Goal: Information Seeking & Learning: Learn about a topic

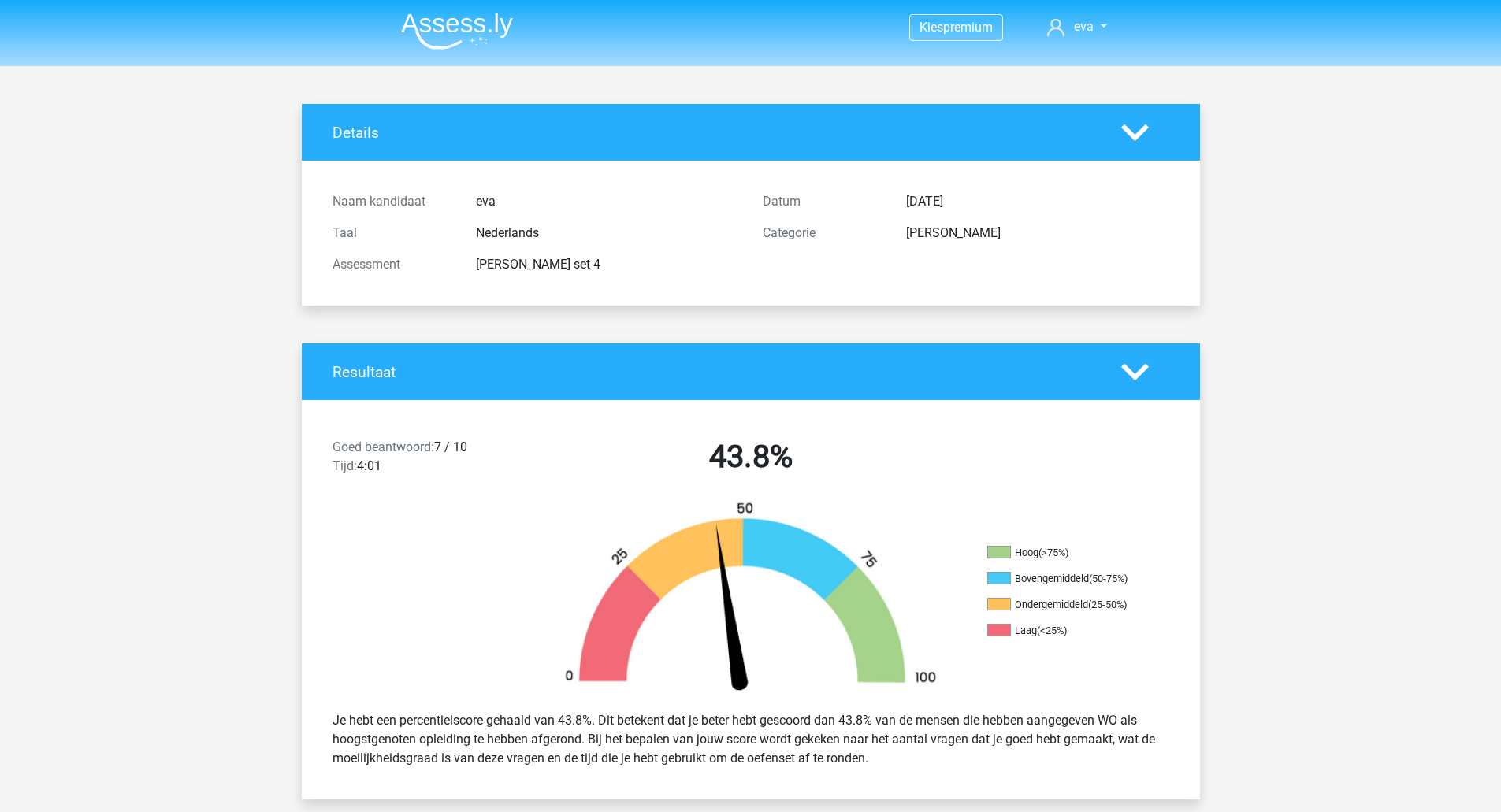
scroll to position [1260, 0]
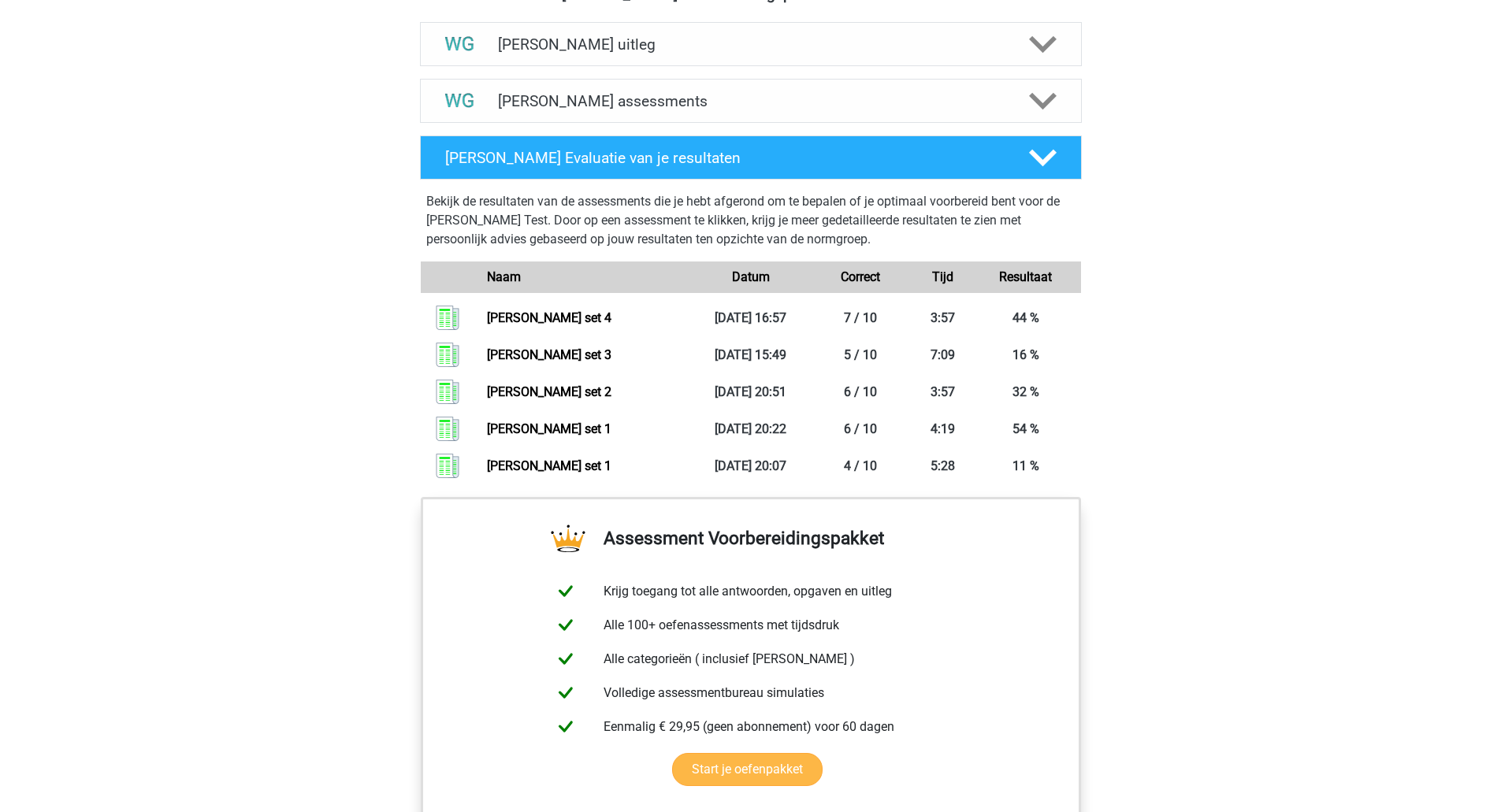
scroll to position [876, 0]
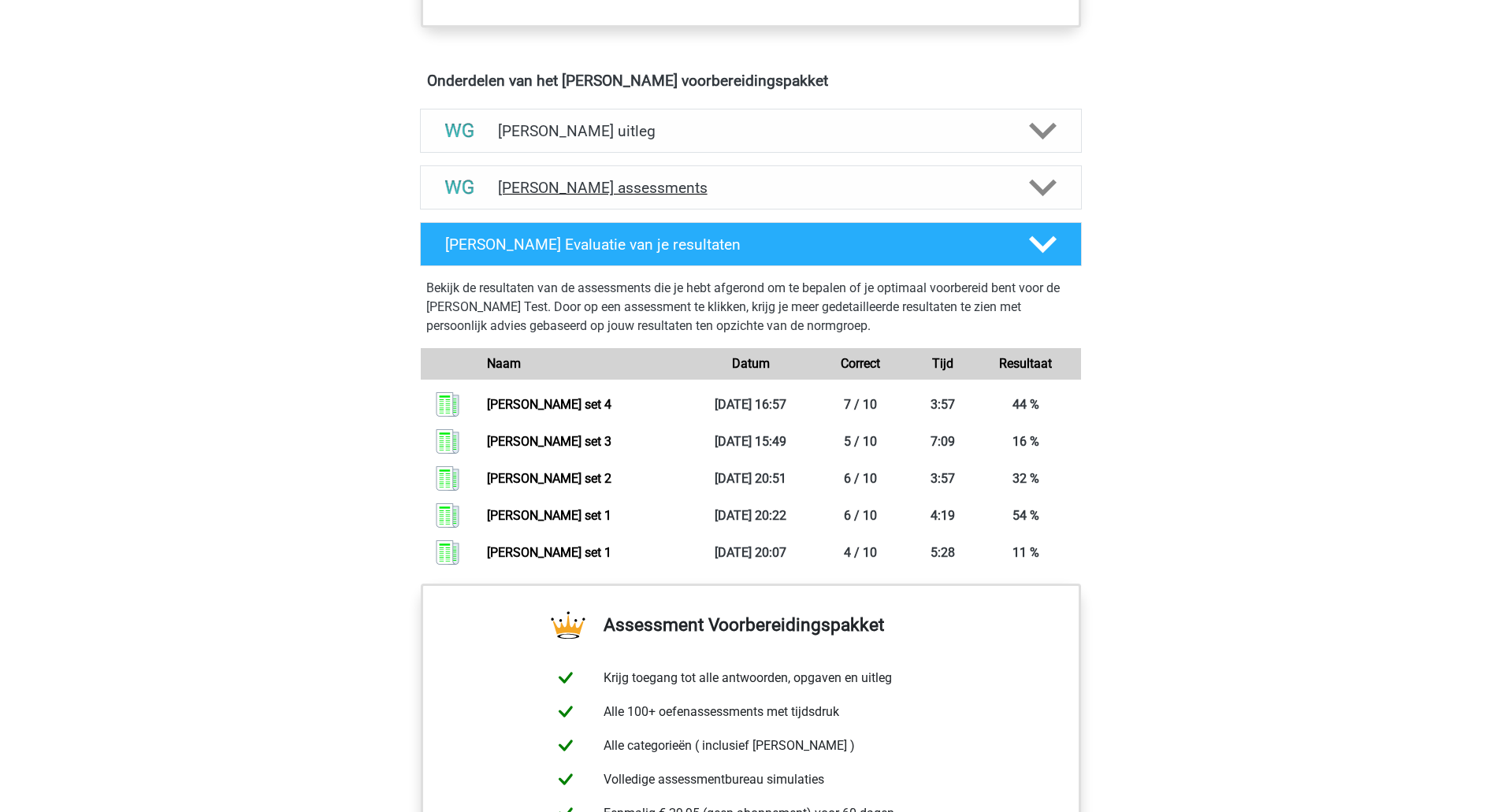
click at [1036, 185] on polygon at bounding box center [1042, 187] width 28 height 18
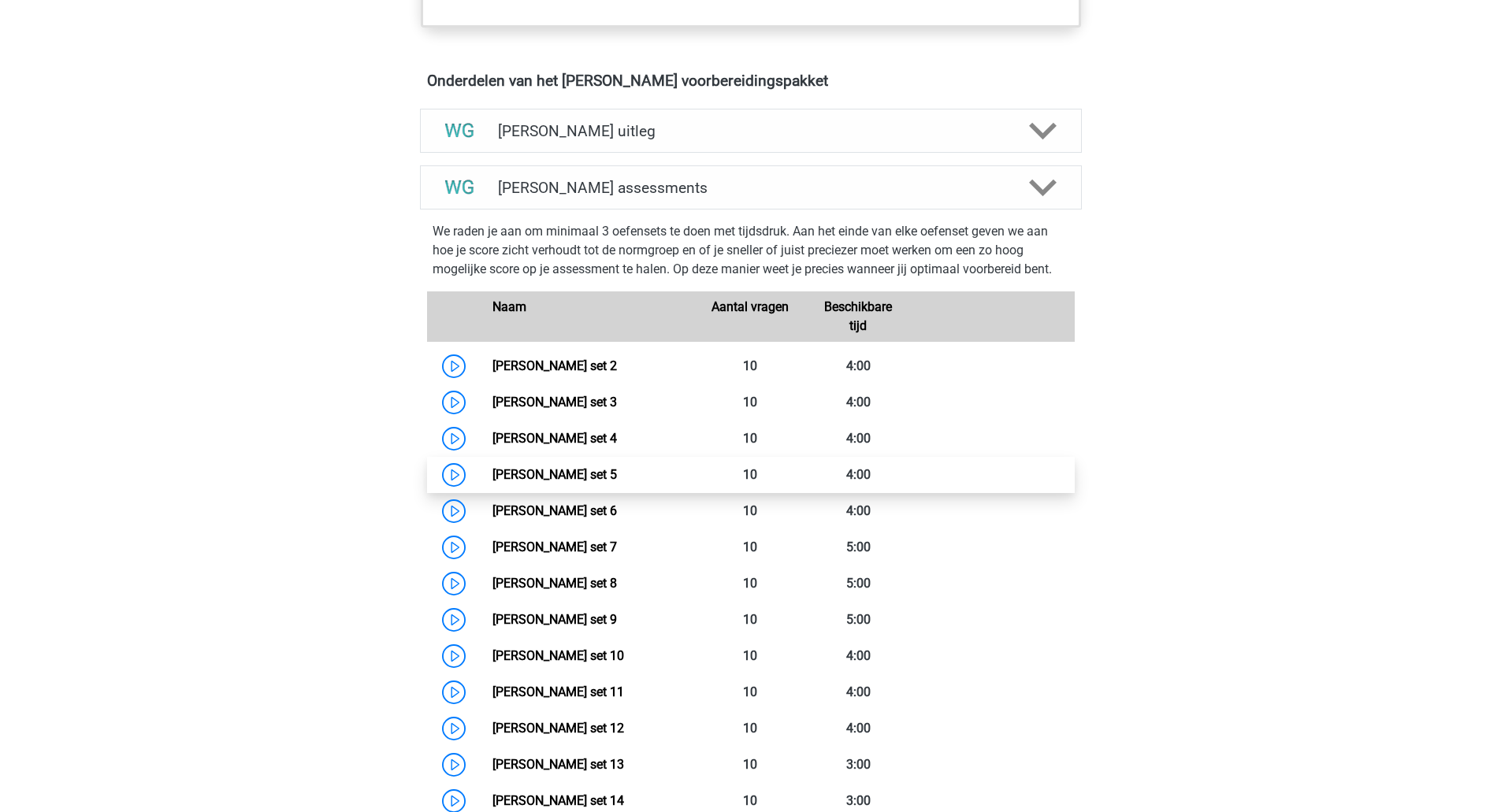
click at [492, 478] on link "Watson Glaser set 5" at bounding box center [554, 474] width 125 height 15
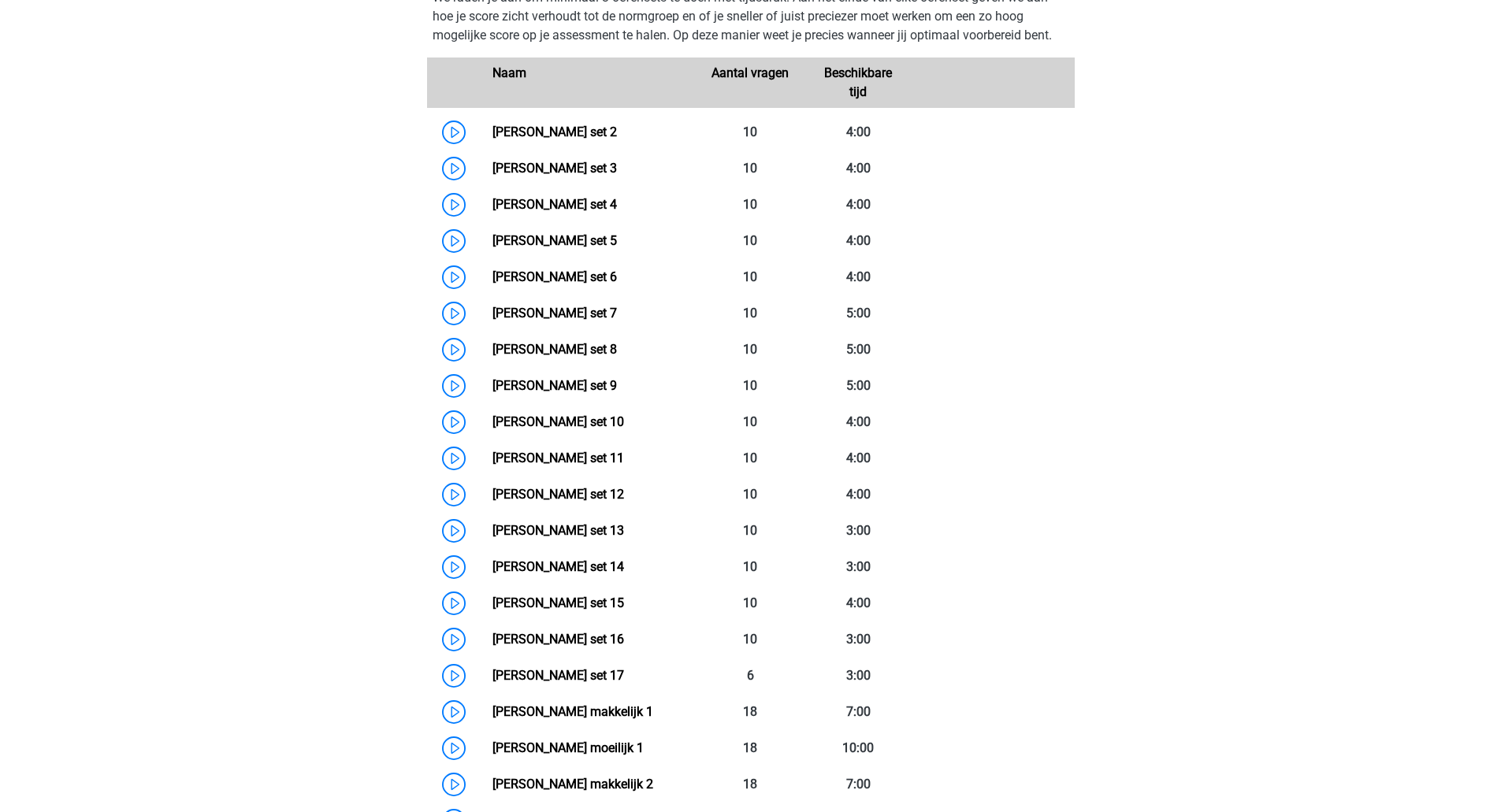
scroll to position [1110, 0]
click at [492, 276] on link "Watson Glaser set 6" at bounding box center [554, 276] width 125 height 15
click at [492, 316] on link "Watson Glaser set 7" at bounding box center [554, 312] width 125 height 15
click at [492, 352] on link "Watson Glaser set 8" at bounding box center [554, 348] width 125 height 15
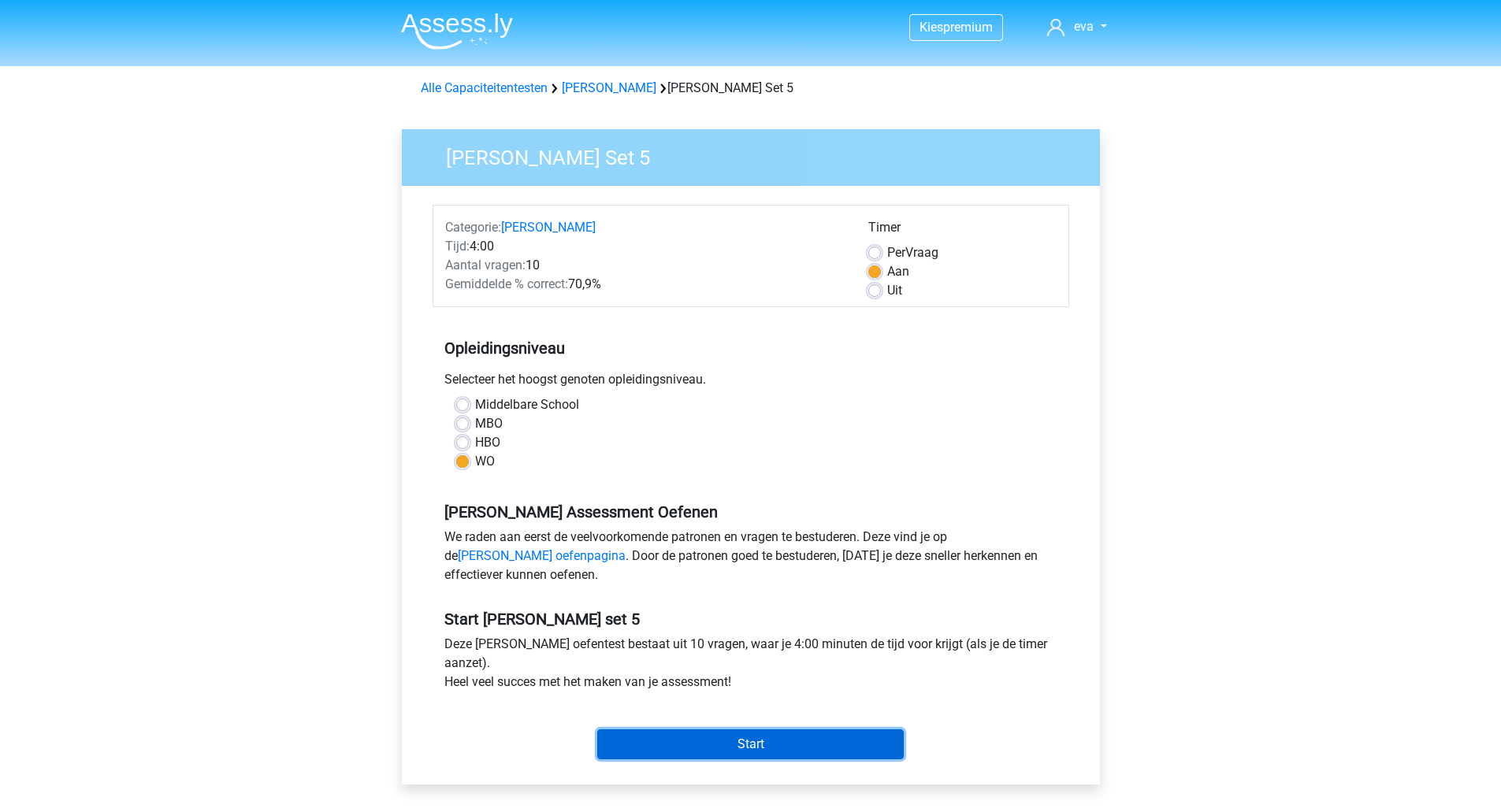
click at [738, 744] on input "Start" at bounding box center [750, 744] width 306 height 30
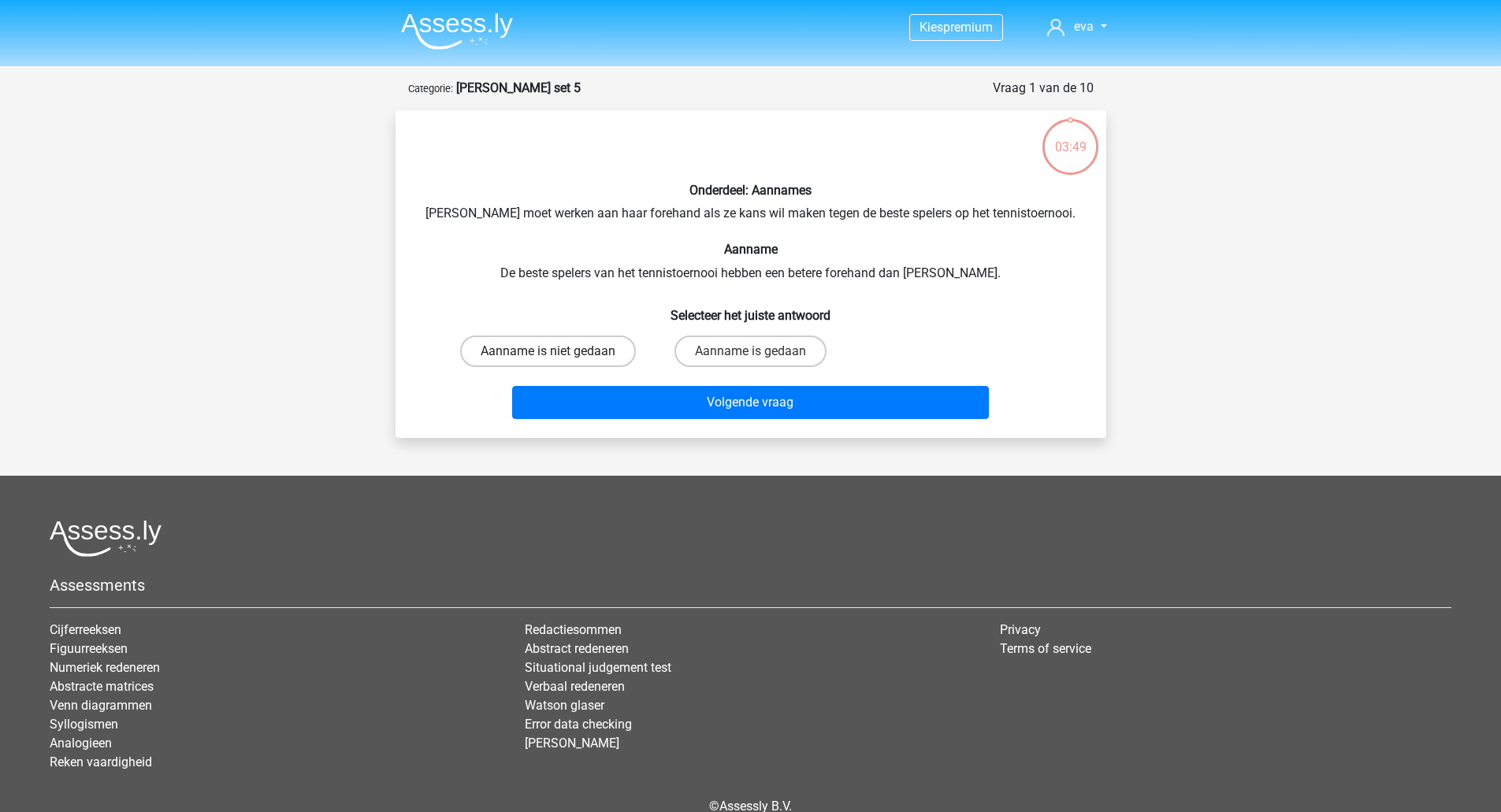
click at [609, 357] on label "Aanname is niet gedaan" at bounding box center [547, 352] width 175 height 31
click at [558, 357] on input "Aanname is niet gedaan" at bounding box center [552, 356] width 10 height 10
radio input "true"
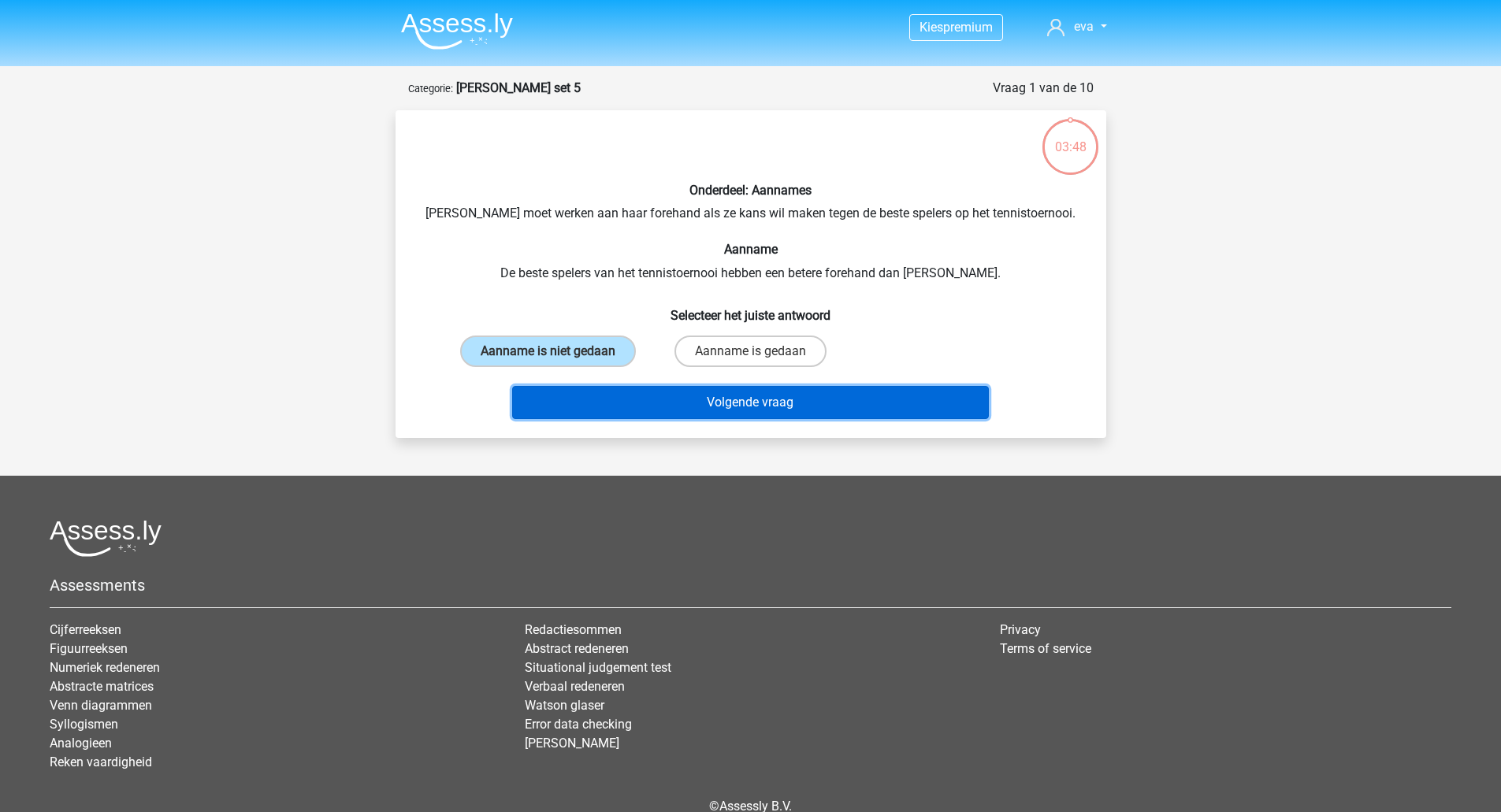
click at [642, 407] on button "Volgende vraag" at bounding box center [750, 402] width 476 height 33
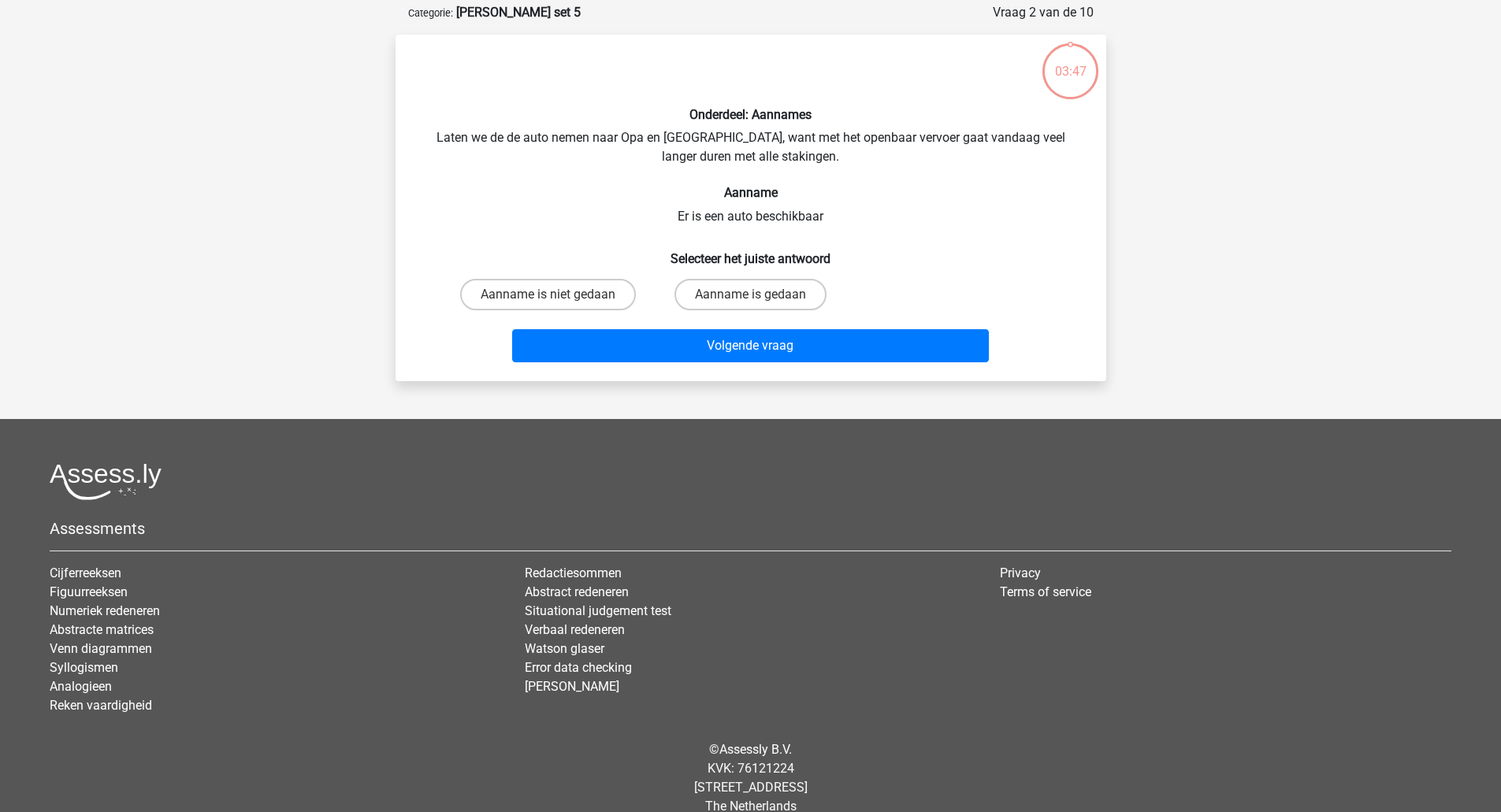
scroll to position [78, 0]
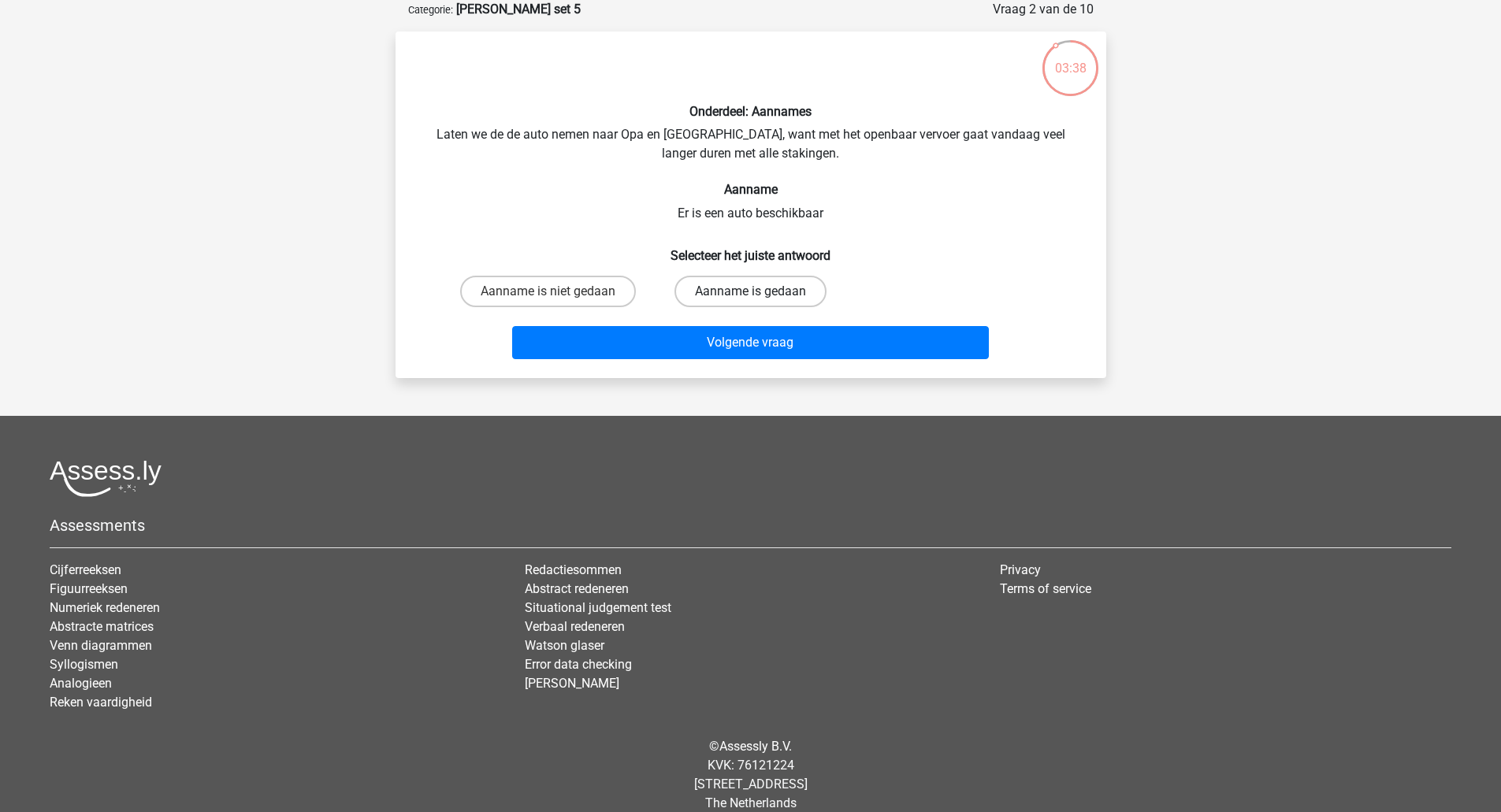
click at [697, 297] on label "Aanname is gedaan" at bounding box center [750, 292] width 152 height 31
click at [750, 297] on input "Aanname is gedaan" at bounding box center [754, 296] width 10 height 10
radio input "true"
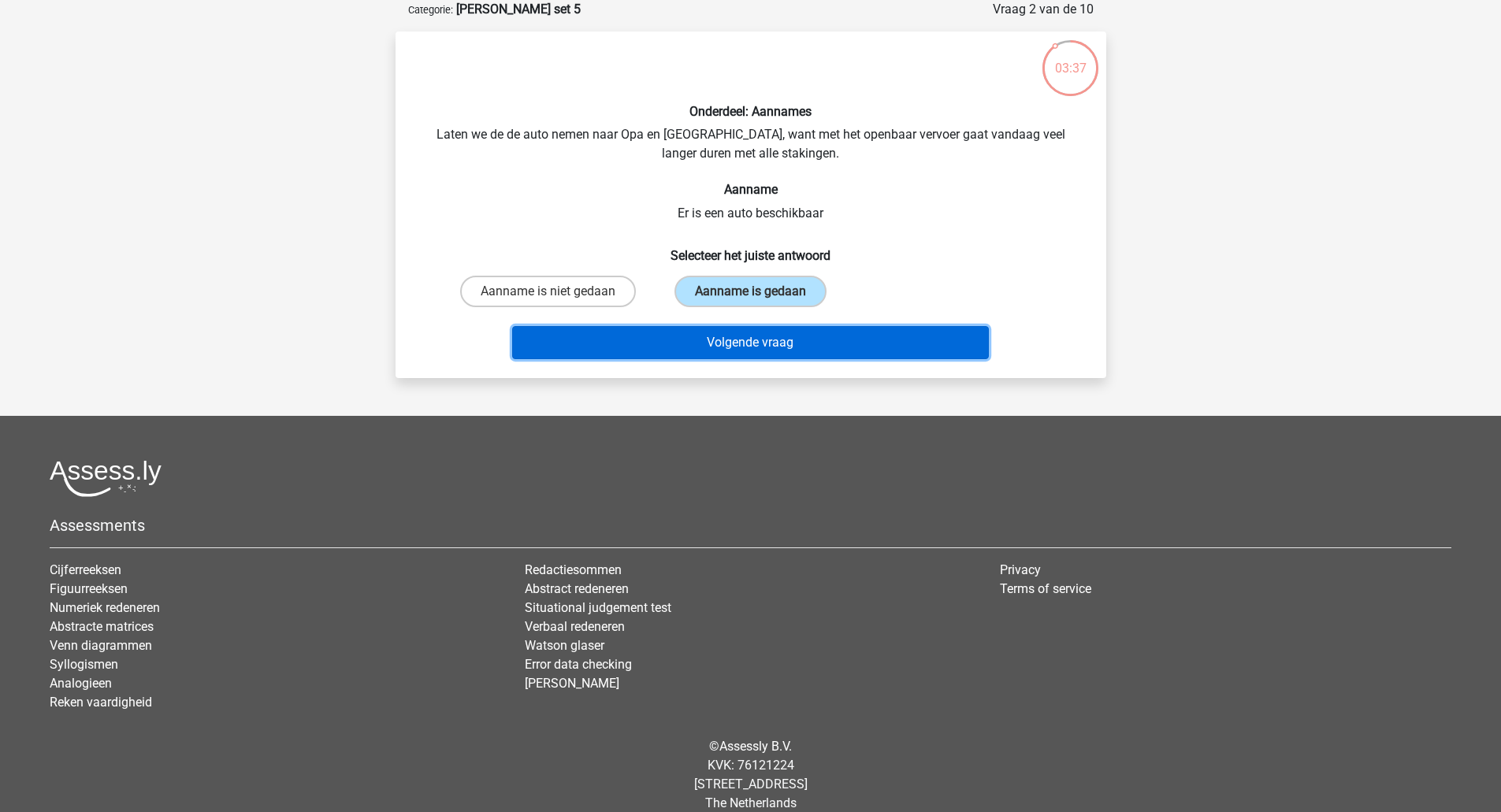
click at [701, 342] on button "Volgende vraag" at bounding box center [750, 342] width 476 height 33
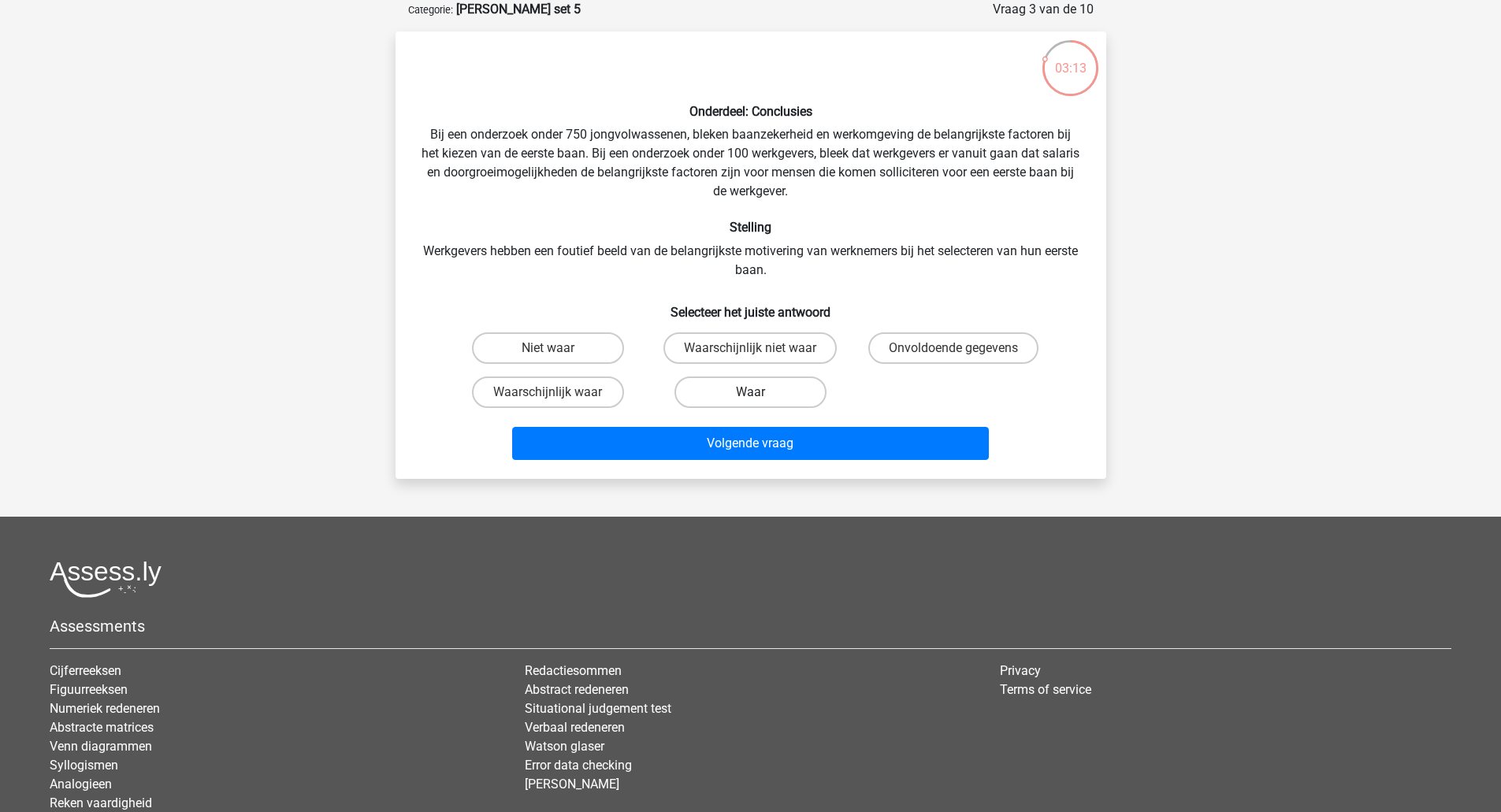
click at [737, 391] on label "Waar" at bounding box center [750, 392] width 152 height 31
click at [750, 392] on input "Waar" at bounding box center [754, 397] width 10 height 10
radio input "true"
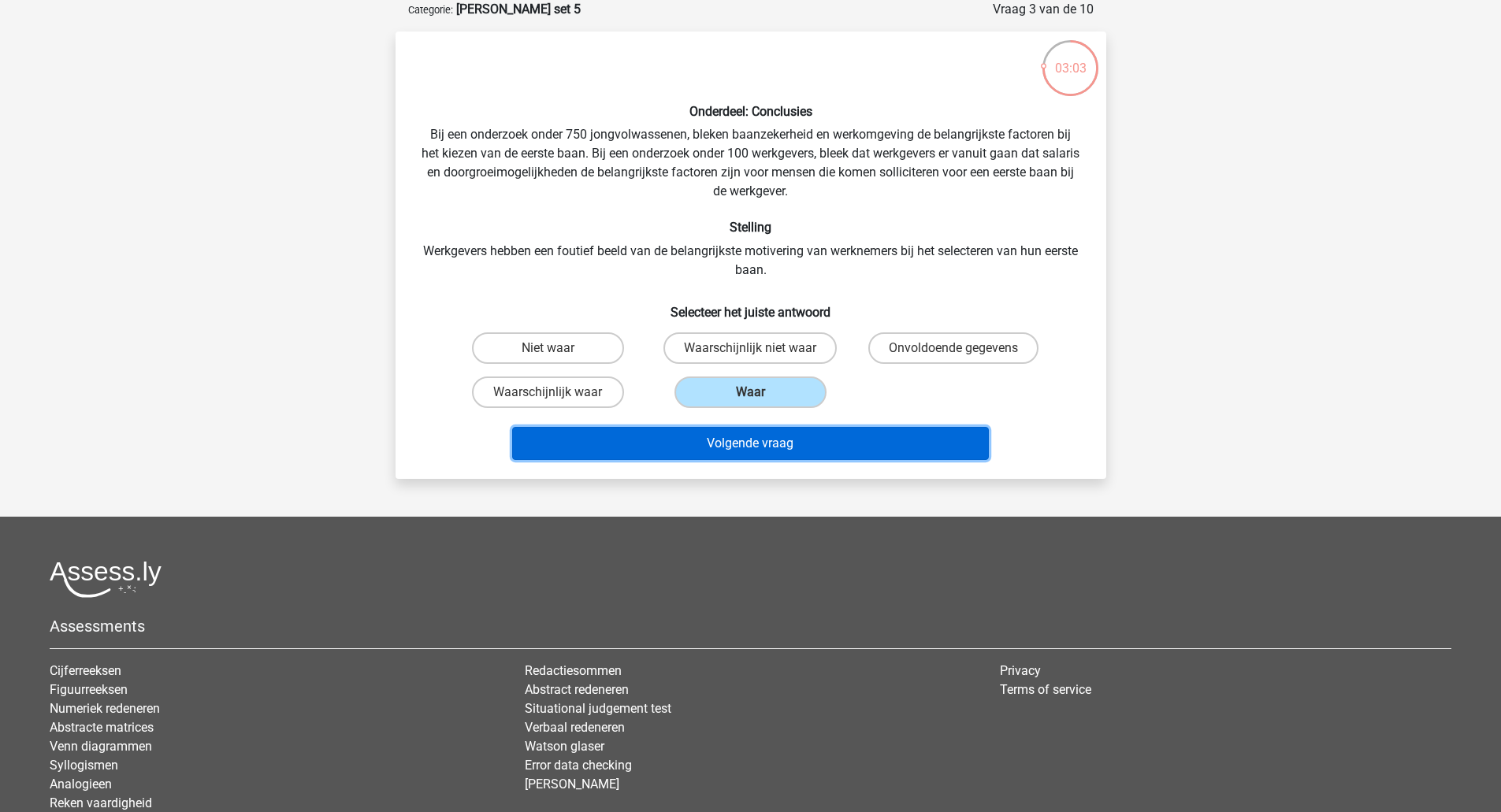
click at [760, 448] on button "Volgende vraag" at bounding box center [750, 444] width 476 height 33
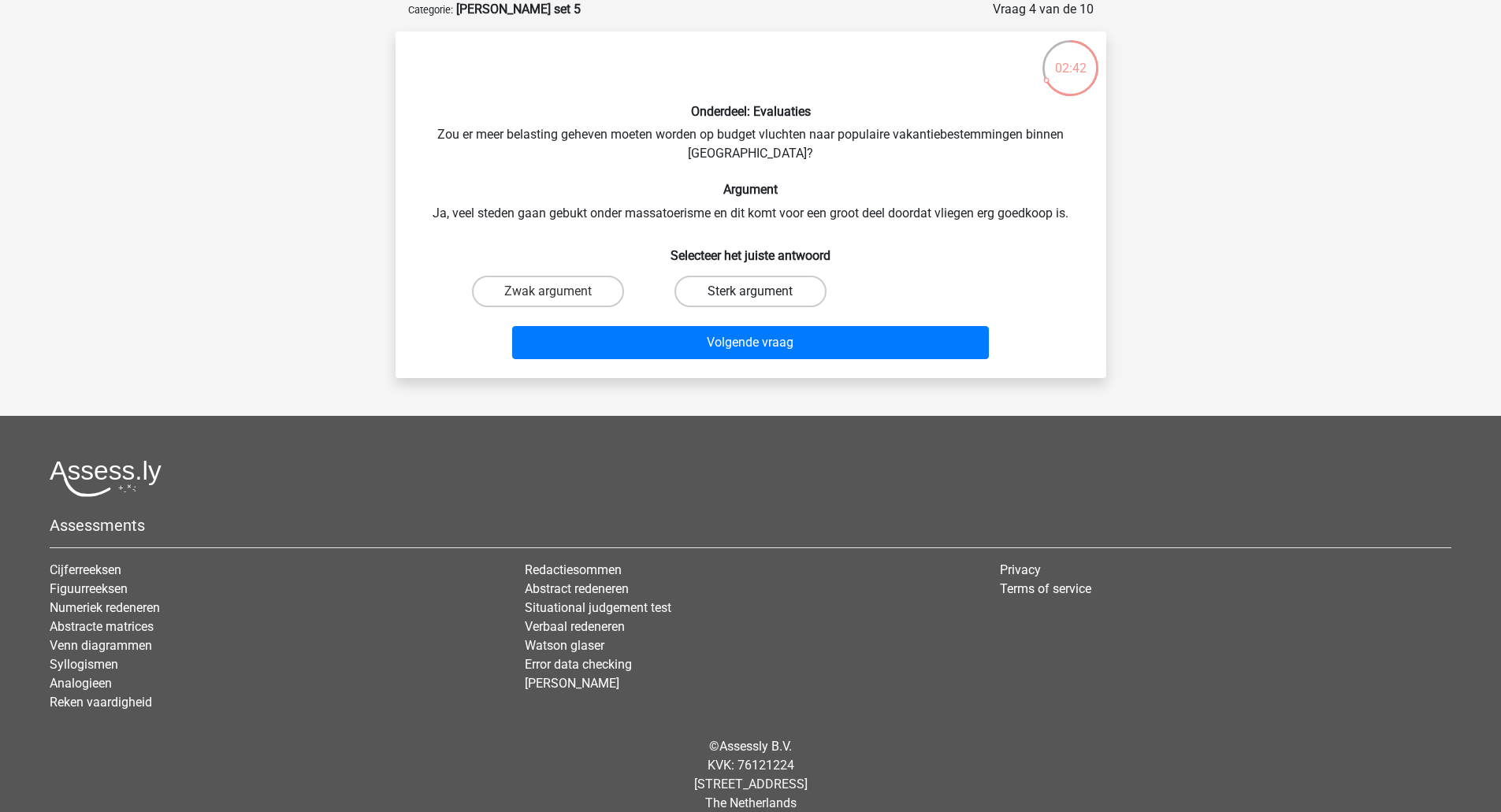
click at [726, 285] on label "Sterk argument" at bounding box center [750, 292] width 152 height 31
click at [750, 292] on input "Sterk argument" at bounding box center [754, 296] width 10 height 10
radio input "true"
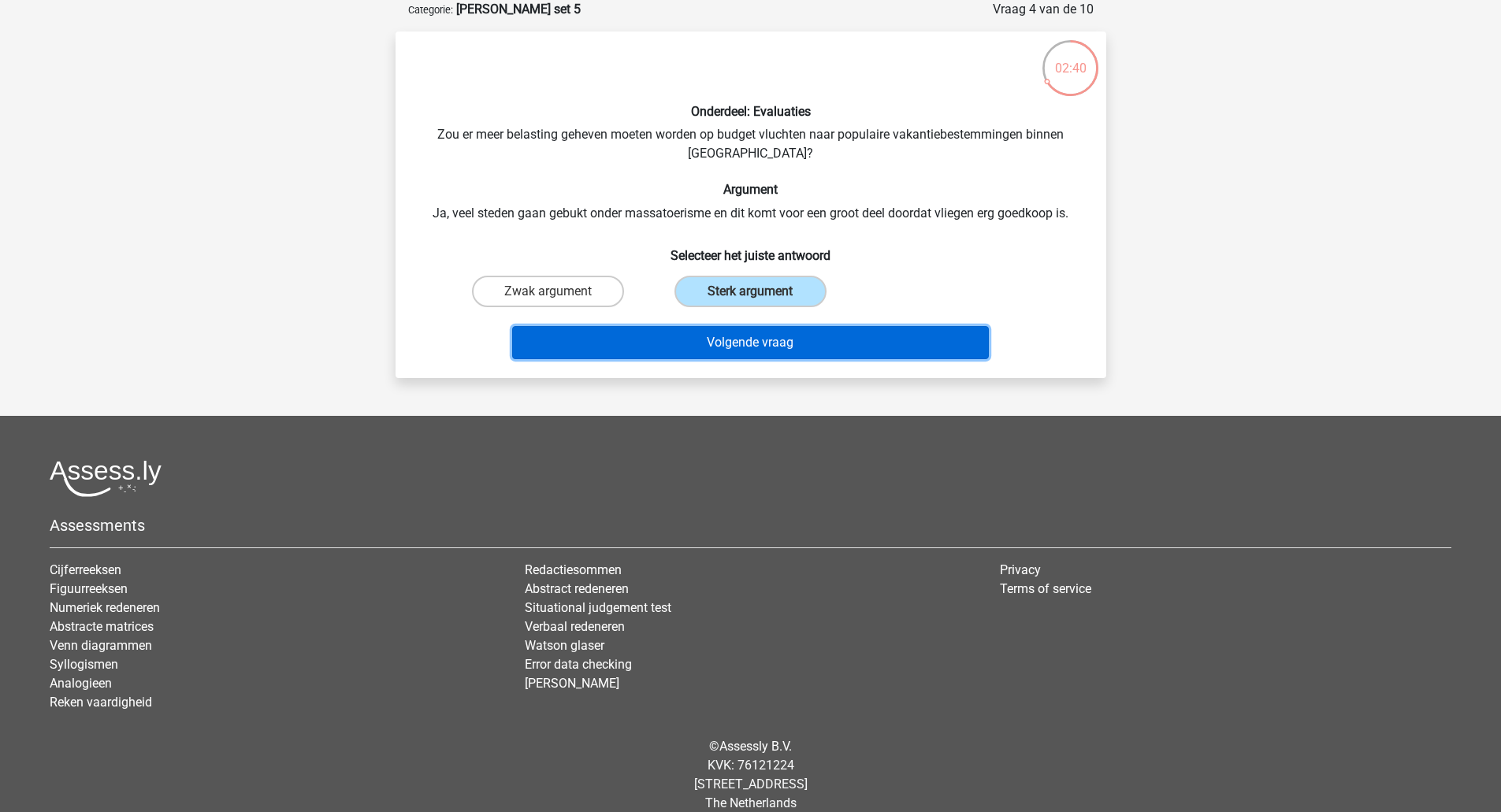
click at [741, 341] on button "Volgende vraag" at bounding box center [750, 342] width 476 height 33
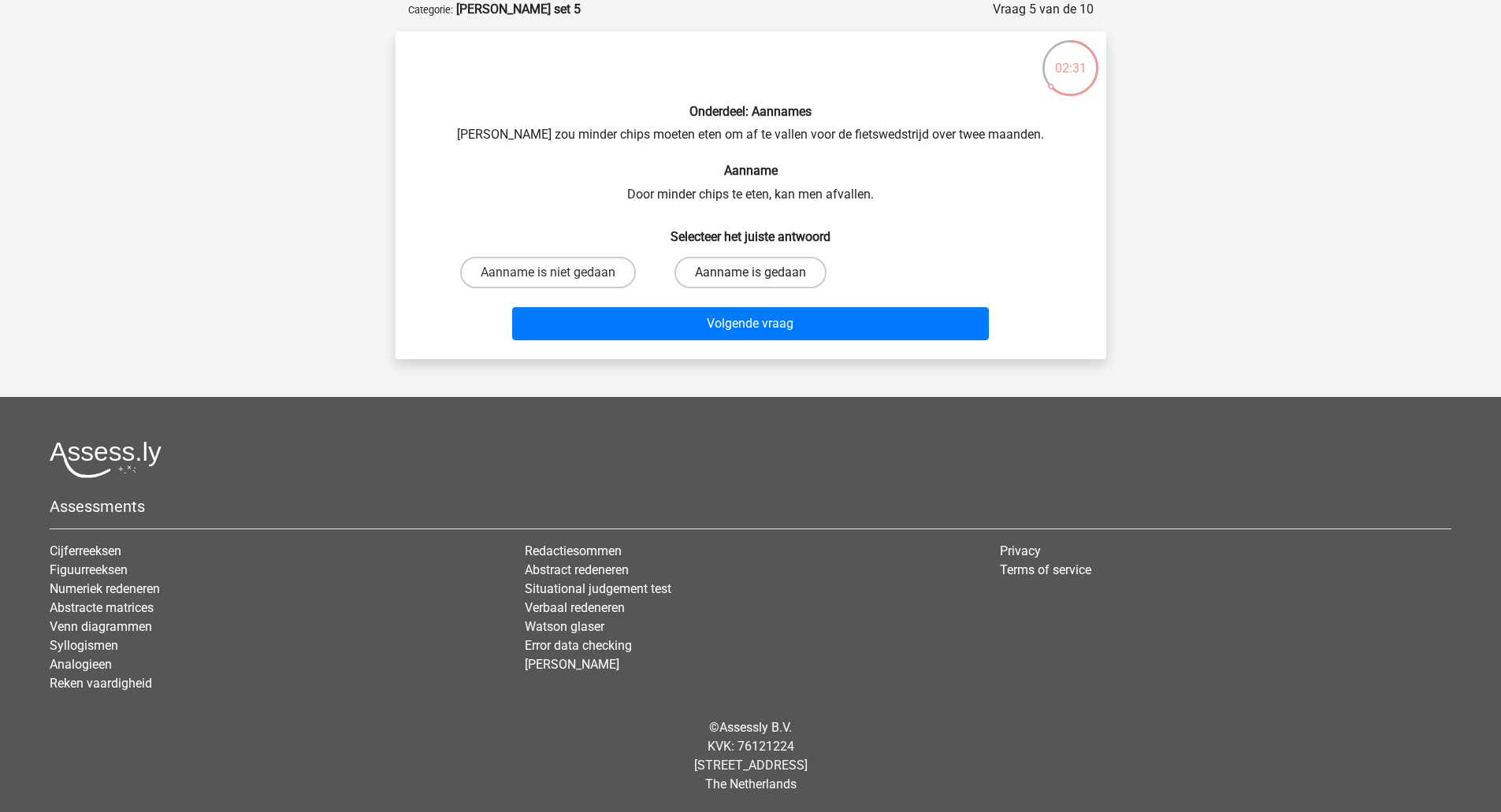
click at [691, 278] on label "Aanname is gedaan" at bounding box center [750, 272] width 152 height 31
click at [750, 278] on input "Aanname is gedaan" at bounding box center [754, 277] width 10 height 10
radio input "true"
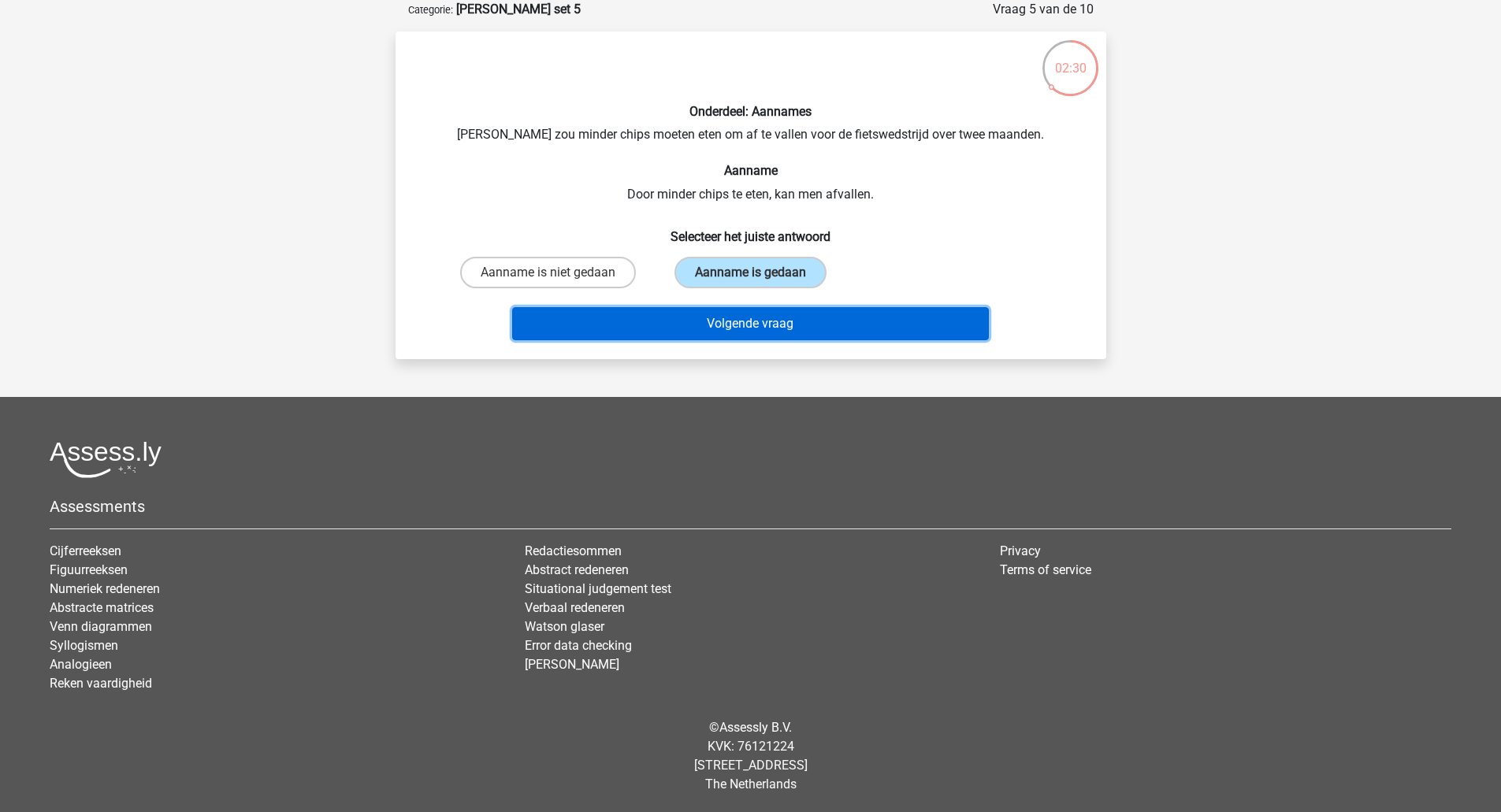
click at [705, 317] on button "Volgende vraag" at bounding box center [750, 324] width 476 height 33
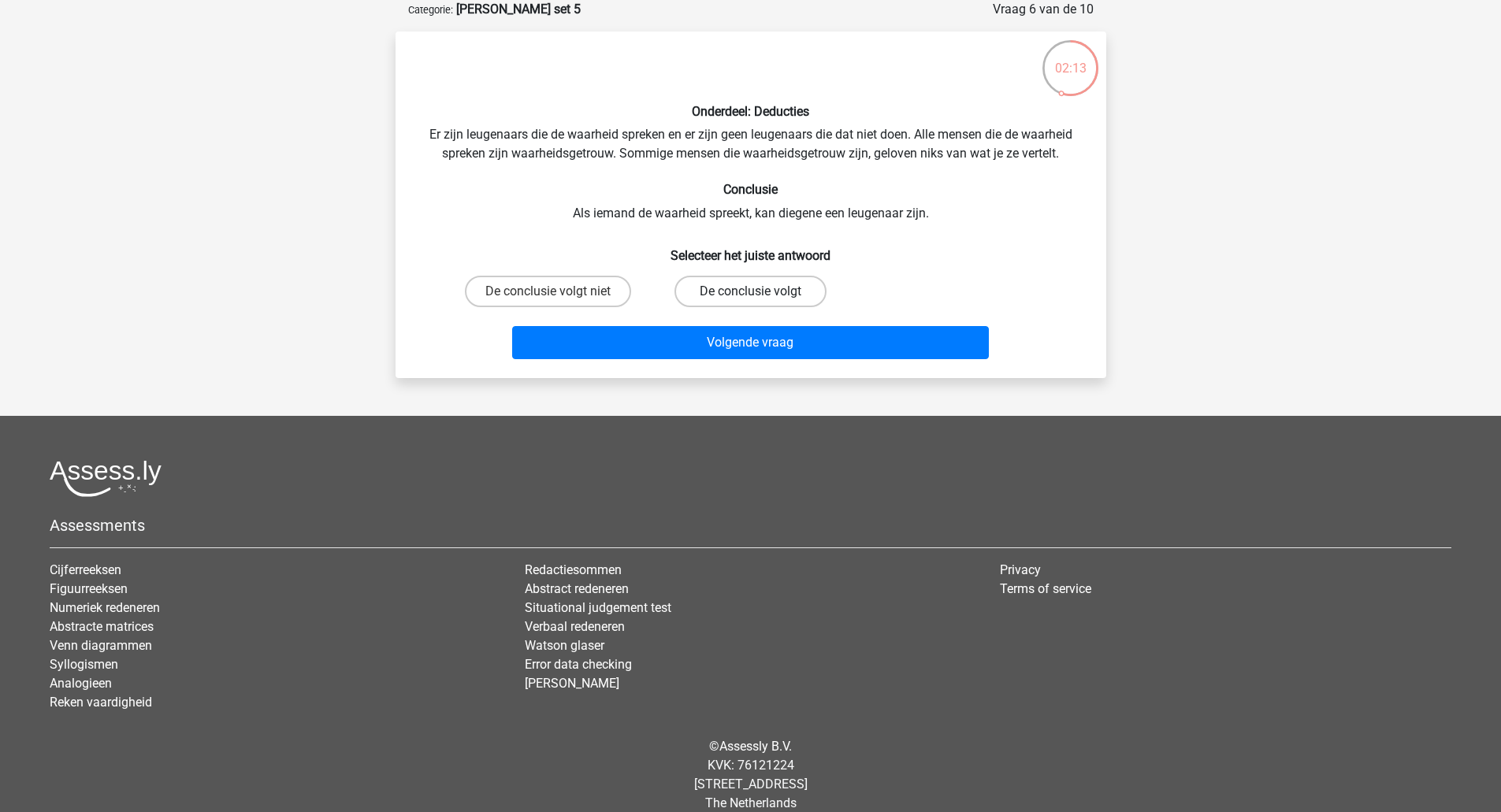
click at [707, 287] on label "De conclusie volgt" at bounding box center [750, 292] width 152 height 31
click at [750, 292] on input "De conclusie volgt" at bounding box center [754, 296] width 10 height 10
radio input "true"
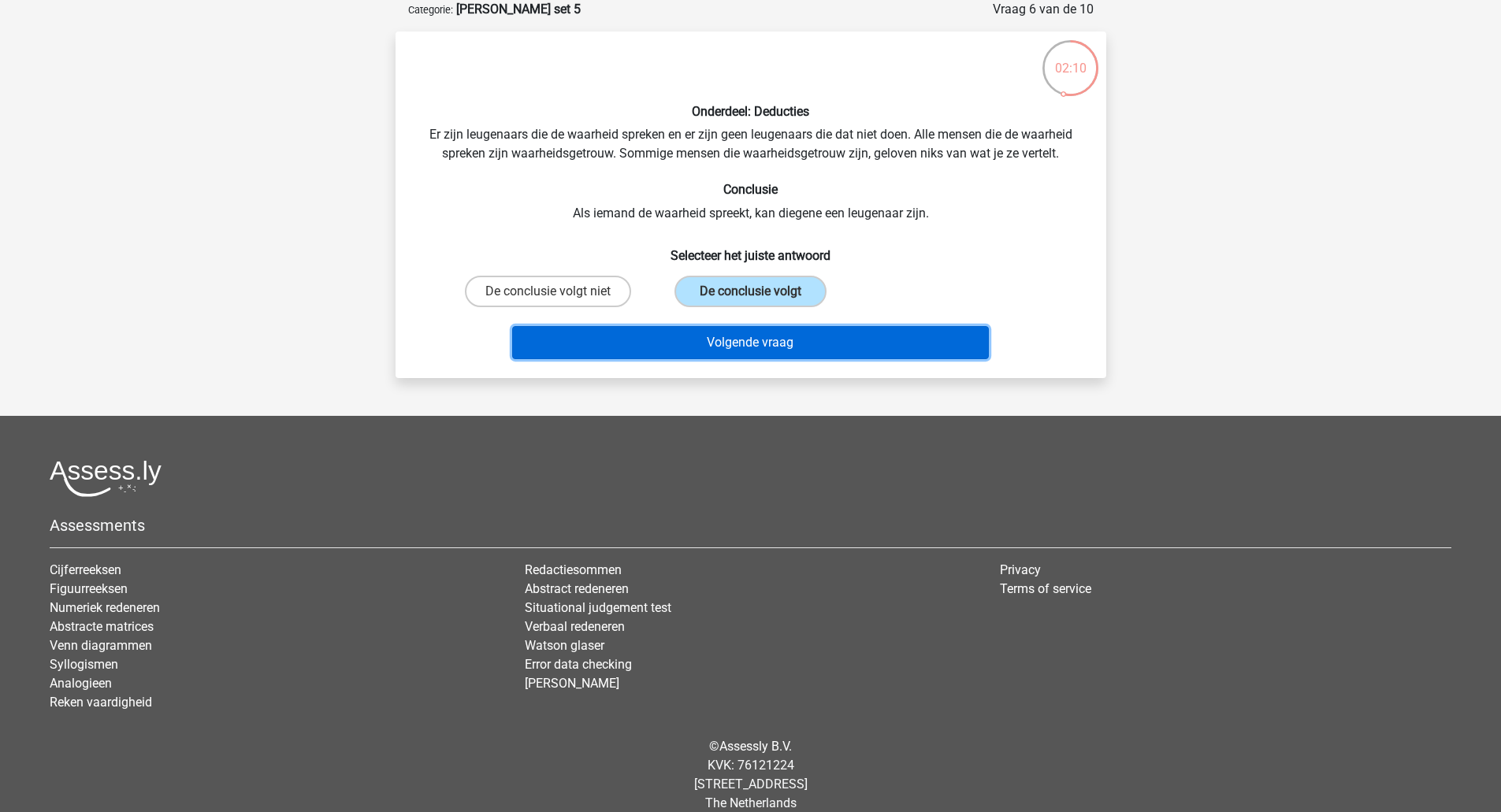
click at [746, 344] on button "Volgende vraag" at bounding box center [750, 342] width 476 height 33
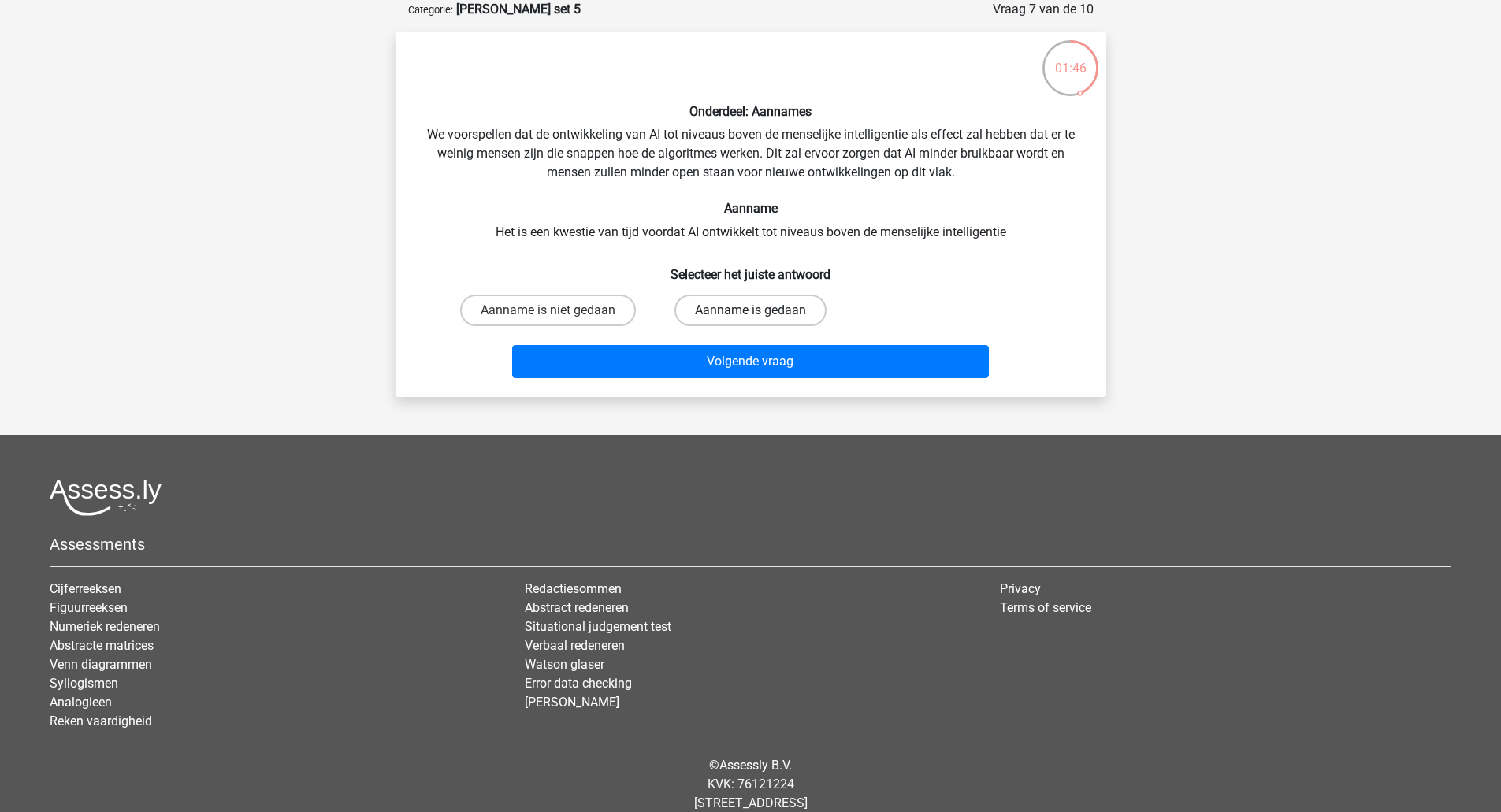
click at [713, 310] on label "Aanname is gedaan" at bounding box center [750, 310] width 152 height 31
click at [750, 310] on input "Aanname is gedaan" at bounding box center [754, 315] width 10 height 10
radio input "true"
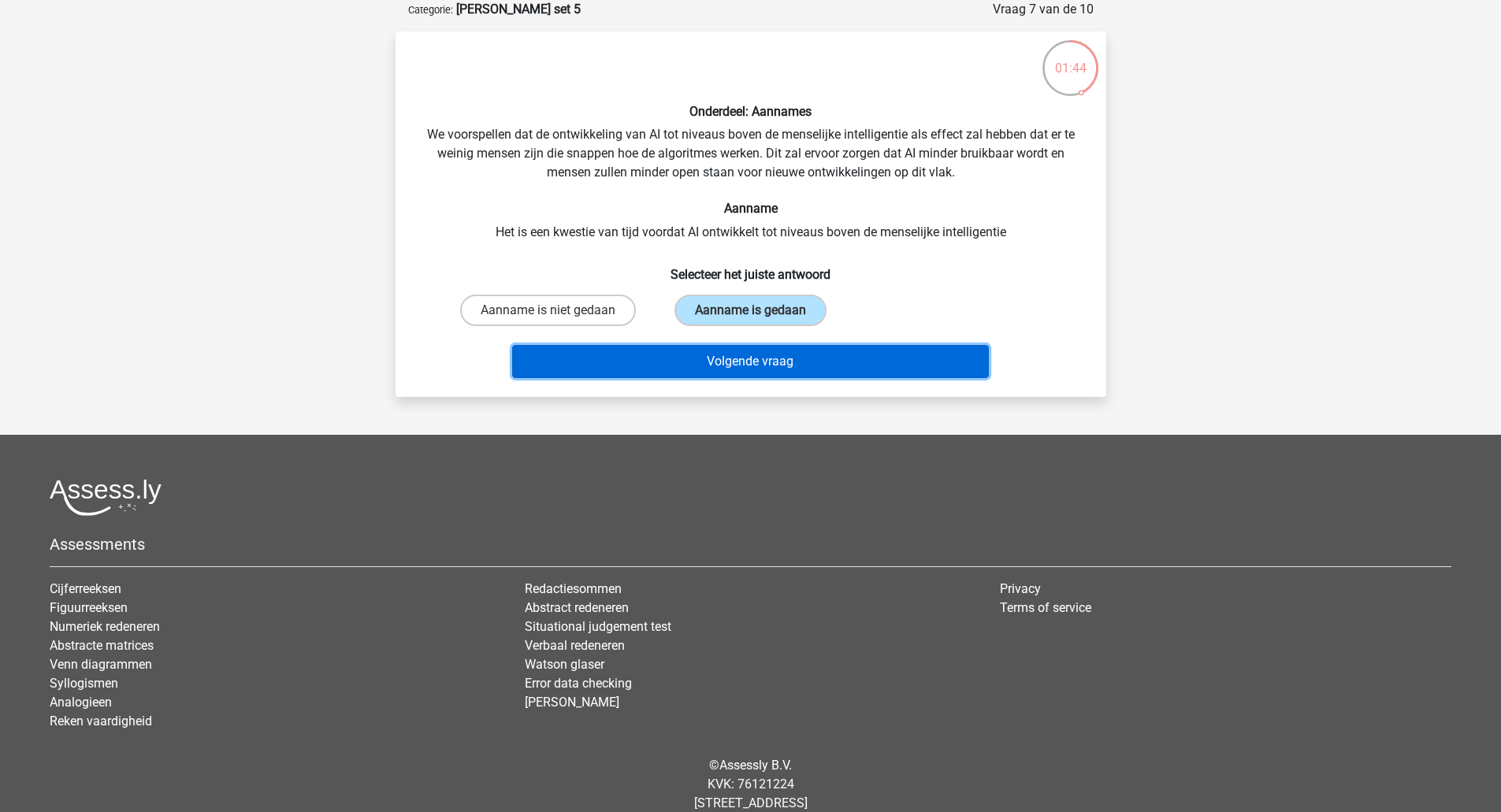
click at [737, 347] on button "Volgende vraag" at bounding box center [750, 362] width 476 height 33
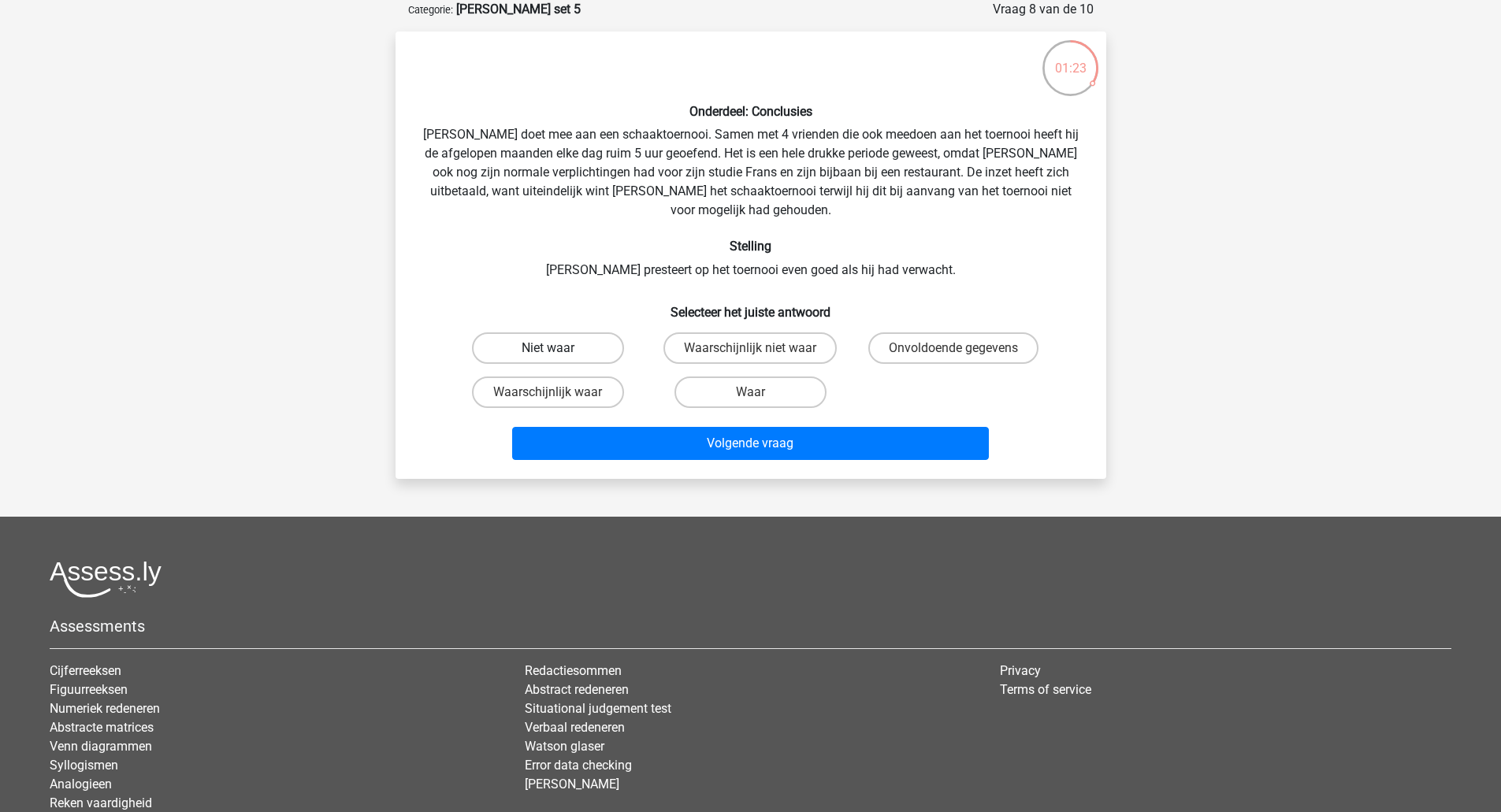
click at [591, 335] on label "Niet waar" at bounding box center [547, 348] width 152 height 31
click at [558, 348] on input "Niet waar" at bounding box center [552, 352] width 10 height 10
radio input "true"
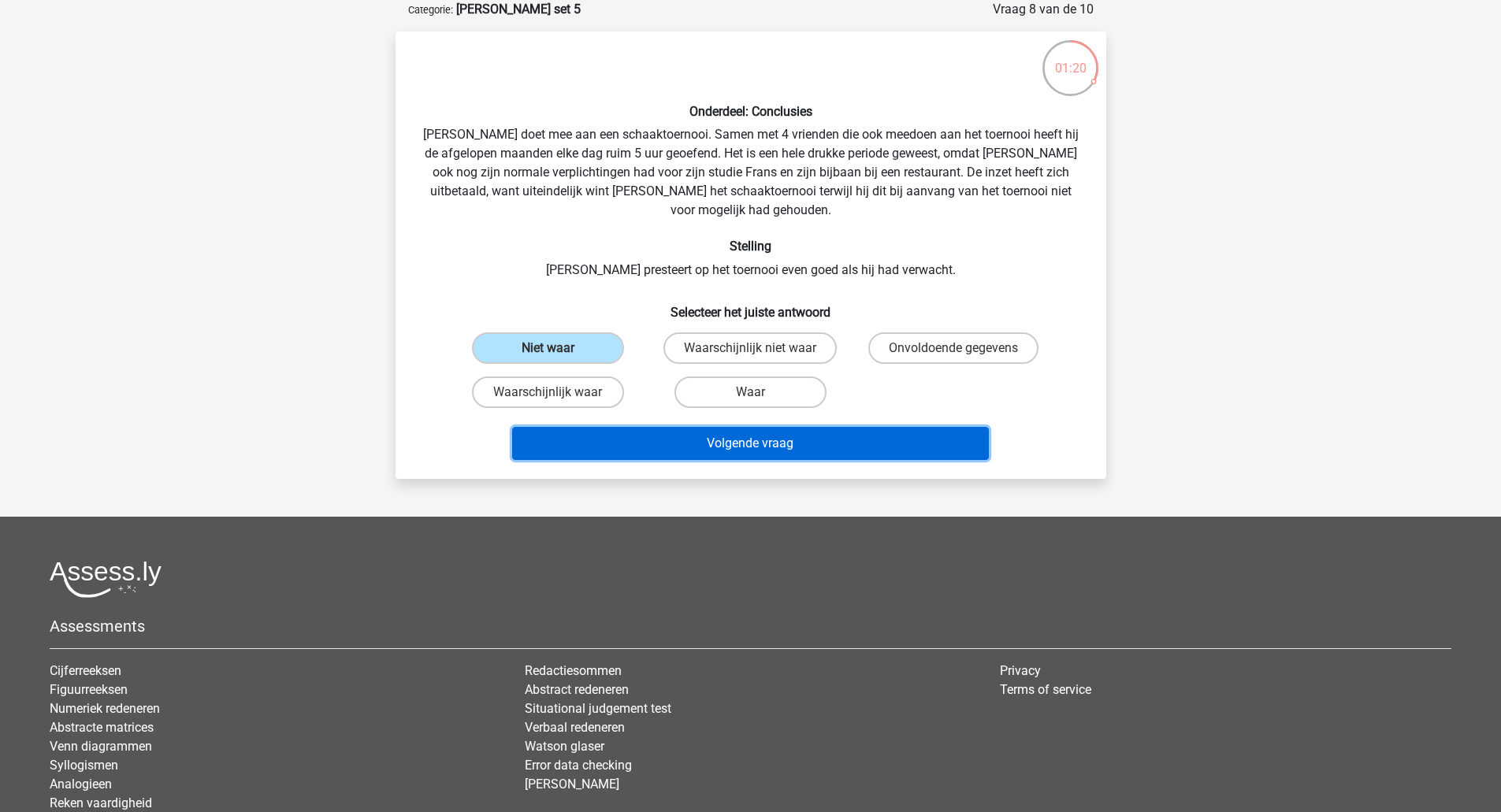
click at [688, 427] on button "Volgende vraag" at bounding box center [750, 444] width 476 height 33
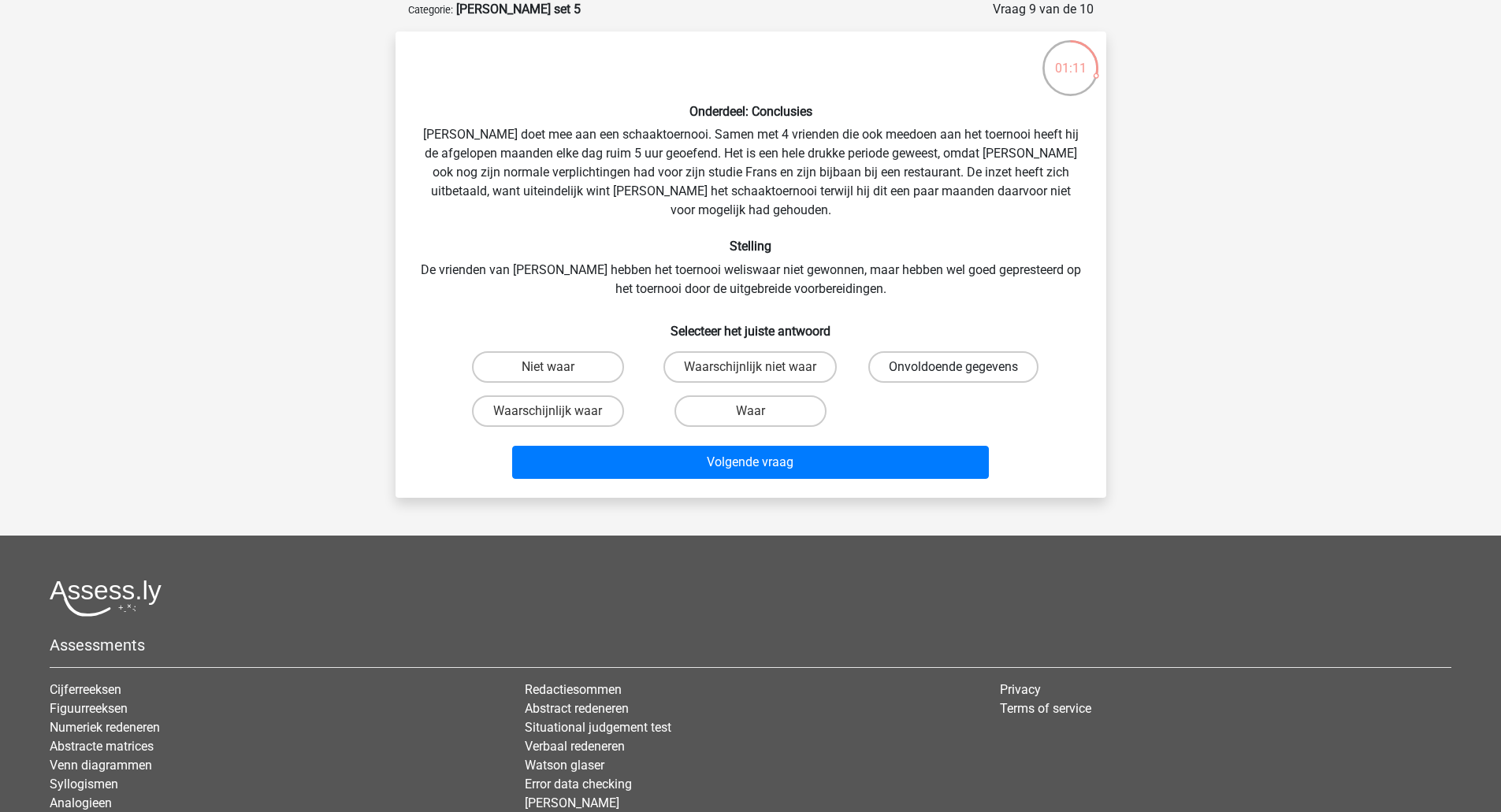
click at [895, 355] on label "Onvoldoende gegevens" at bounding box center [953, 367] width 170 height 31
click at [954, 367] on input "Onvoldoende gegevens" at bounding box center [958, 372] width 10 height 10
radio input "true"
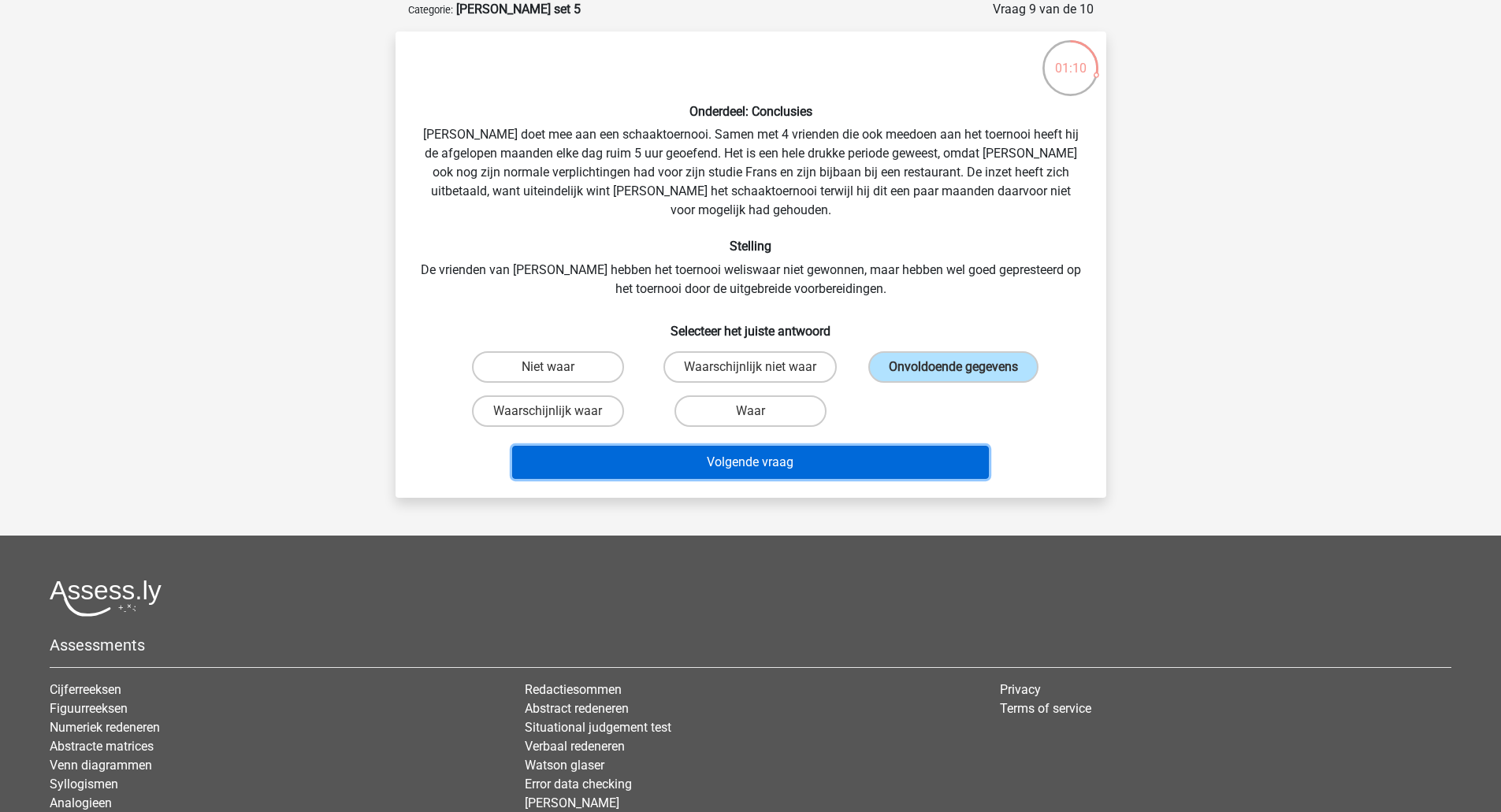
click at [882, 446] on button "Volgende vraag" at bounding box center [750, 462] width 476 height 33
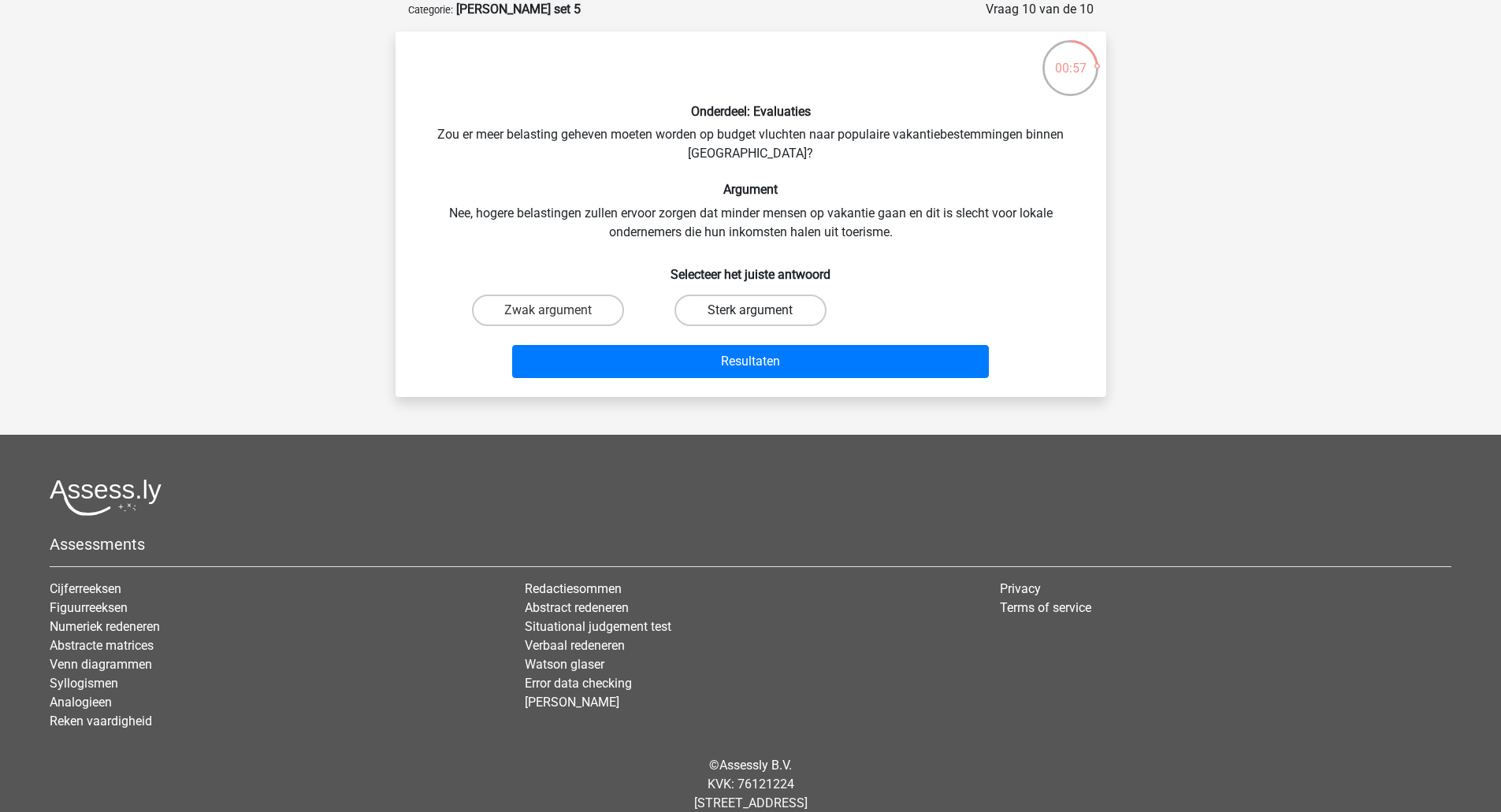
click at [747, 318] on label "Sterk argument" at bounding box center [750, 310] width 152 height 31
click at [750, 318] on input "Sterk argument" at bounding box center [754, 315] width 10 height 10
radio input "true"
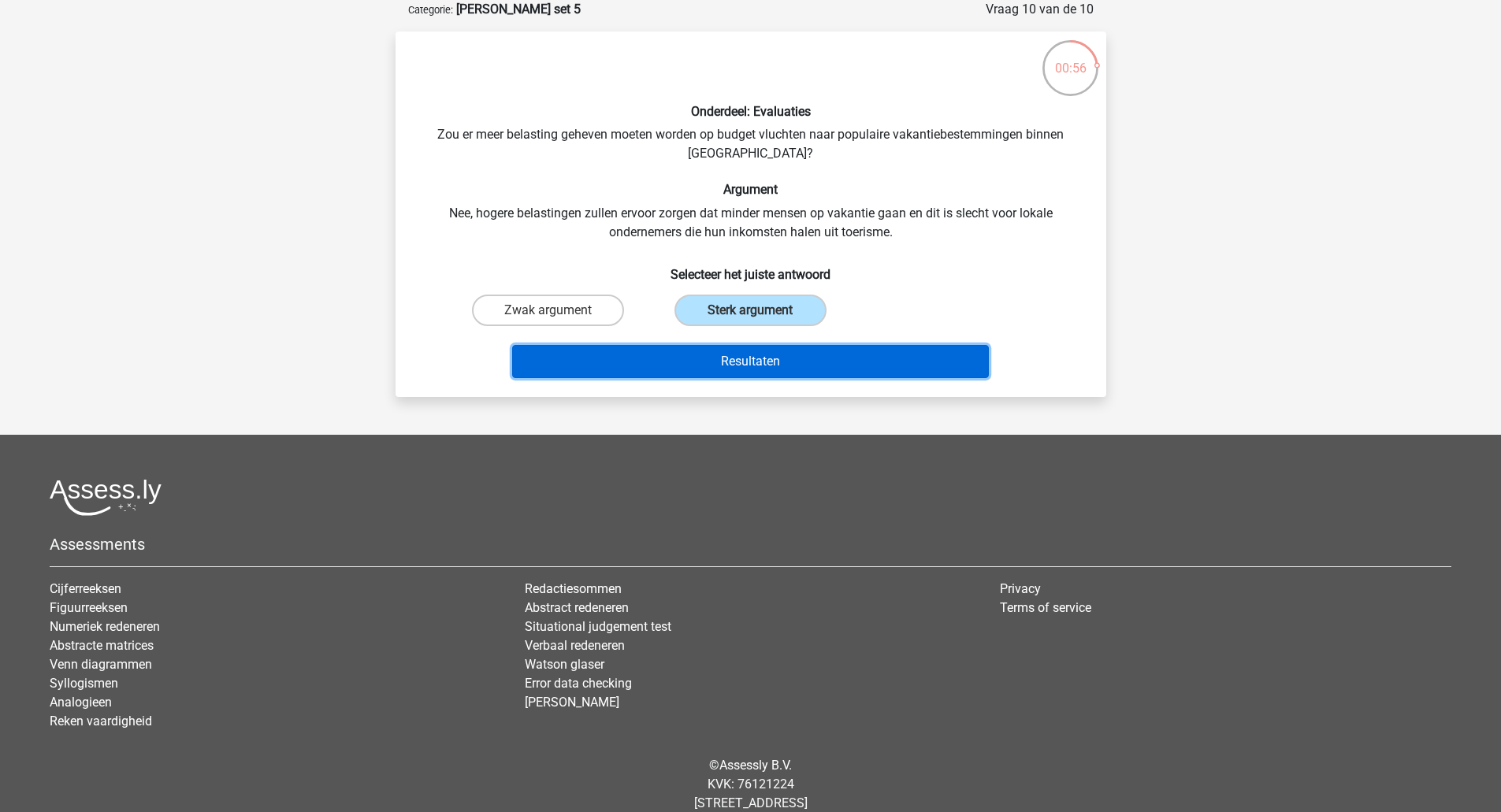
click at [762, 366] on button "Resultaten" at bounding box center [750, 362] width 476 height 33
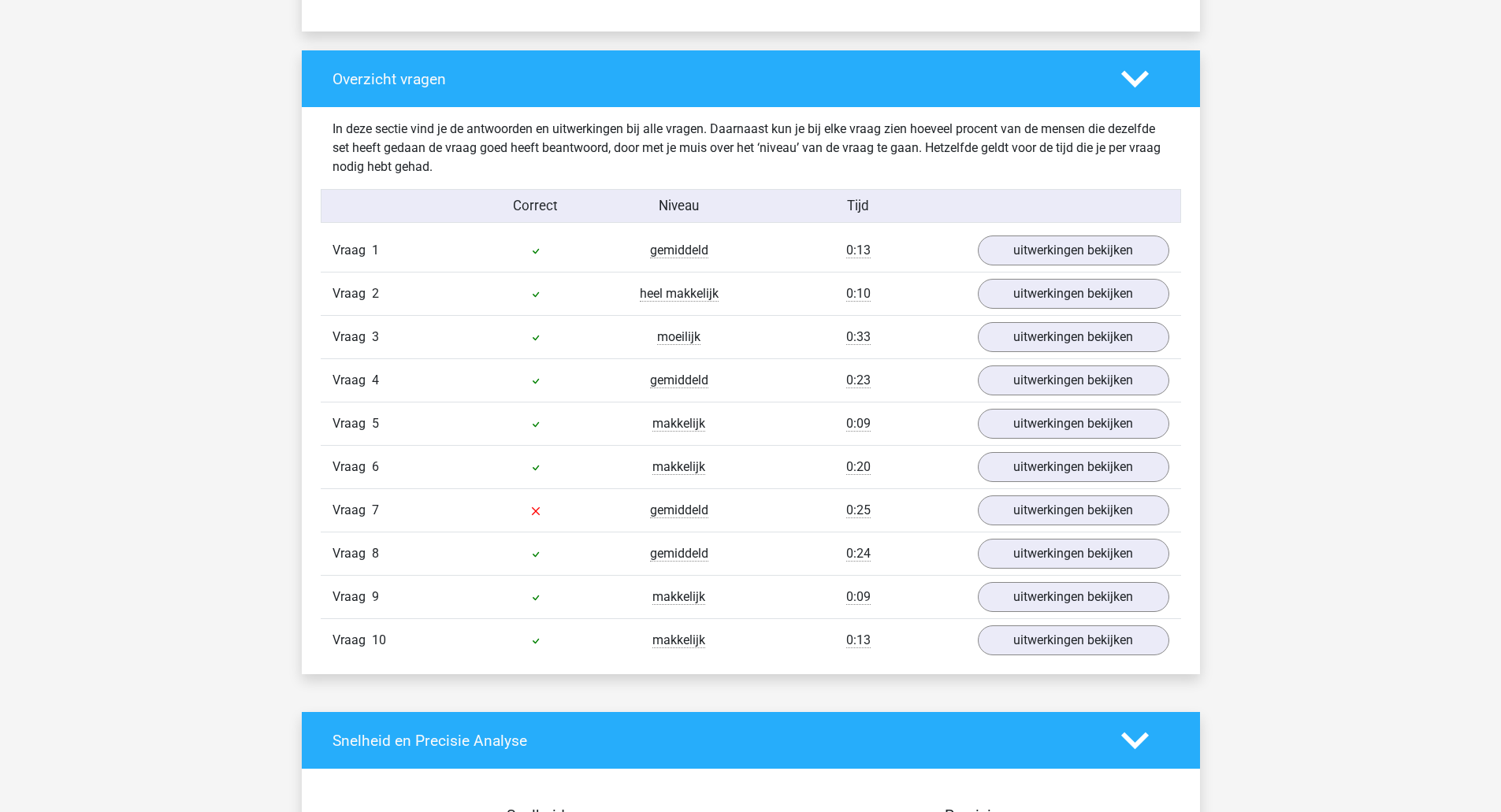
scroll to position [1137, 0]
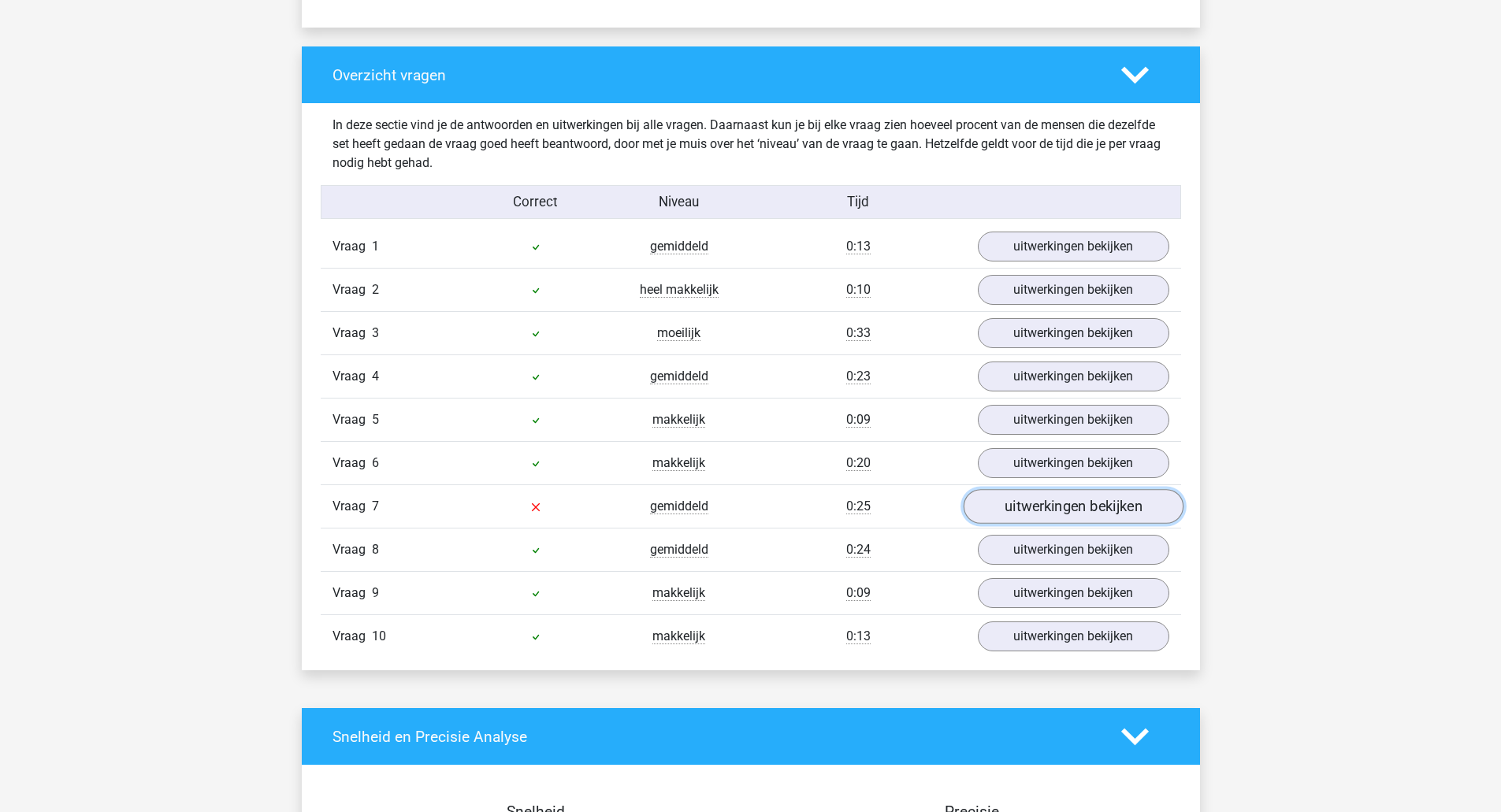
click at [1006, 502] on link "uitwerkingen bekijken" at bounding box center [1073, 508] width 220 height 35
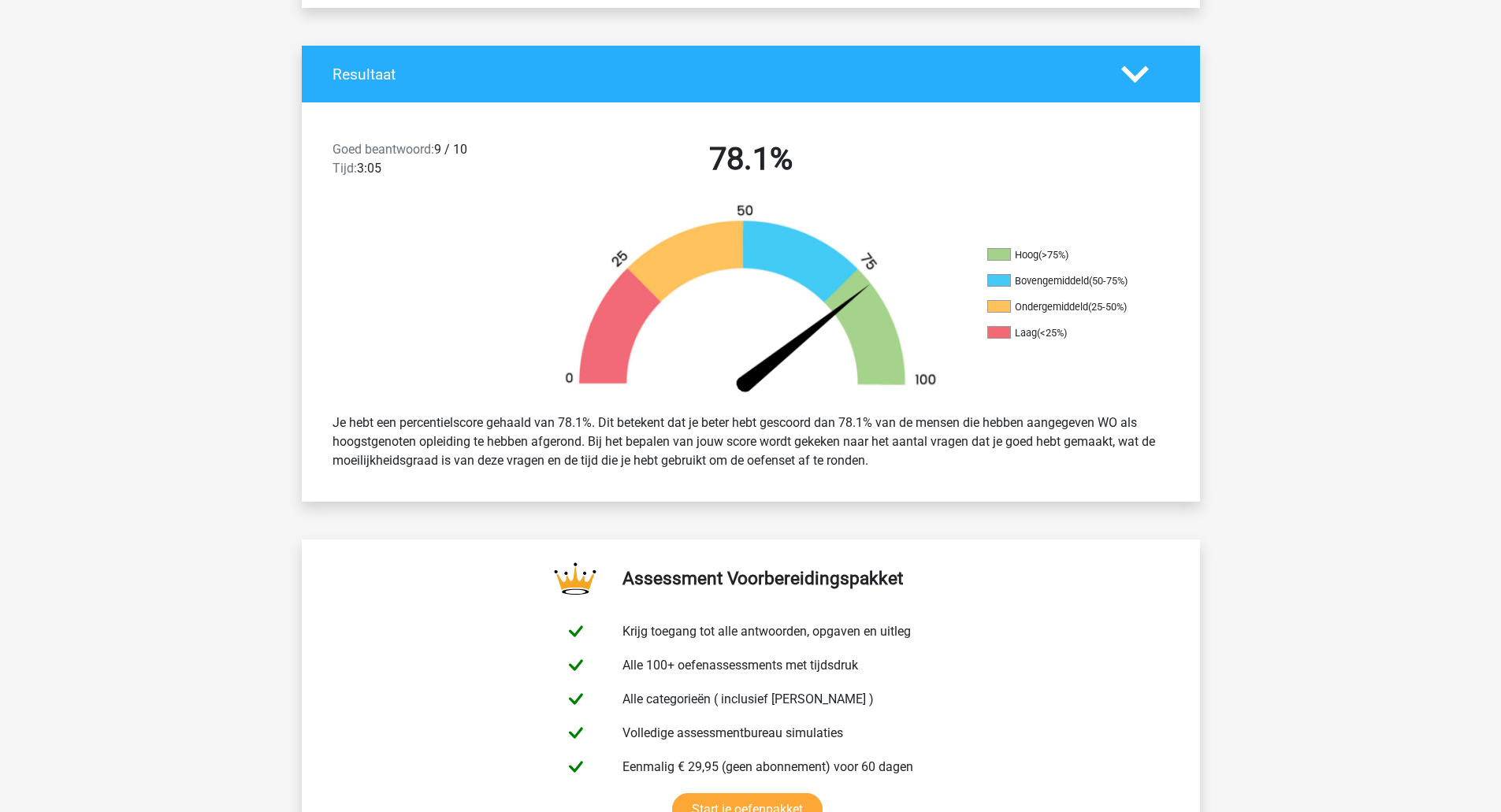
scroll to position [274, 0]
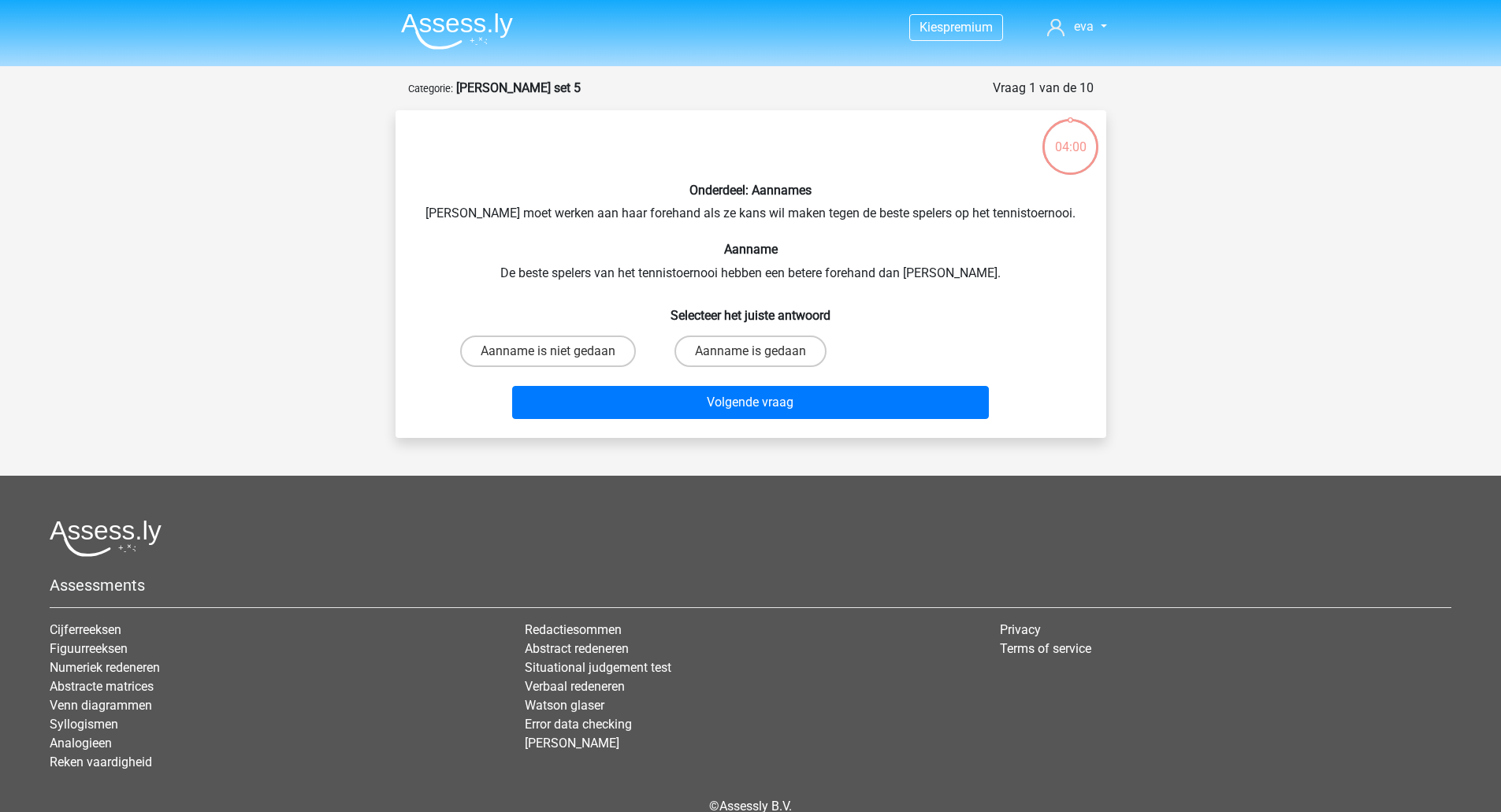
scroll to position [78, 0]
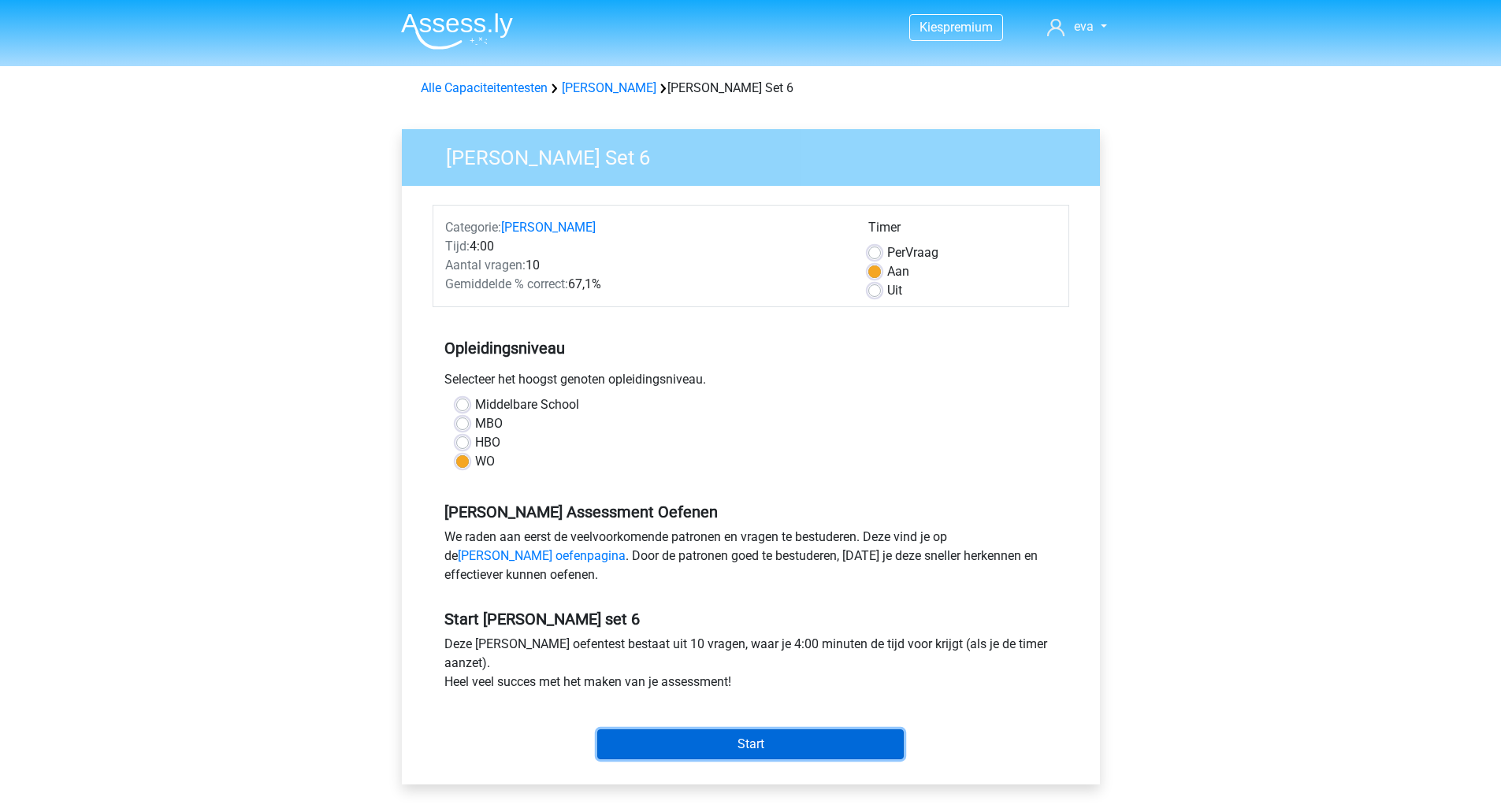
click at [727, 739] on input "Start" at bounding box center [750, 744] width 306 height 30
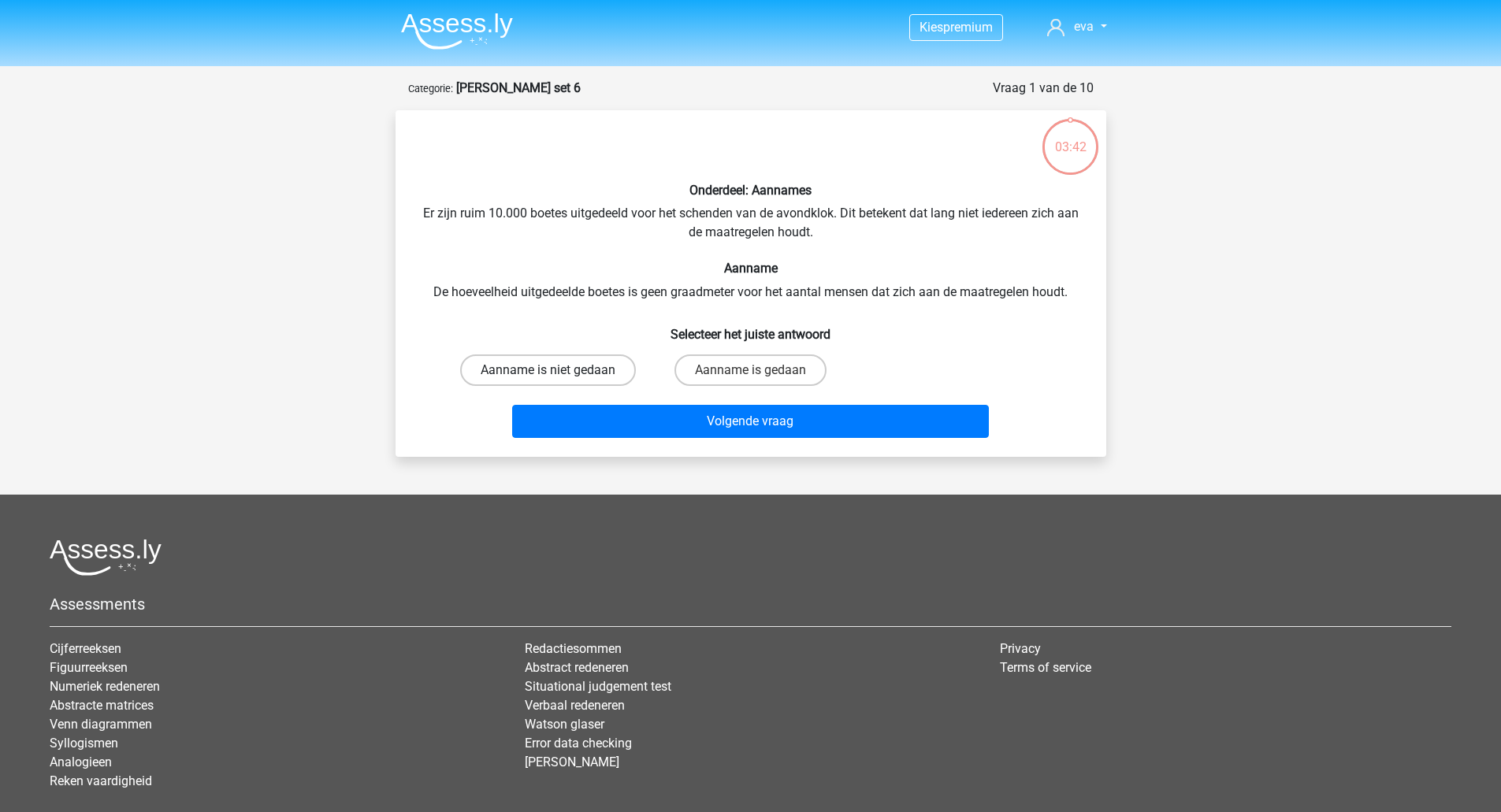
click at [599, 365] on label "Aanname is niet gedaan" at bounding box center [547, 370] width 175 height 31
click at [558, 370] on input "Aanname is niet gedaan" at bounding box center [552, 375] width 10 height 10
radio input "true"
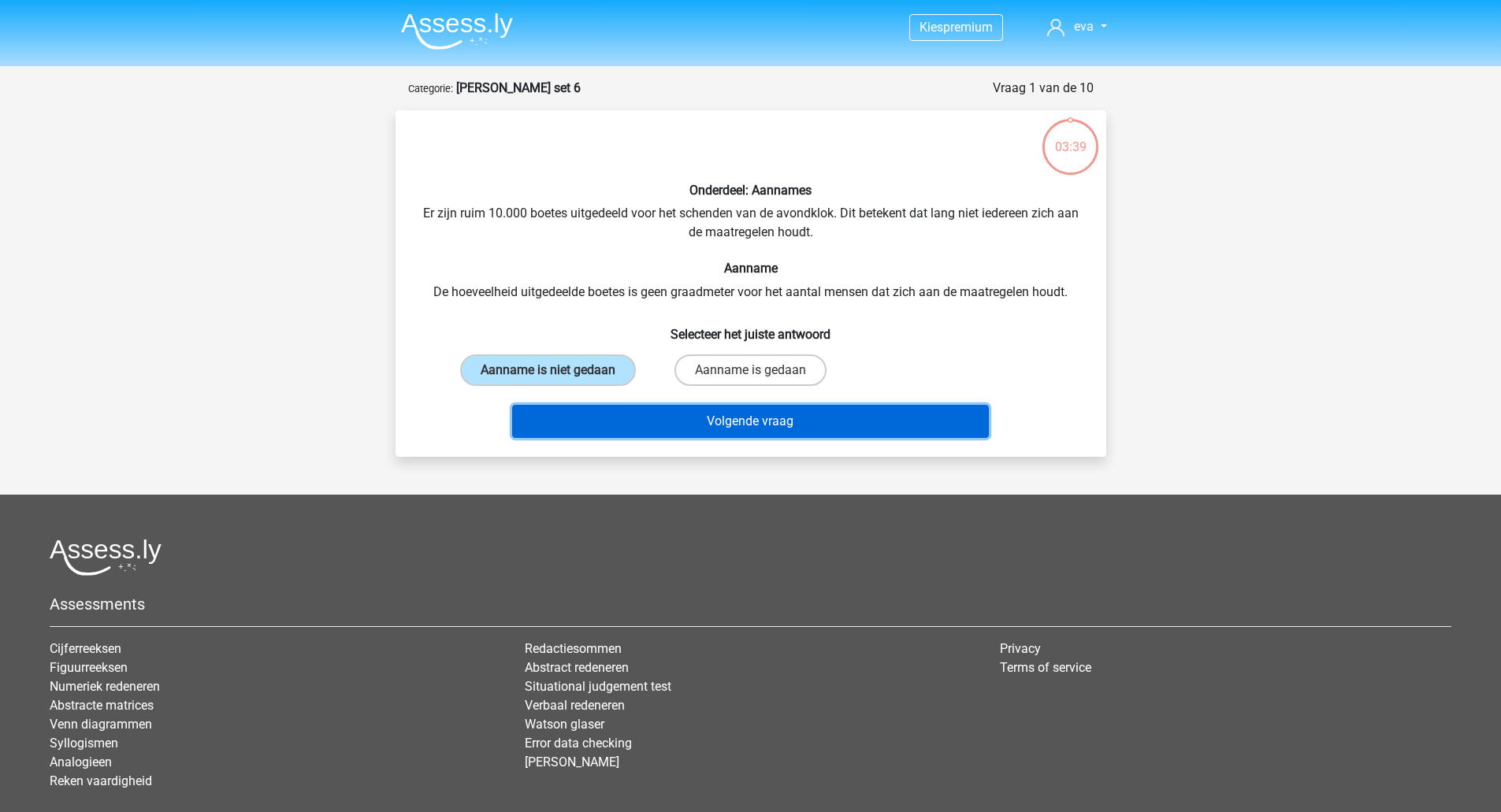
click at [690, 420] on button "Volgende vraag" at bounding box center [750, 422] width 476 height 33
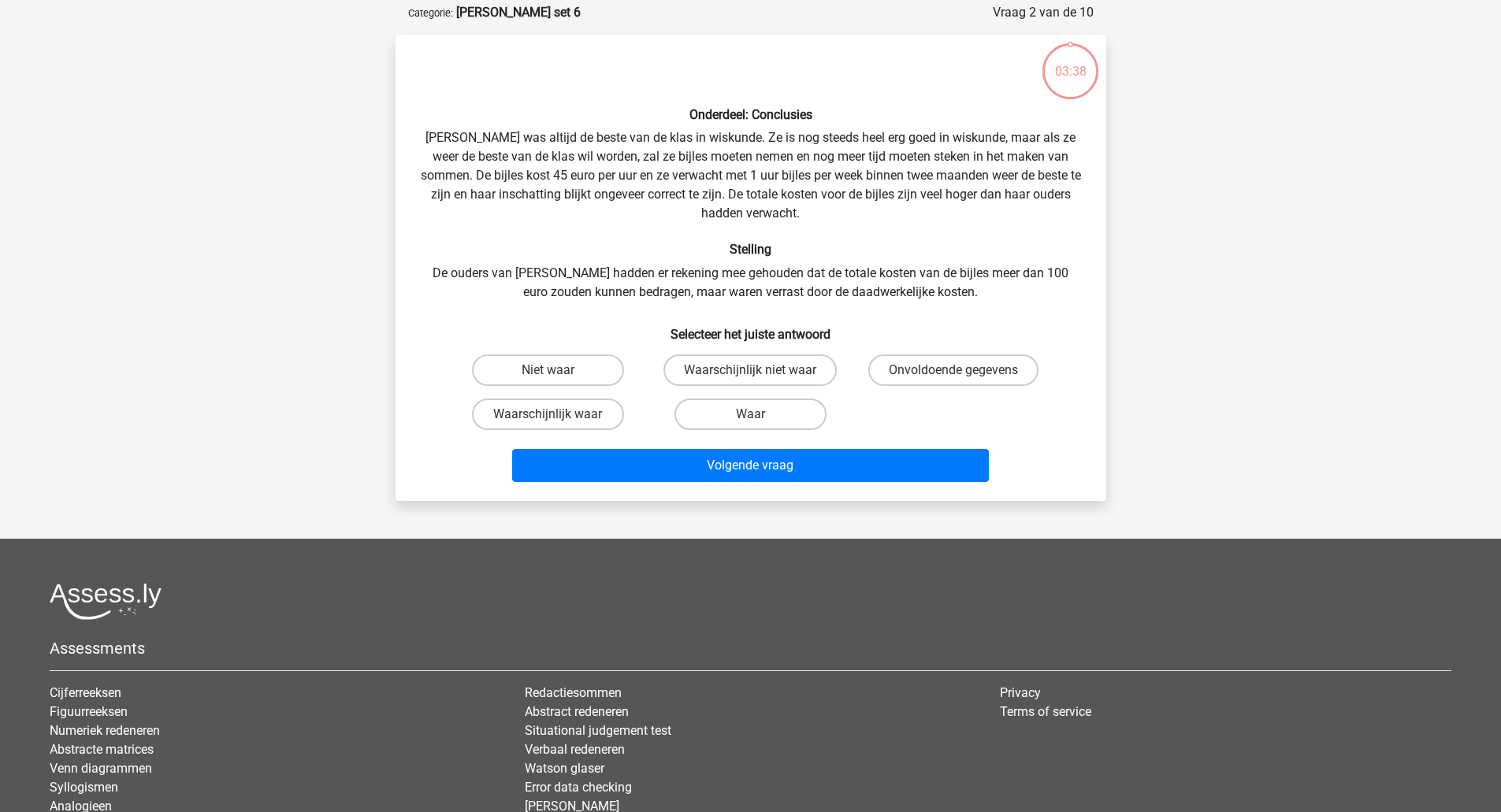
scroll to position [78, 0]
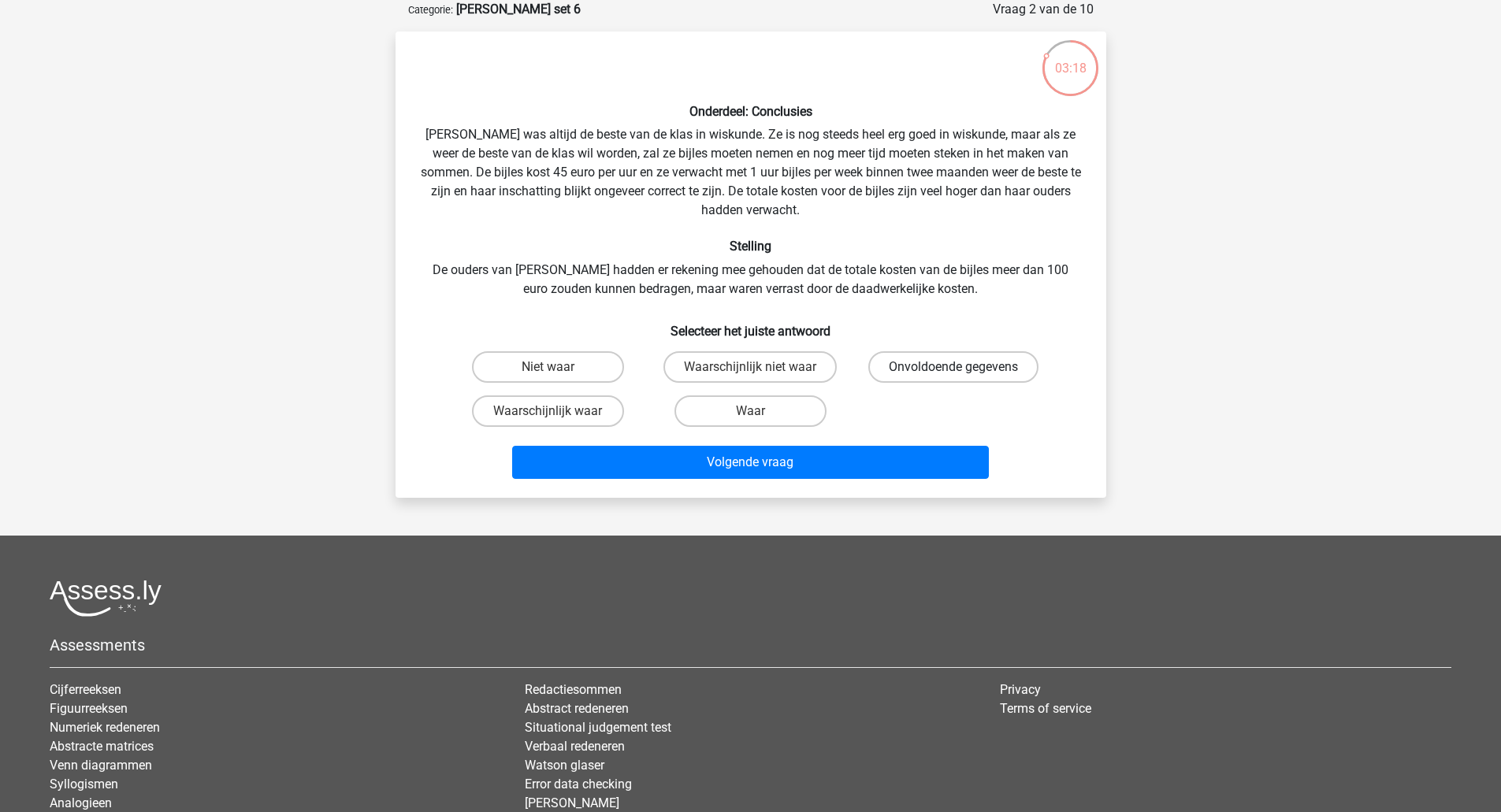
click at [942, 363] on label "Onvoldoende gegevens" at bounding box center [953, 367] width 170 height 31
click at [954, 367] on input "Onvoldoende gegevens" at bounding box center [958, 372] width 10 height 10
radio input "true"
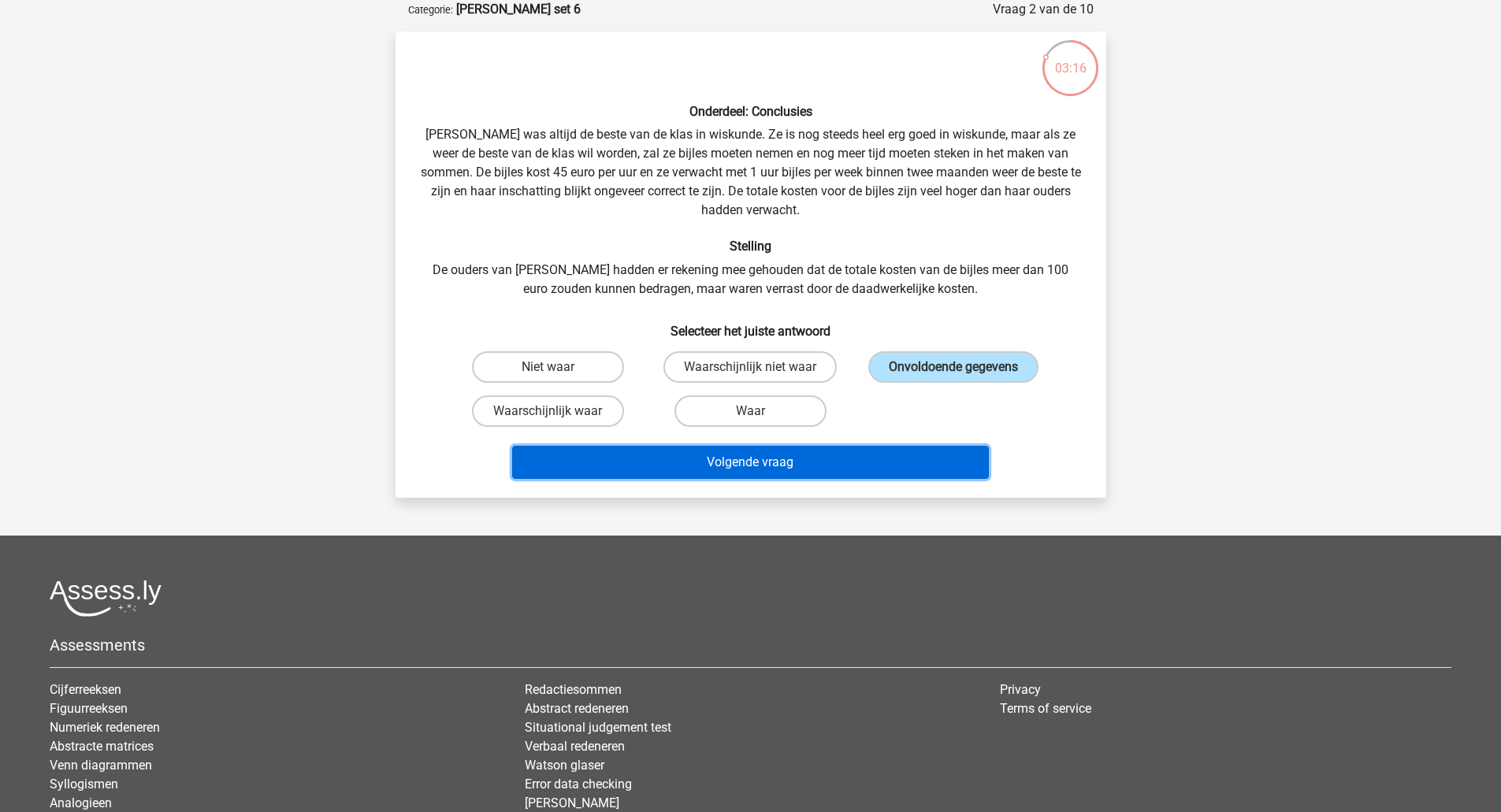
click at [855, 460] on button "Volgende vraag" at bounding box center [750, 462] width 476 height 33
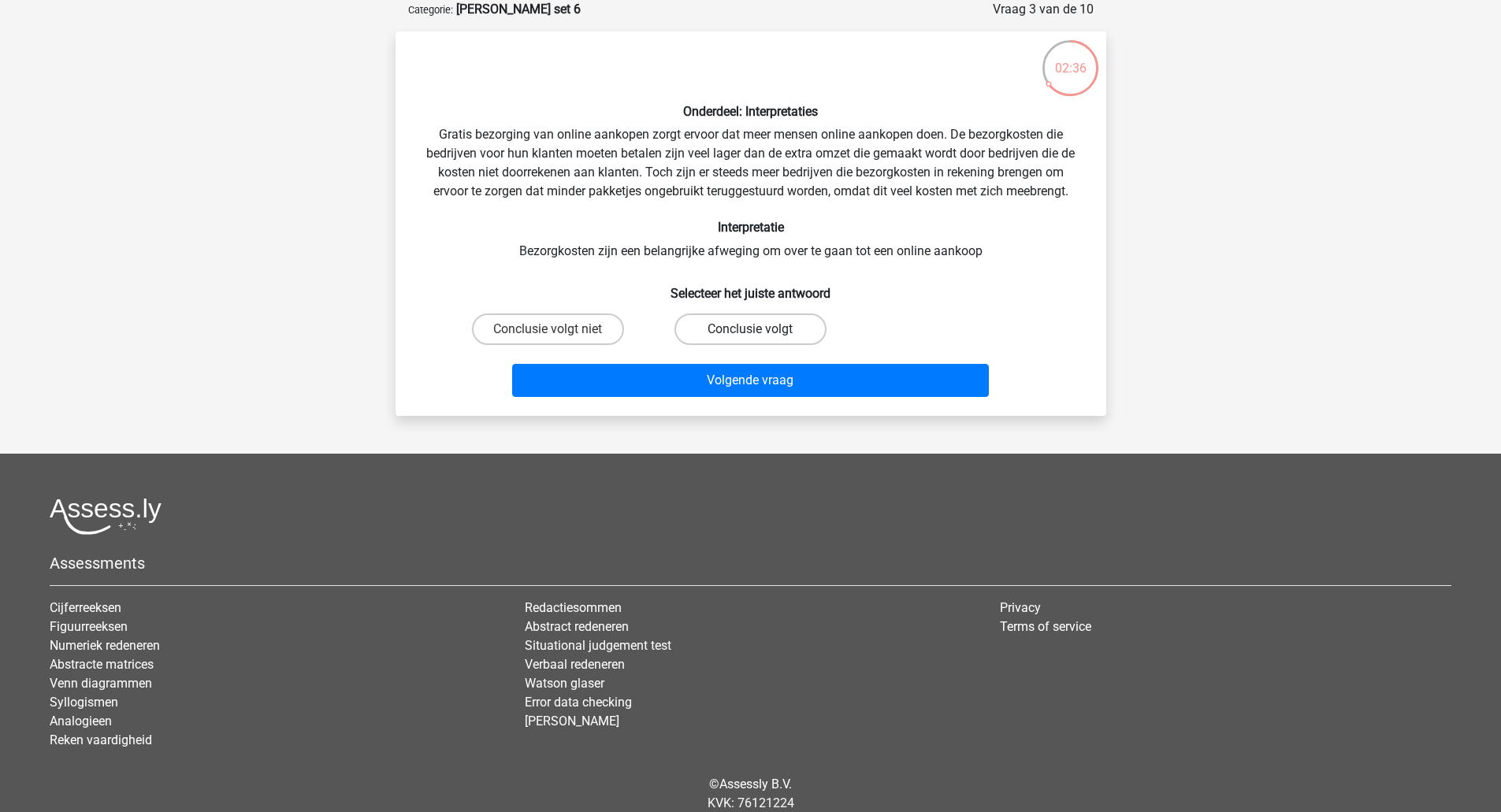
click at [708, 330] on label "Conclusie volgt" at bounding box center [750, 329] width 152 height 31
click at [750, 330] on input "Conclusie volgt" at bounding box center [754, 334] width 10 height 10
radio input "true"
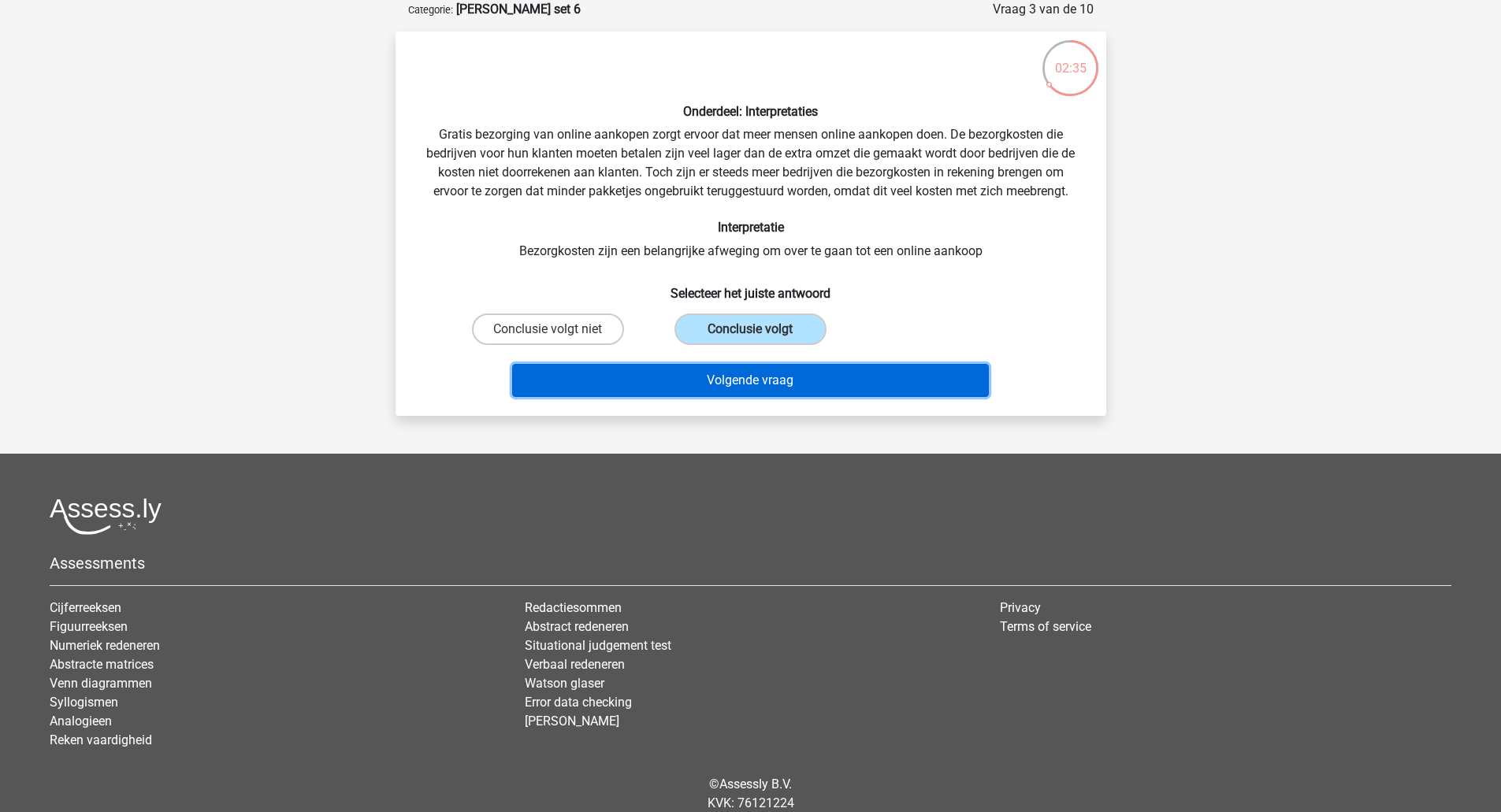
click at [717, 375] on button "Volgende vraag" at bounding box center [750, 380] width 476 height 33
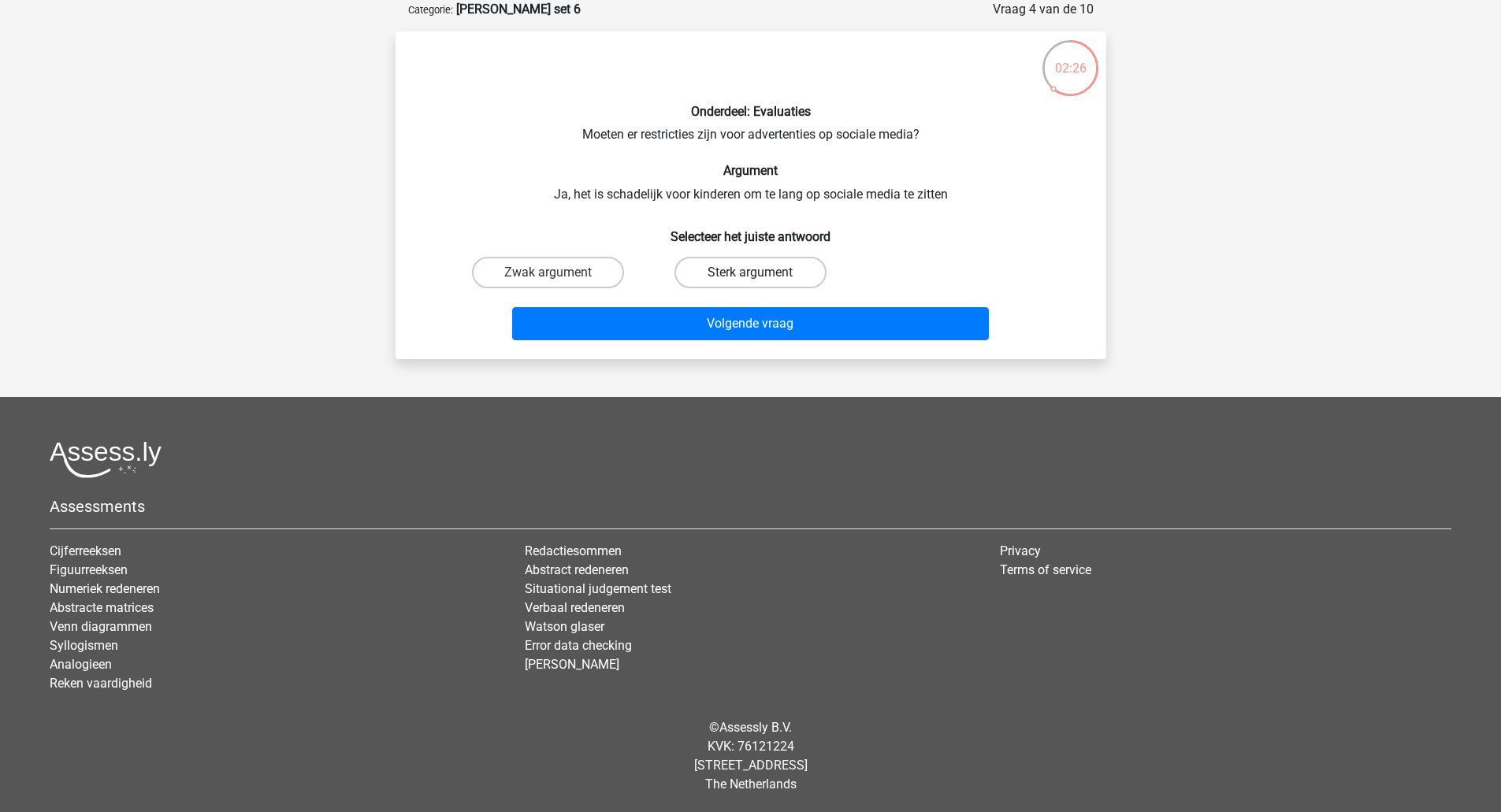
click at [702, 275] on label "Sterk argument" at bounding box center [750, 272] width 152 height 31
click at [750, 275] on input "Sterk argument" at bounding box center [754, 277] width 10 height 10
radio input "true"
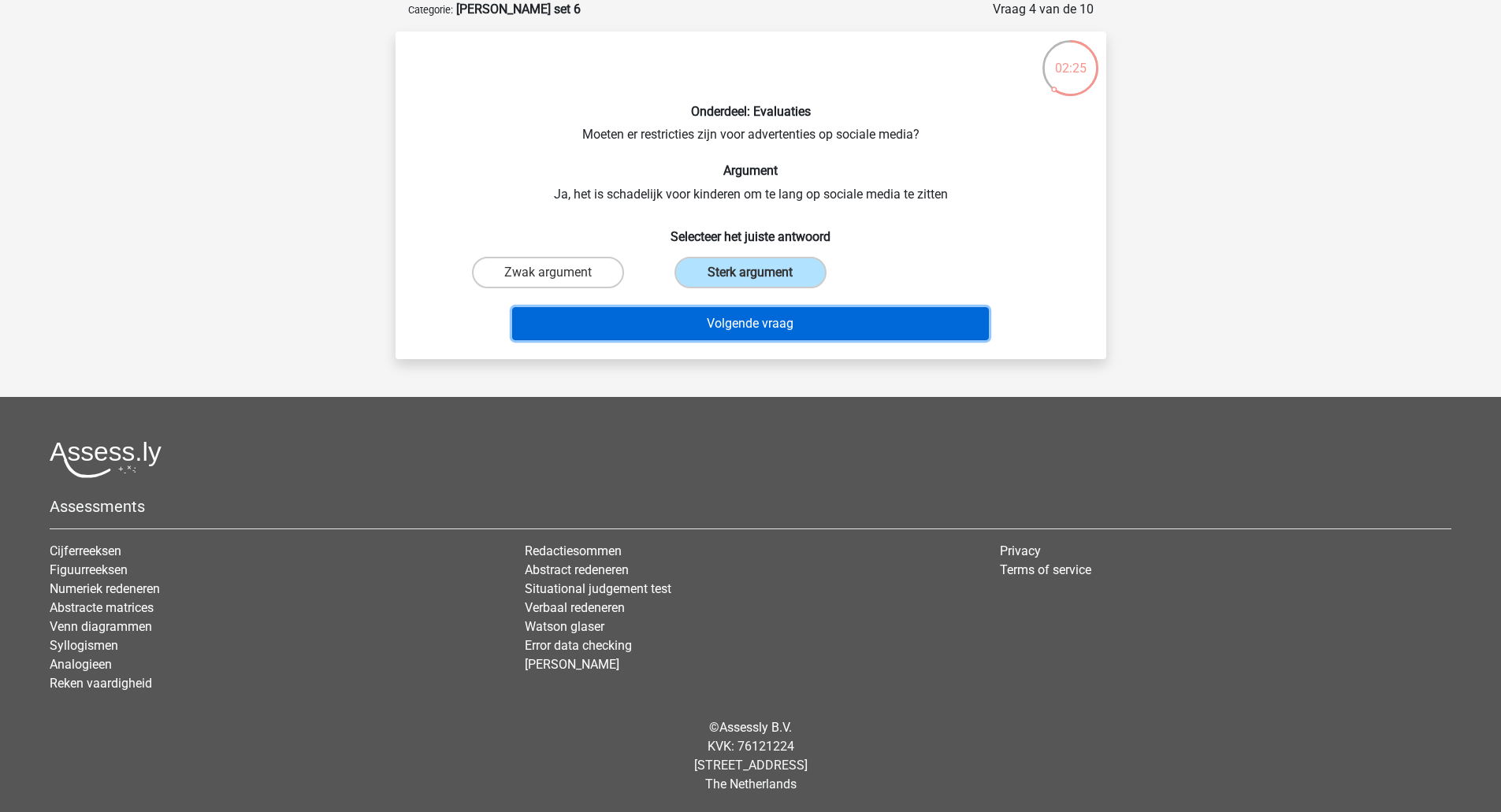
click at [712, 325] on button "Volgende vraag" at bounding box center [750, 324] width 476 height 33
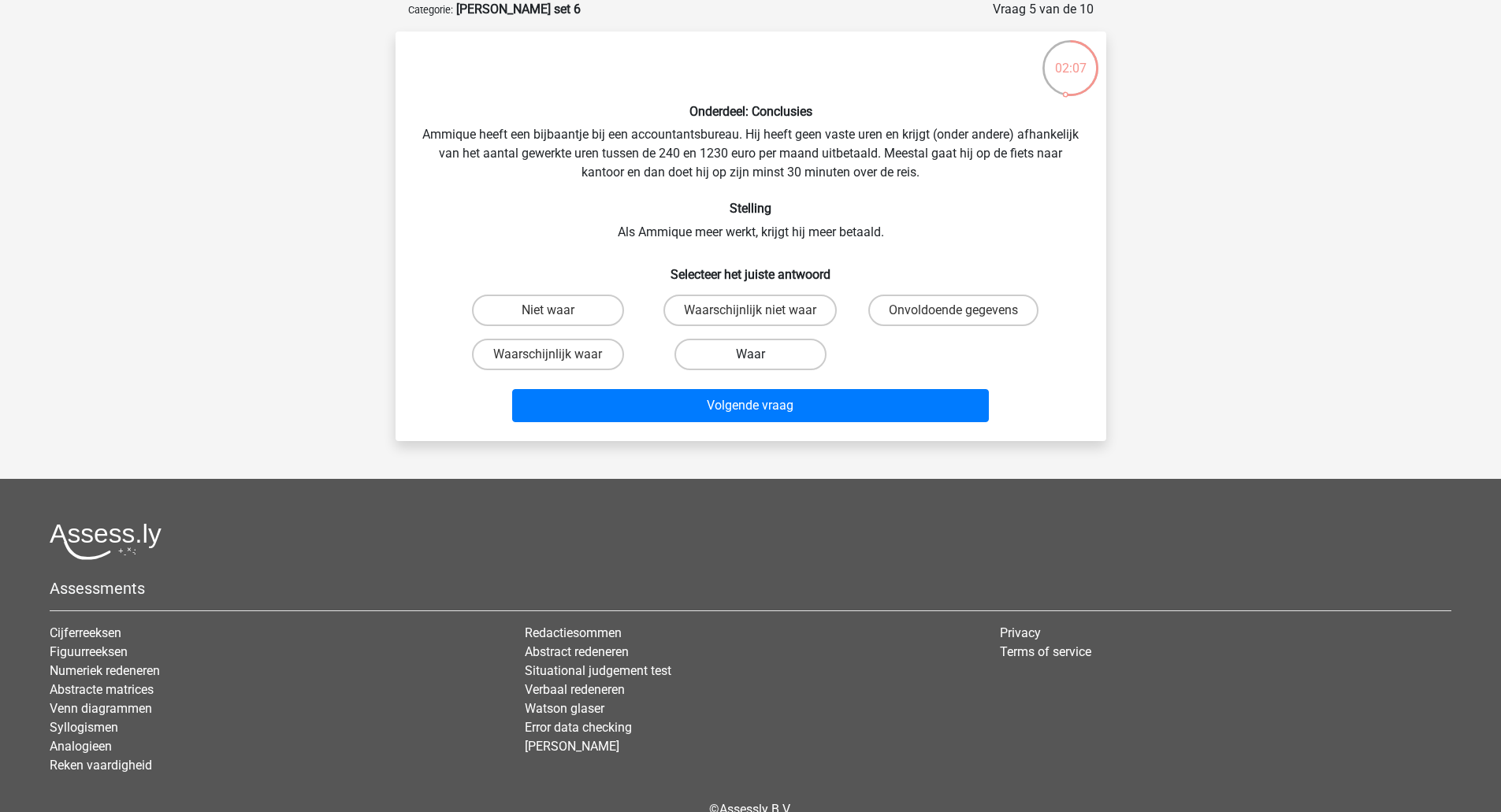
click at [694, 349] on label "Waar" at bounding box center [750, 354] width 152 height 31
click at [750, 354] on input "Waar" at bounding box center [754, 359] width 10 height 10
radio input "true"
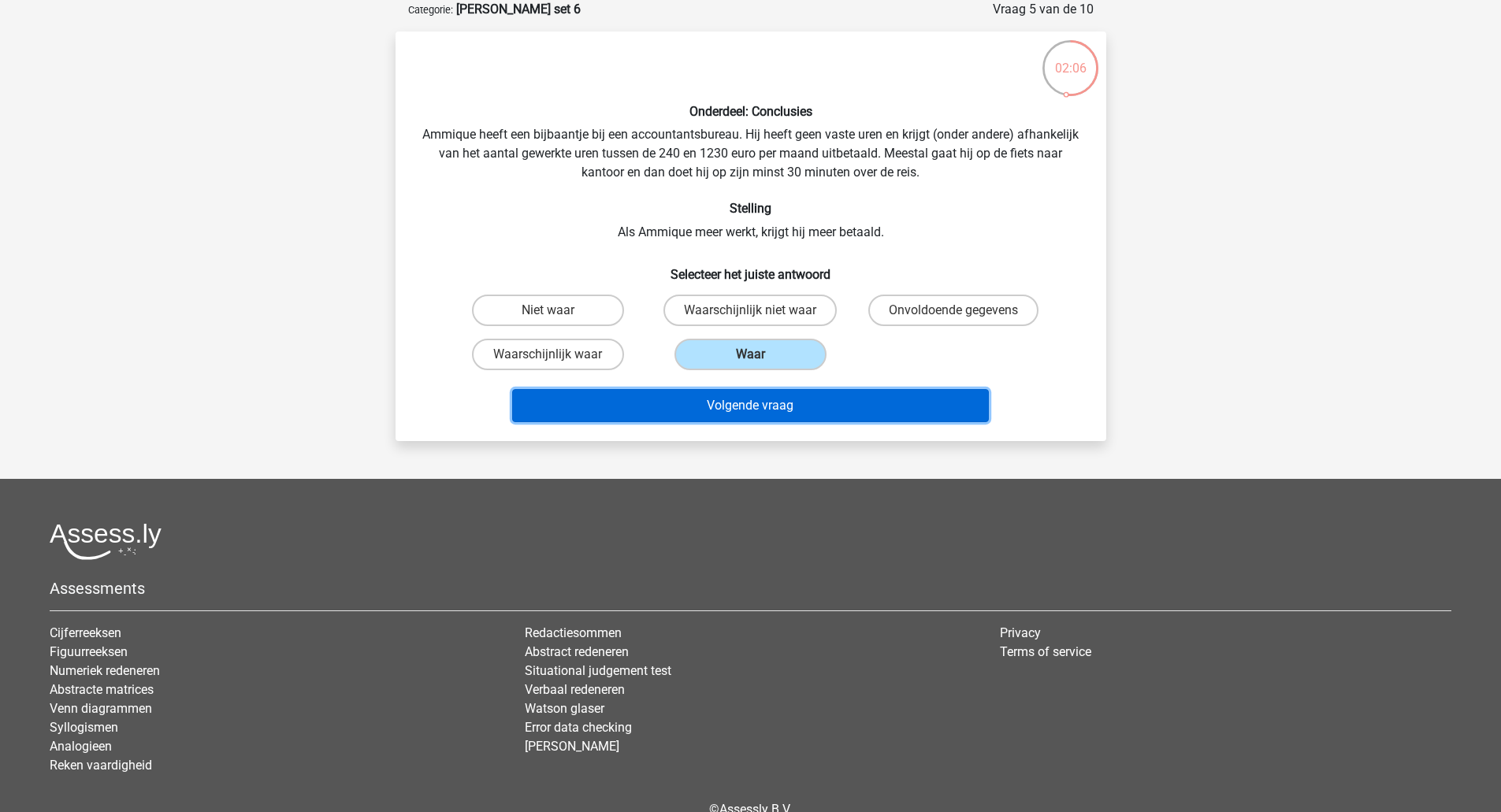
click at [710, 400] on button "Volgende vraag" at bounding box center [750, 406] width 476 height 33
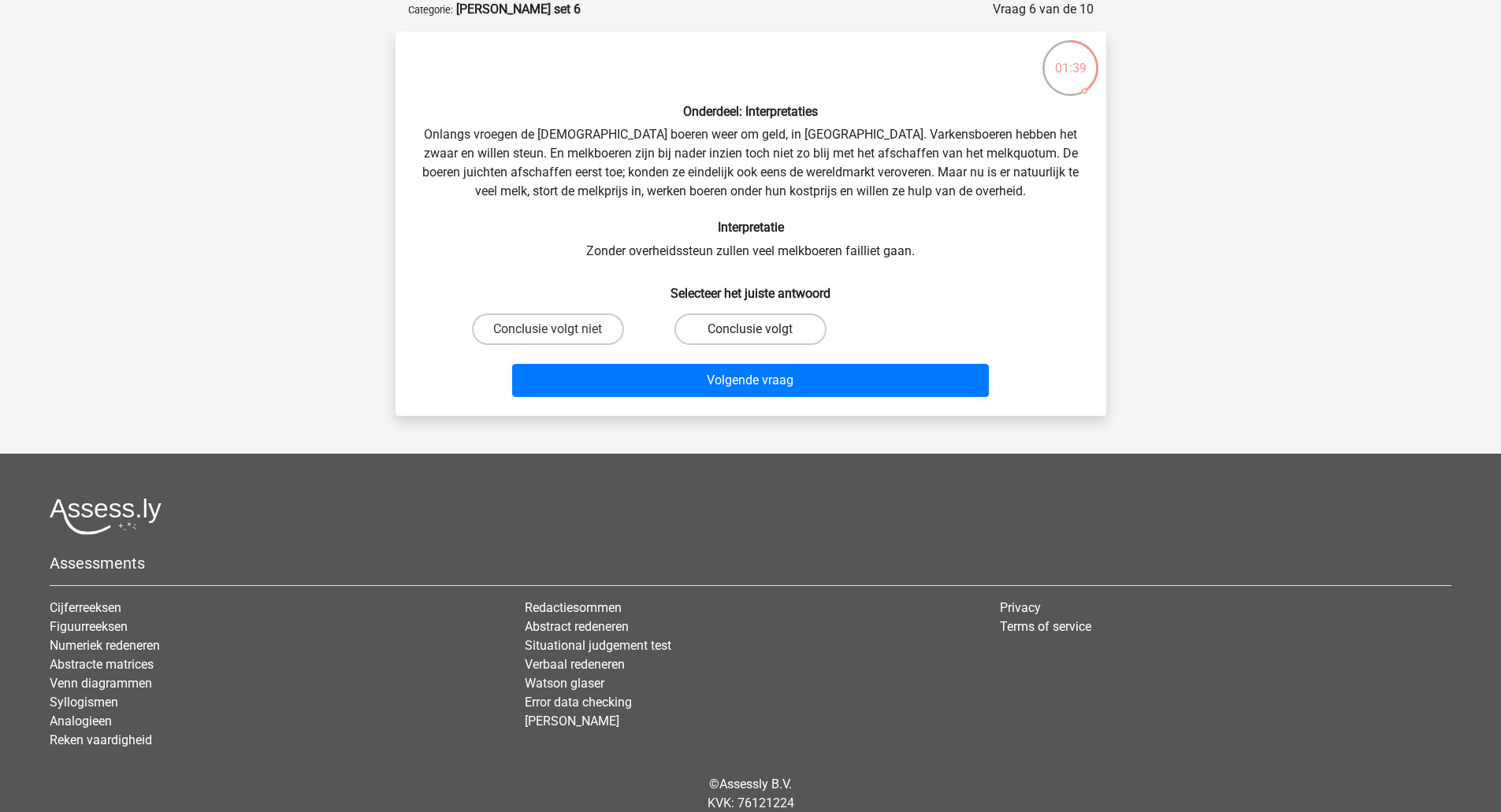
click at [715, 331] on label "Conclusie volgt" at bounding box center [750, 329] width 152 height 31
click at [750, 331] on input "Conclusie volgt" at bounding box center [754, 334] width 10 height 10
radio input "true"
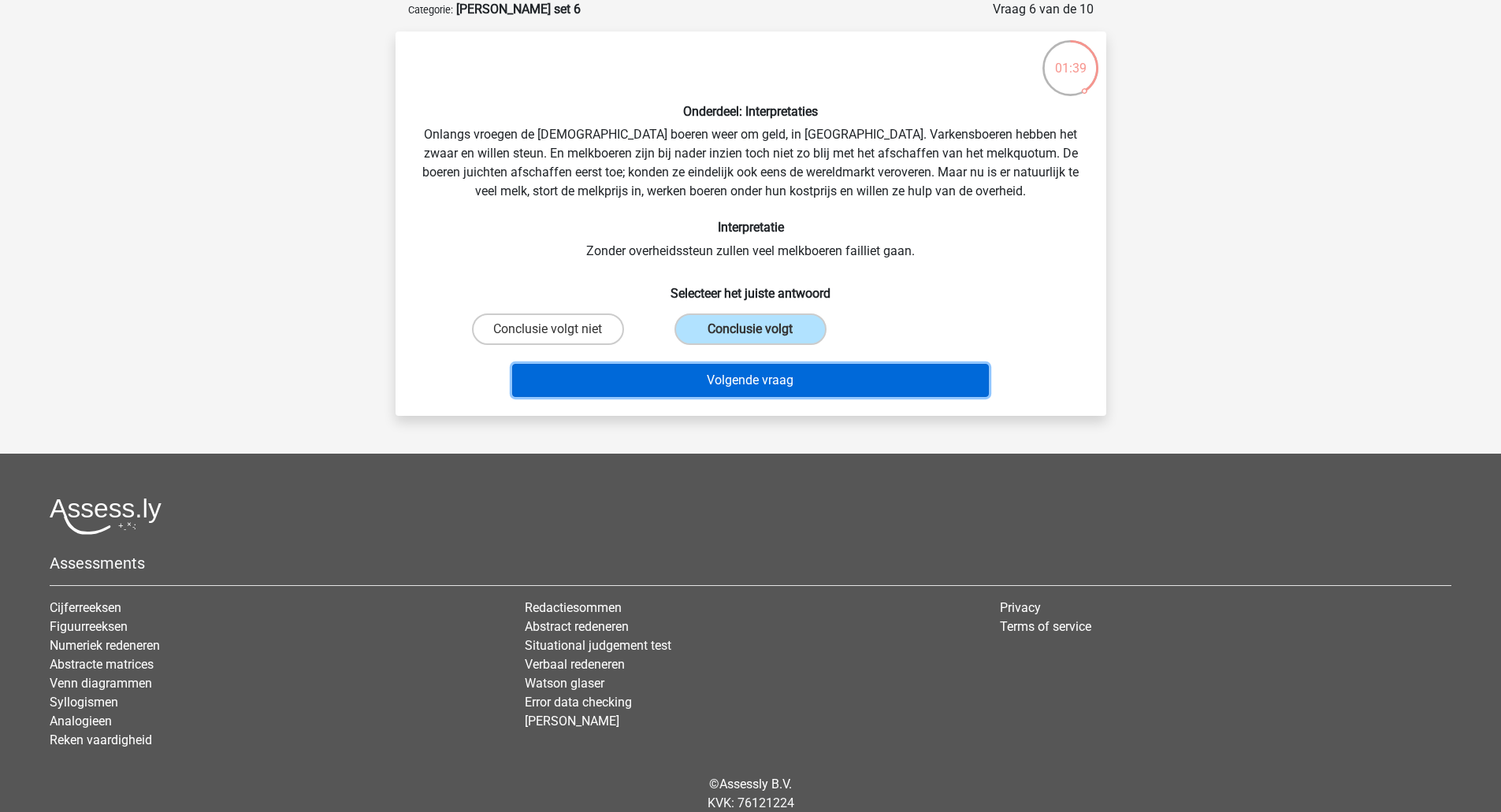
click at [717, 378] on button "Volgende vraag" at bounding box center [750, 380] width 476 height 33
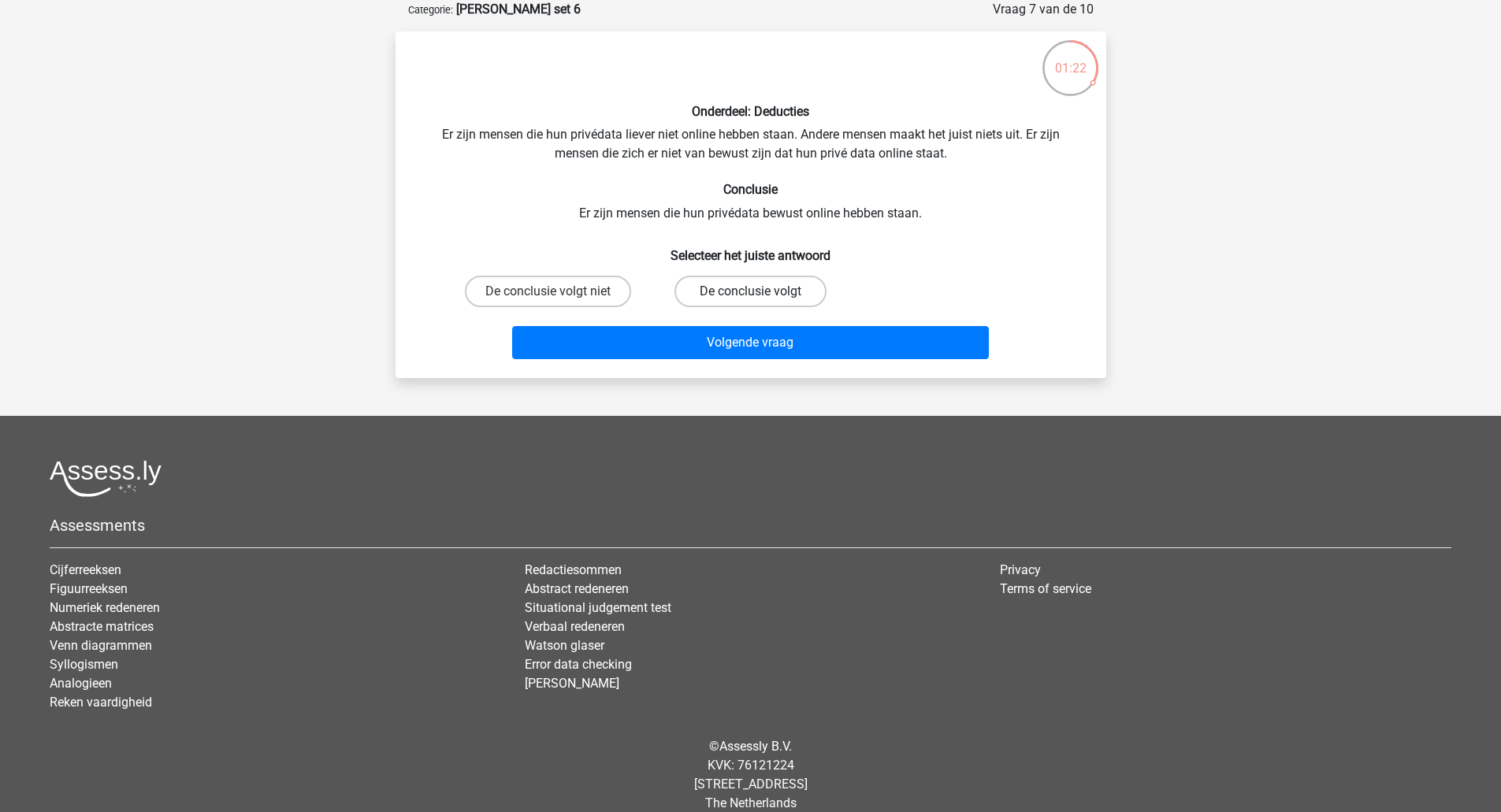
click at [714, 294] on label "De conclusie volgt" at bounding box center [750, 292] width 152 height 31
click at [750, 294] on input "De conclusie volgt" at bounding box center [754, 296] width 10 height 10
radio input "true"
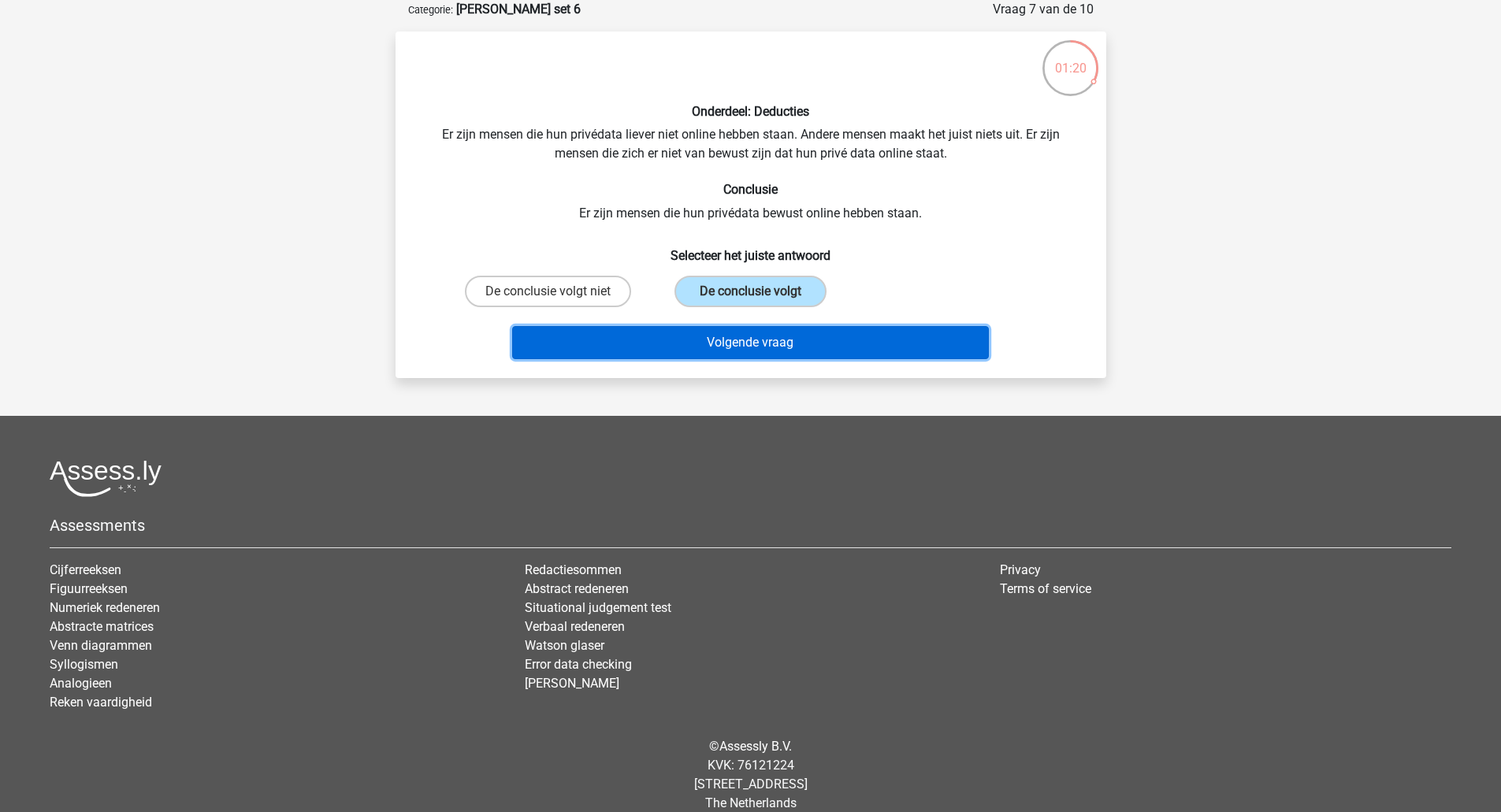
click at [717, 347] on button "Volgende vraag" at bounding box center [750, 342] width 476 height 33
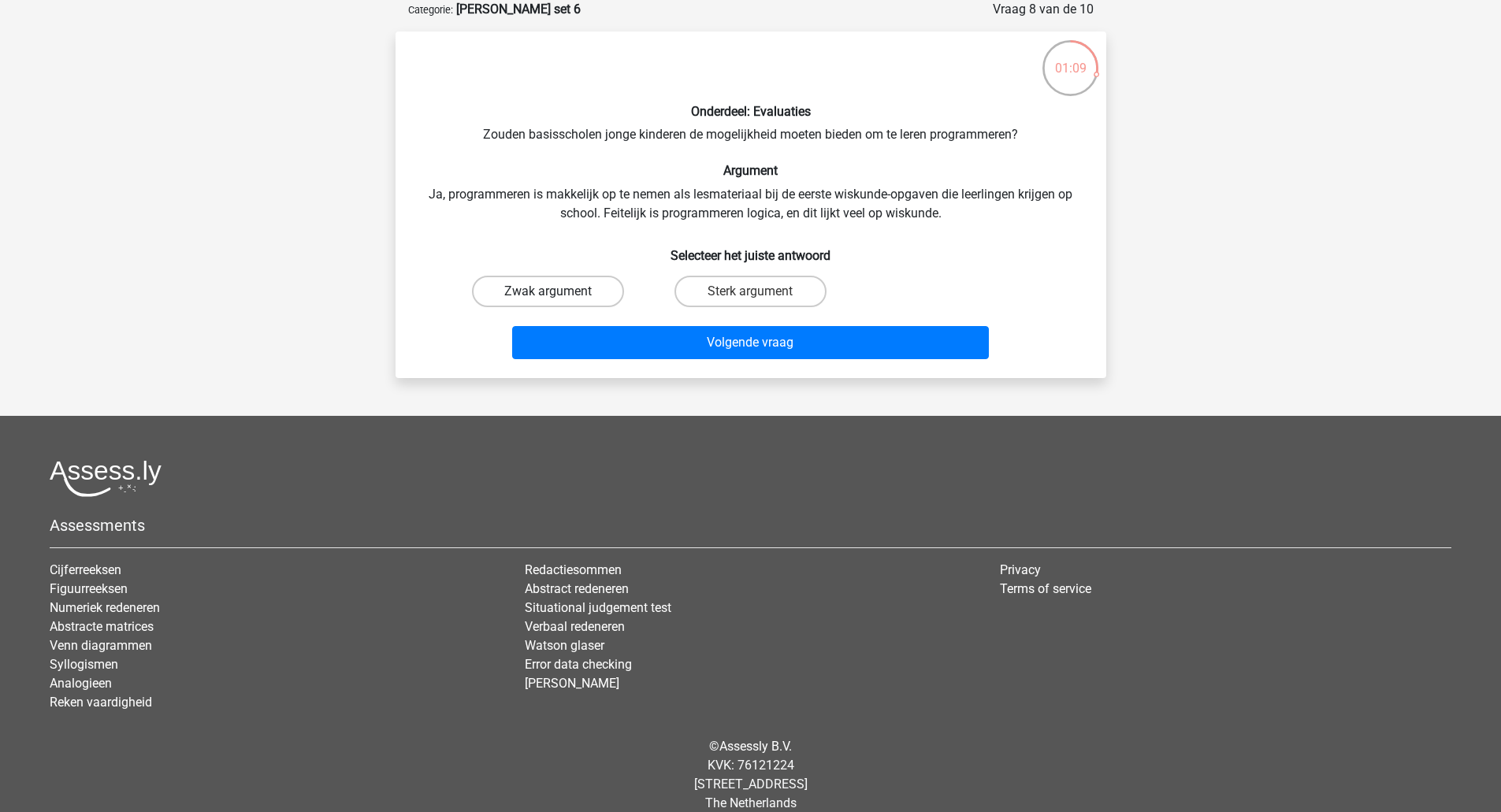
click at [581, 294] on label "Zwak argument" at bounding box center [547, 292] width 152 height 31
click at [558, 294] on input "Zwak argument" at bounding box center [552, 296] width 10 height 10
radio input "true"
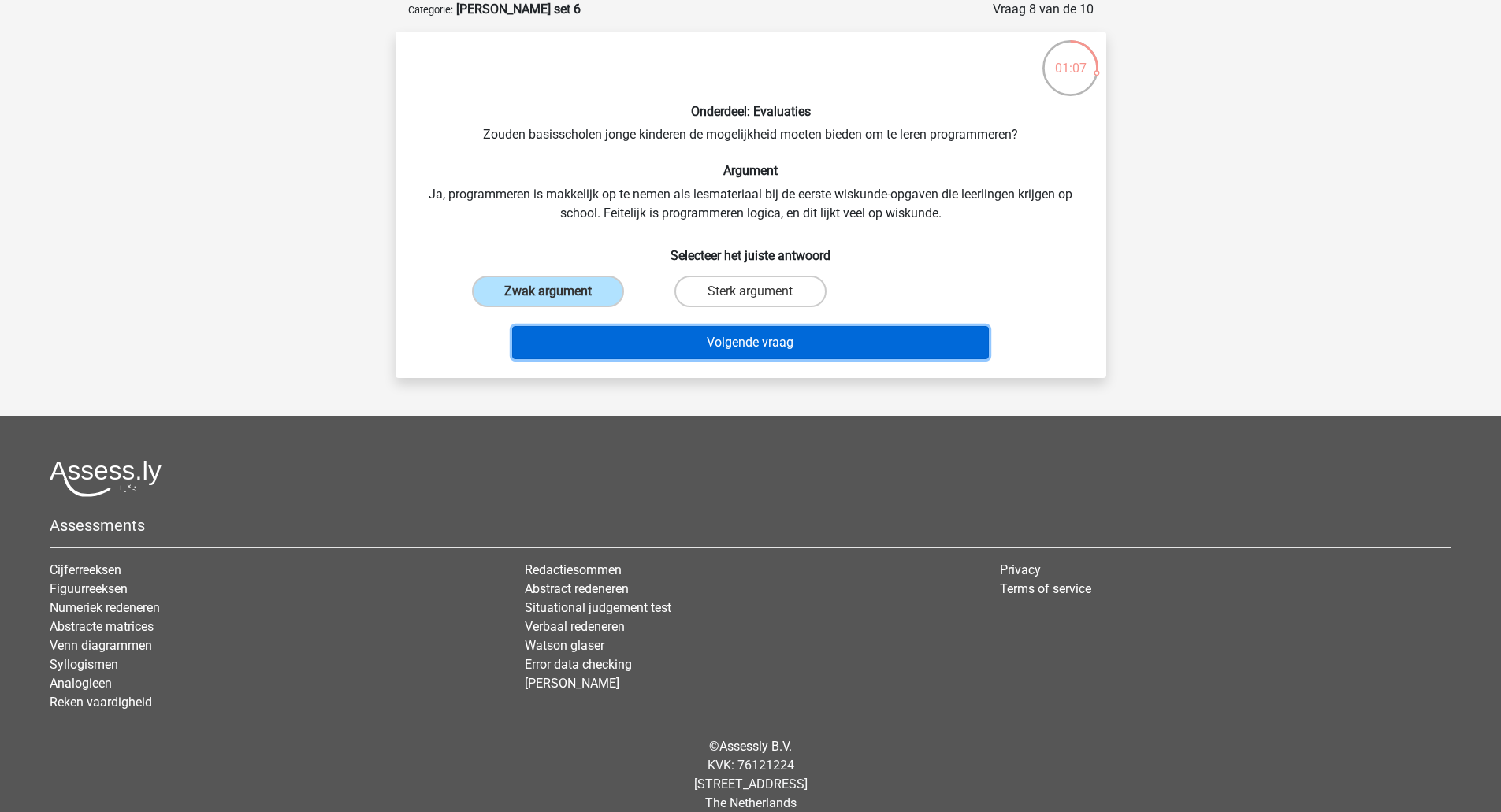
click at [620, 332] on button "Volgende vraag" at bounding box center [750, 342] width 476 height 33
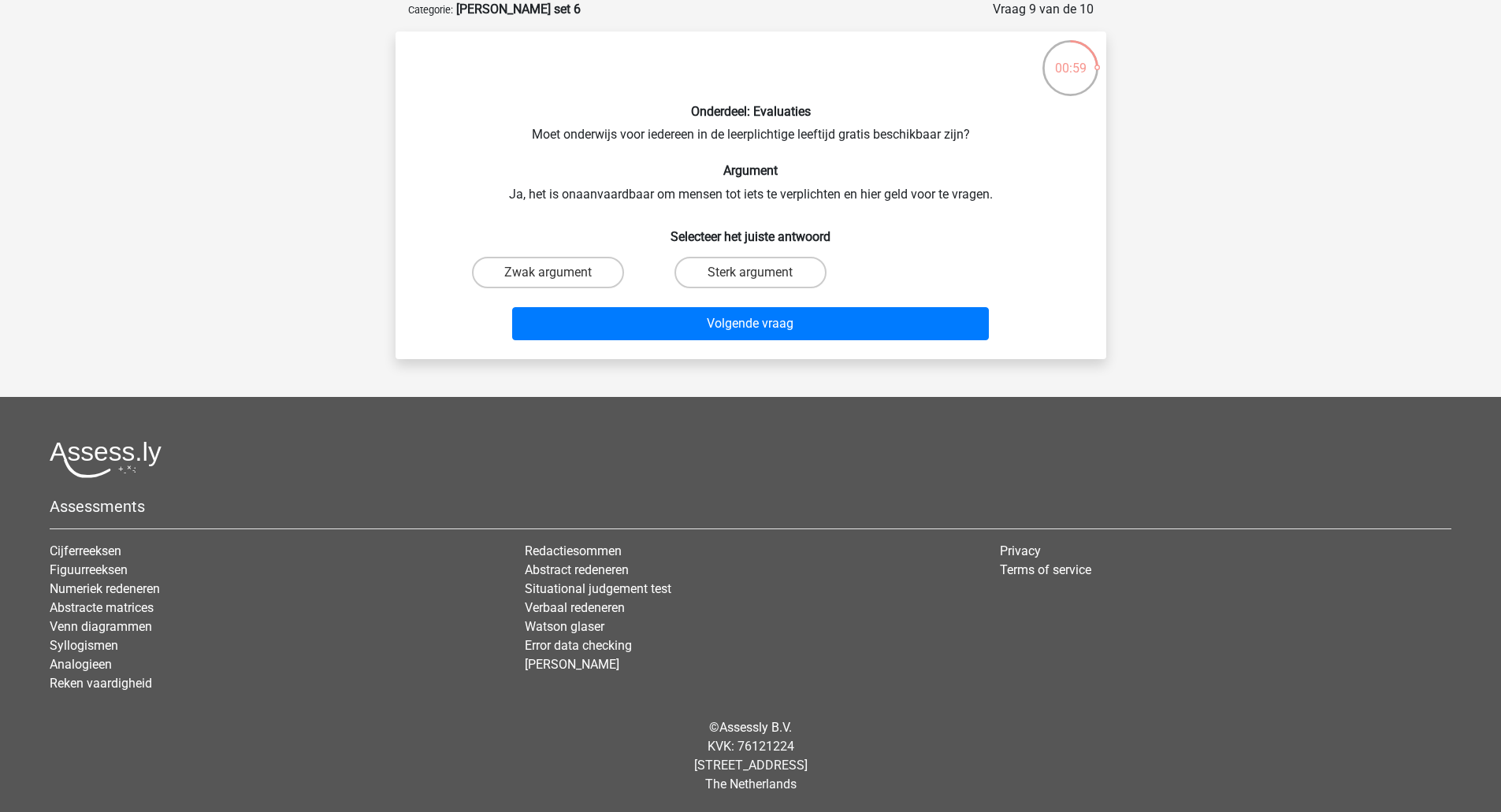
click at [577, 250] on div "Zwak argument" at bounding box center [547, 272] width 202 height 44
click at [581, 265] on label "Zwak argument" at bounding box center [547, 272] width 152 height 31
click at [558, 272] on input "Zwak argument" at bounding box center [552, 277] width 10 height 10
radio input "true"
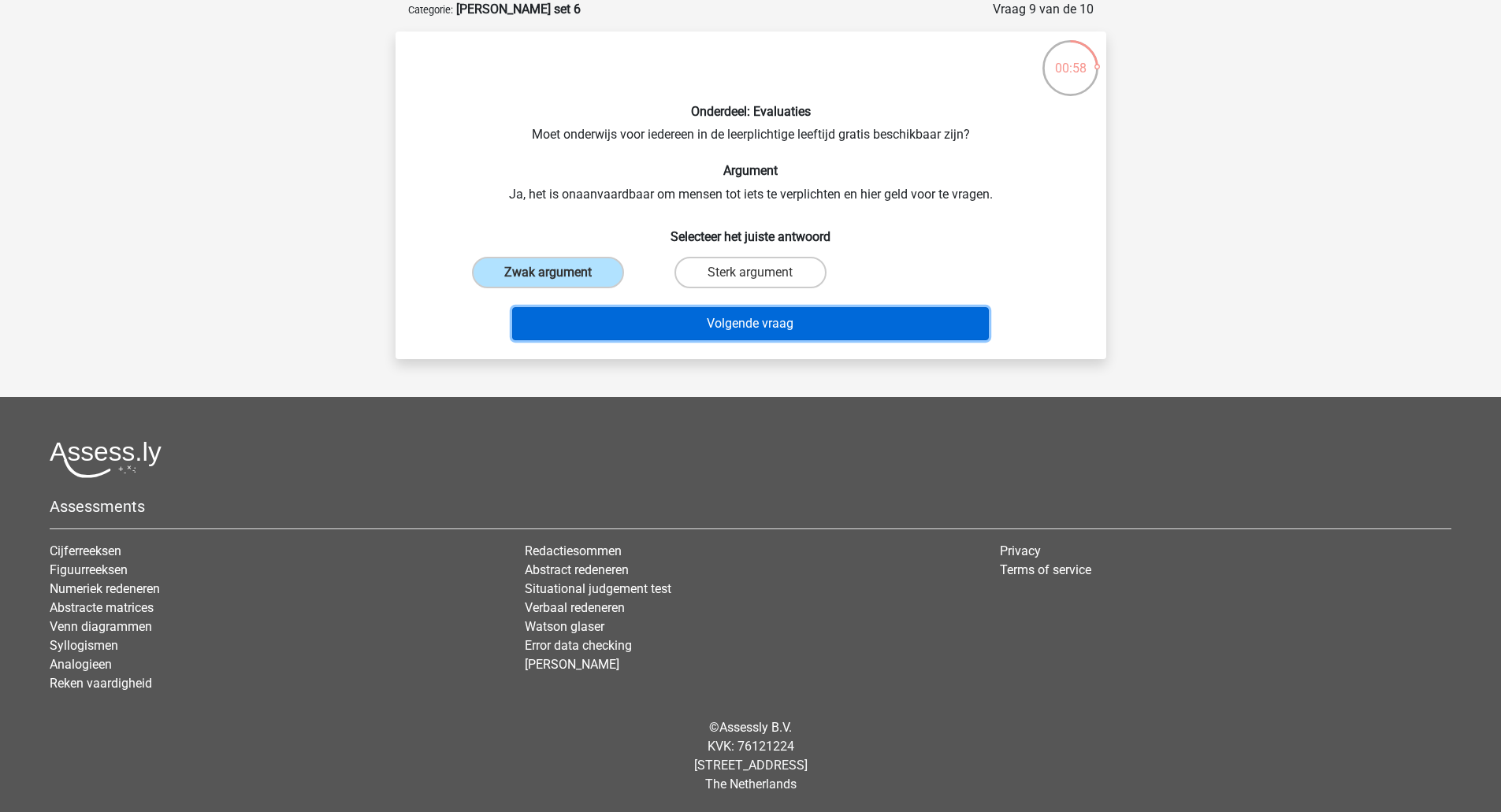
click at [602, 326] on button "Volgende vraag" at bounding box center [750, 324] width 476 height 33
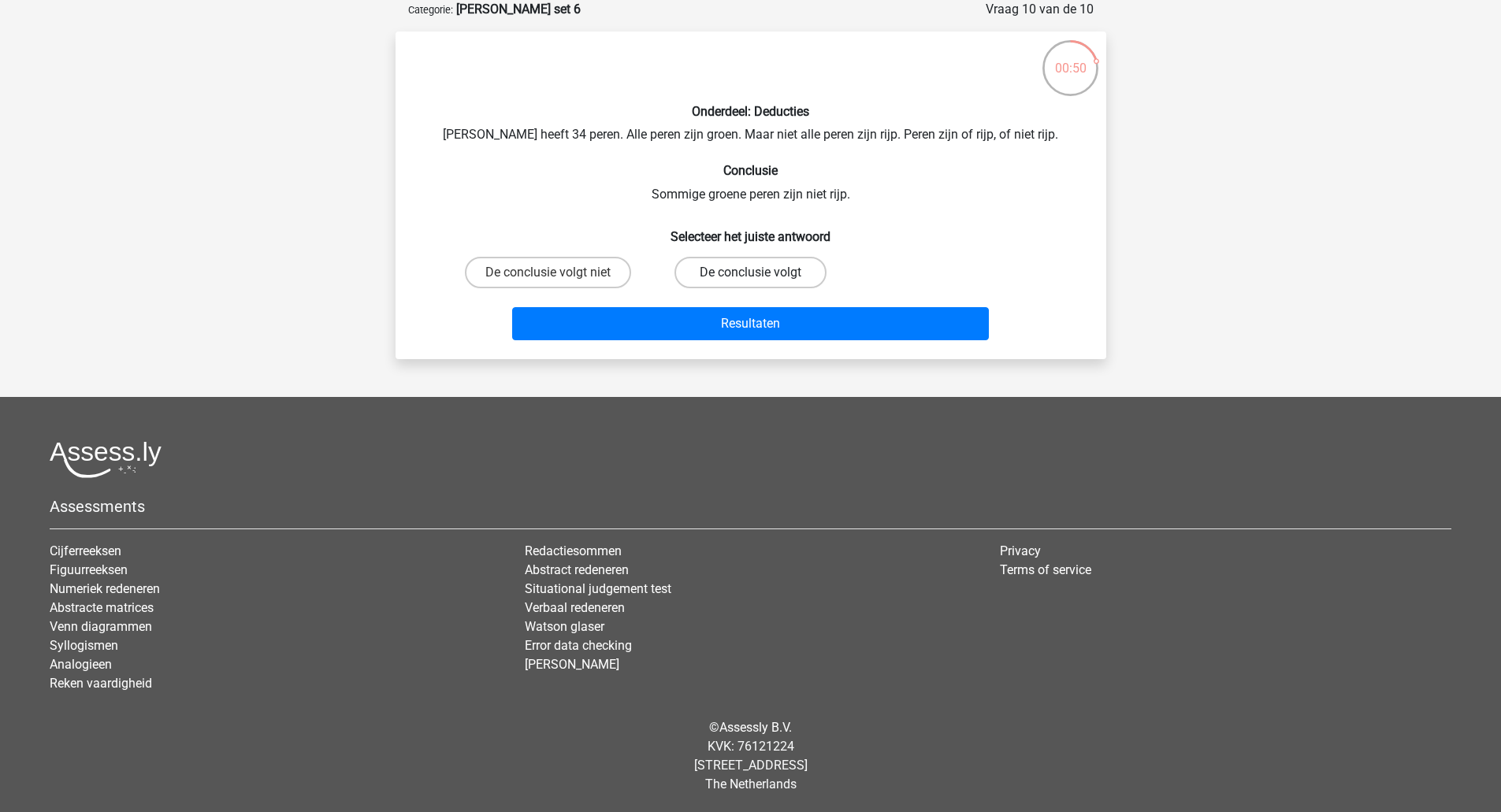
click at [691, 266] on label "De conclusie volgt" at bounding box center [750, 272] width 152 height 31
click at [750, 272] on input "De conclusie volgt" at bounding box center [754, 277] width 10 height 10
radio input "true"
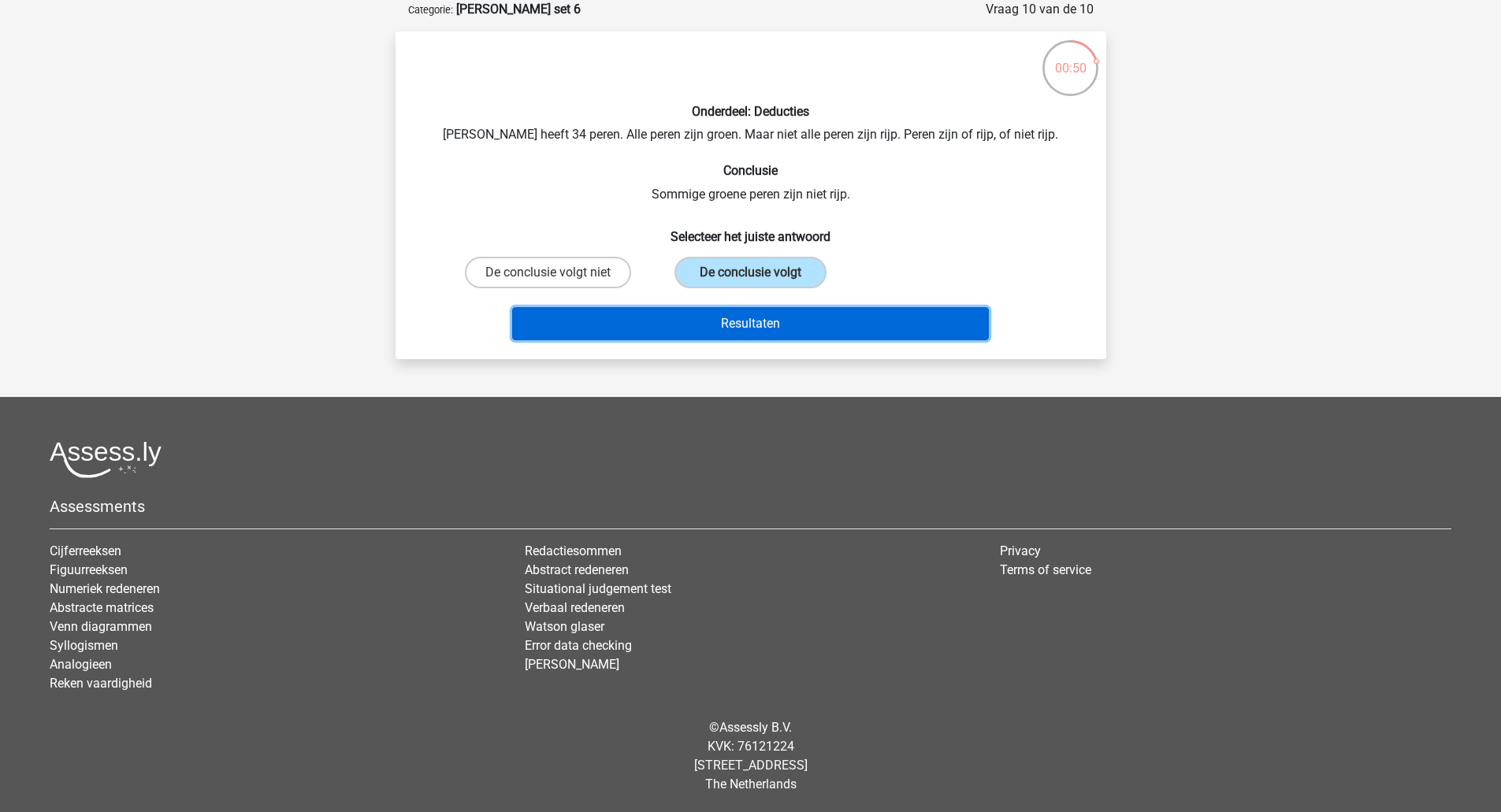
click at [696, 307] on button "Resultaten" at bounding box center [750, 324] width 476 height 33
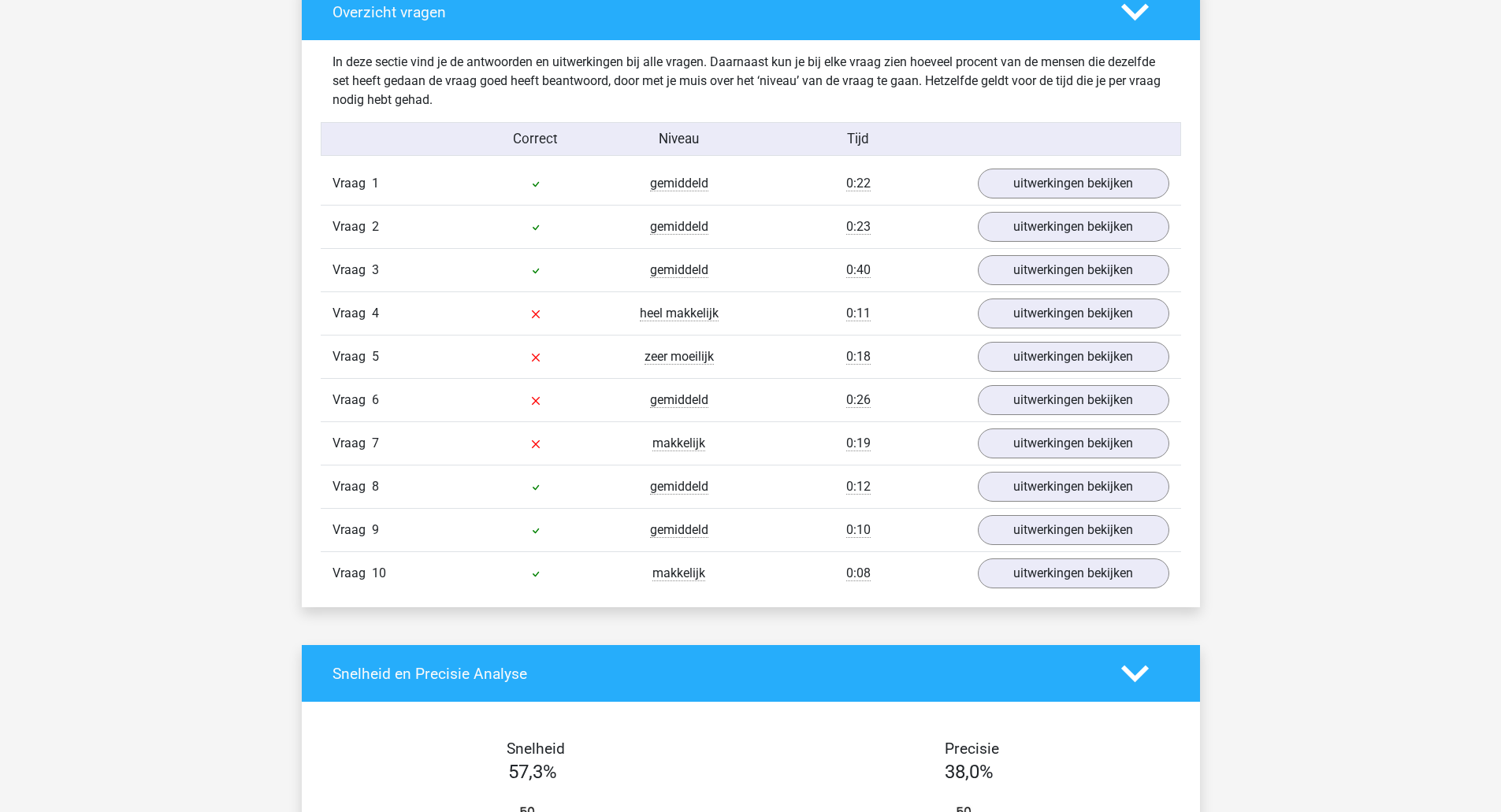
scroll to position [1200, 0]
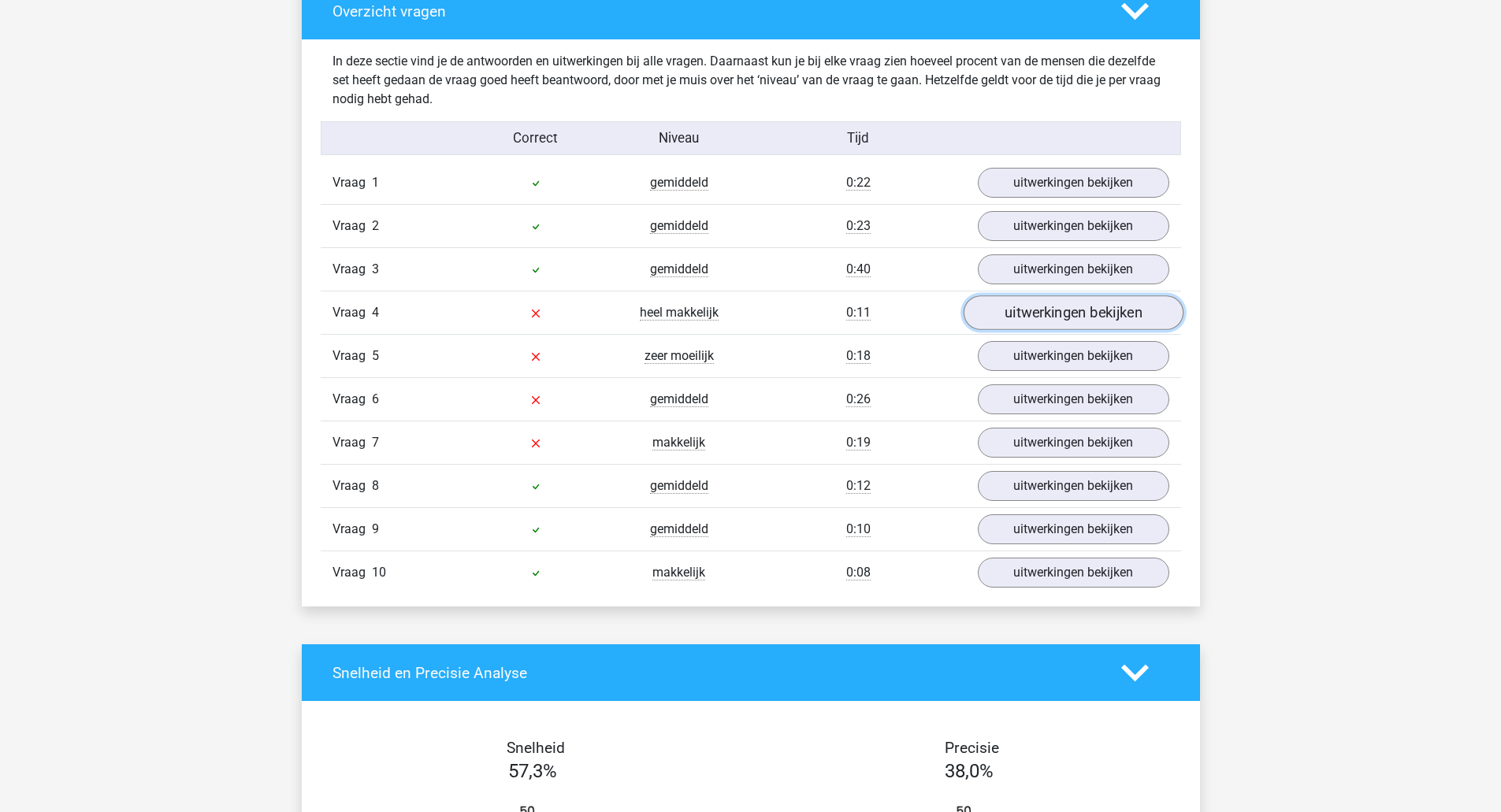
click at [1015, 314] on link "uitwerkingen bekijken" at bounding box center [1073, 314] width 220 height 35
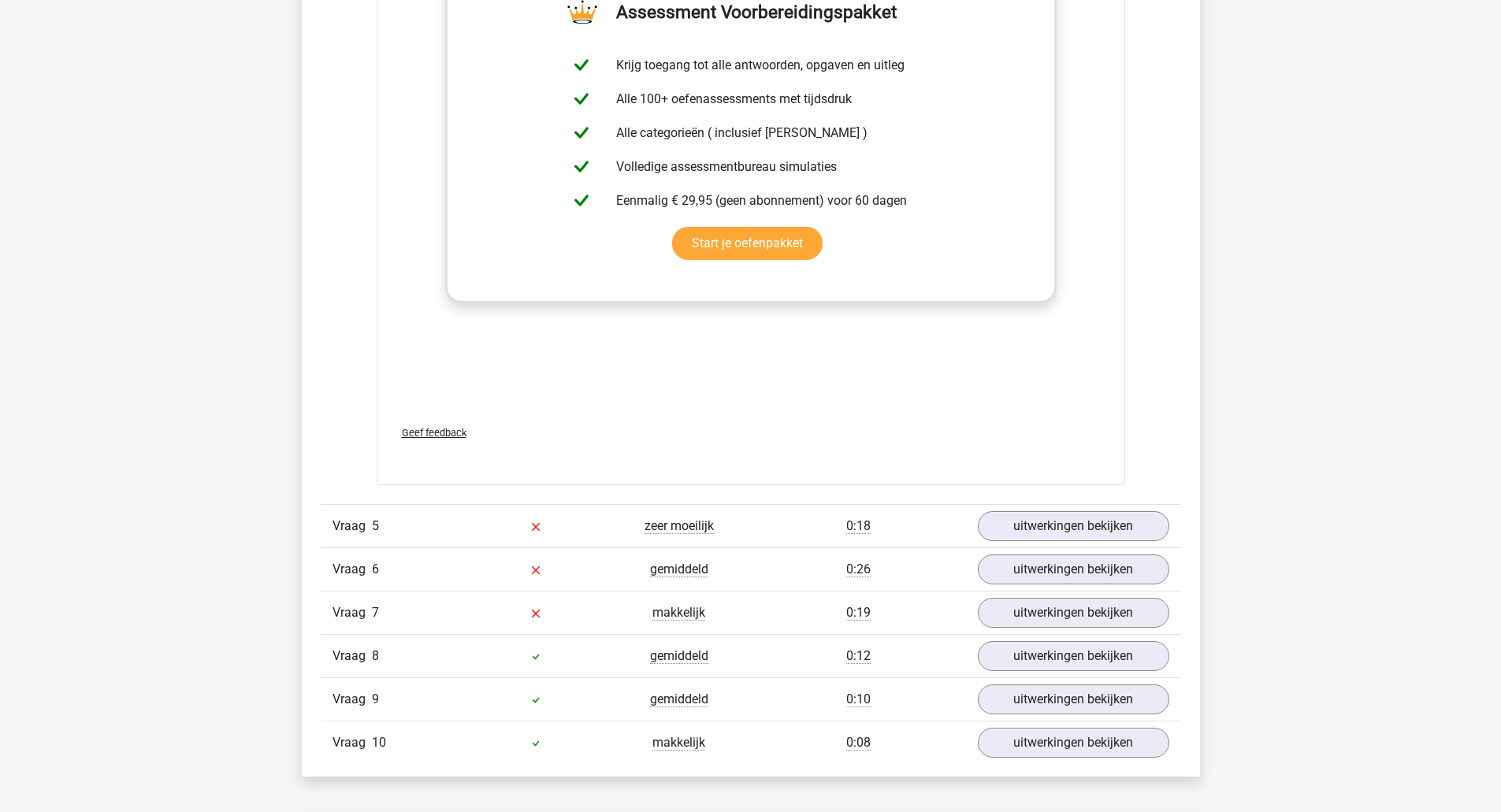
scroll to position [1833, 0]
click at [1042, 524] on link "uitwerkingen bekijken" at bounding box center [1073, 525] width 220 height 35
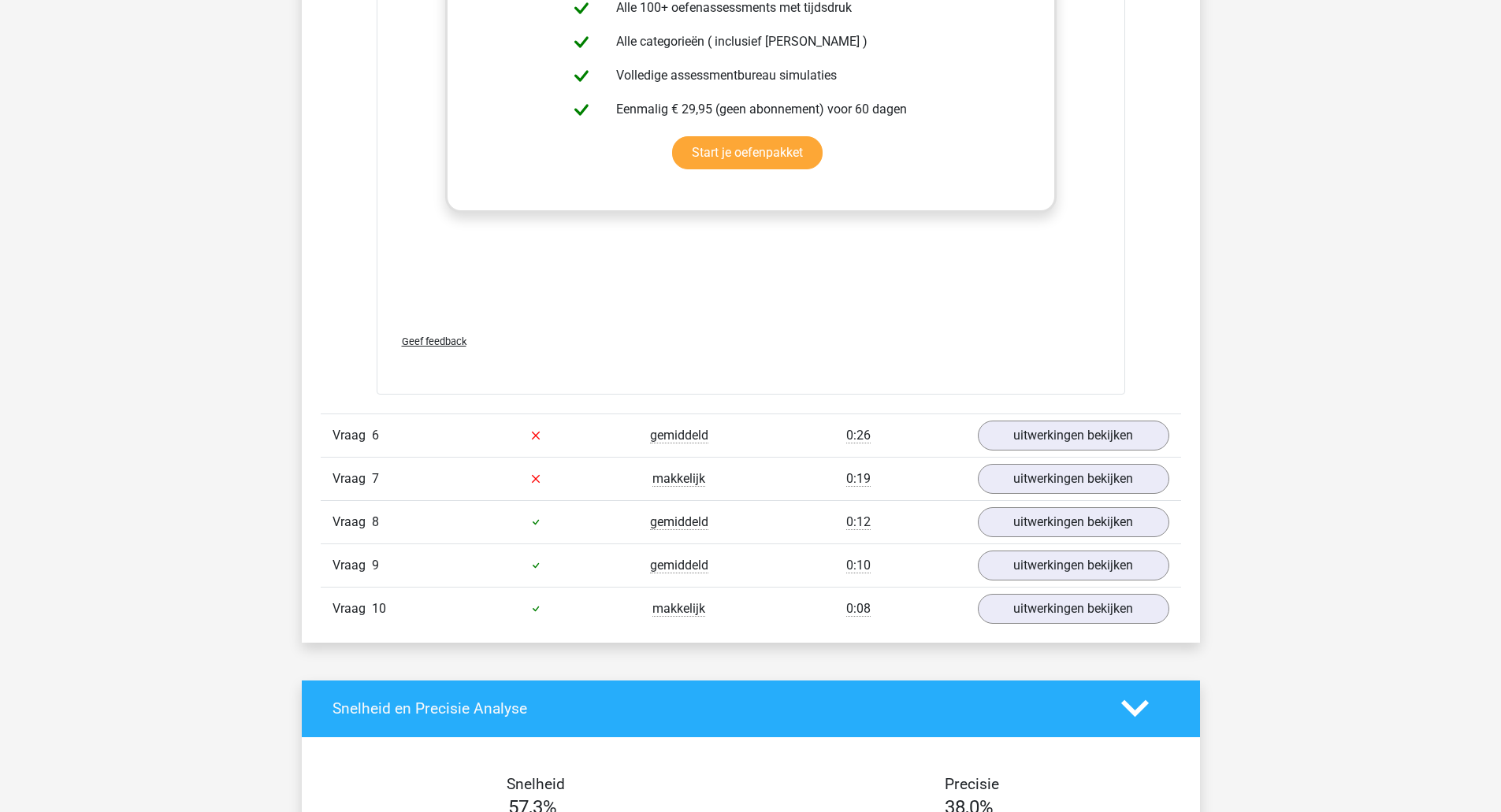
scroll to position [2864, 0]
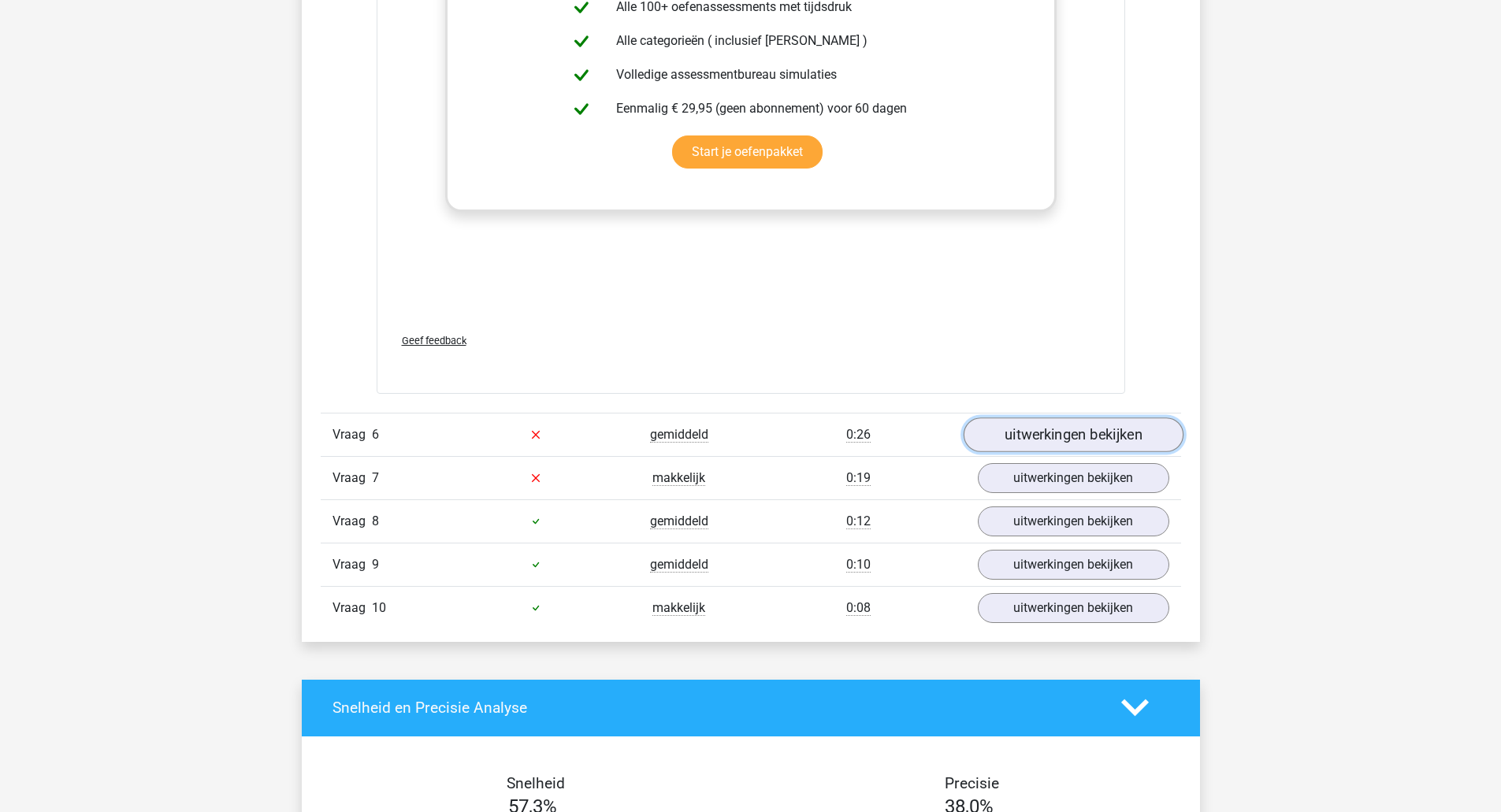
click at [1074, 439] on link "uitwerkingen bekijken" at bounding box center [1073, 435] width 220 height 35
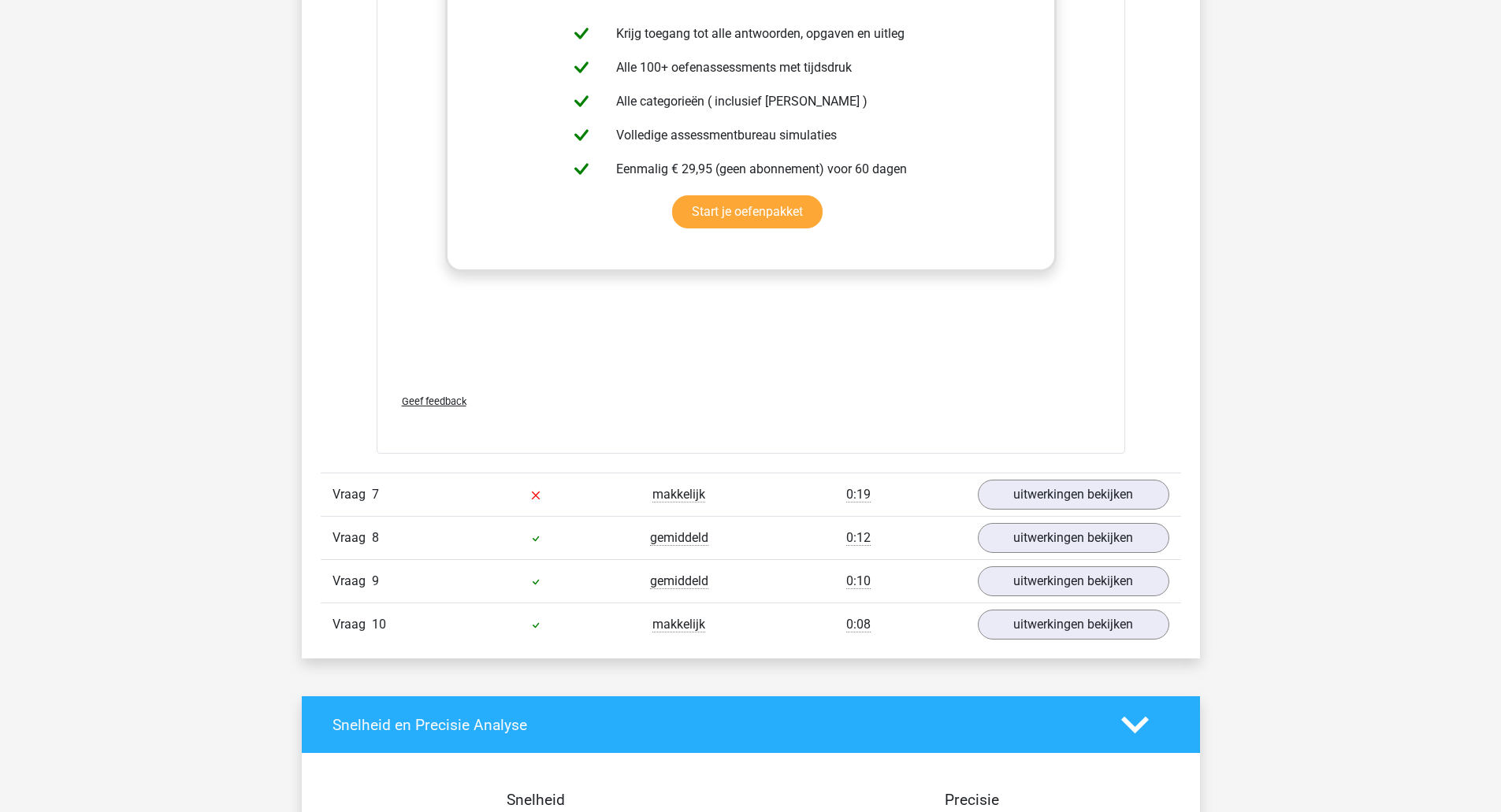
scroll to position [3707, 0]
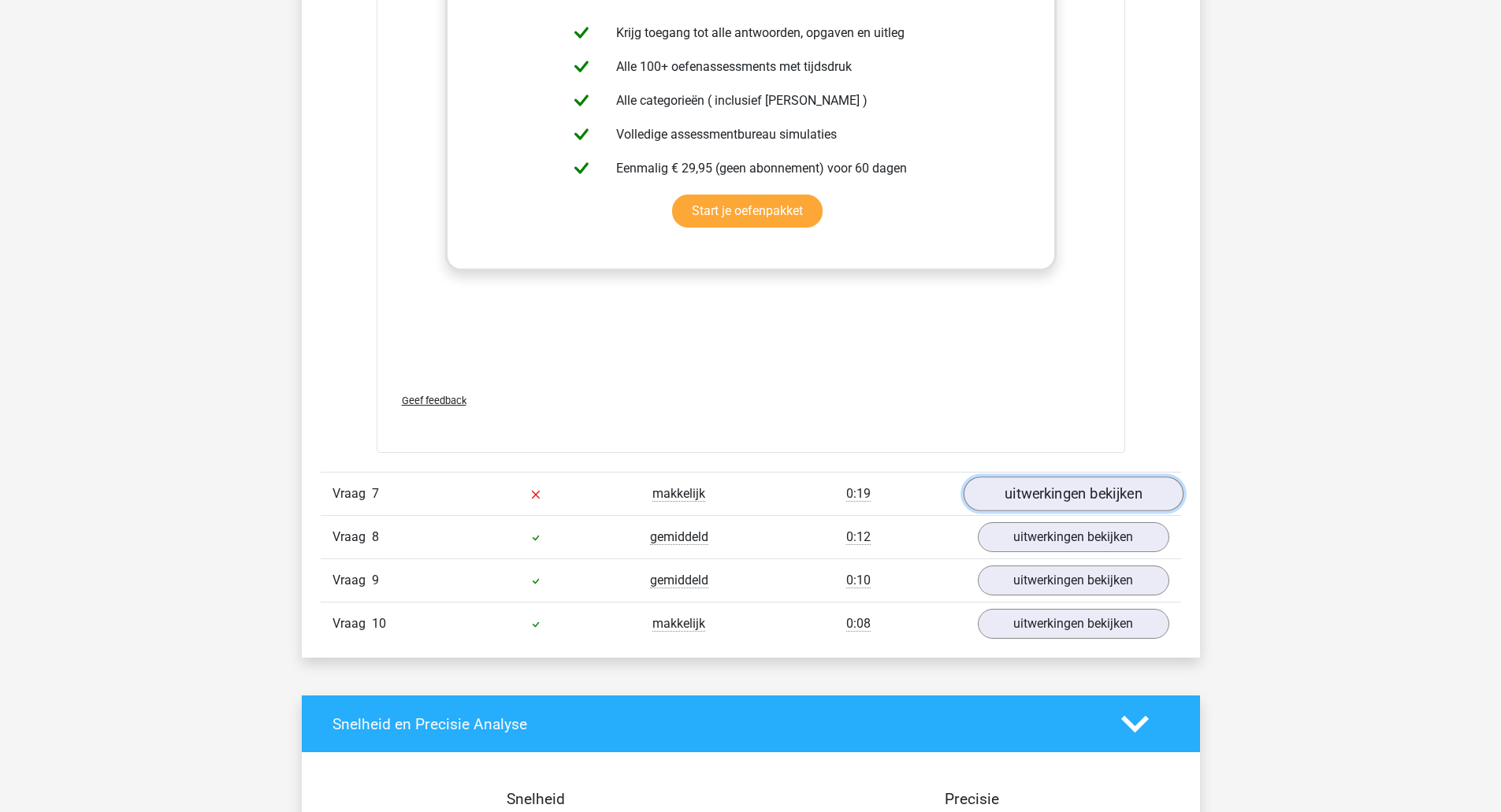
click at [1091, 486] on link "uitwerkingen bekijken" at bounding box center [1073, 494] width 220 height 35
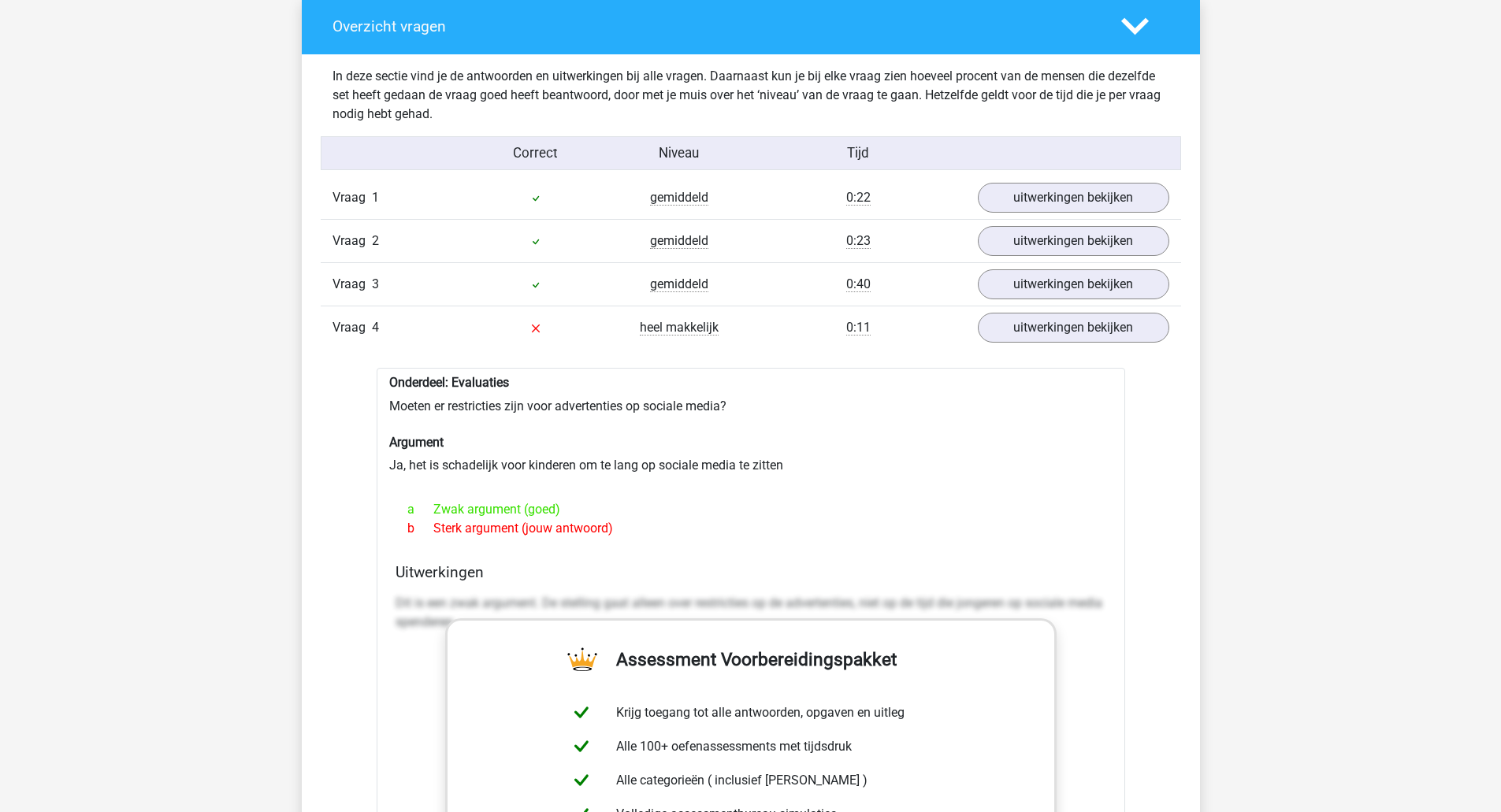
scroll to position [1185, 0]
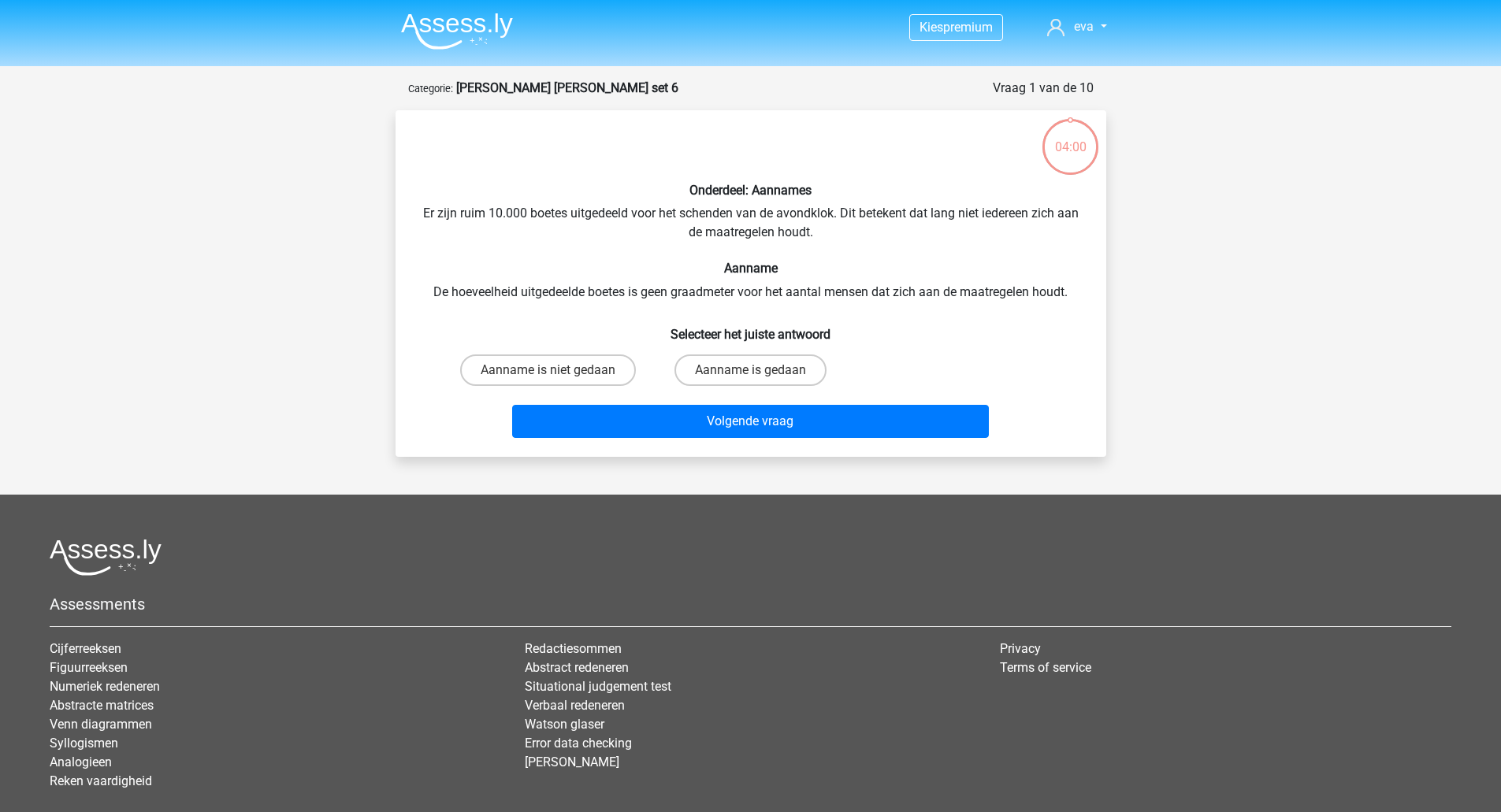
scroll to position [78, 0]
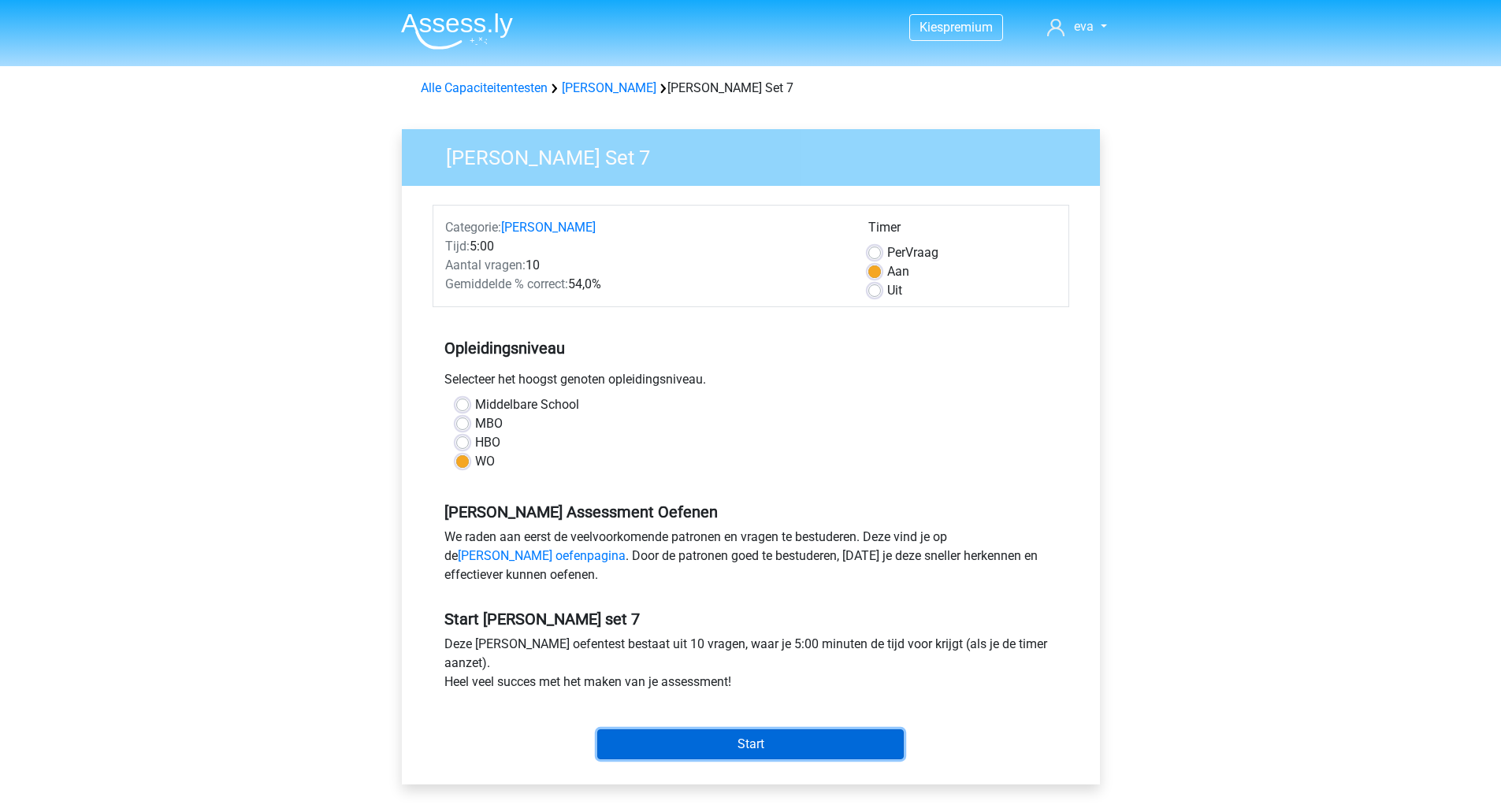
click at [697, 749] on input "Start" at bounding box center [750, 744] width 306 height 30
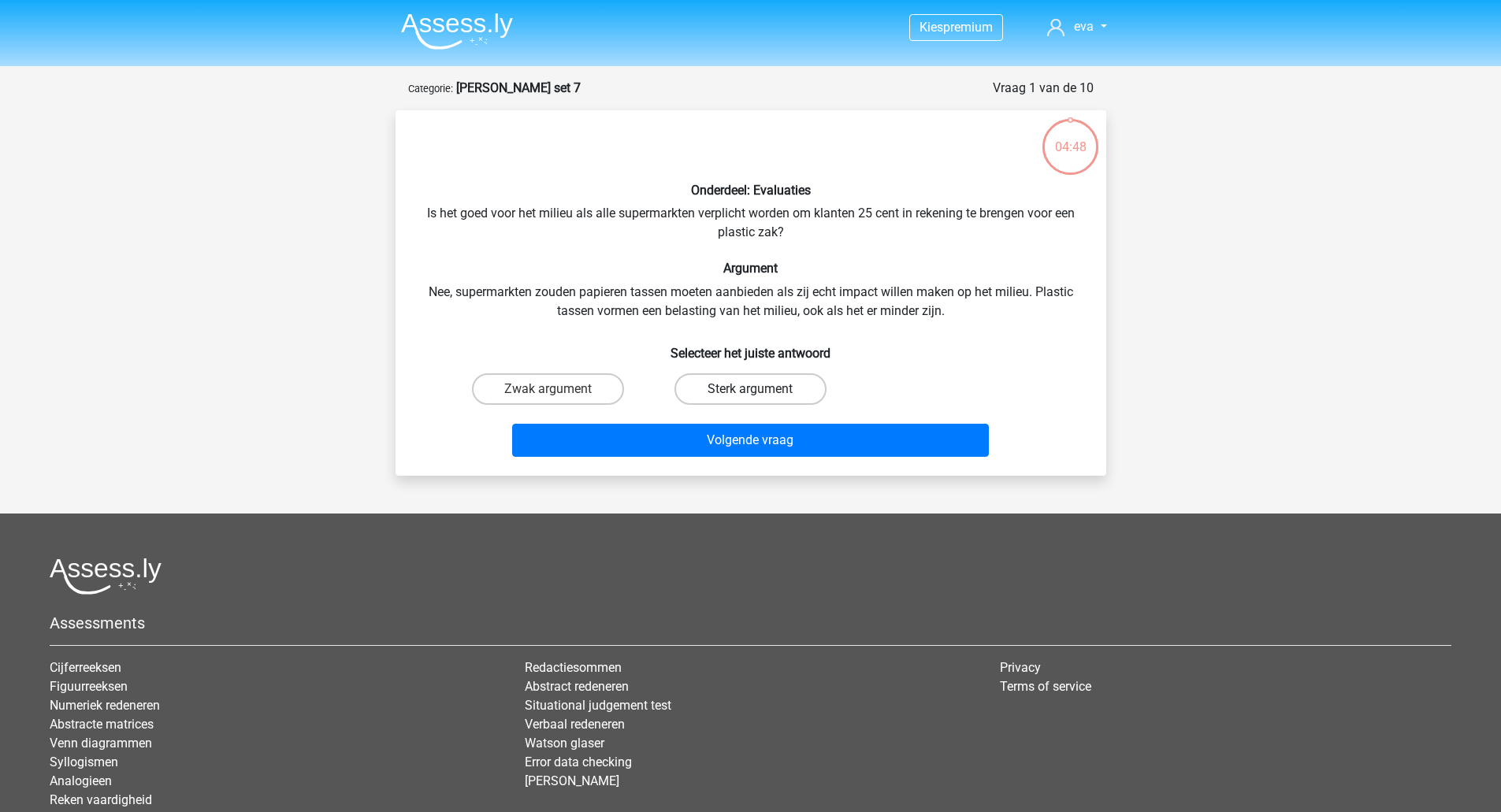
click at [714, 389] on label "Sterk argument" at bounding box center [750, 388] width 152 height 31
click at [750, 389] on input "Sterk argument" at bounding box center [754, 394] width 10 height 10
radio input "true"
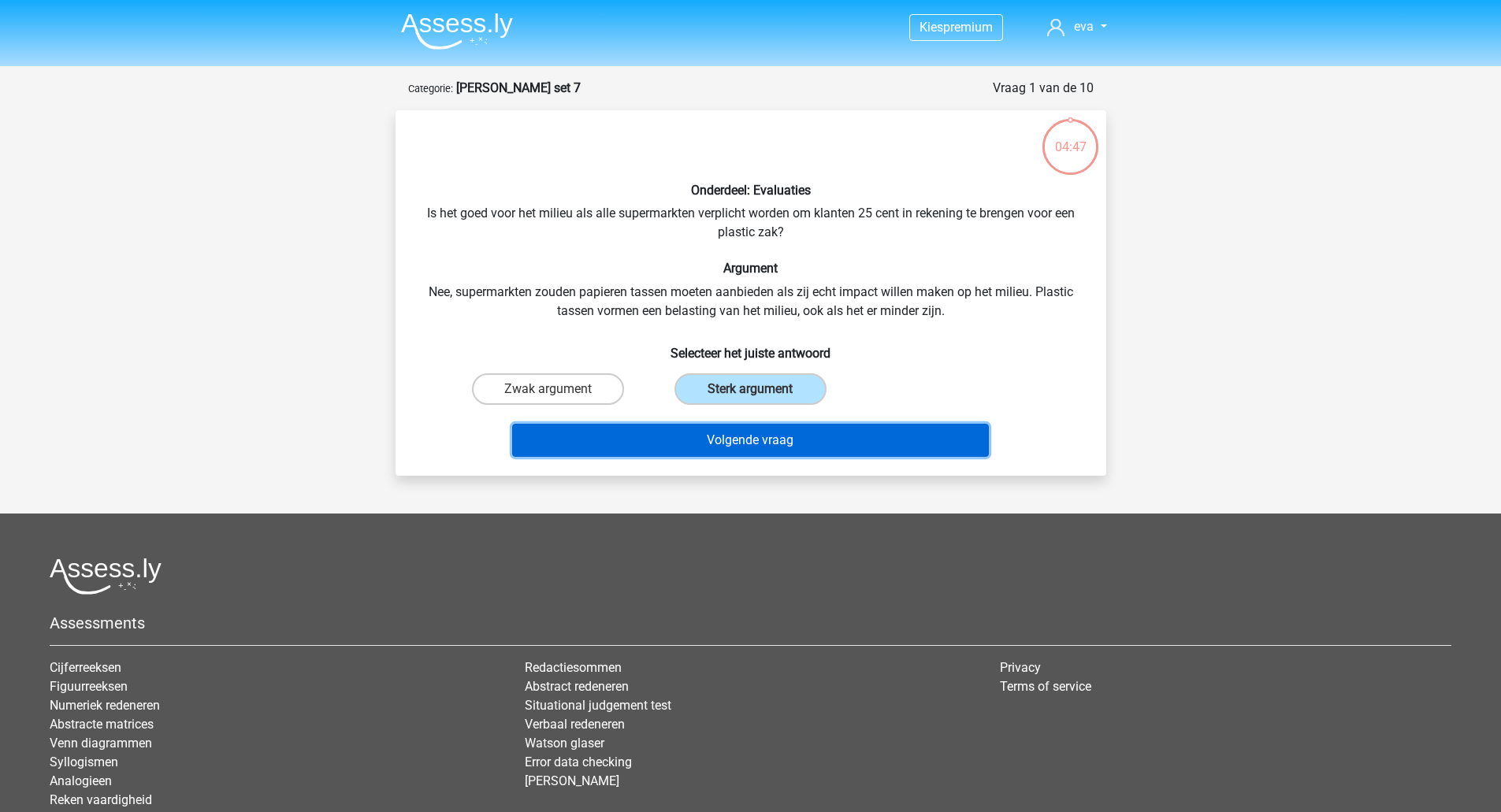
click at [725, 442] on button "Volgende vraag" at bounding box center [750, 440] width 476 height 33
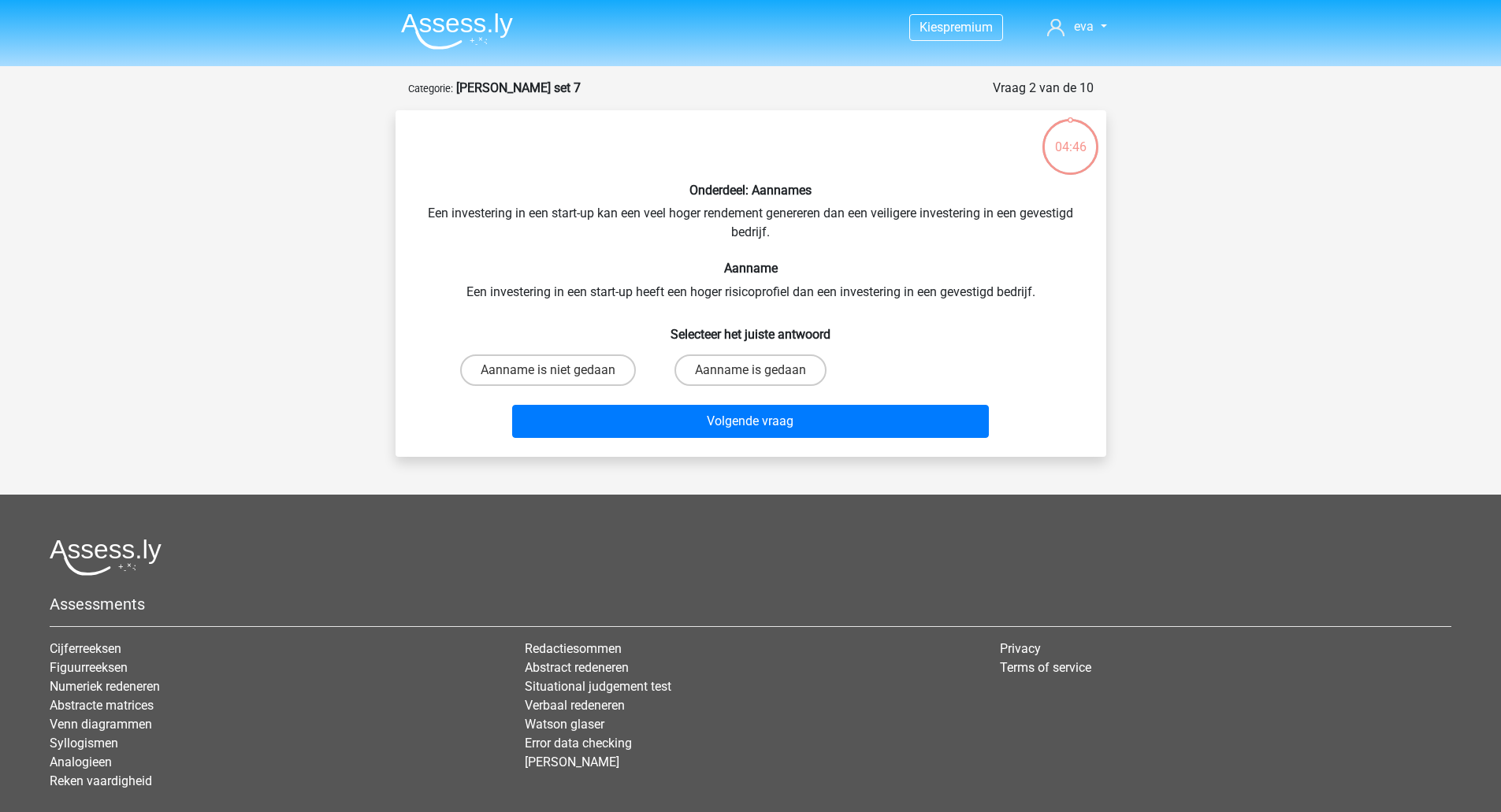
scroll to position [78, 0]
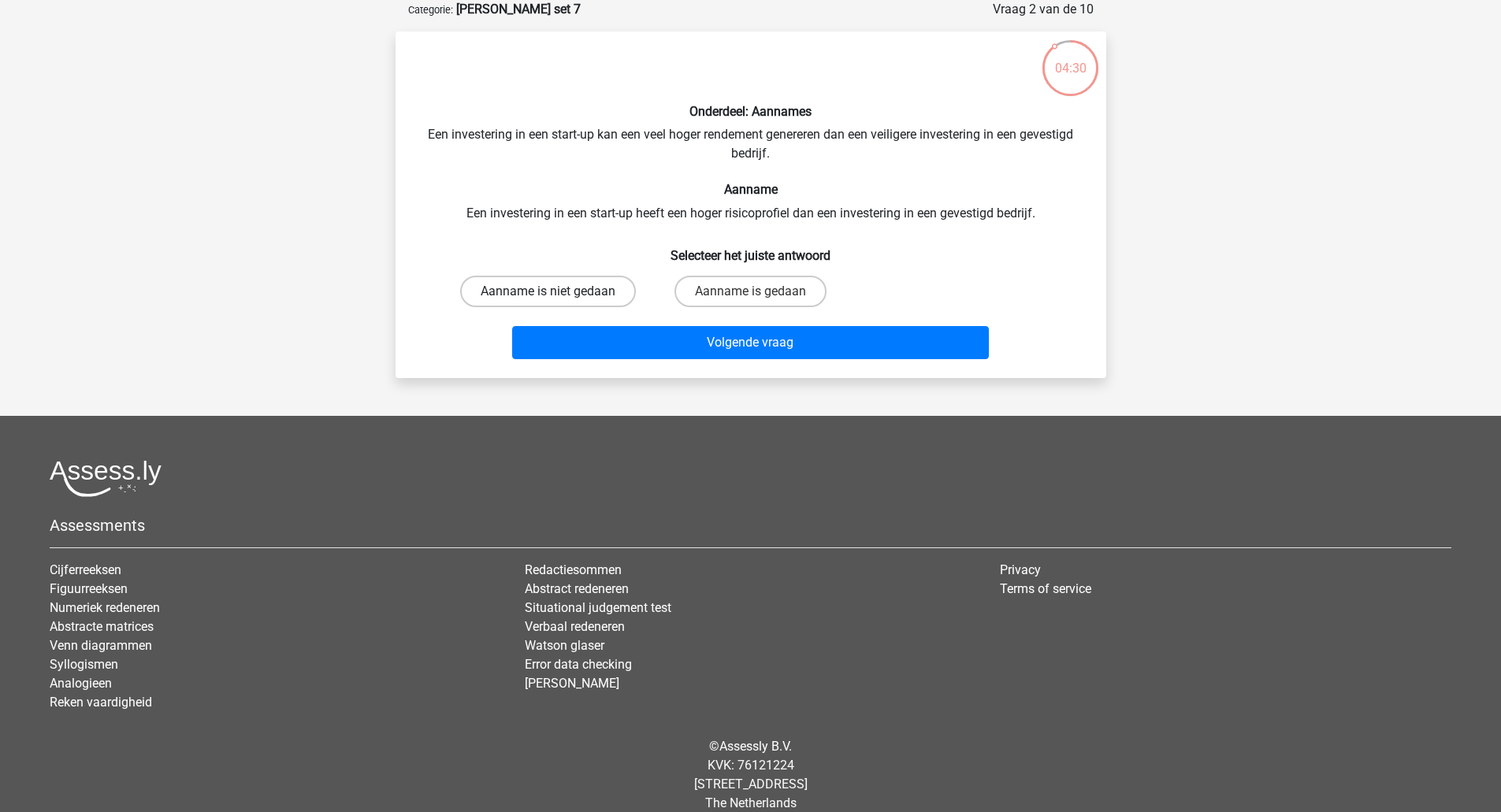
click at [582, 298] on label "Aanname is niet gedaan" at bounding box center [547, 292] width 175 height 31
click at [558, 298] on input "Aanname is niet gedaan" at bounding box center [552, 296] width 10 height 10
radio input "true"
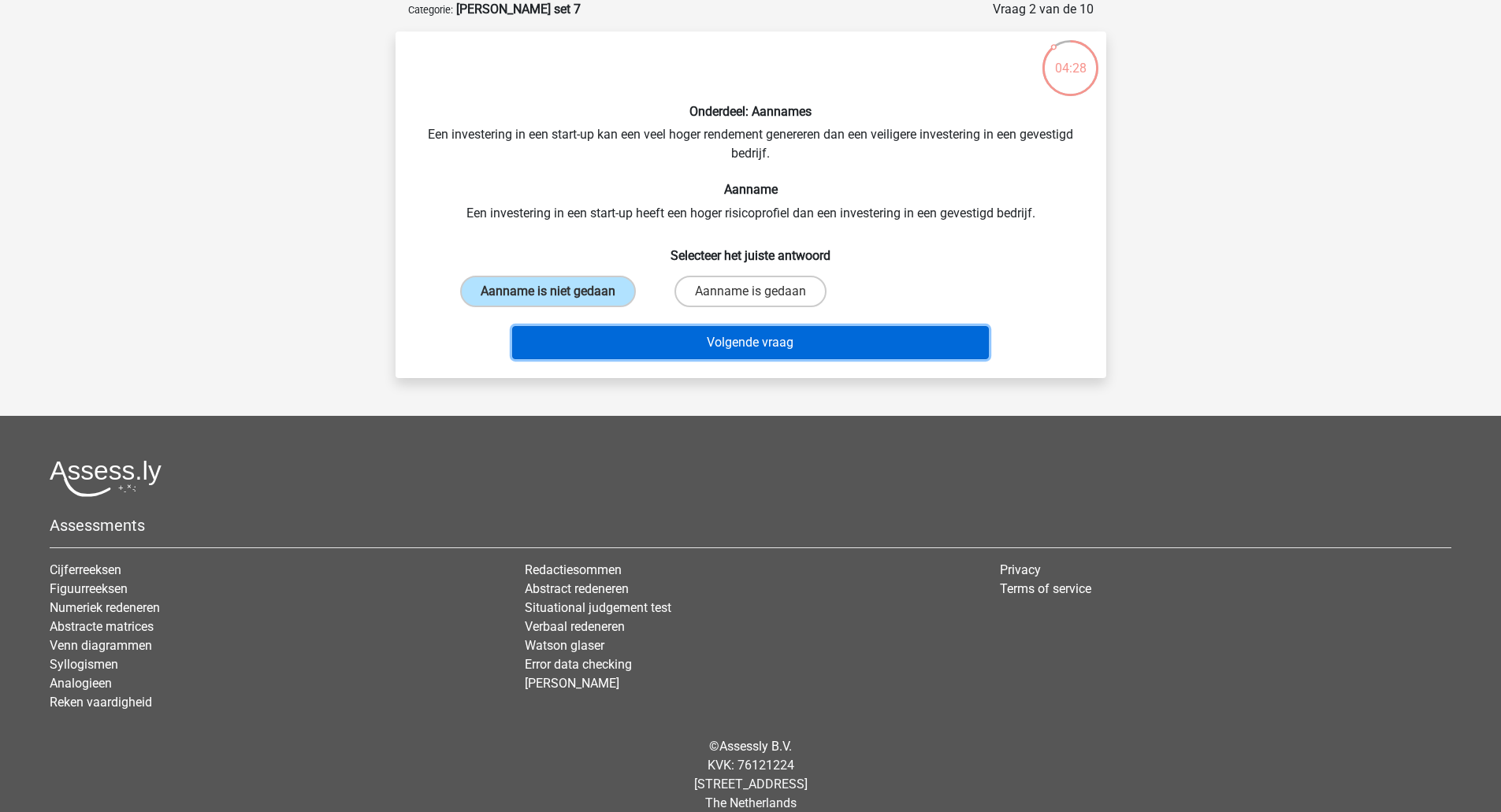
click at [641, 350] on button "Volgende vraag" at bounding box center [750, 342] width 476 height 33
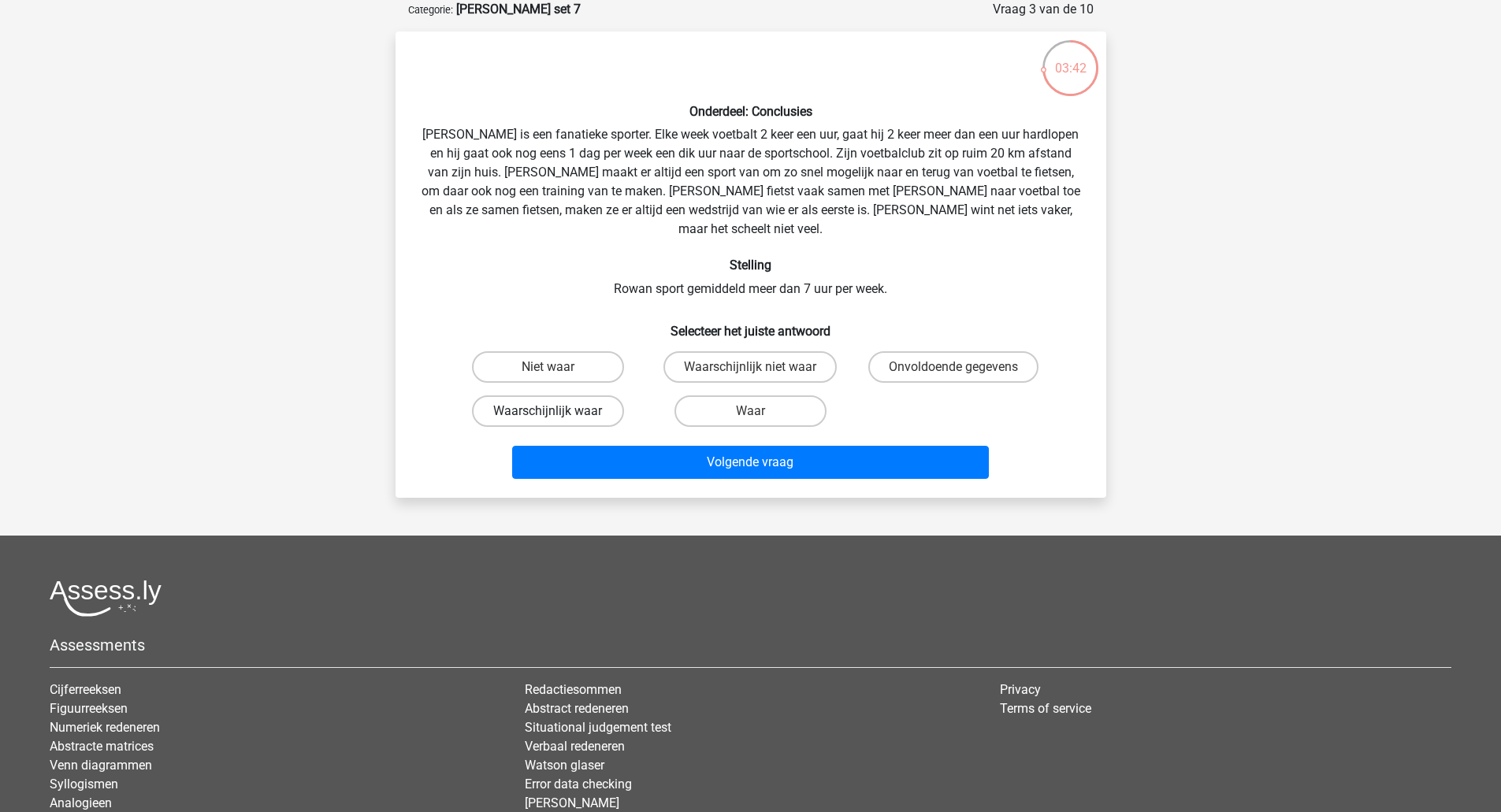
click at [591, 399] on label "Waarschijnlijk waar" at bounding box center [547, 411] width 152 height 31
click at [558, 411] on input "Waarschijnlijk waar" at bounding box center [552, 415] width 10 height 10
radio input "true"
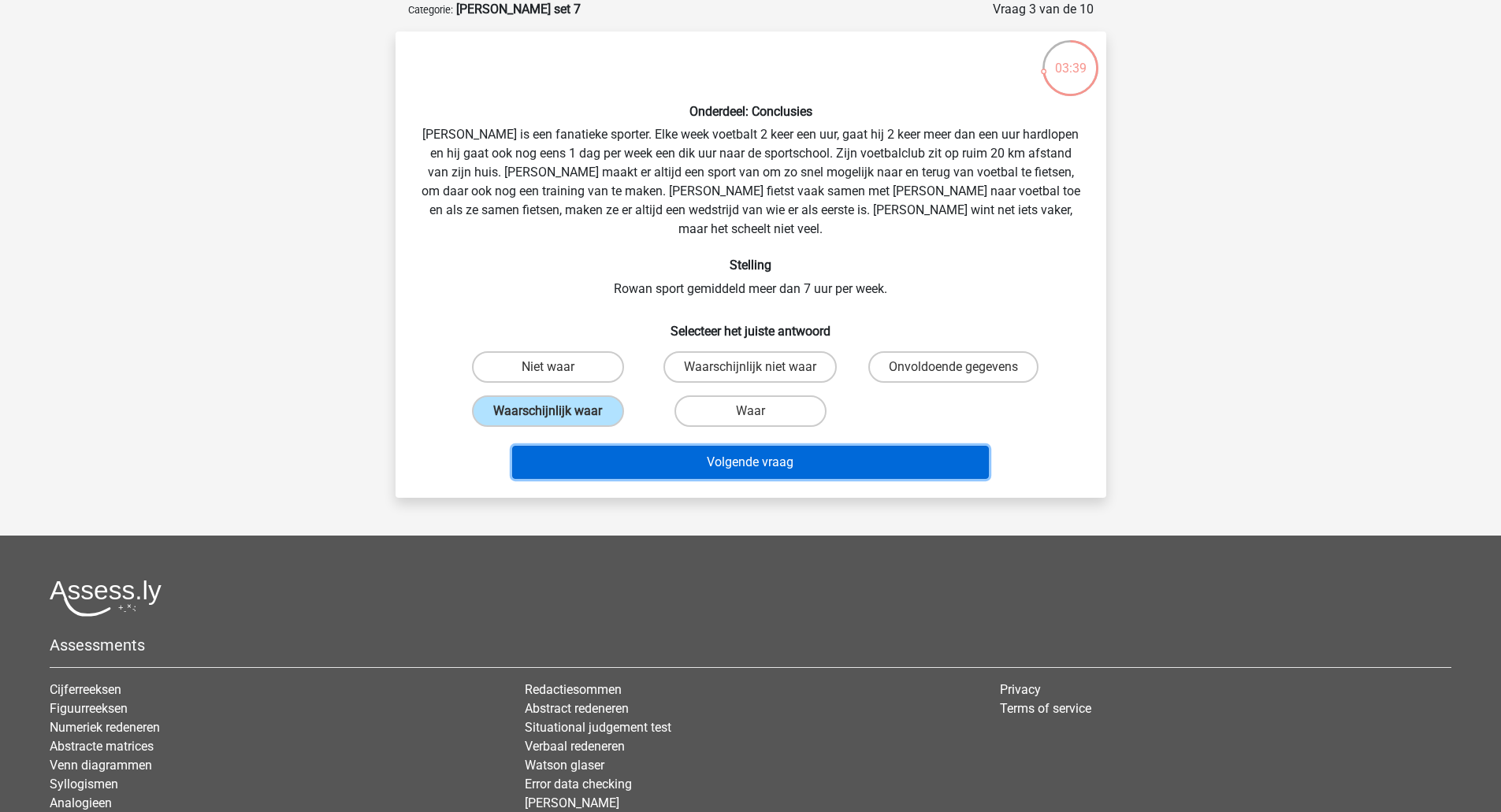
click at [664, 446] on button "Volgende vraag" at bounding box center [750, 462] width 476 height 33
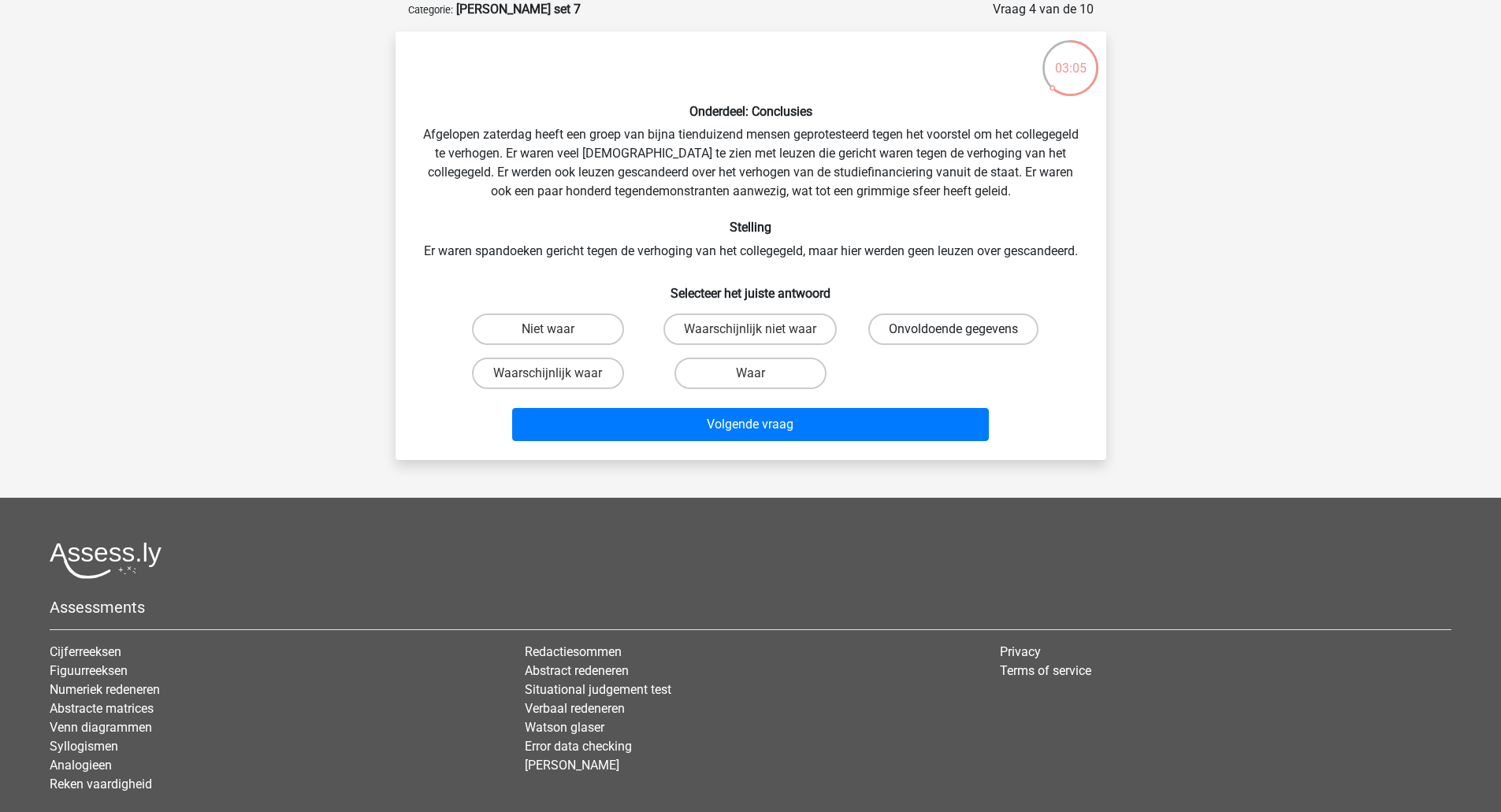
click at [937, 345] on label "Onvoldoende gegevens" at bounding box center [953, 329] width 170 height 31
click at [954, 340] on input "Onvoldoende gegevens" at bounding box center [958, 334] width 10 height 10
radio input "true"
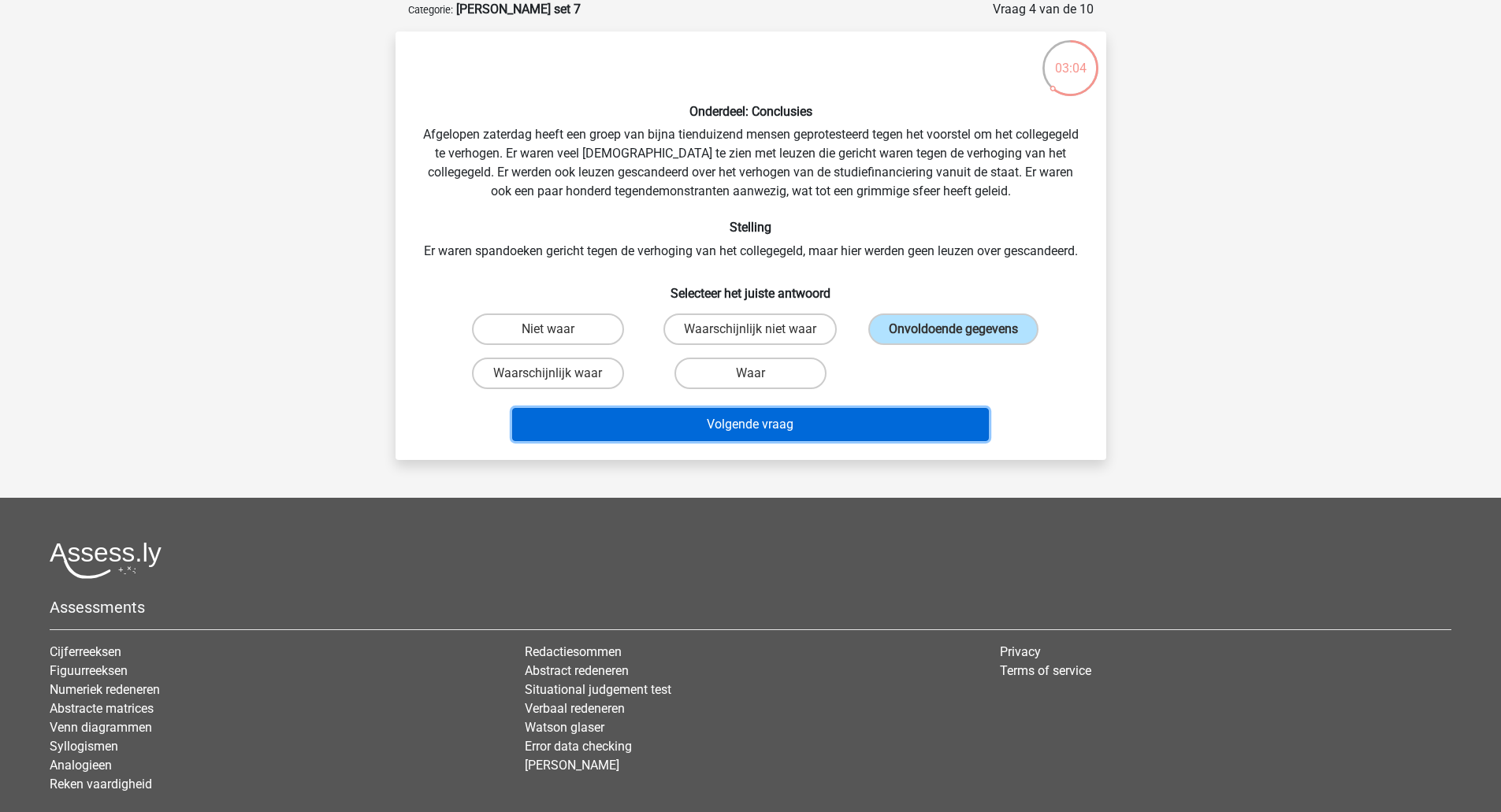
click at [896, 441] on button "Volgende vraag" at bounding box center [750, 424] width 476 height 33
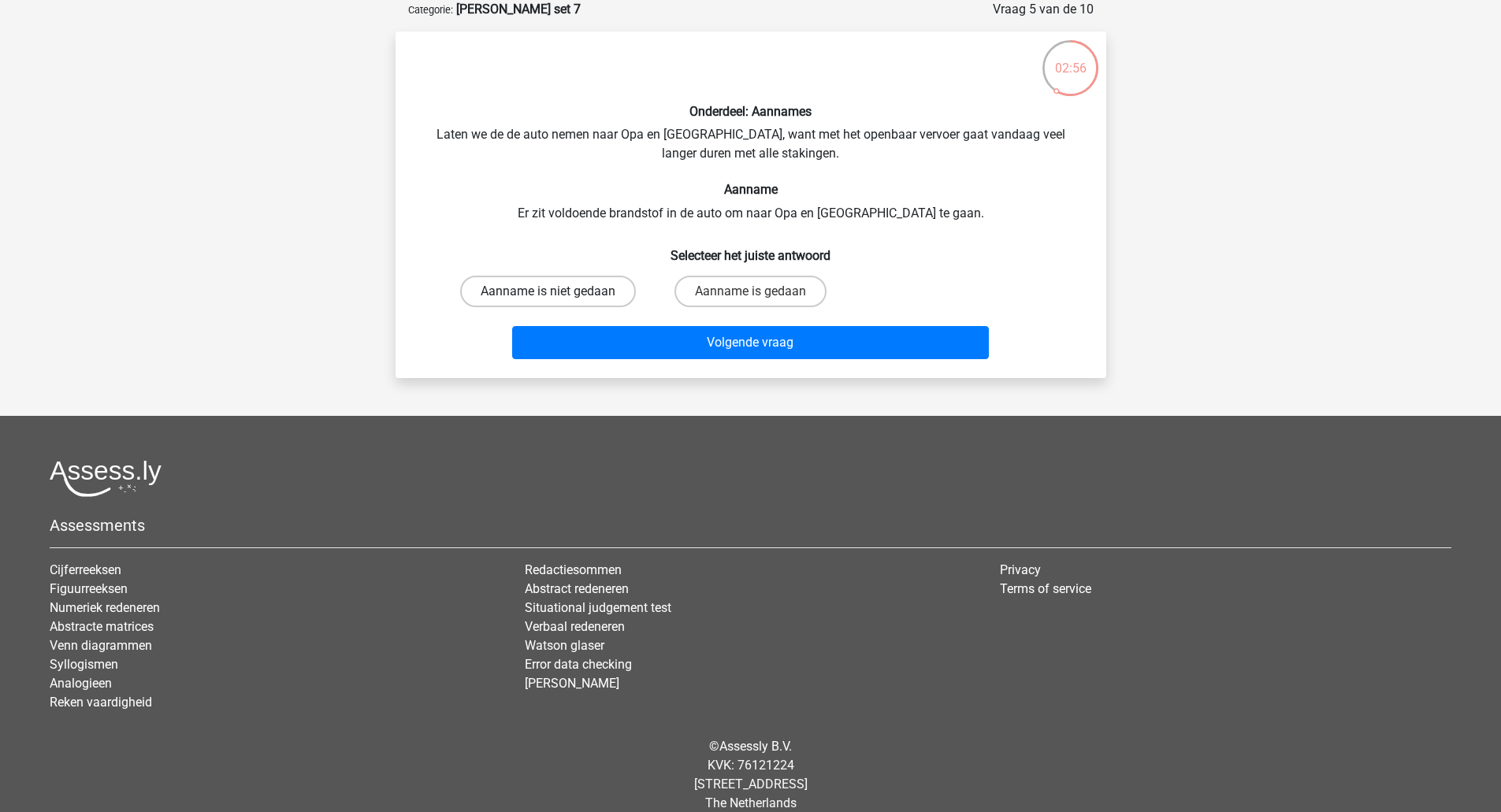
click at [606, 286] on label "Aanname is niet gedaan" at bounding box center [547, 292] width 175 height 31
click at [558, 292] on input "Aanname is niet gedaan" at bounding box center [552, 296] width 10 height 10
radio input "true"
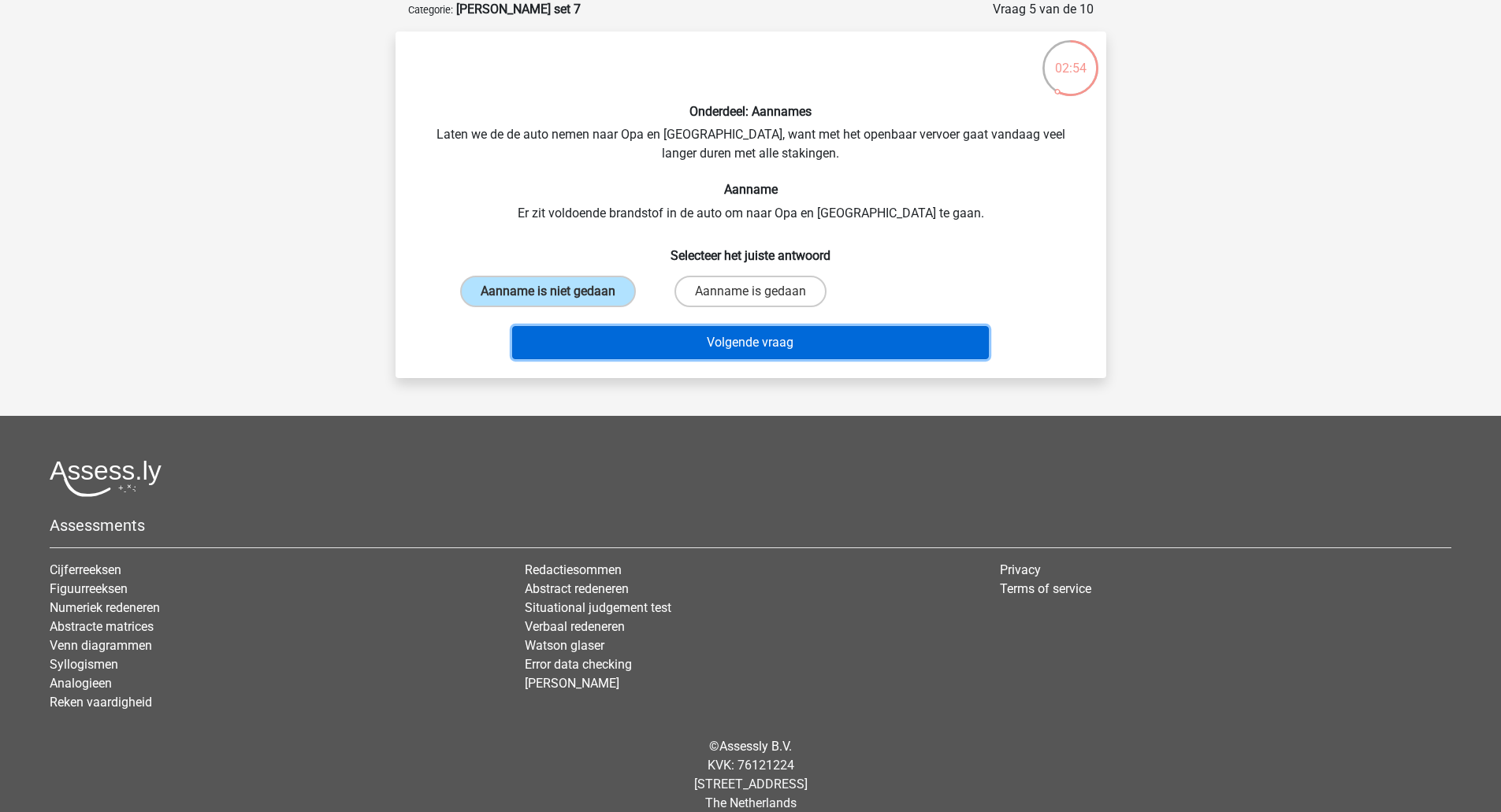
click at [662, 340] on button "Volgende vraag" at bounding box center [750, 342] width 476 height 33
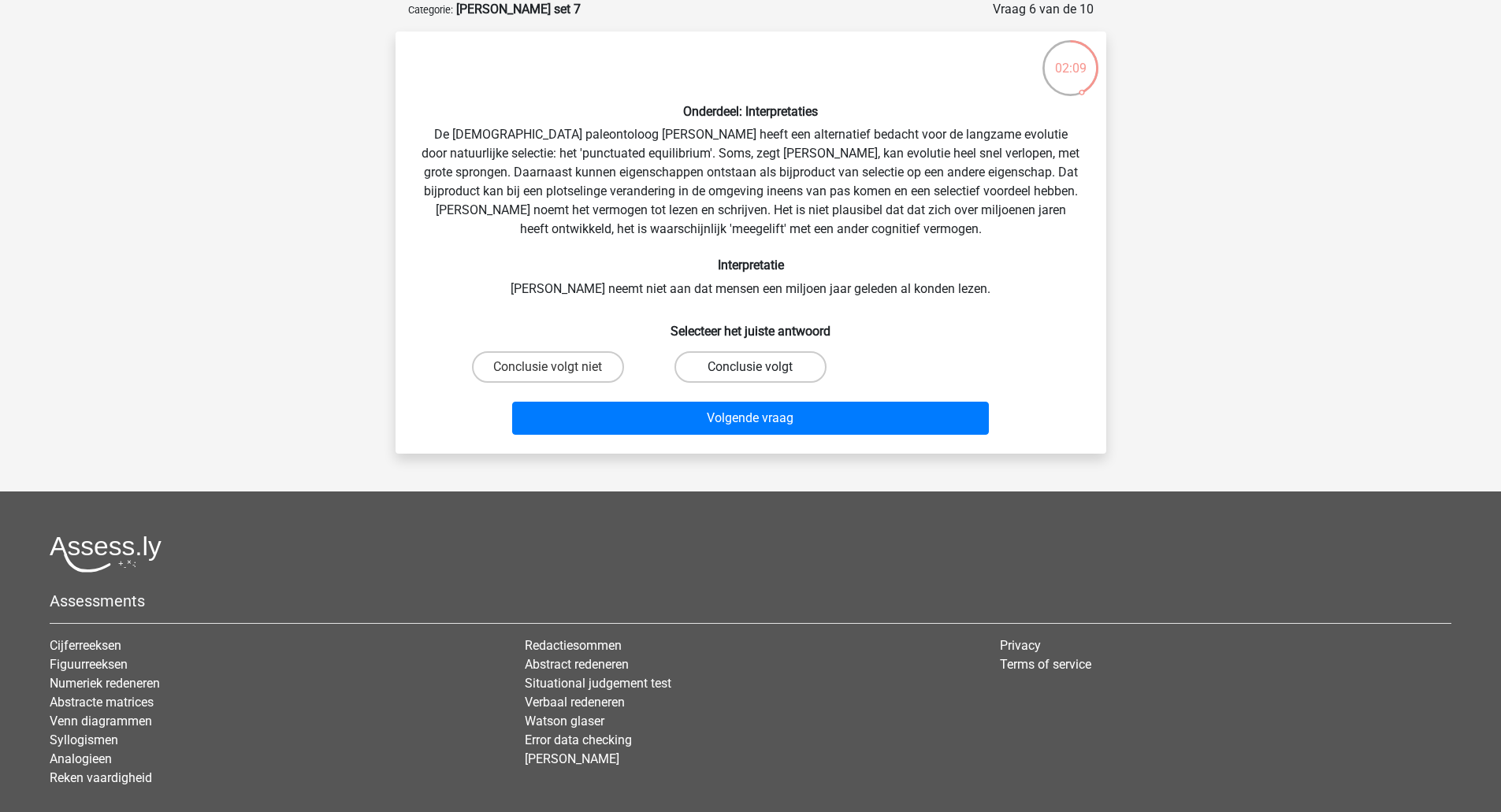
click at [691, 363] on label "Conclusie volgt" at bounding box center [750, 367] width 152 height 31
click at [750, 367] on input "Conclusie volgt" at bounding box center [754, 372] width 10 height 10
radio input "true"
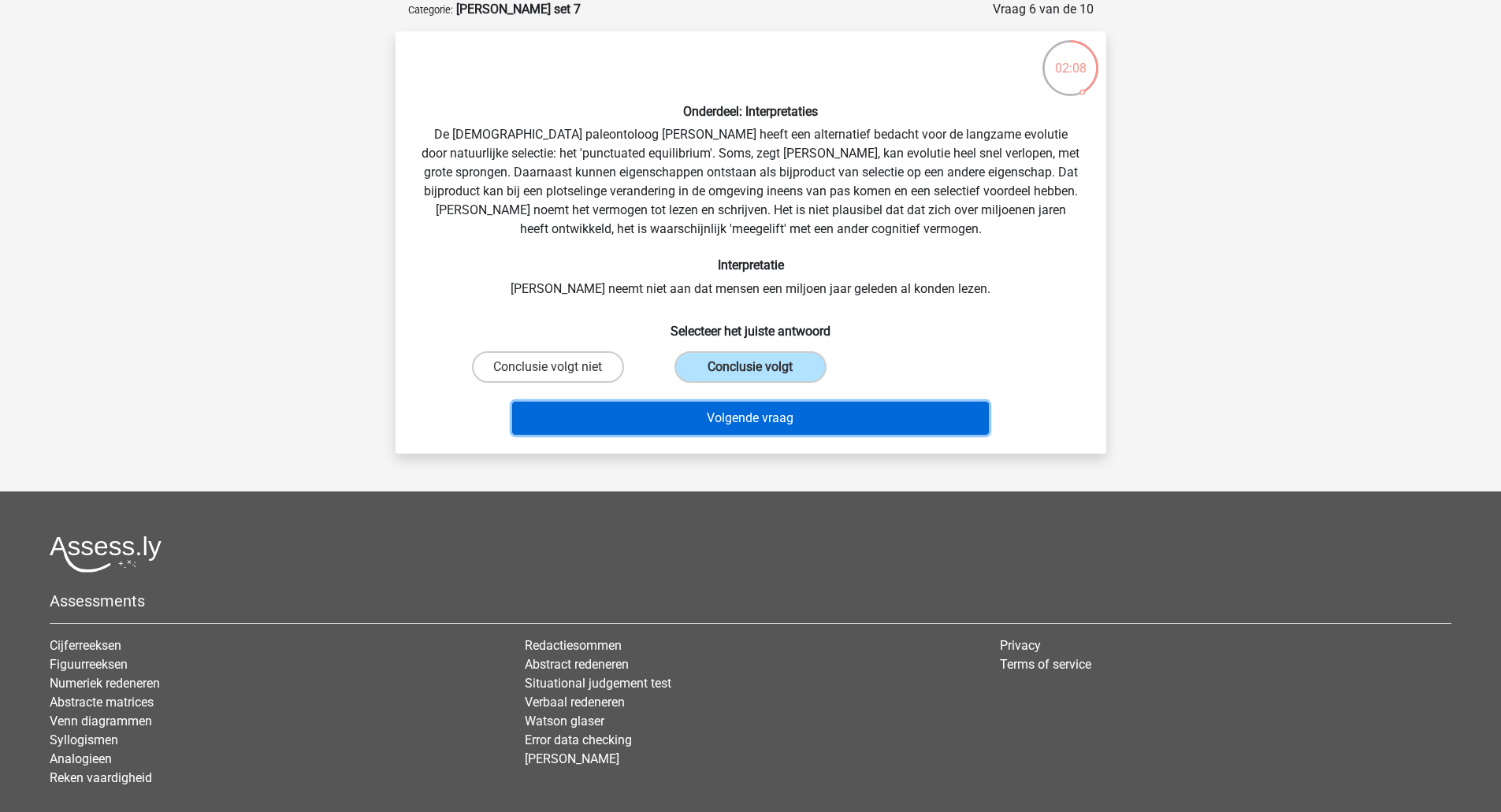
click at [699, 417] on button "Volgende vraag" at bounding box center [750, 418] width 476 height 33
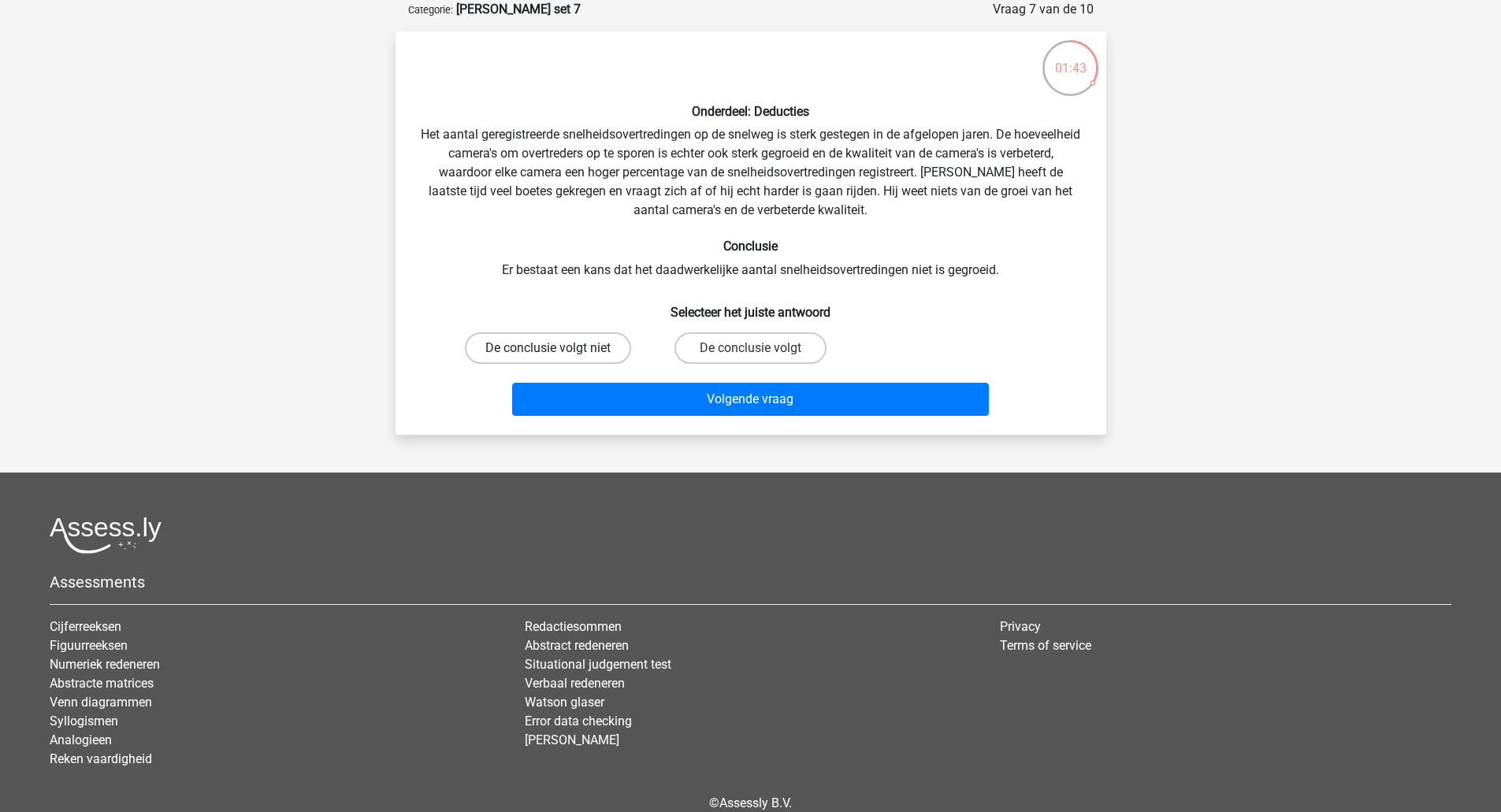
click at [591, 346] on label "De conclusie volgt niet" at bounding box center [547, 348] width 166 height 31
click at [558, 348] on input "De conclusie volgt niet" at bounding box center [552, 352] width 10 height 10
radio input "true"
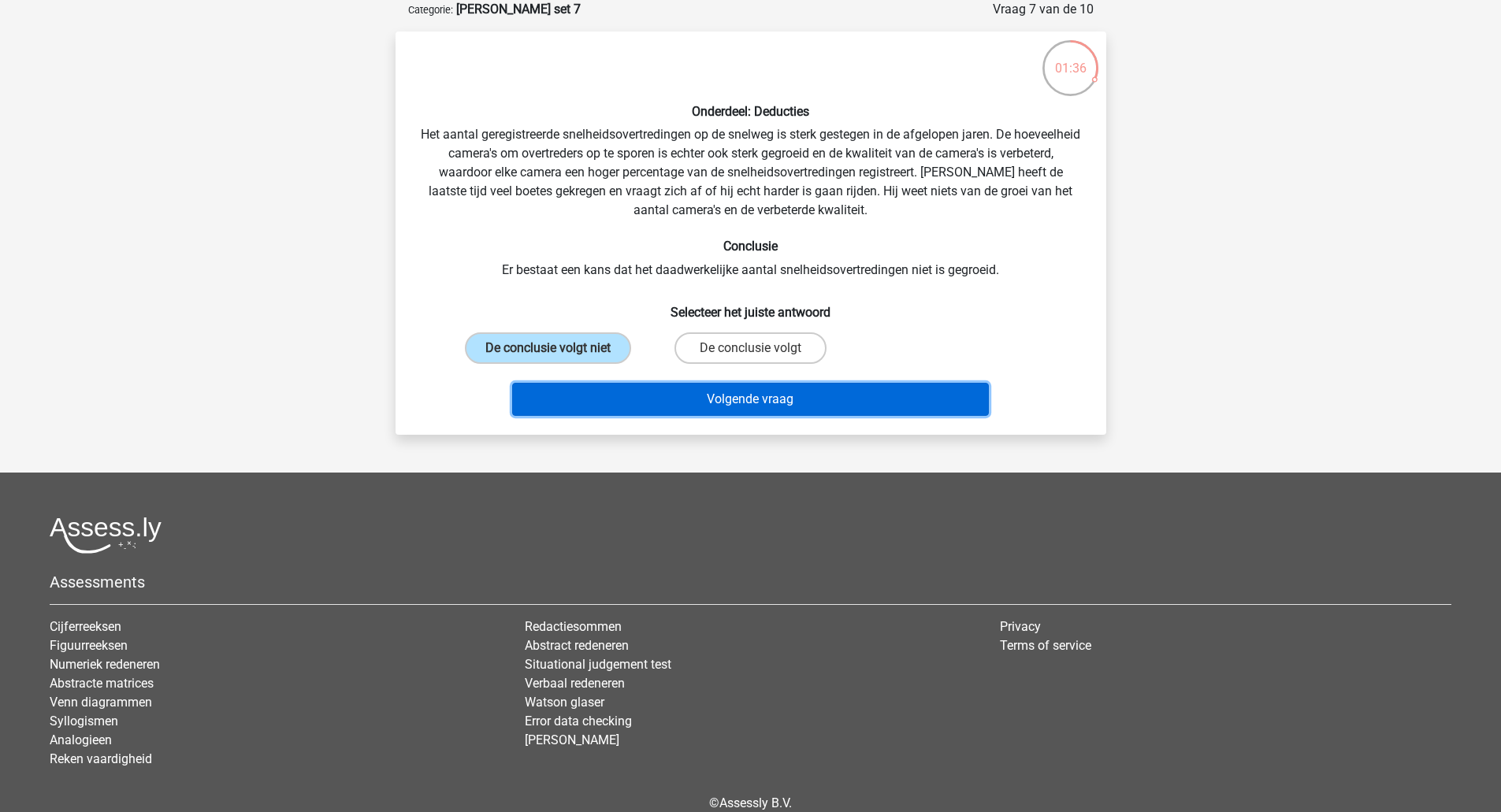
click at [629, 392] on button "Volgende vraag" at bounding box center [750, 400] width 476 height 33
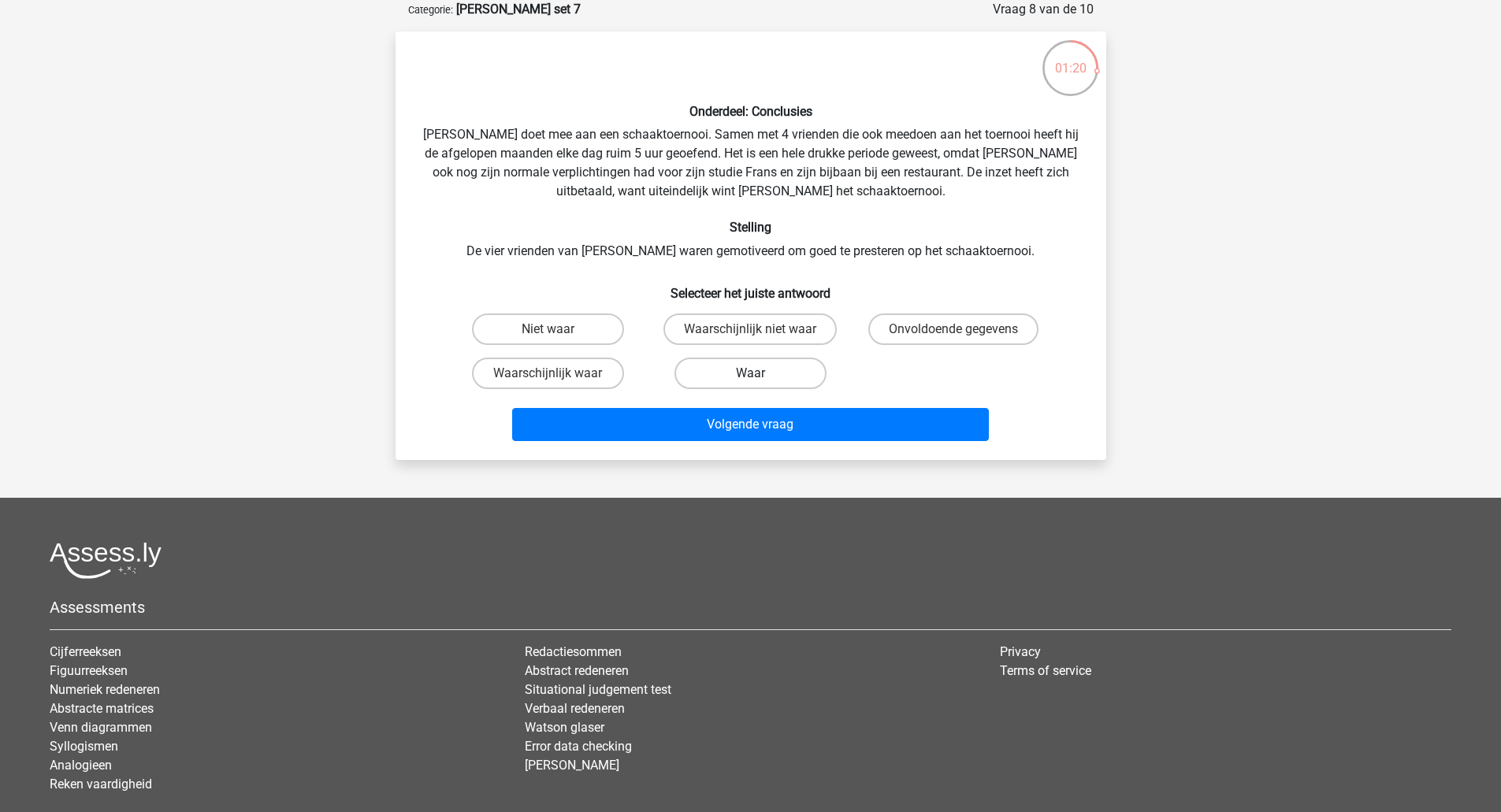
click at [683, 374] on label "Waar" at bounding box center [750, 373] width 152 height 31
click at [750, 374] on input "Waar" at bounding box center [754, 377] width 10 height 10
radio input "true"
click at [584, 382] on label "Waarschijnlijk waar" at bounding box center [547, 373] width 152 height 31
click at [558, 382] on input "Waarschijnlijk waar" at bounding box center [552, 377] width 10 height 10
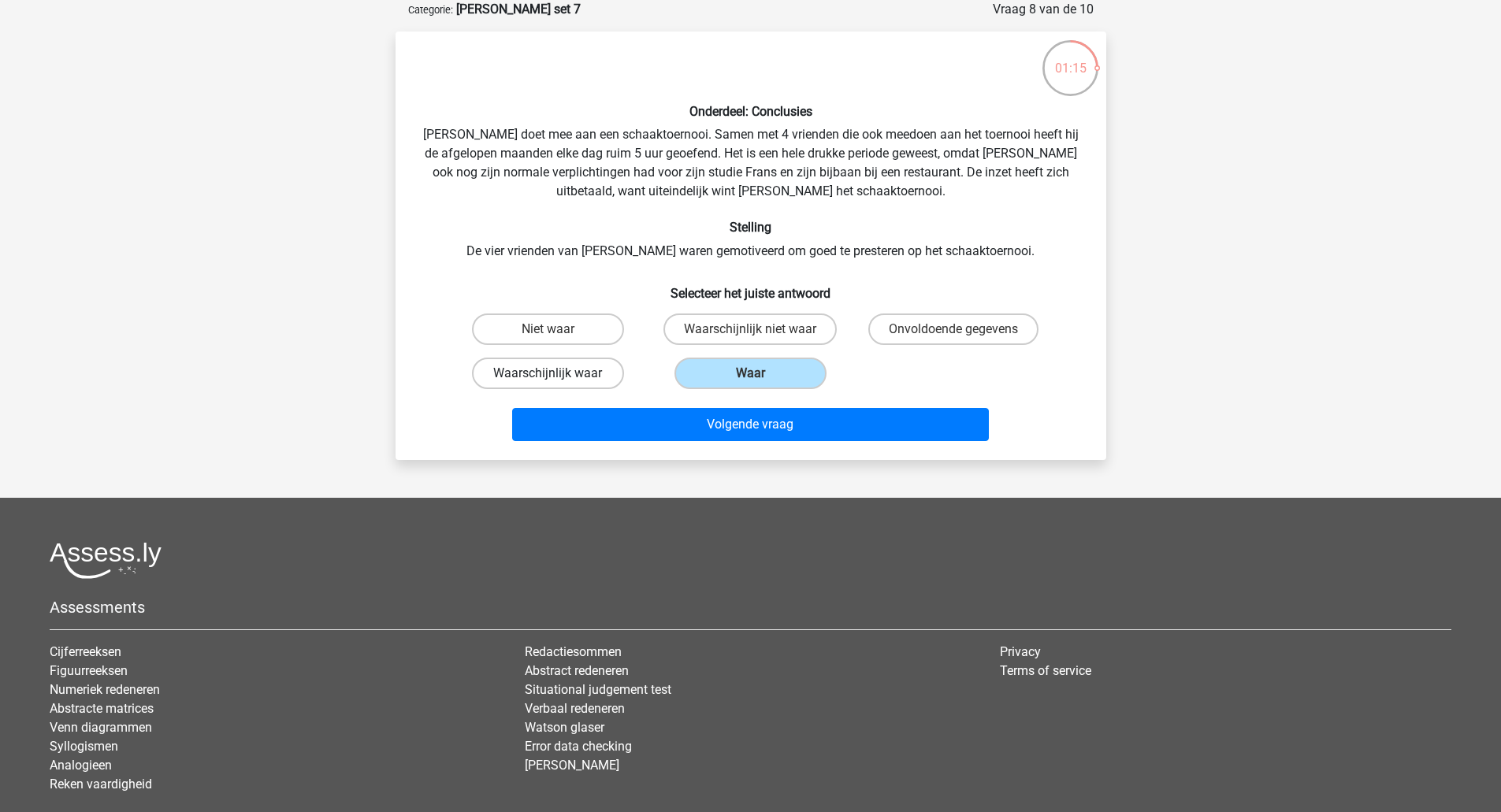
radio input "true"
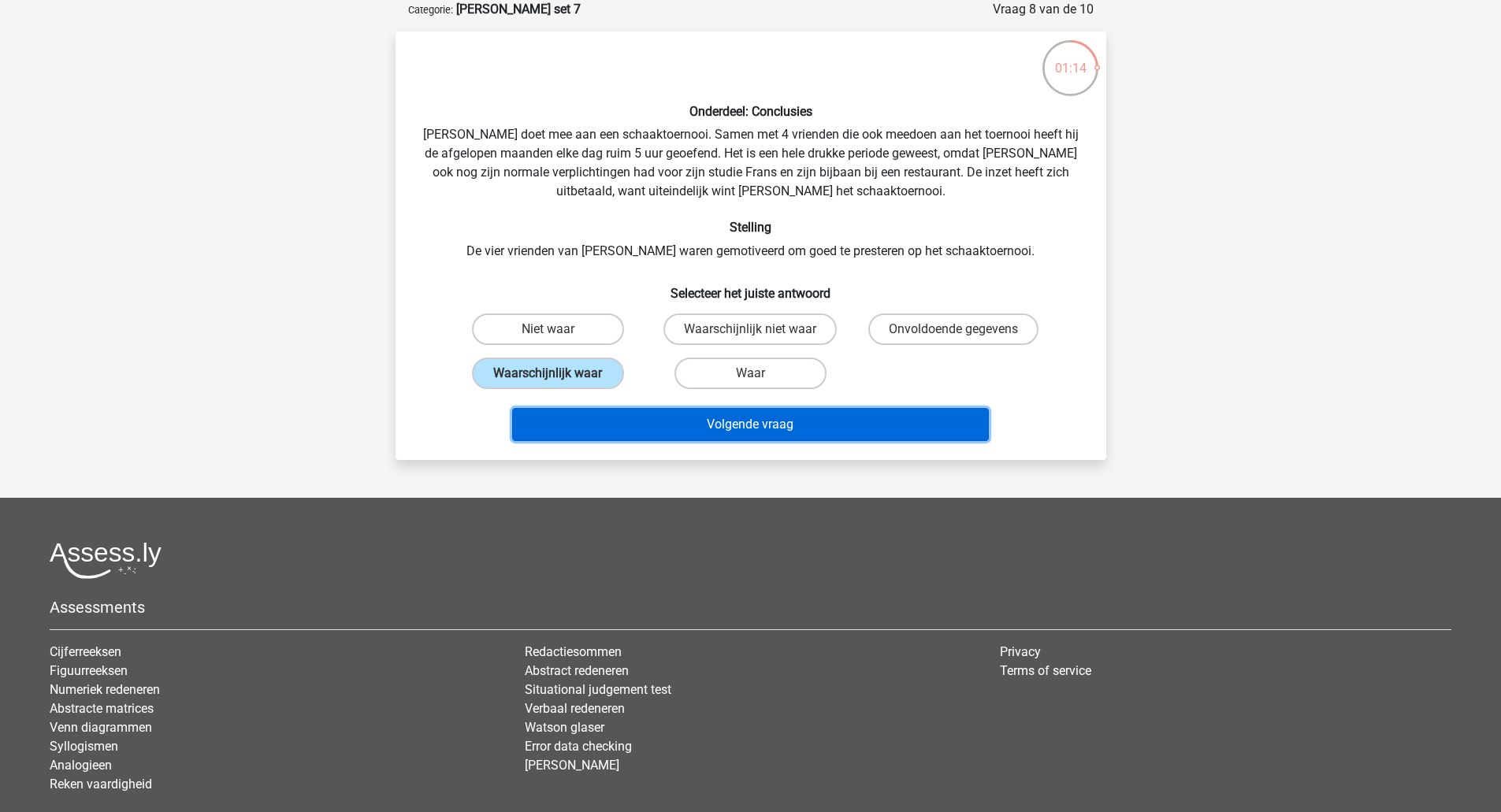
click at [640, 430] on button "Volgende vraag" at bounding box center [750, 424] width 476 height 33
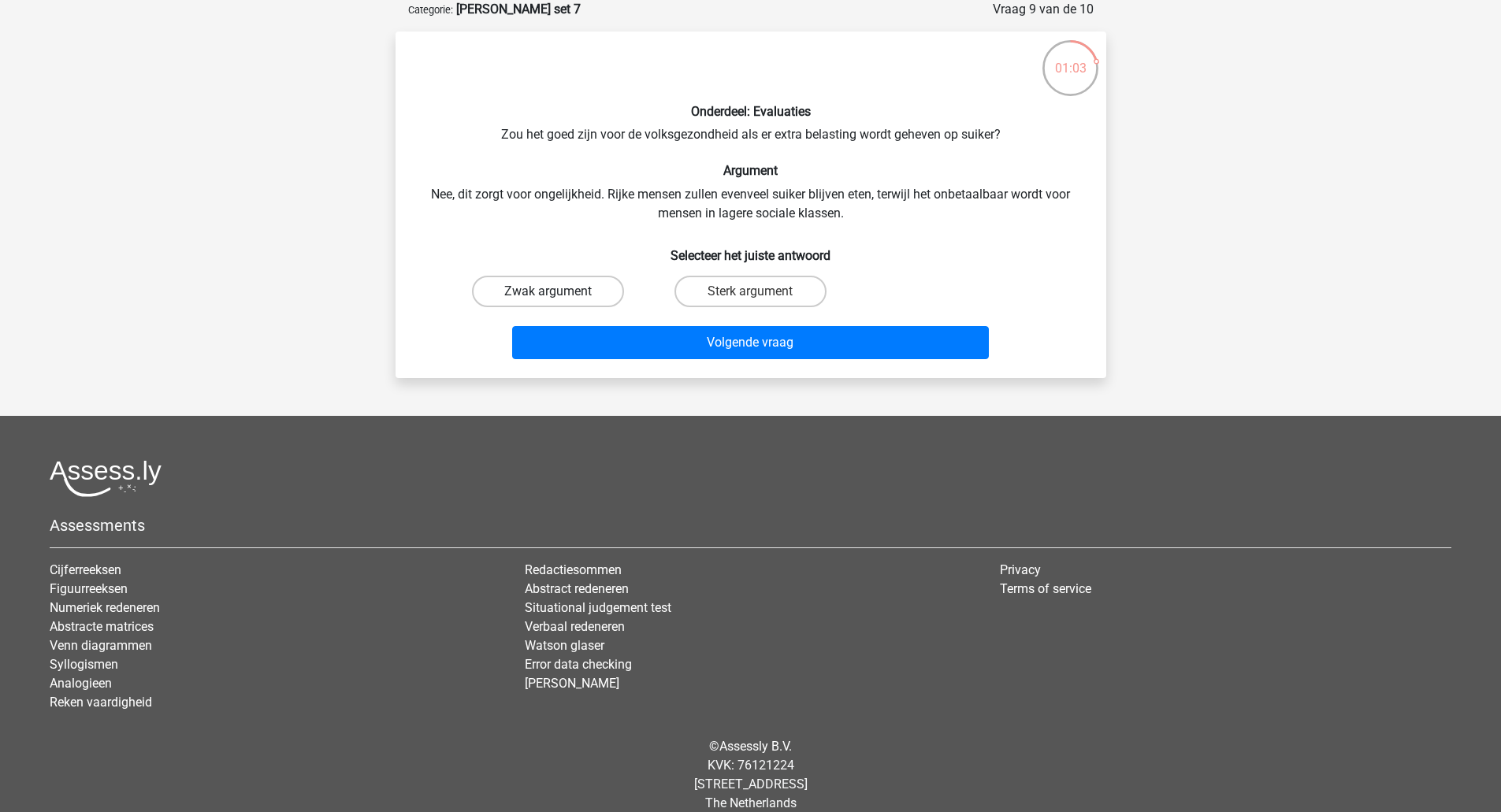
click at [557, 285] on label "Zwak argument" at bounding box center [547, 292] width 152 height 31
click at [557, 292] on input "Zwak argument" at bounding box center [552, 296] width 10 height 10
radio input "true"
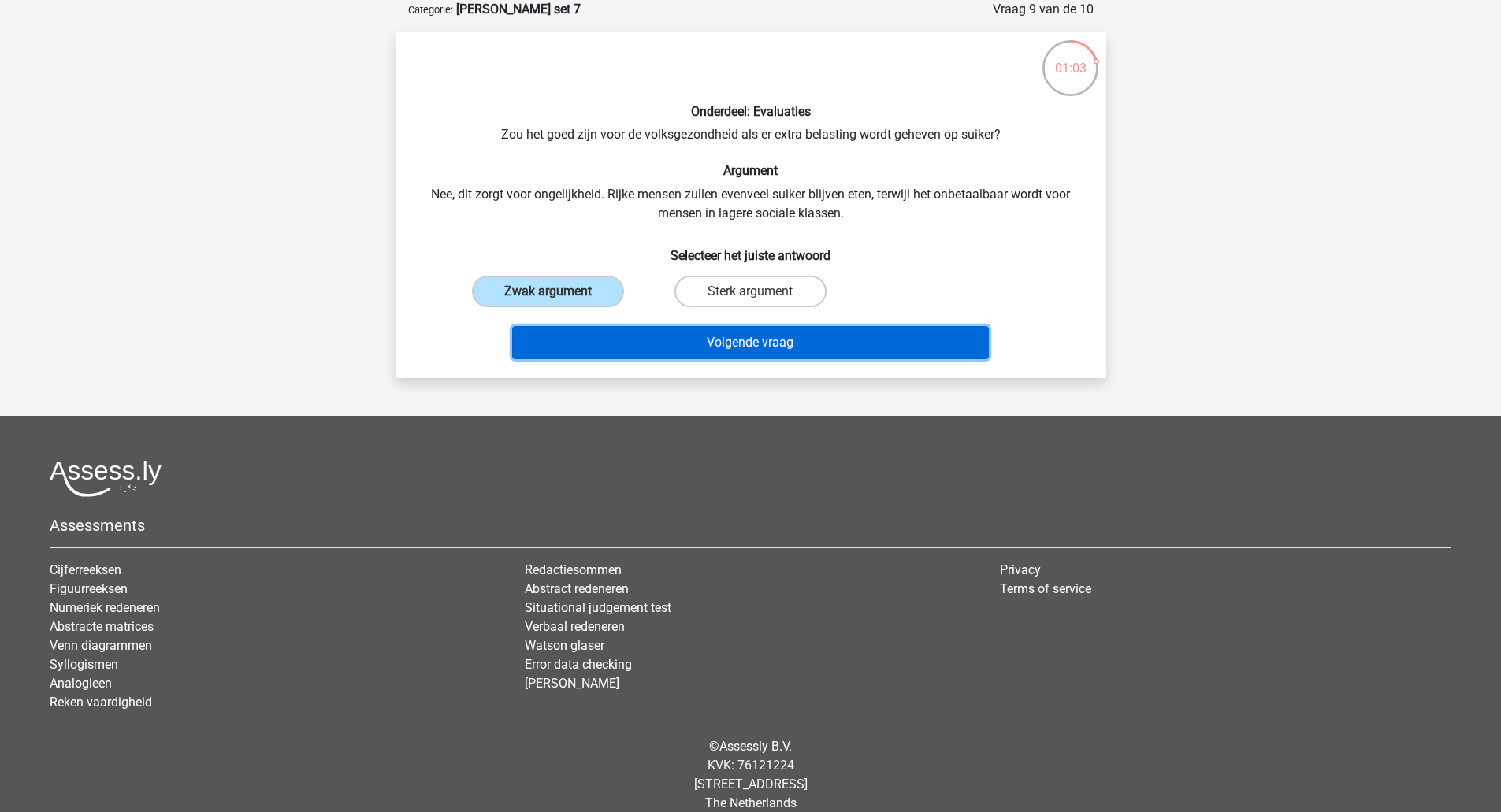
click at [629, 336] on button "Volgende vraag" at bounding box center [750, 342] width 476 height 33
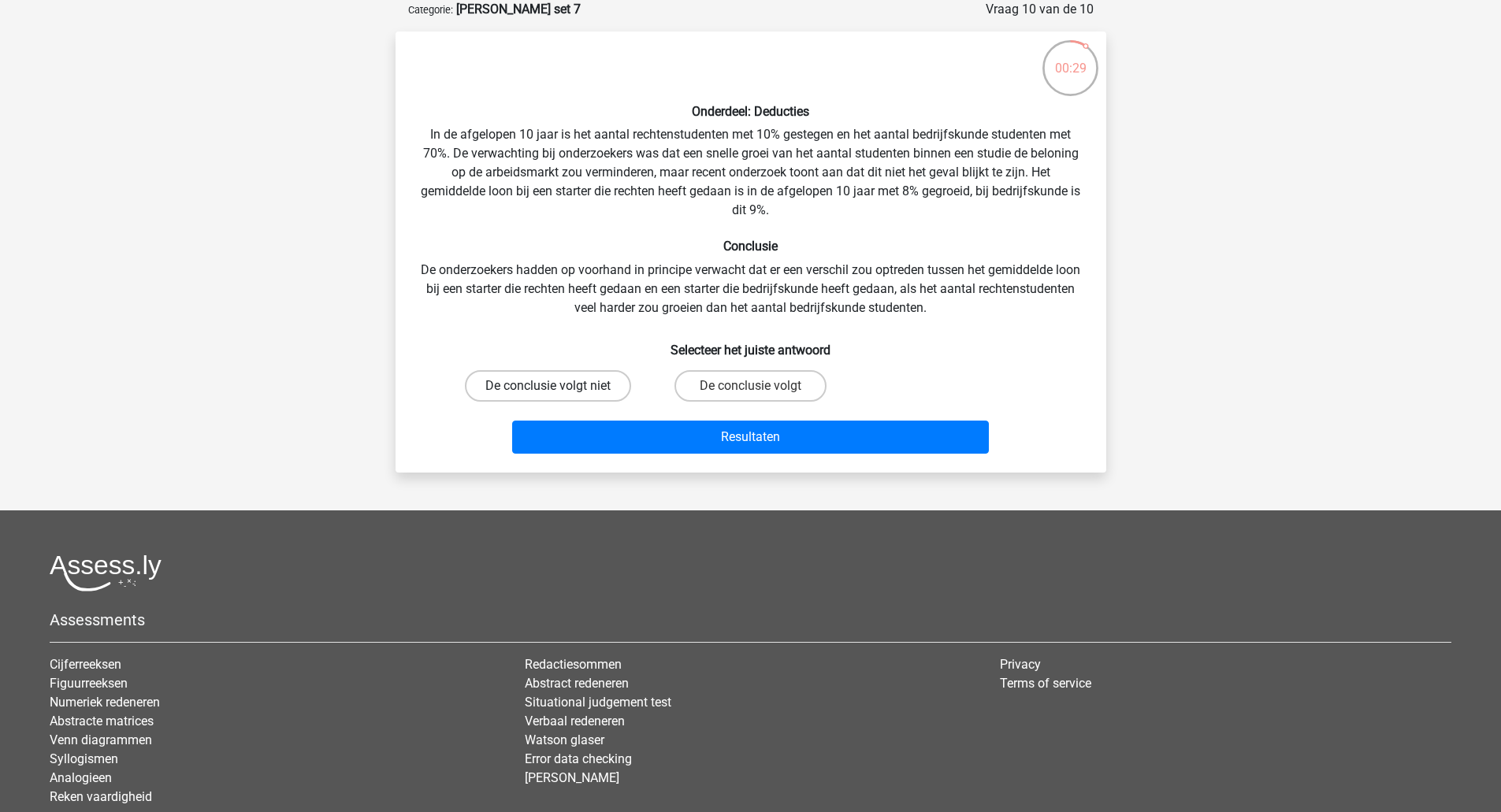
click at [595, 395] on label "De conclusie volgt niet" at bounding box center [547, 386] width 166 height 31
click at [558, 395] on input "De conclusie volgt niet" at bounding box center [552, 390] width 10 height 10
radio input "true"
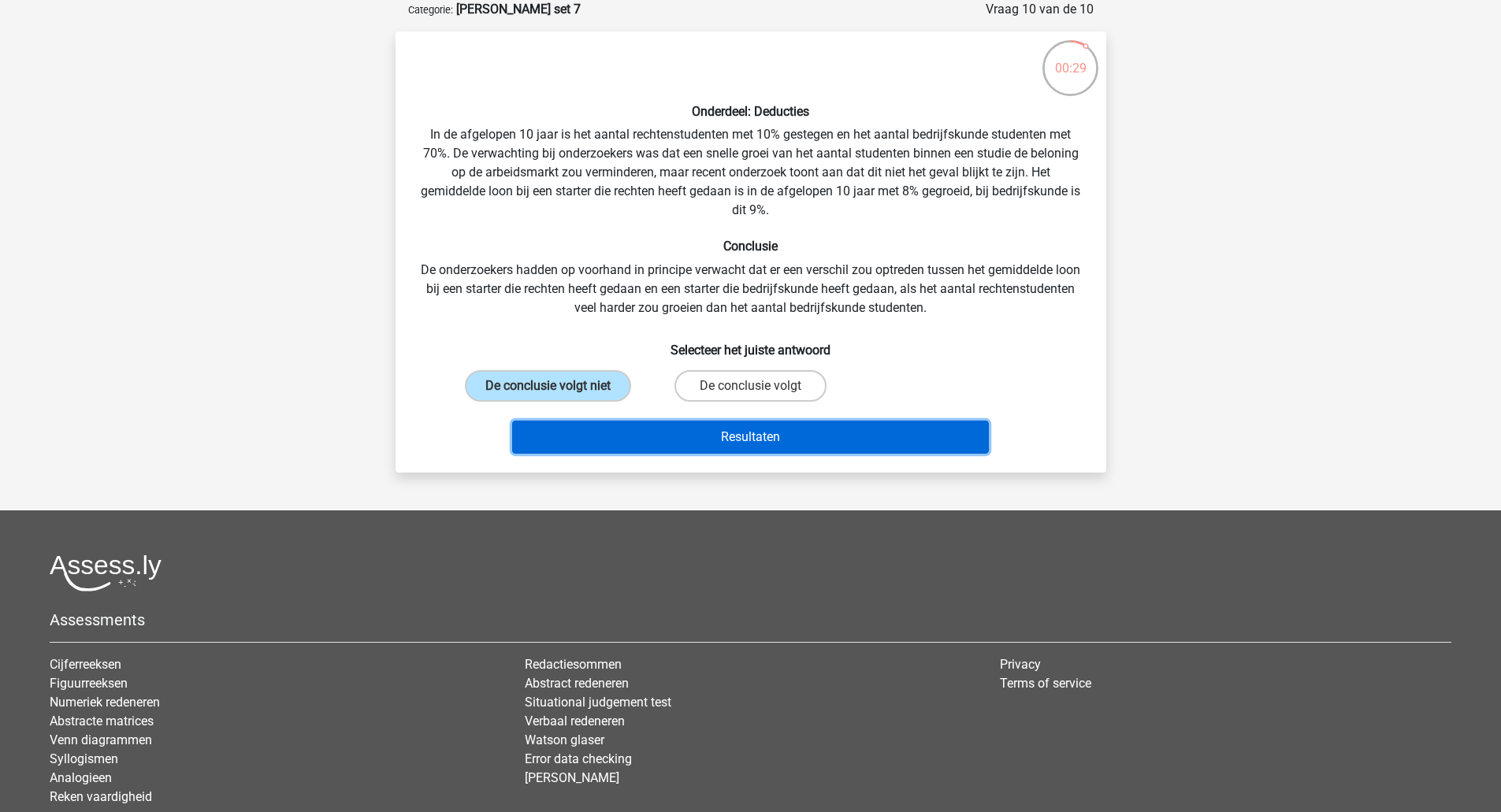
click at [615, 423] on button "Resultaten" at bounding box center [750, 437] width 476 height 33
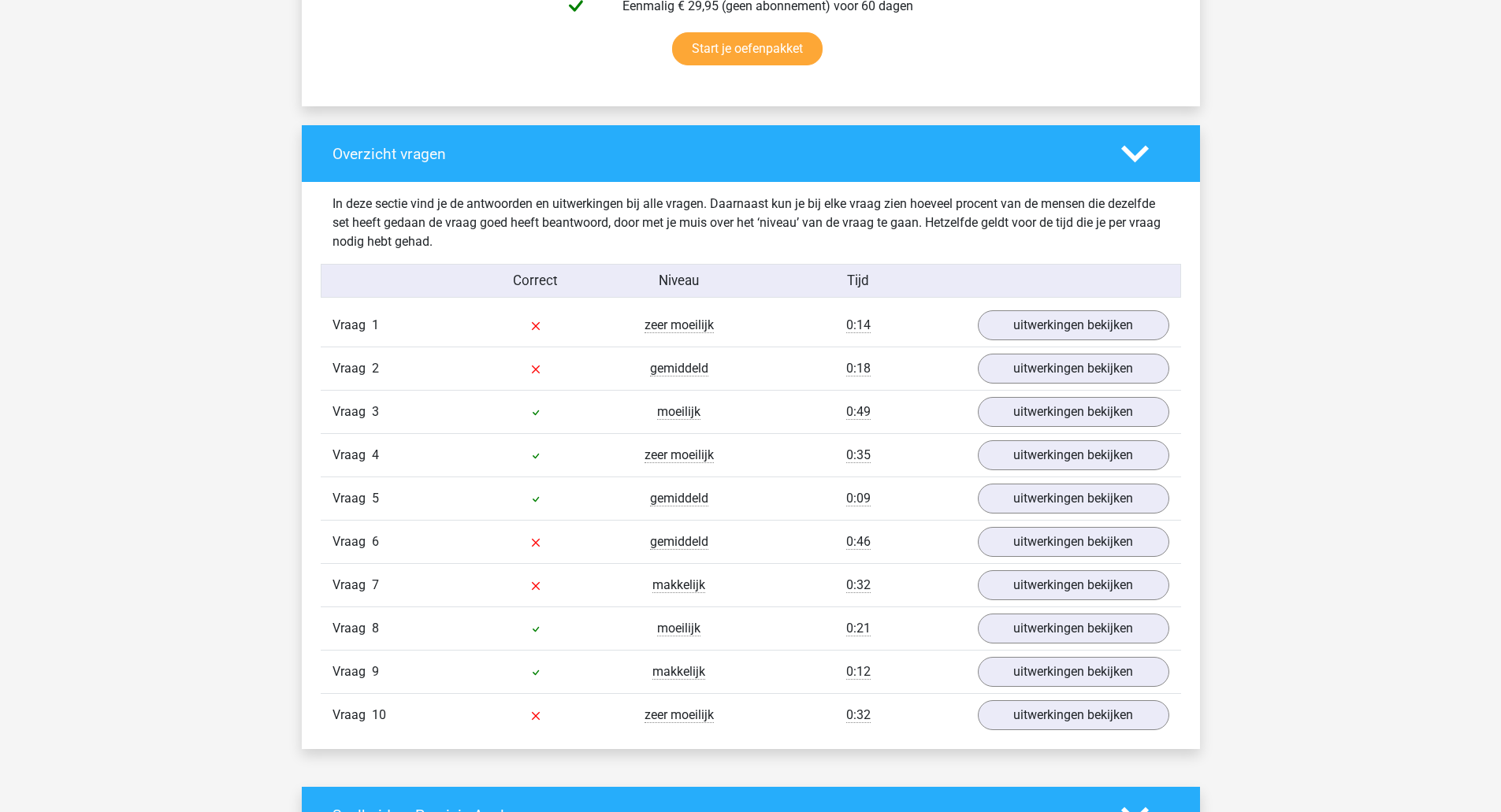
scroll to position [1064, 0]
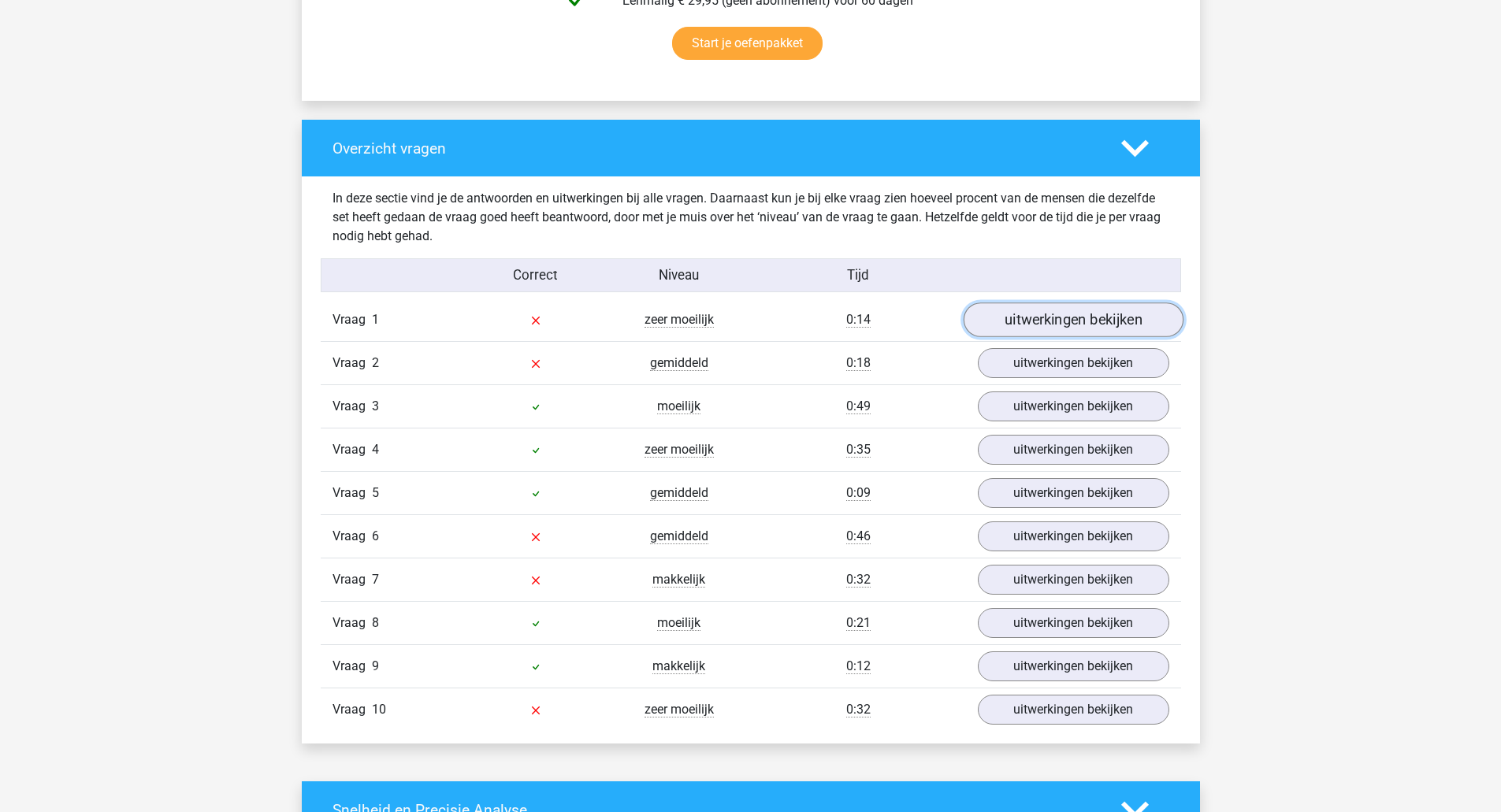
click at [1014, 315] on link "uitwerkingen bekijken" at bounding box center [1073, 321] width 220 height 35
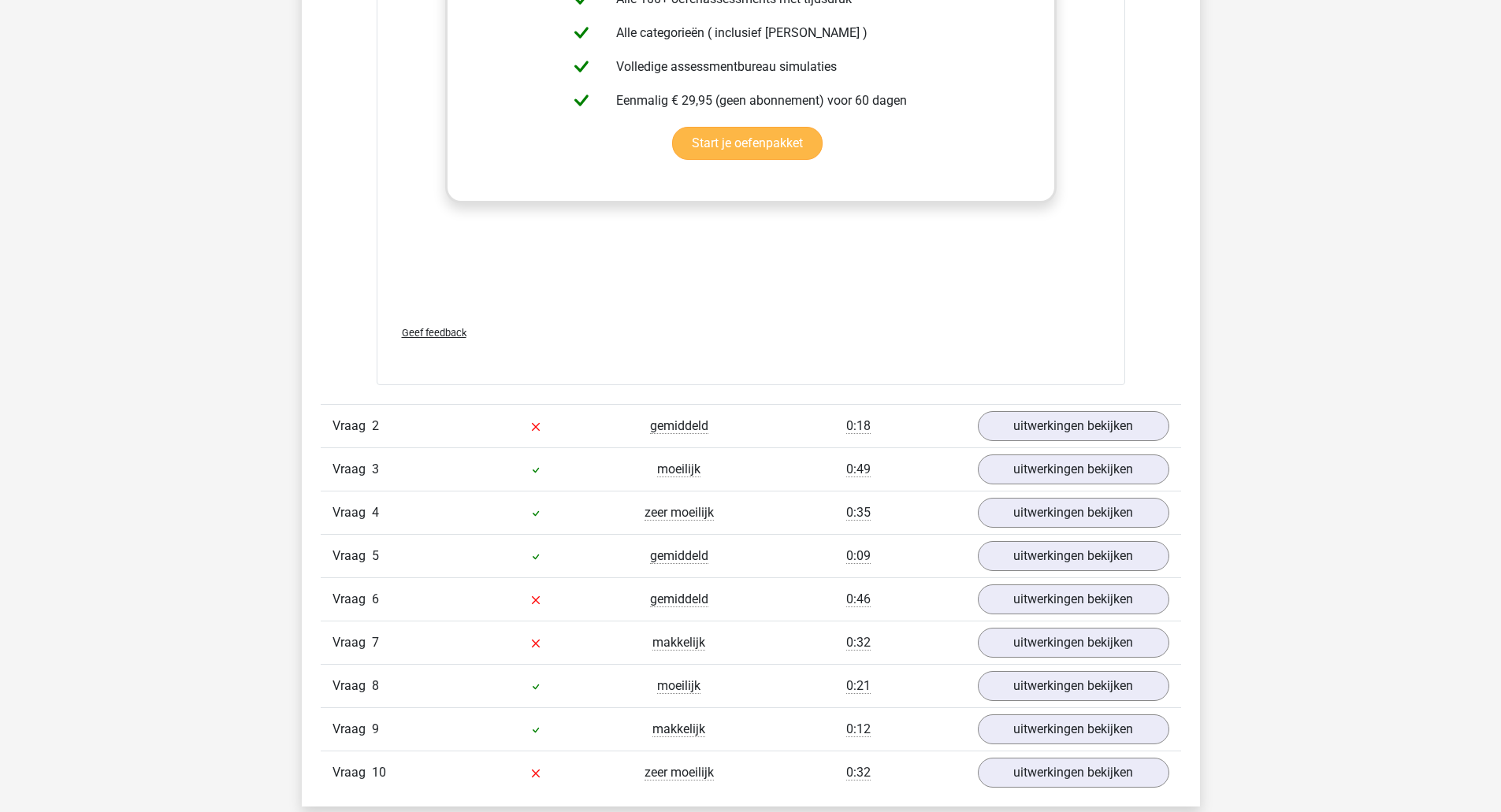
scroll to position [1822, 0]
click at [1015, 443] on link "uitwerkingen bekijken" at bounding box center [1073, 425] width 220 height 35
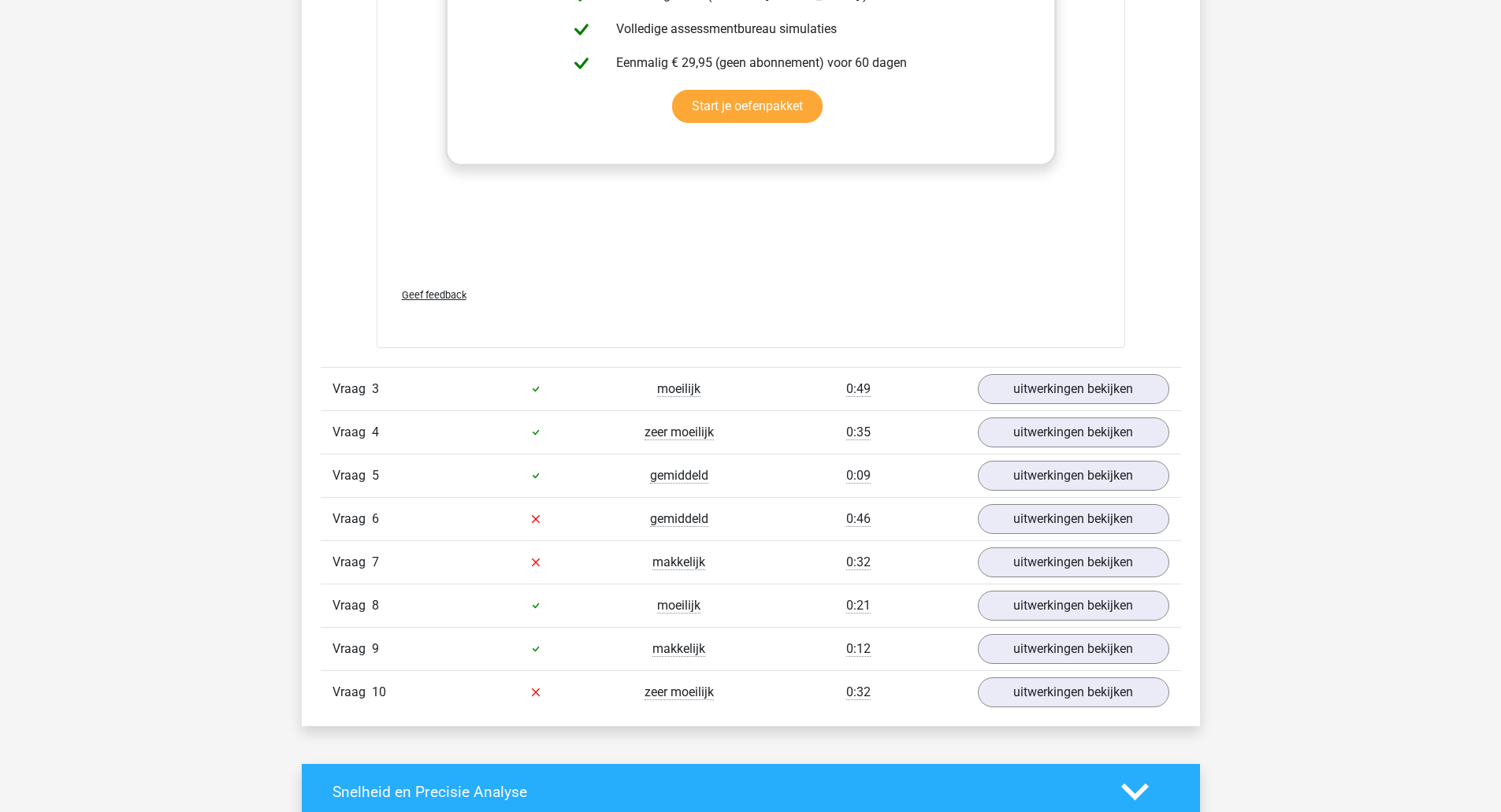
scroll to position [2706, 0]
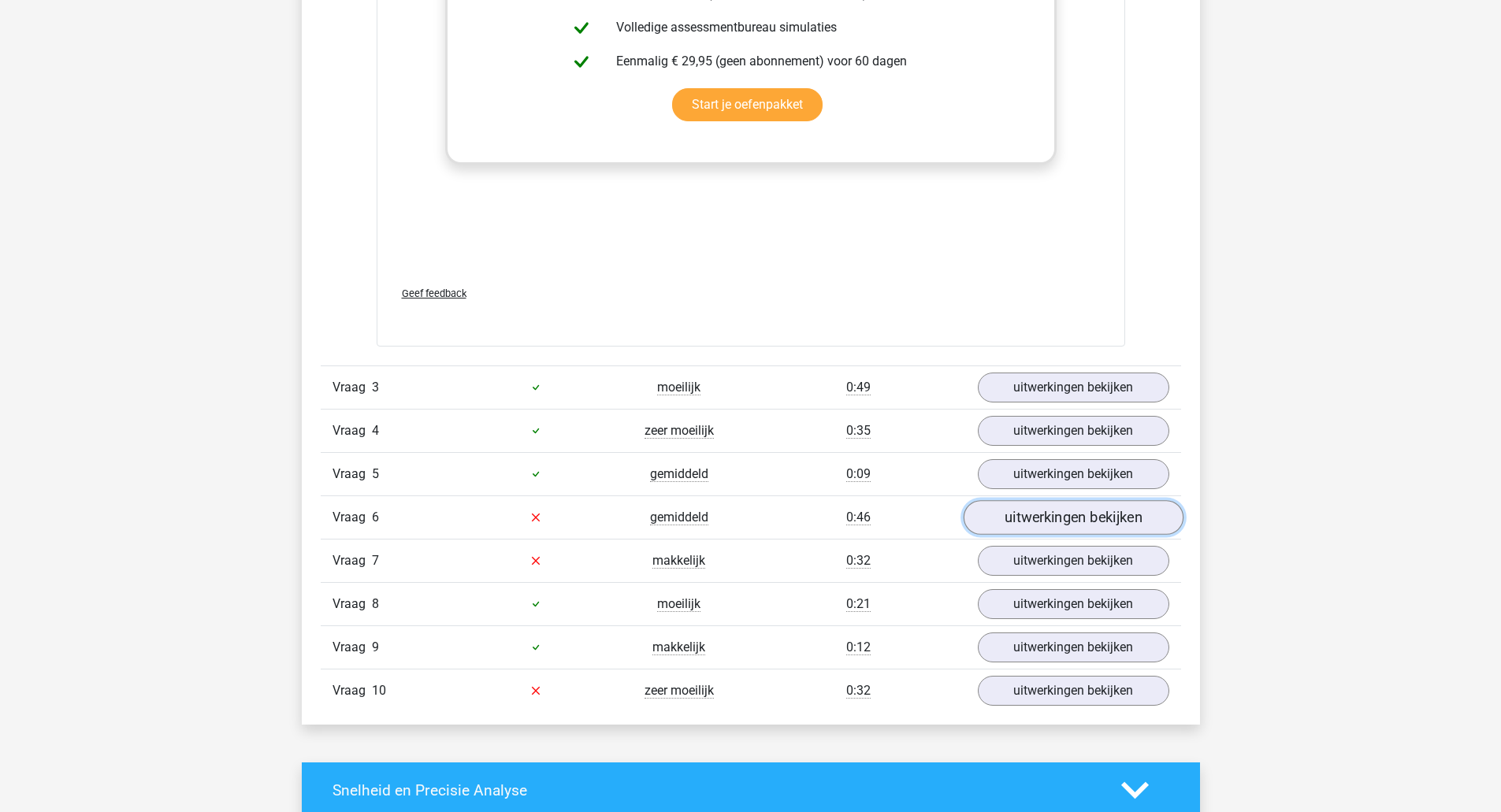
click at [1038, 534] on link "uitwerkingen bekijken" at bounding box center [1073, 518] width 220 height 35
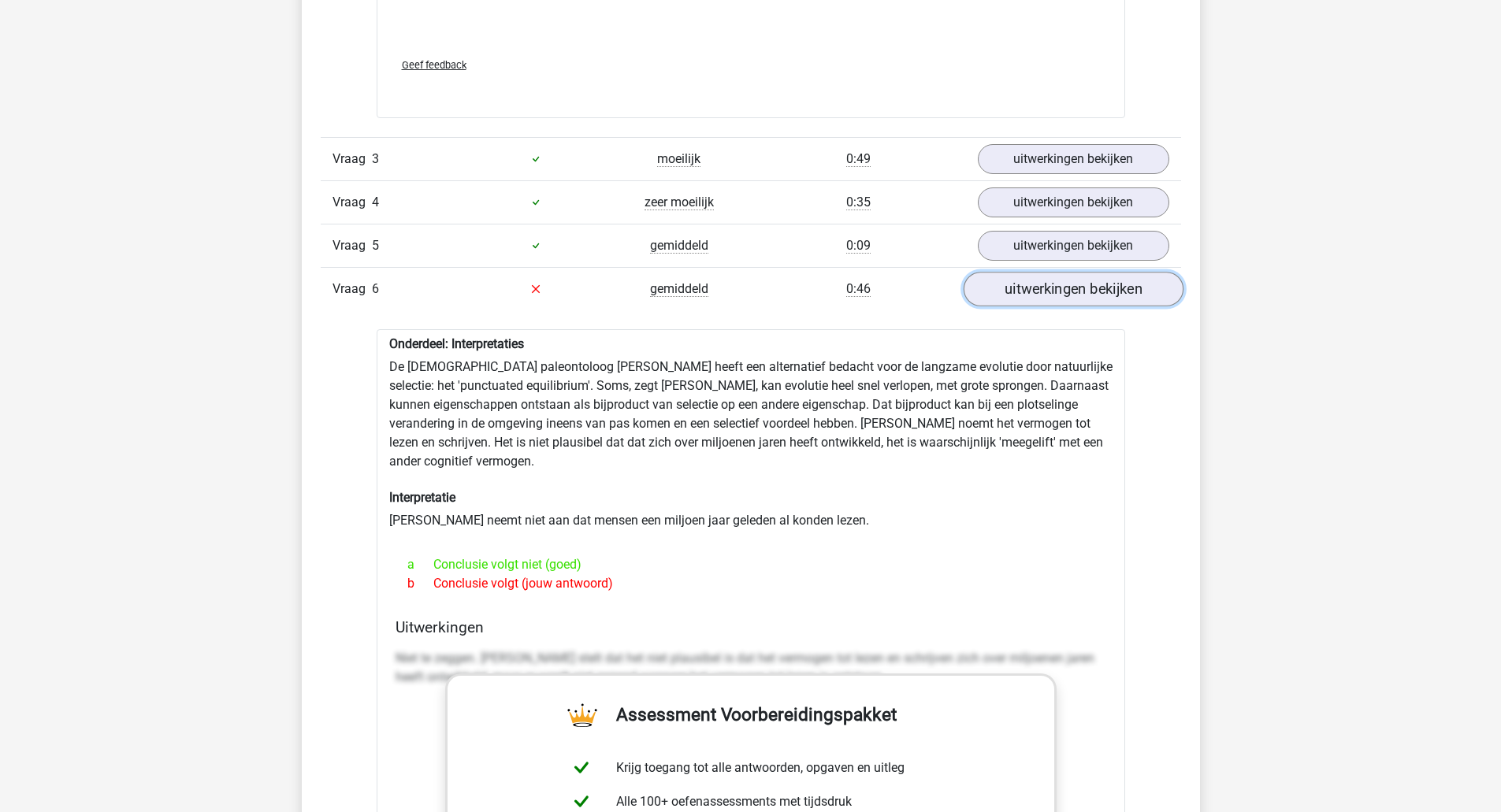
scroll to position [2935, 0]
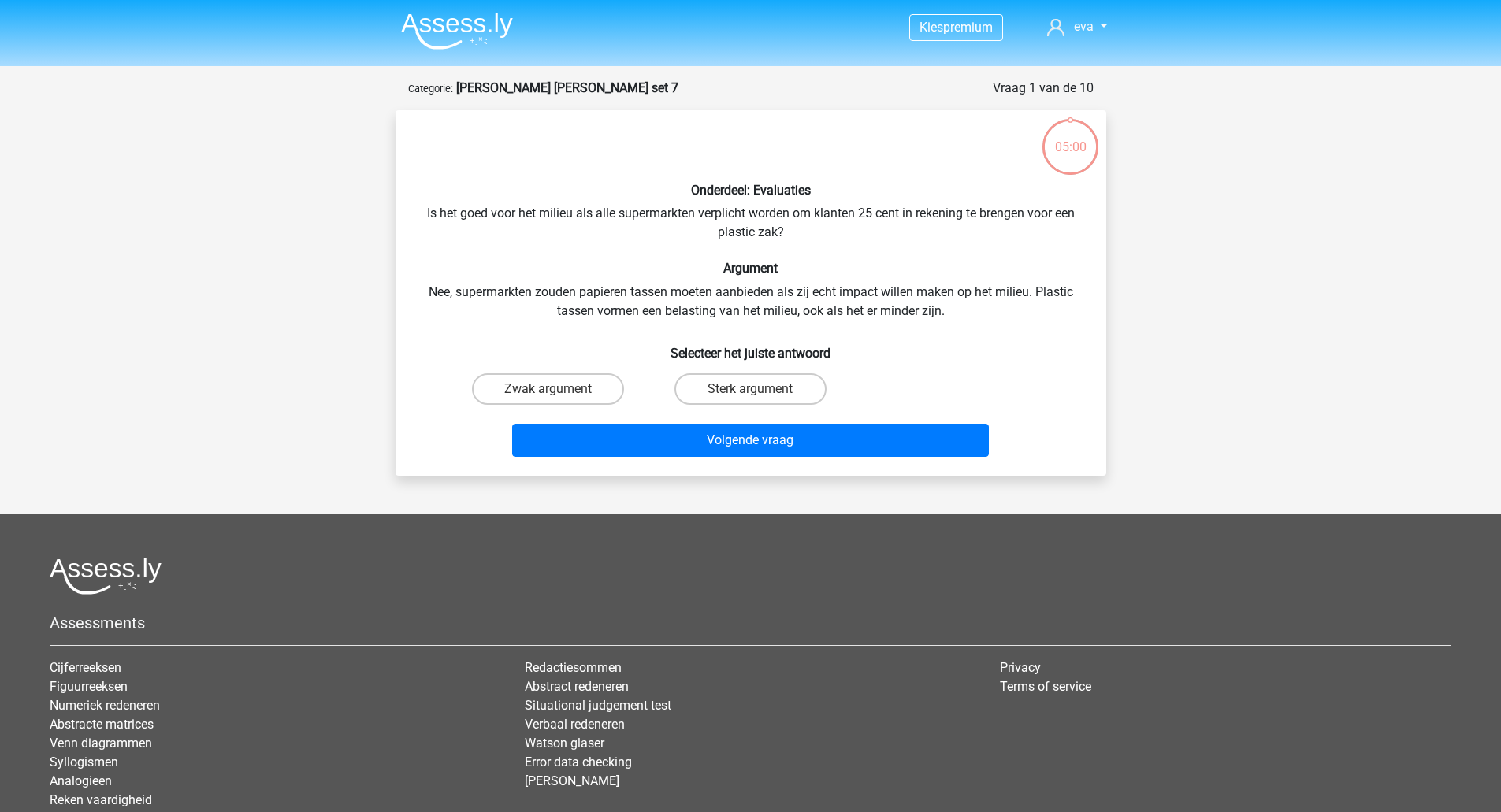
scroll to position [78, 0]
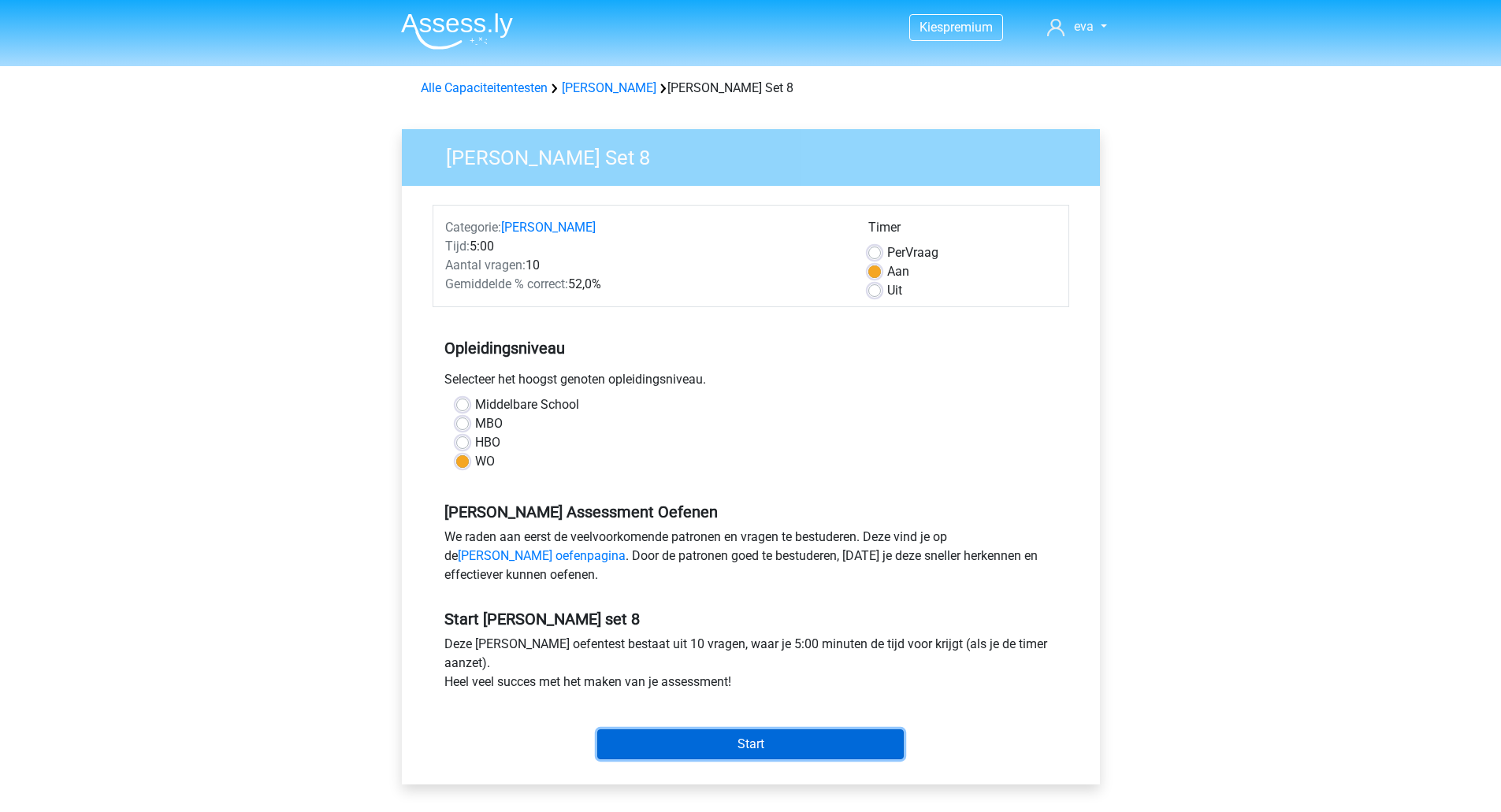
click at [768, 744] on input "Start" at bounding box center [750, 744] width 306 height 30
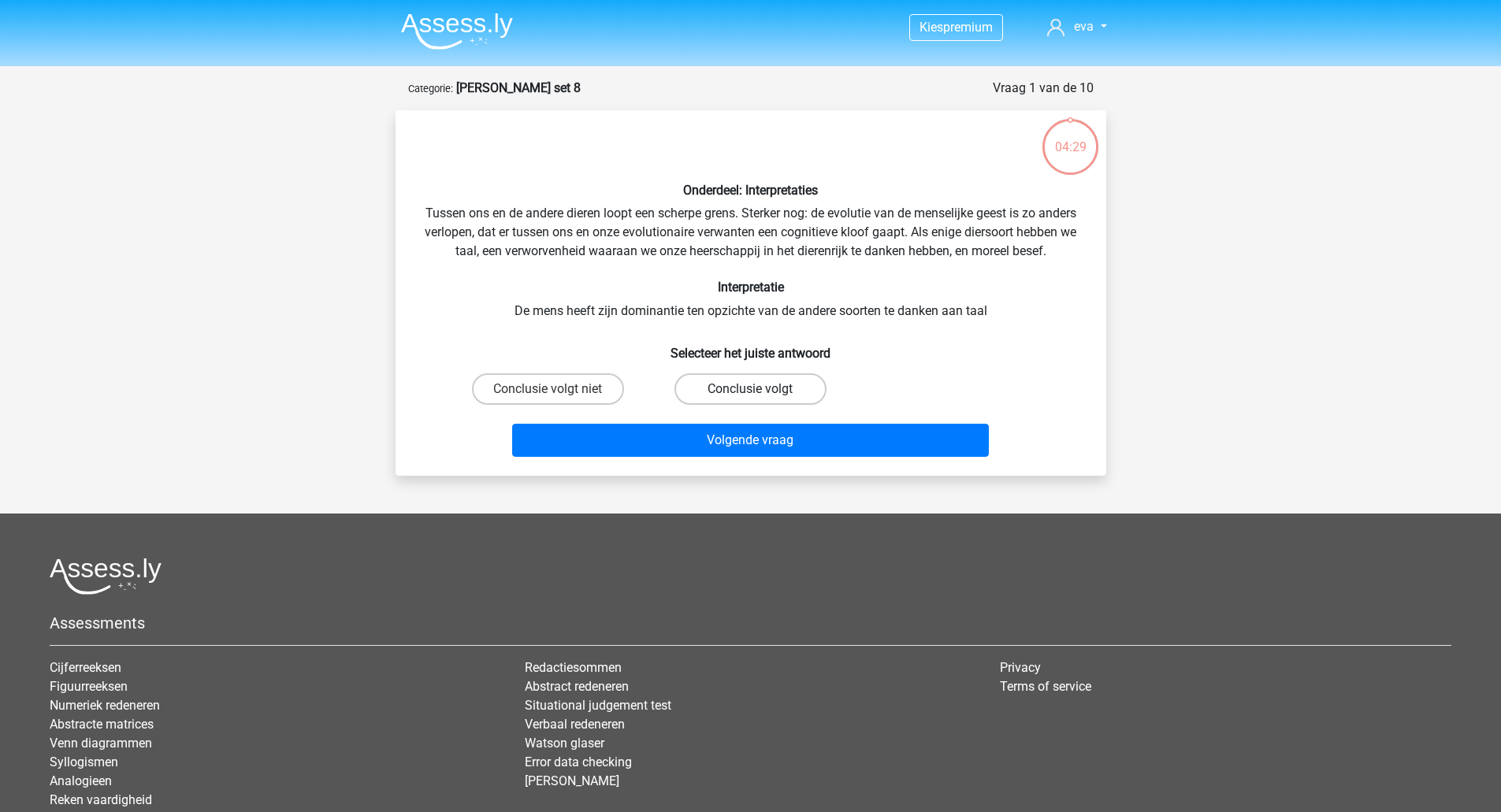
click at [699, 404] on label "Conclusie volgt" at bounding box center [750, 388] width 152 height 31
click at [750, 400] on input "Conclusie volgt" at bounding box center [754, 394] width 10 height 10
radio input "true"
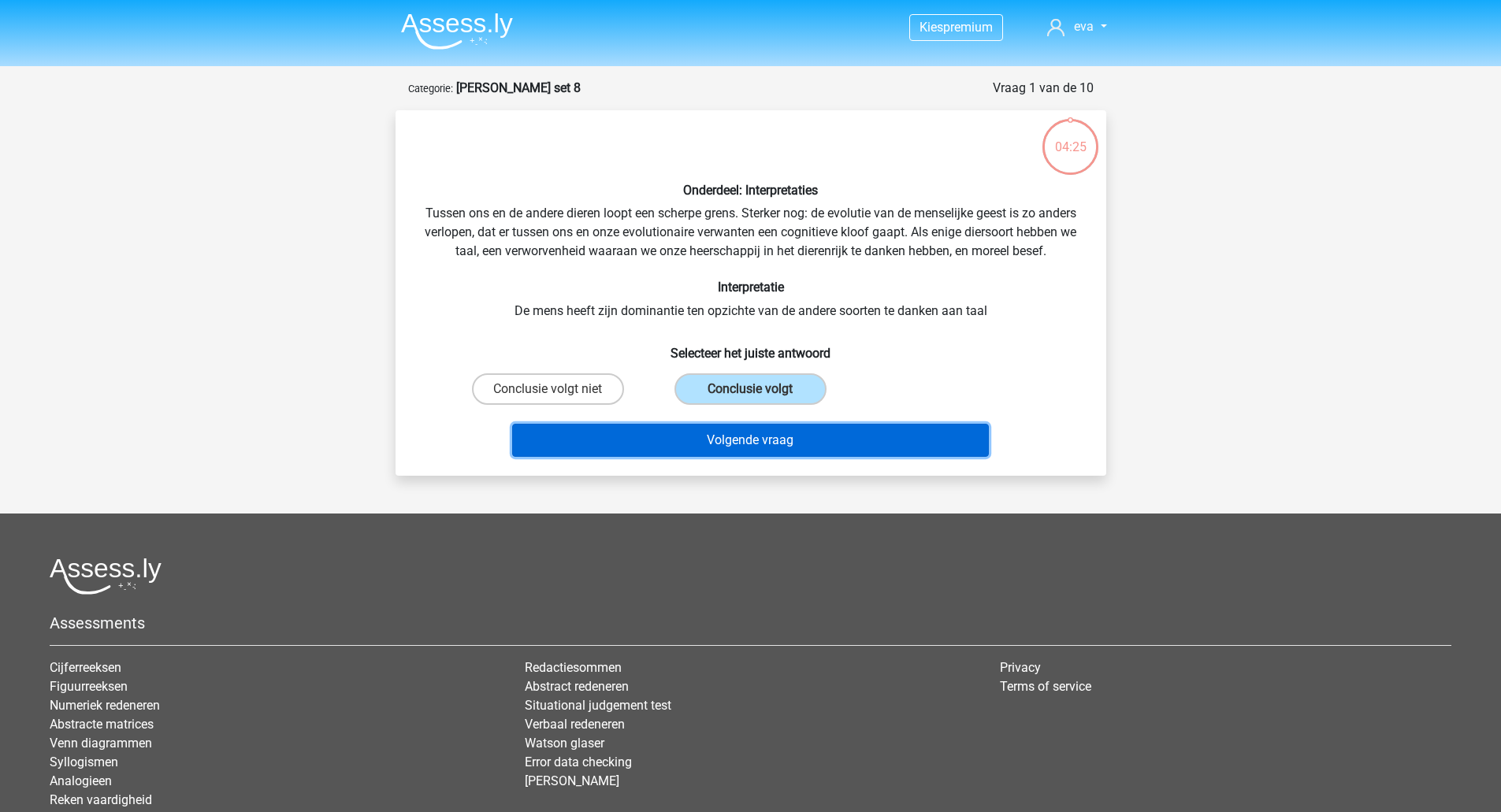
click at [689, 457] on button "Volgende vraag" at bounding box center [750, 440] width 476 height 33
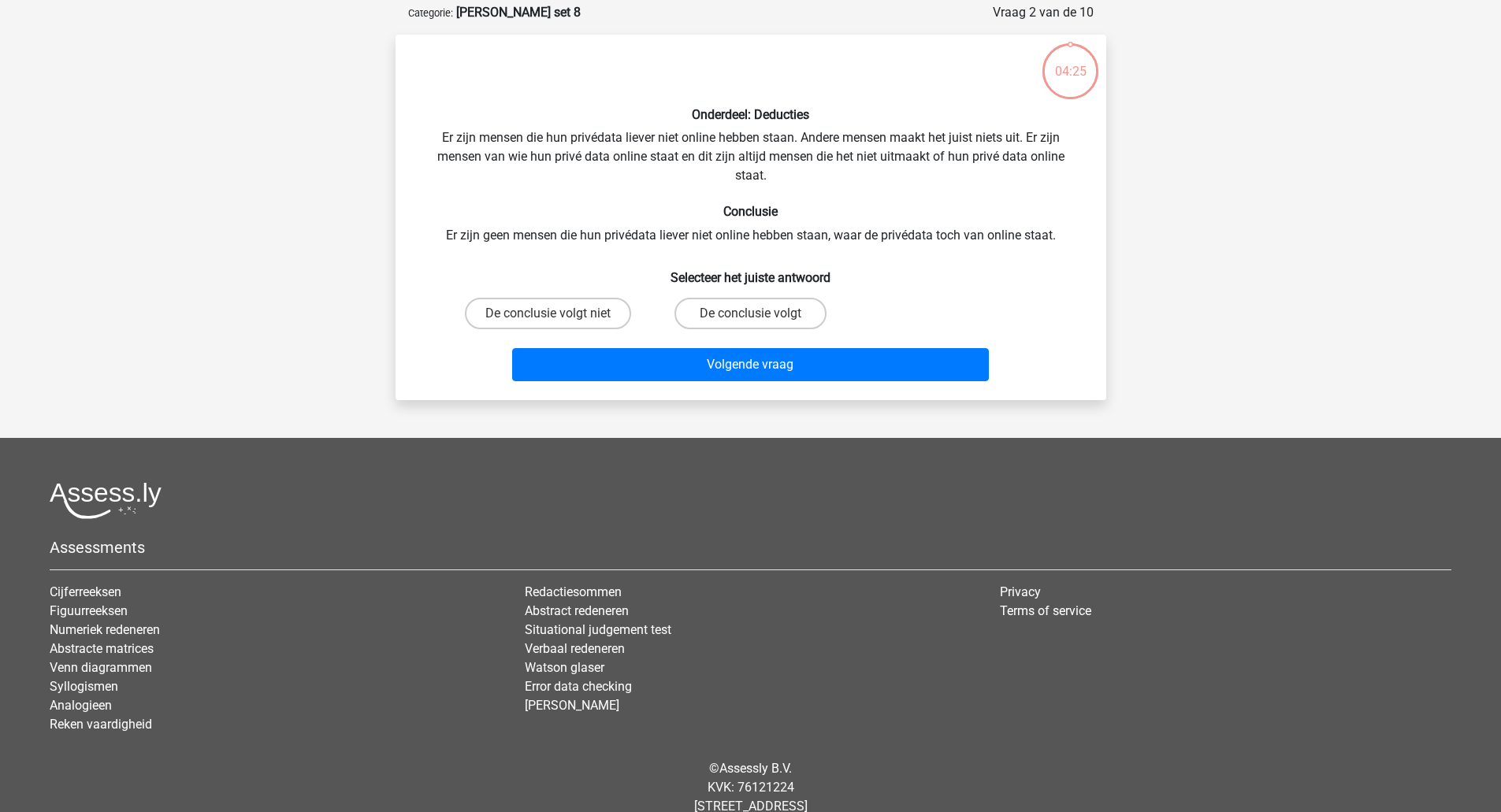
scroll to position [78, 0]
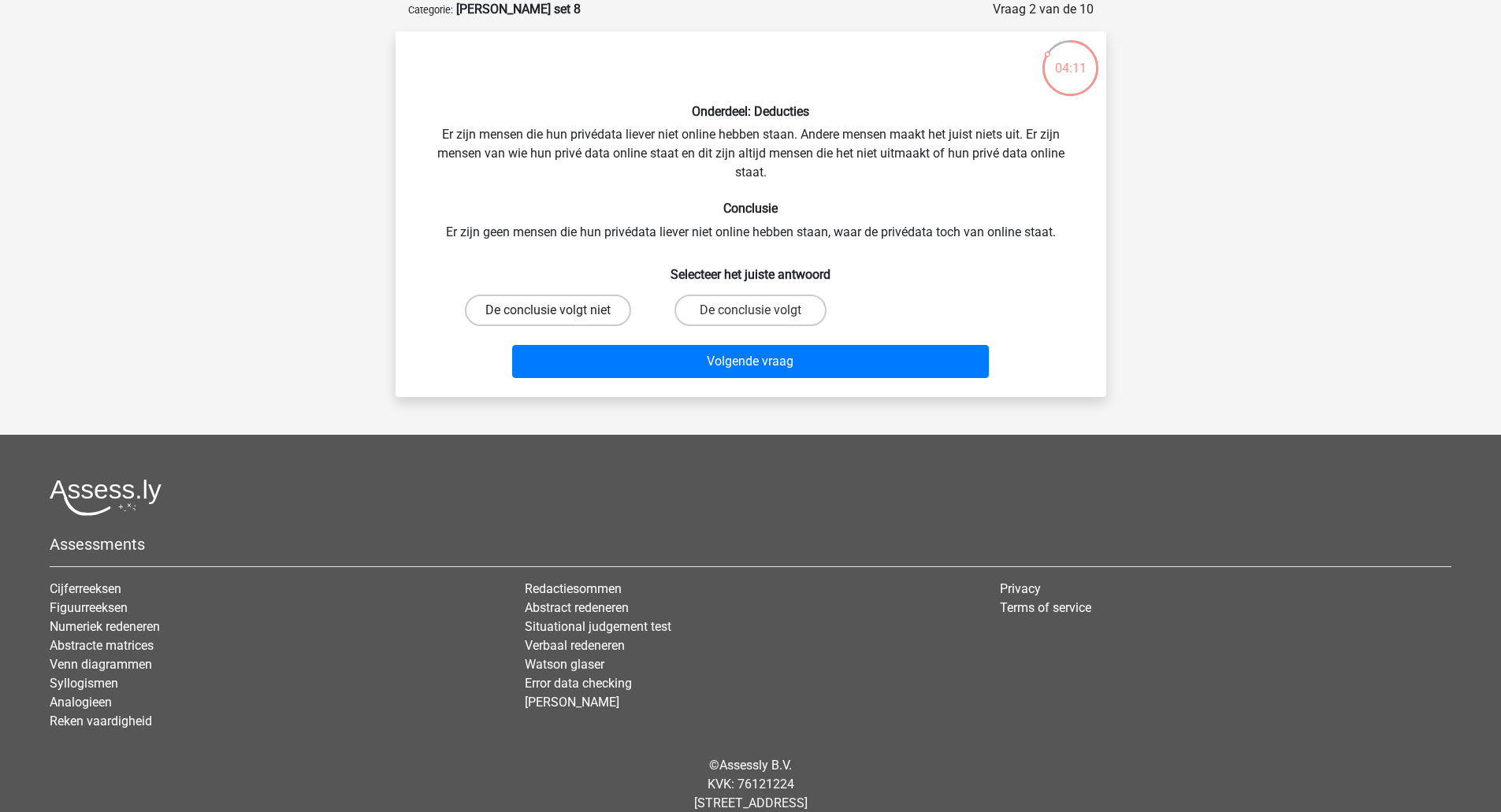
click at [567, 316] on label "De conclusie volgt niet" at bounding box center [547, 310] width 166 height 31
click at [558, 316] on input "De conclusie volgt niet" at bounding box center [552, 315] width 10 height 10
radio input "true"
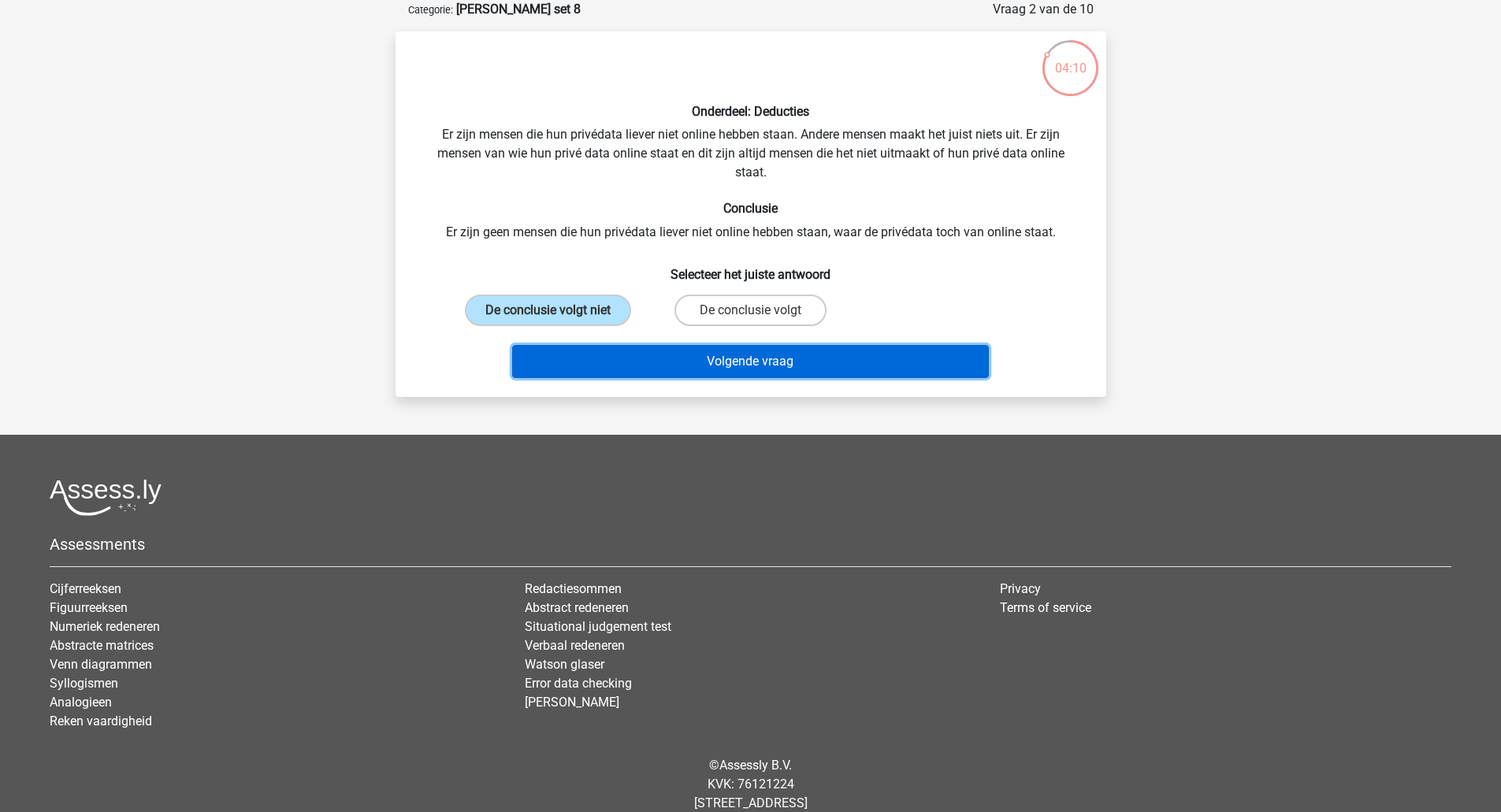
click at [613, 361] on button "Volgende vraag" at bounding box center [750, 362] width 476 height 33
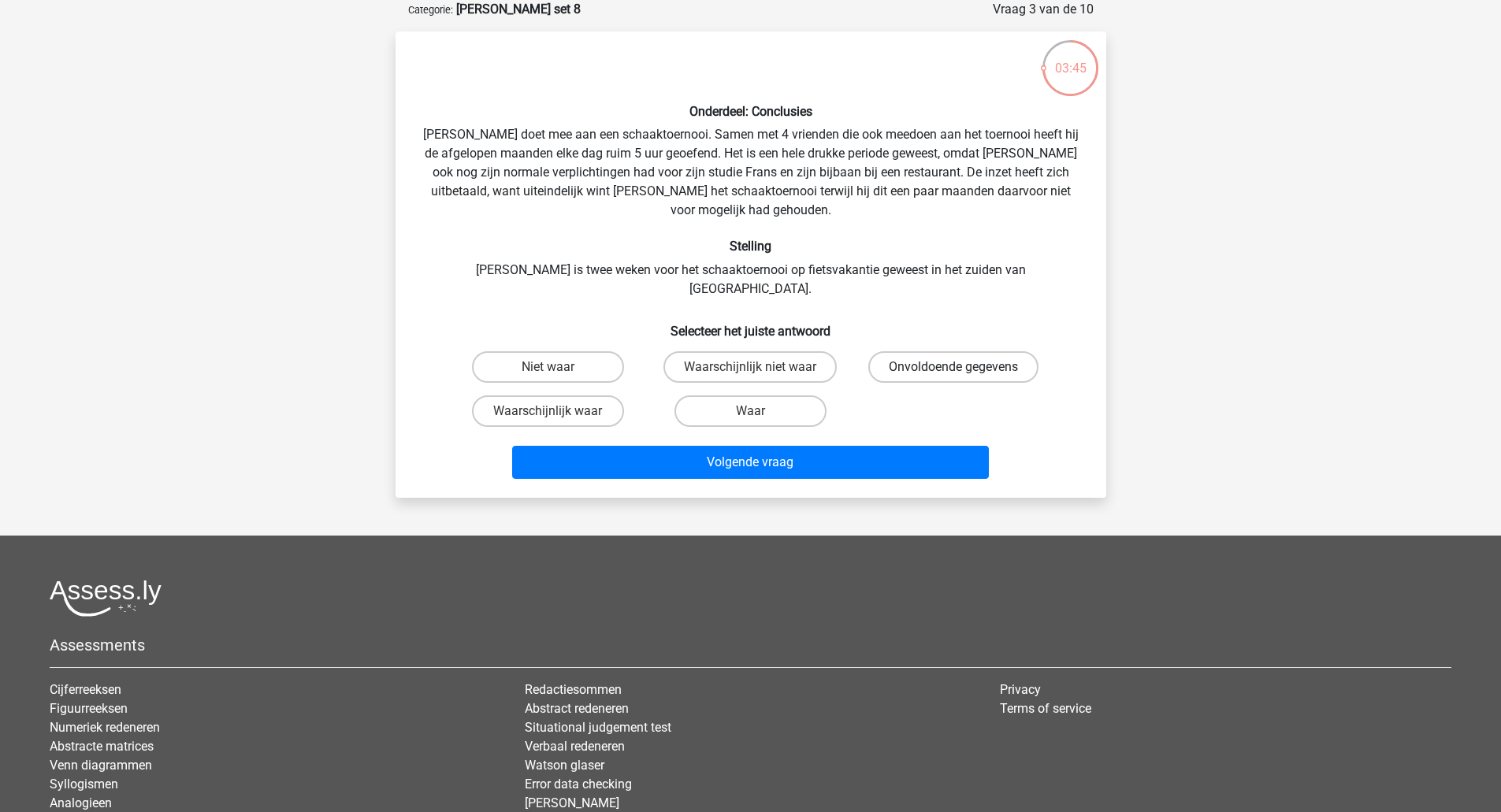
click at [905, 352] on label "Onvoldoende gegevens" at bounding box center [953, 367] width 170 height 31
click at [954, 367] on input "Onvoldoende gegevens" at bounding box center [958, 372] width 10 height 10
radio input "true"
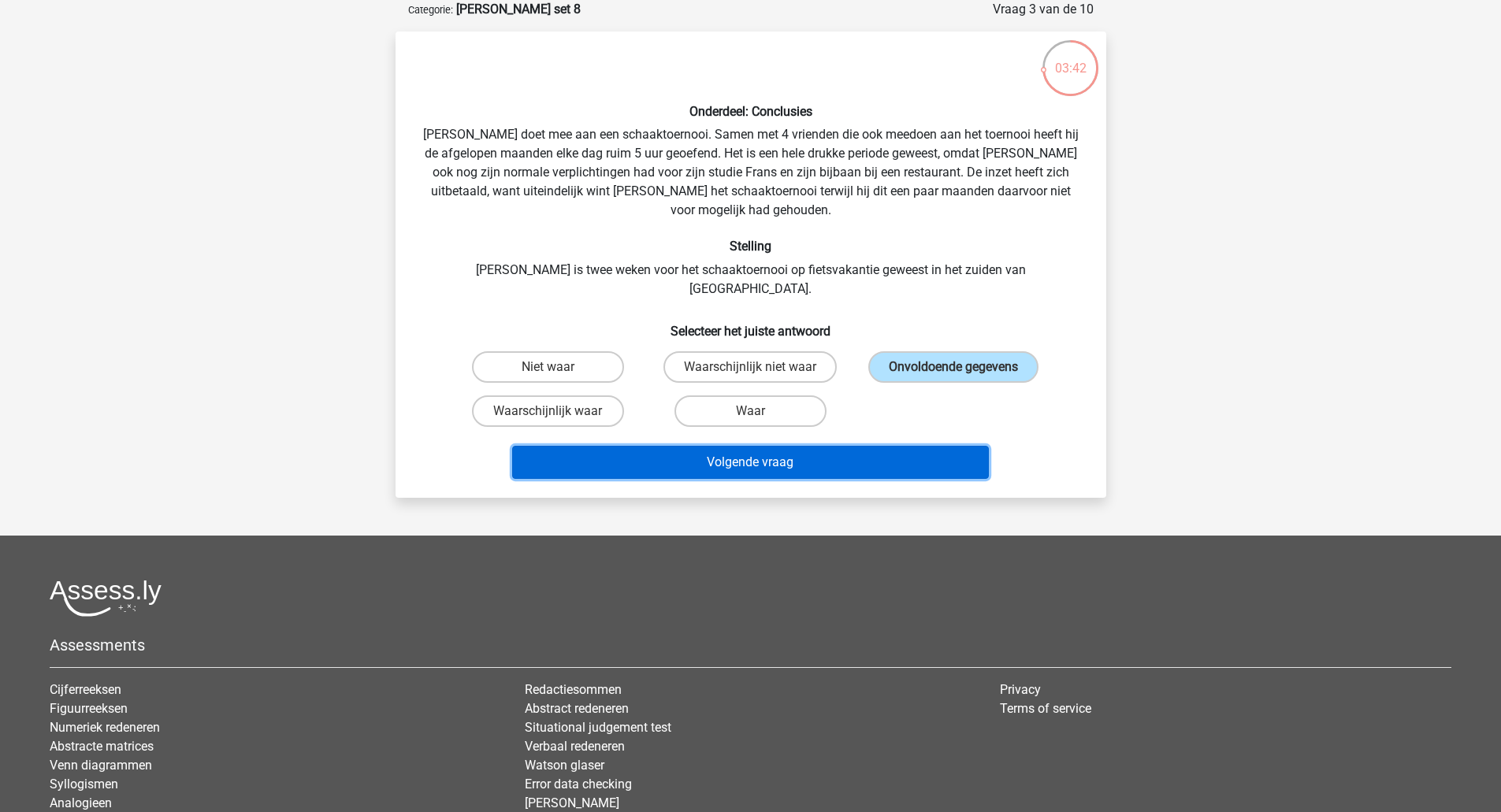
click at [876, 446] on button "Volgende vraag" at bounding box center [750, 462] width 476 height 33
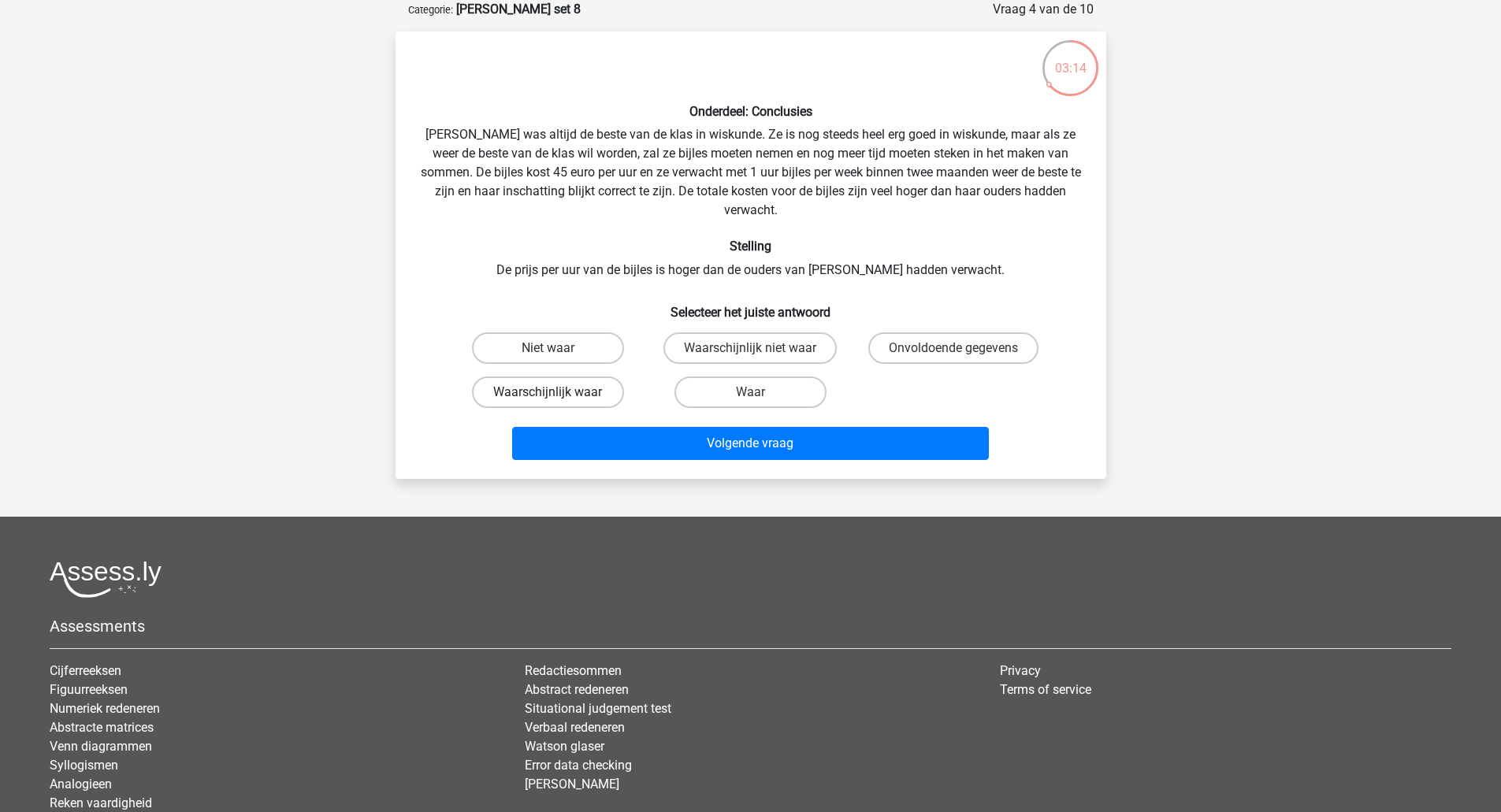
click at [572, 376] on label "Waarschijnlijk waar" at bounding box center [547, 392] width 152 height 31
click at [558, 392] on input "Waarschijnlijk waar" at bounding box center [552, 397] width 10 height 10
radio input "true"
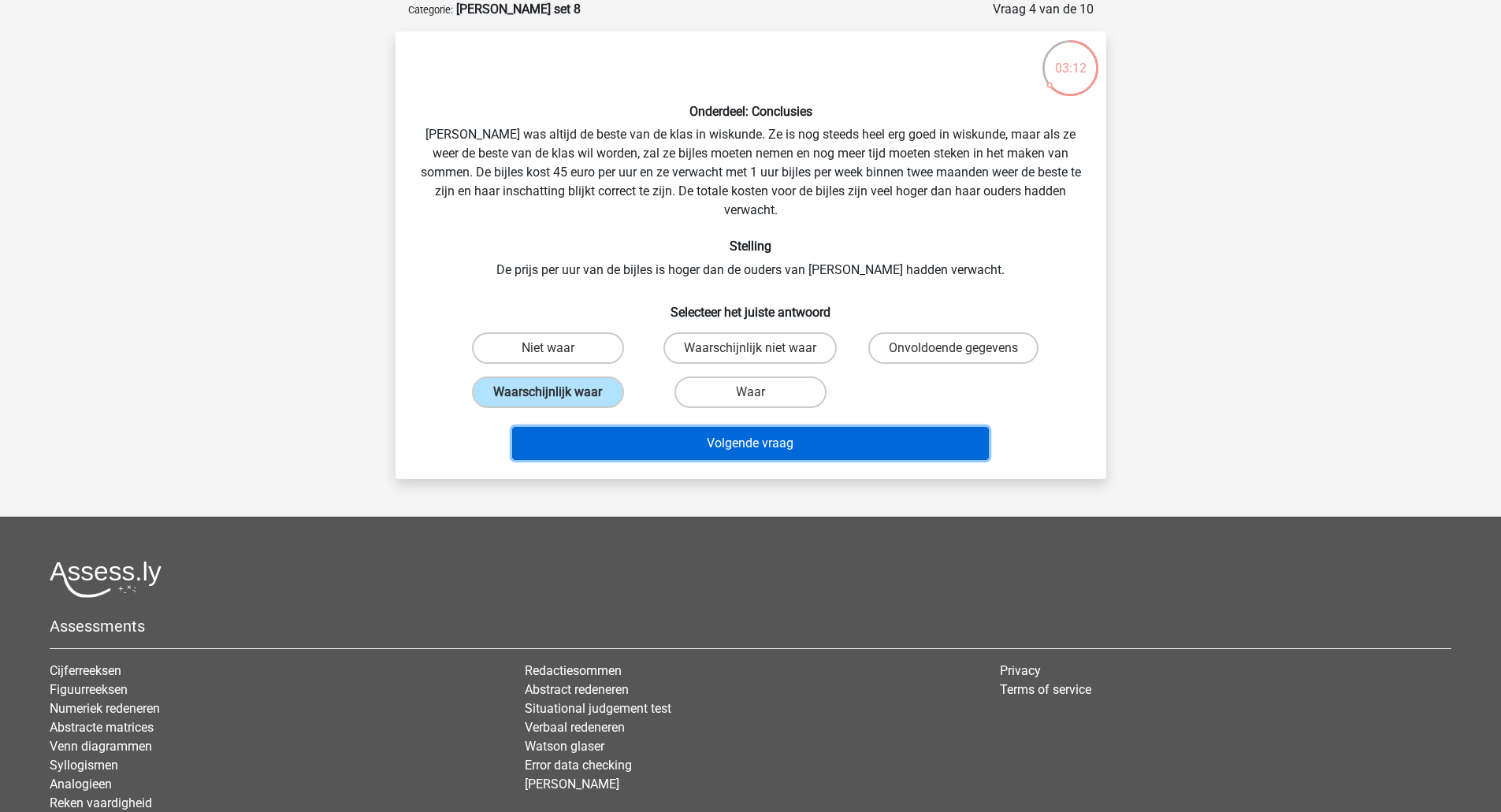
click at [657, 429] on button "Volgende vraag" at bounding box center [750, 444] width 476 height 33
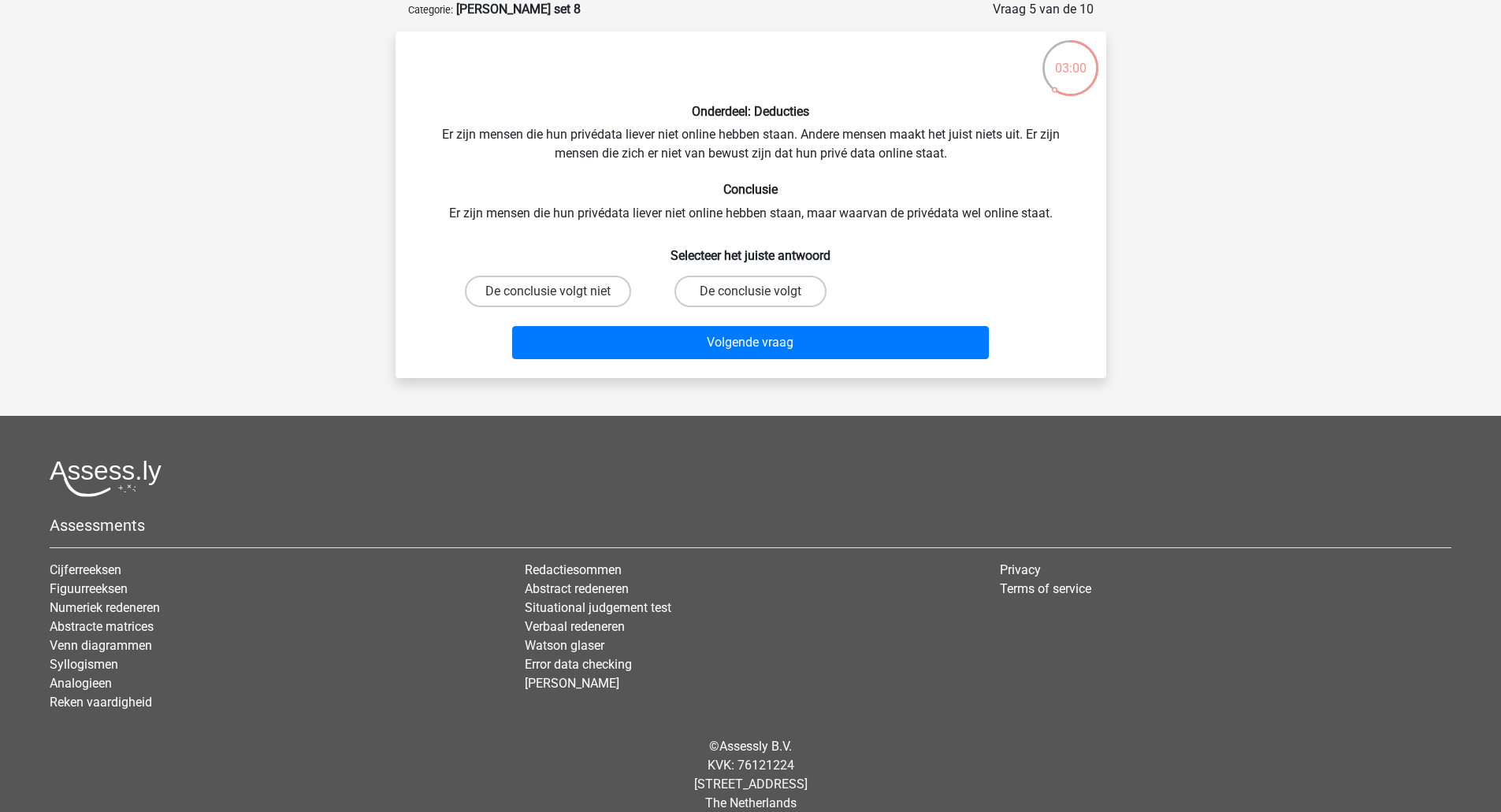
click at [759, 295] on input "De conclusie volgt" at bounding box center [754, 296] width 10 height 10
radio input "true"
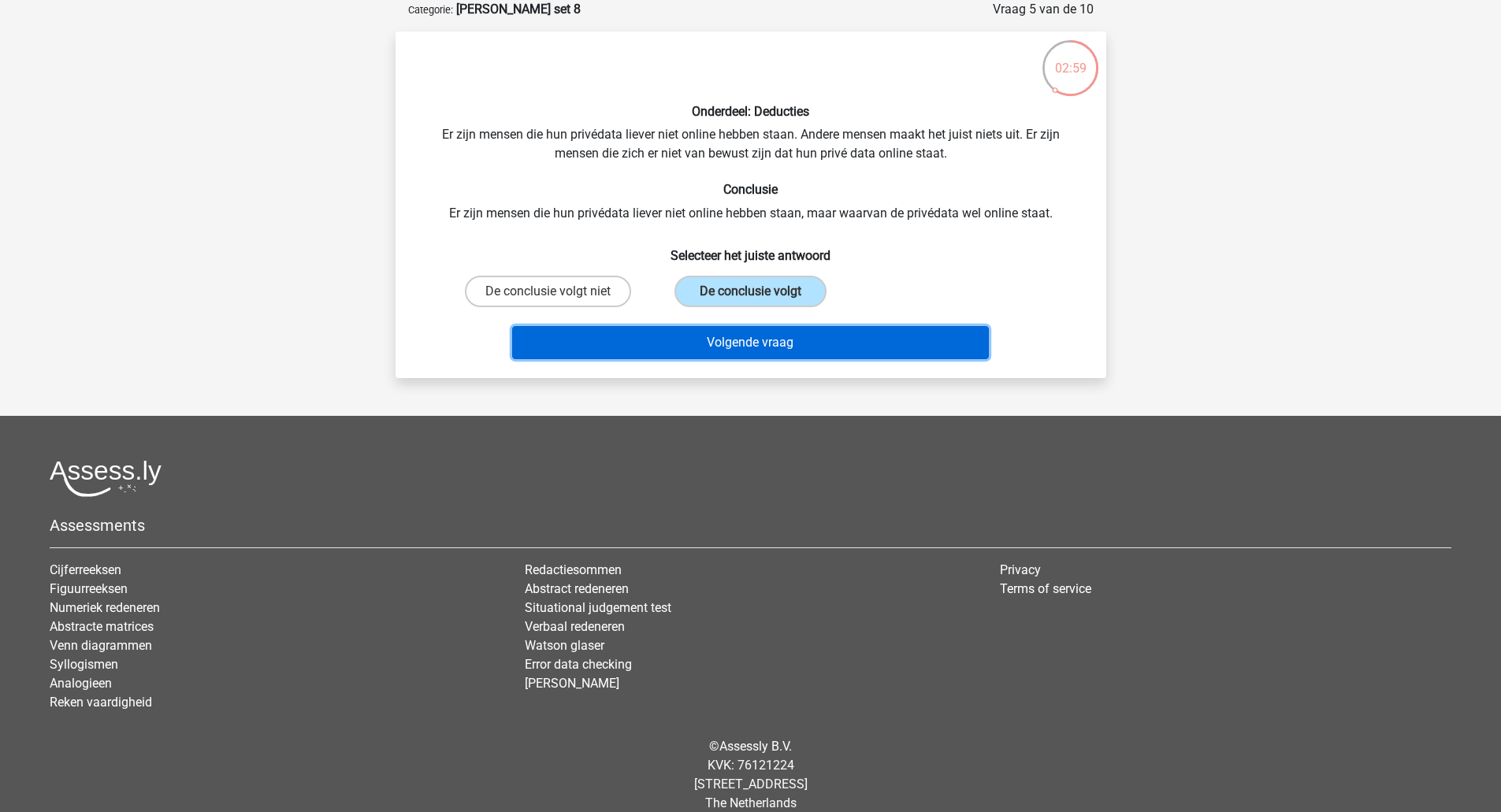
click at [773, 342] on button "Volgende vraag" at bounding box center [750, 342] width 476 height 33
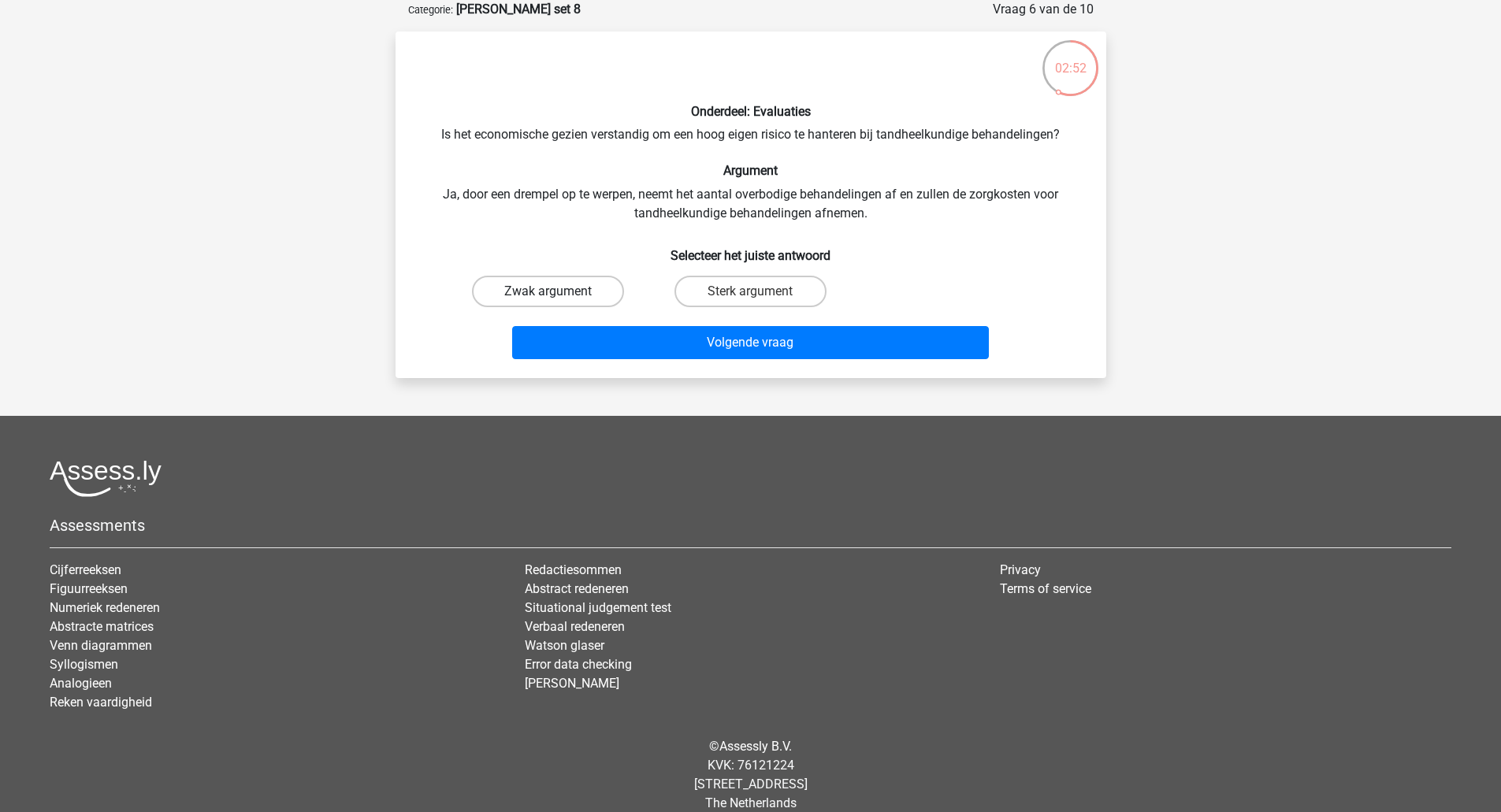
click at [570, 294] on label "Zwak argument" at bounding box center [547, 292] width 152 height 31
click at [558, 294] on input "Zwak argument" at bounding box center [552, 296] width 10 height 10
radio input "true"
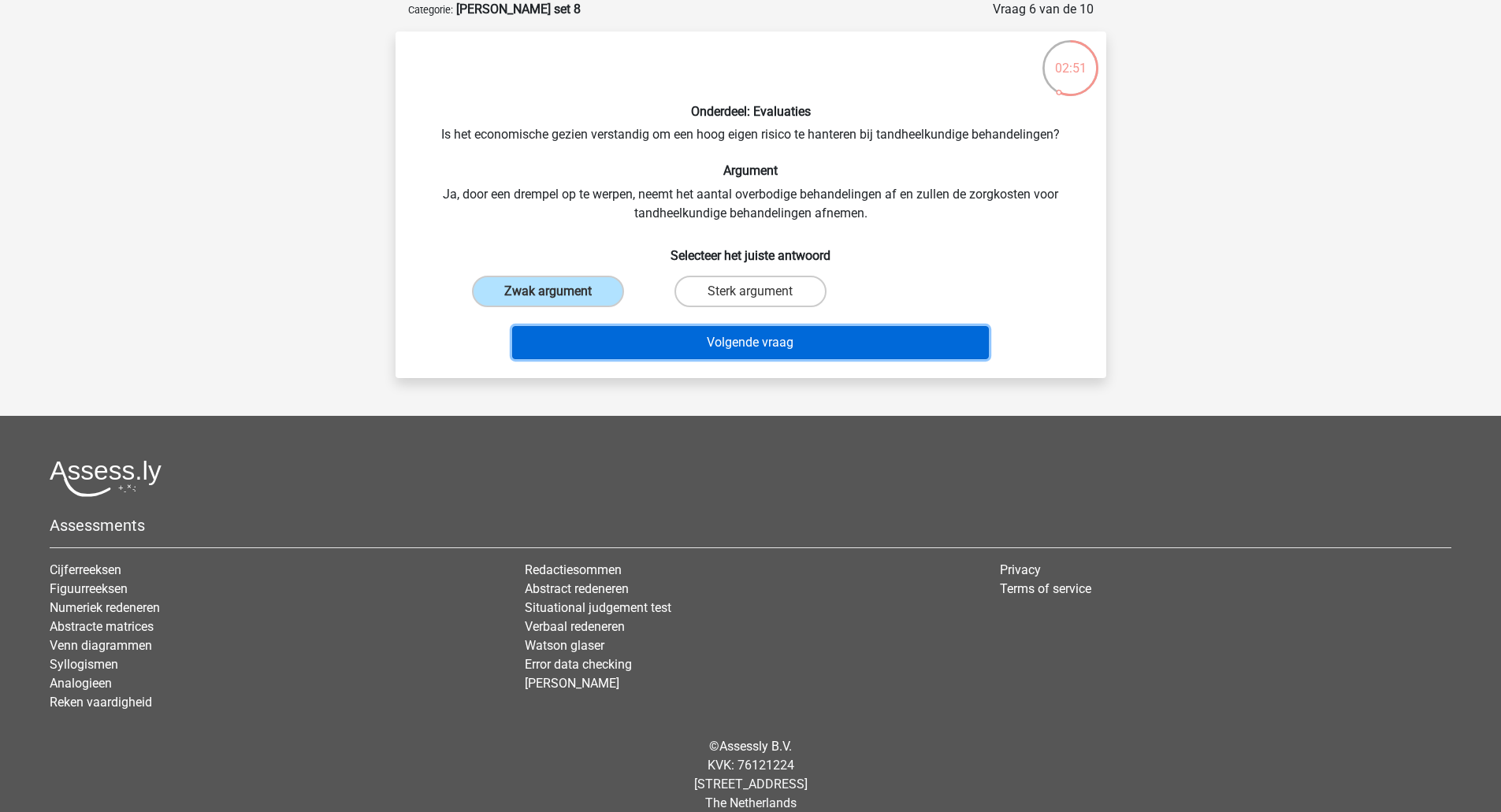
click at [634, 341] on button "Volgende vraag" at bounding box center [750, 342] width 476 height 33
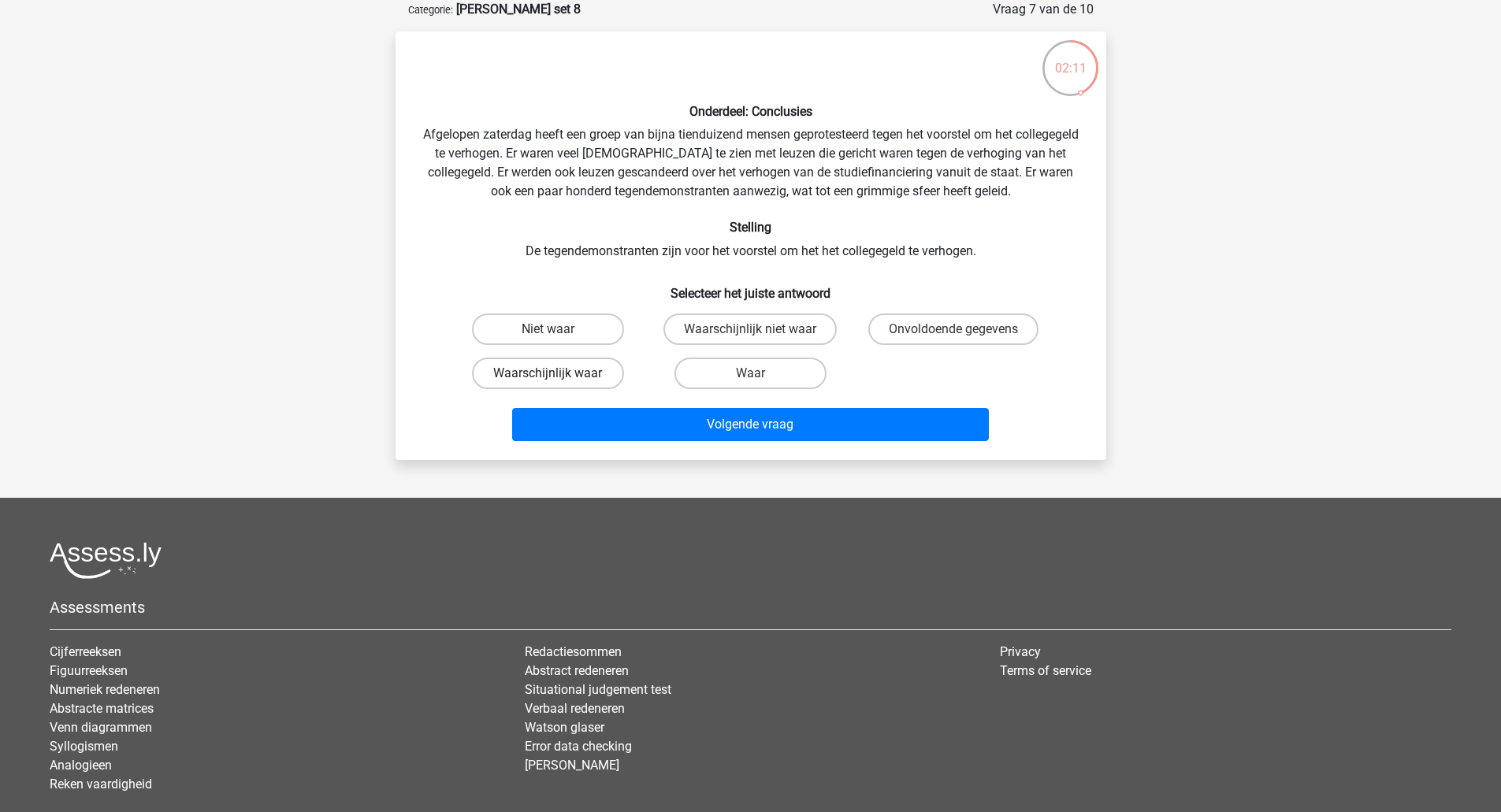
click at [563, 381] on label "Waarschijnlijk waar" at bounding box center [547, 373] width 152 height 31
click at [558, 381] on input "Waarschijnlijk waar" at bounding box center [552, 377] width 10 height 10
radio input "true"
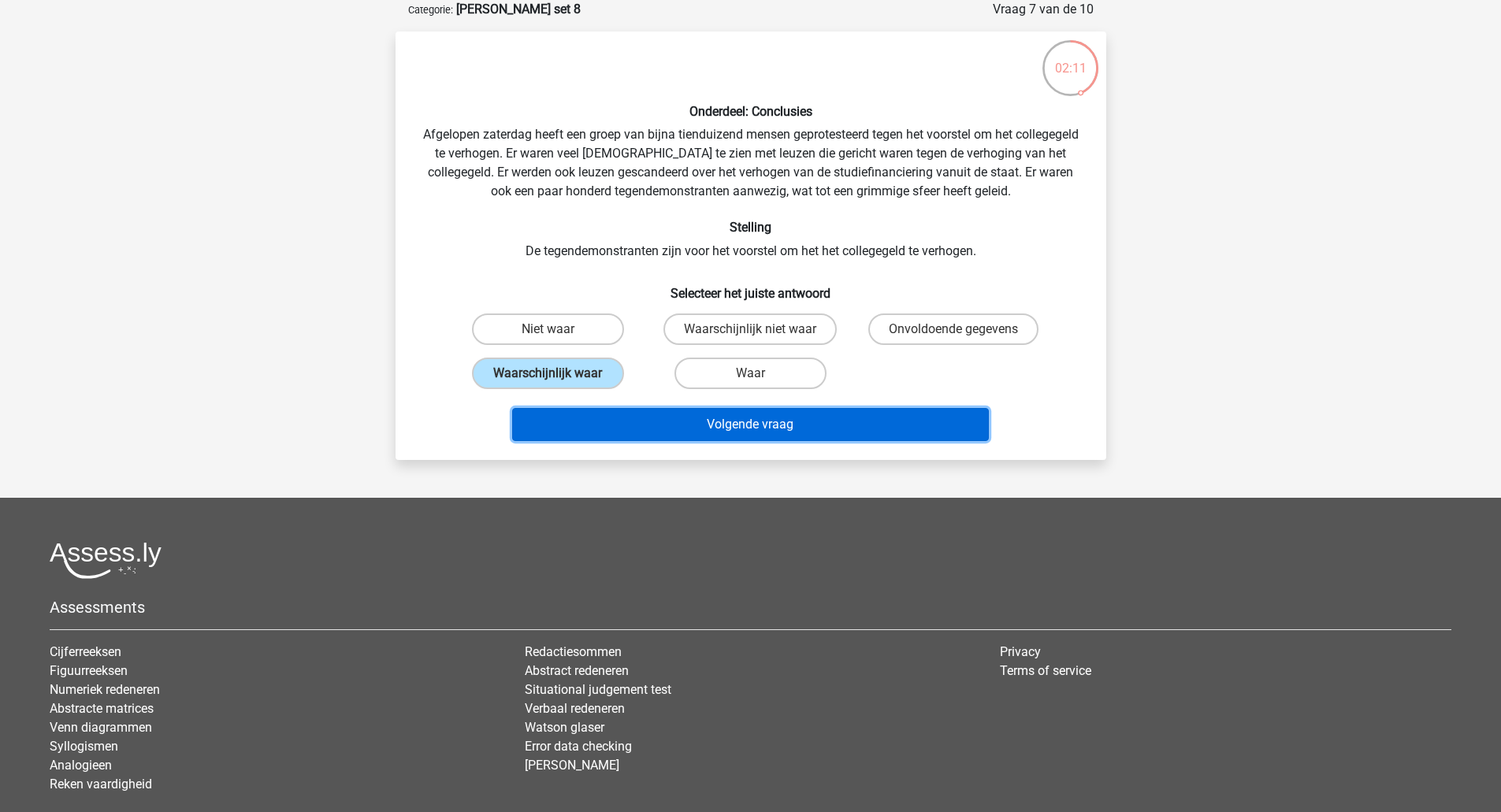
click at [600, 420] on button "Volgende vraag" at bounding box center [750, 424] width 476 height 33
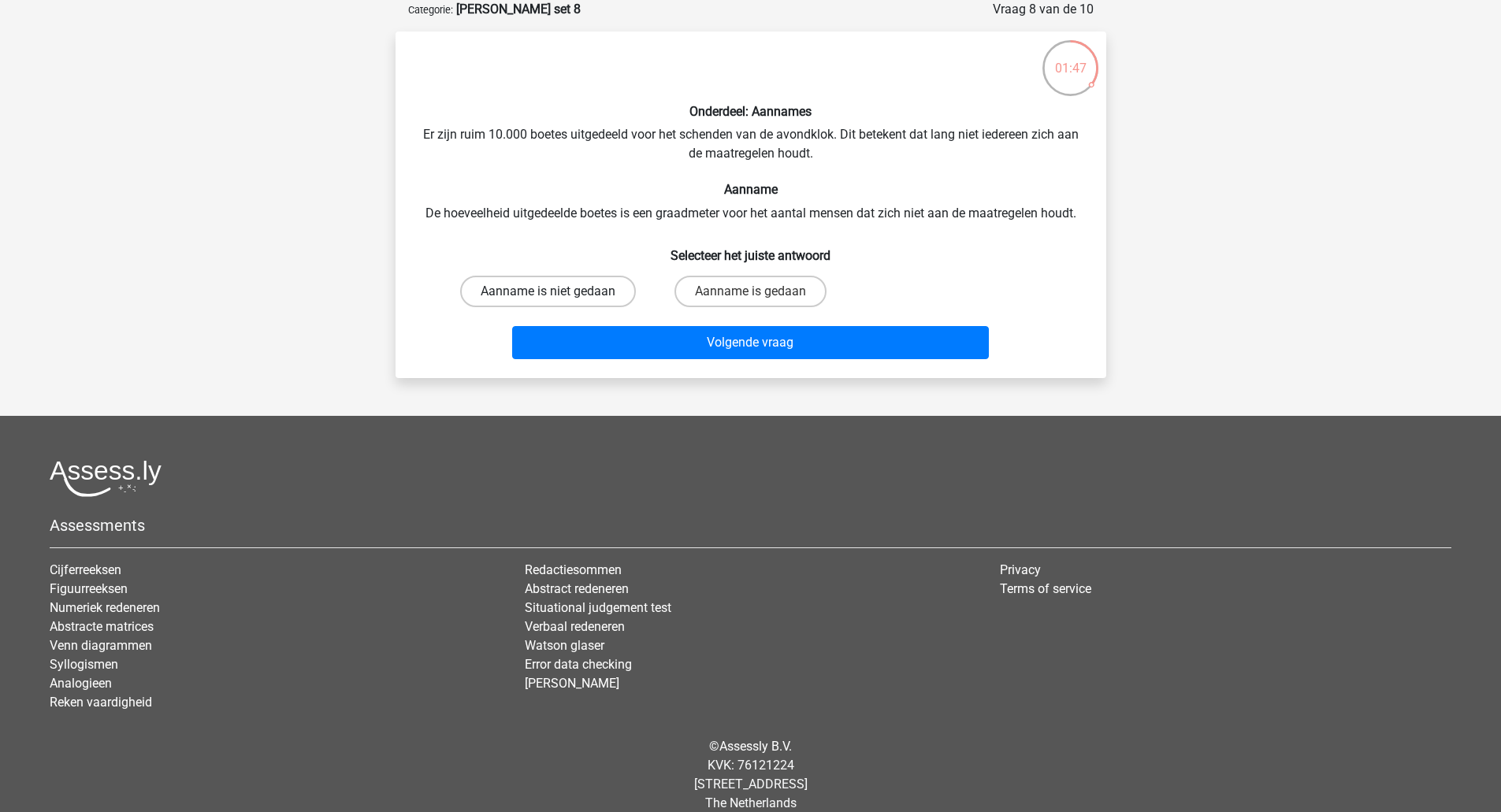
click at [606, 296] on label "Aanname is niet gedaan" at bounding box center [547, 292] width 175 height 31
click at [558, 296] on input "Aanname is niet gedaan" at bounding box center [552, 296] width 10 height 10
radio input "true"
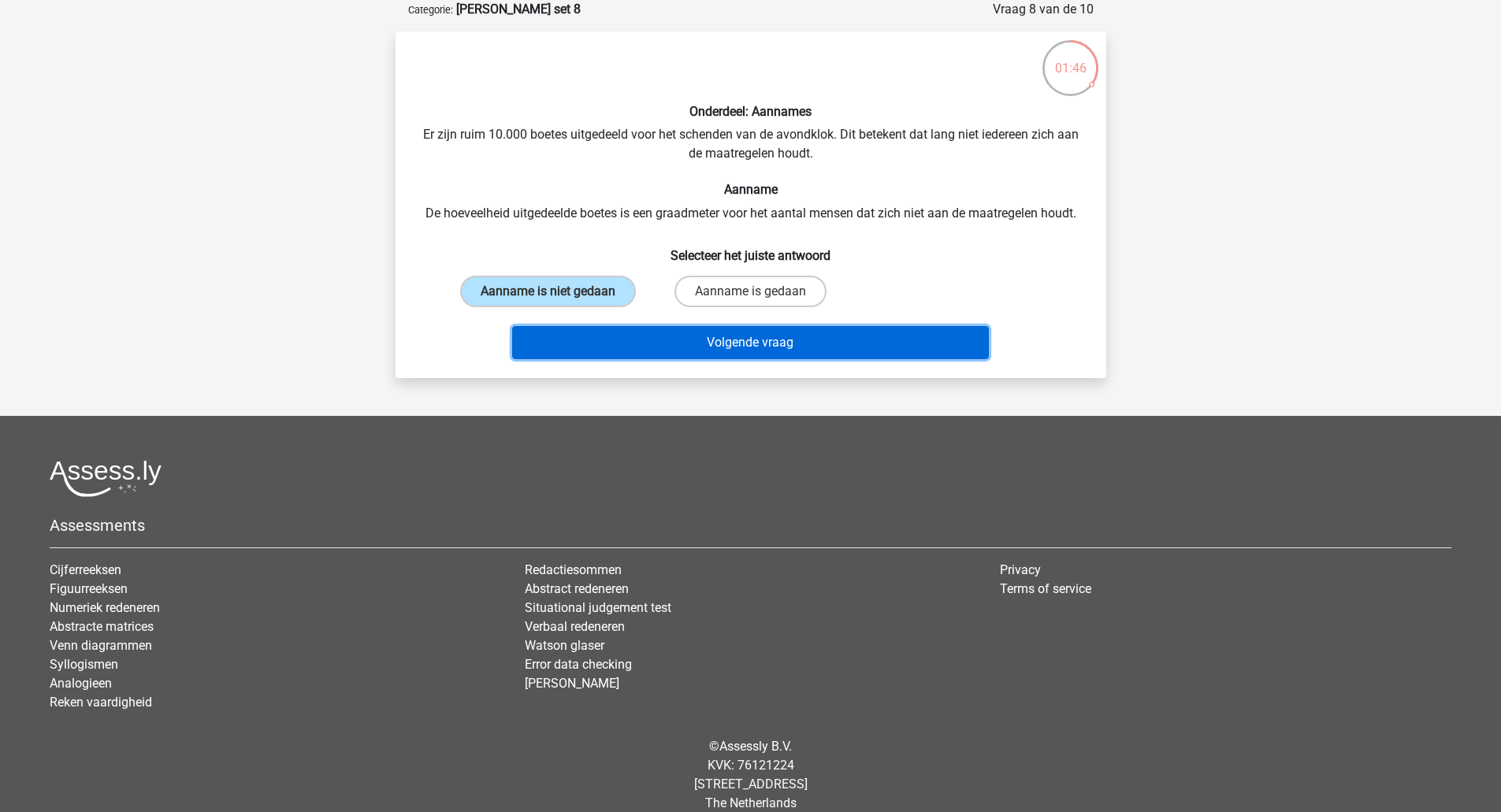
click at [629, 334] on button "Volgende vraag" at bounding box center [750, 342] width 476 height 33
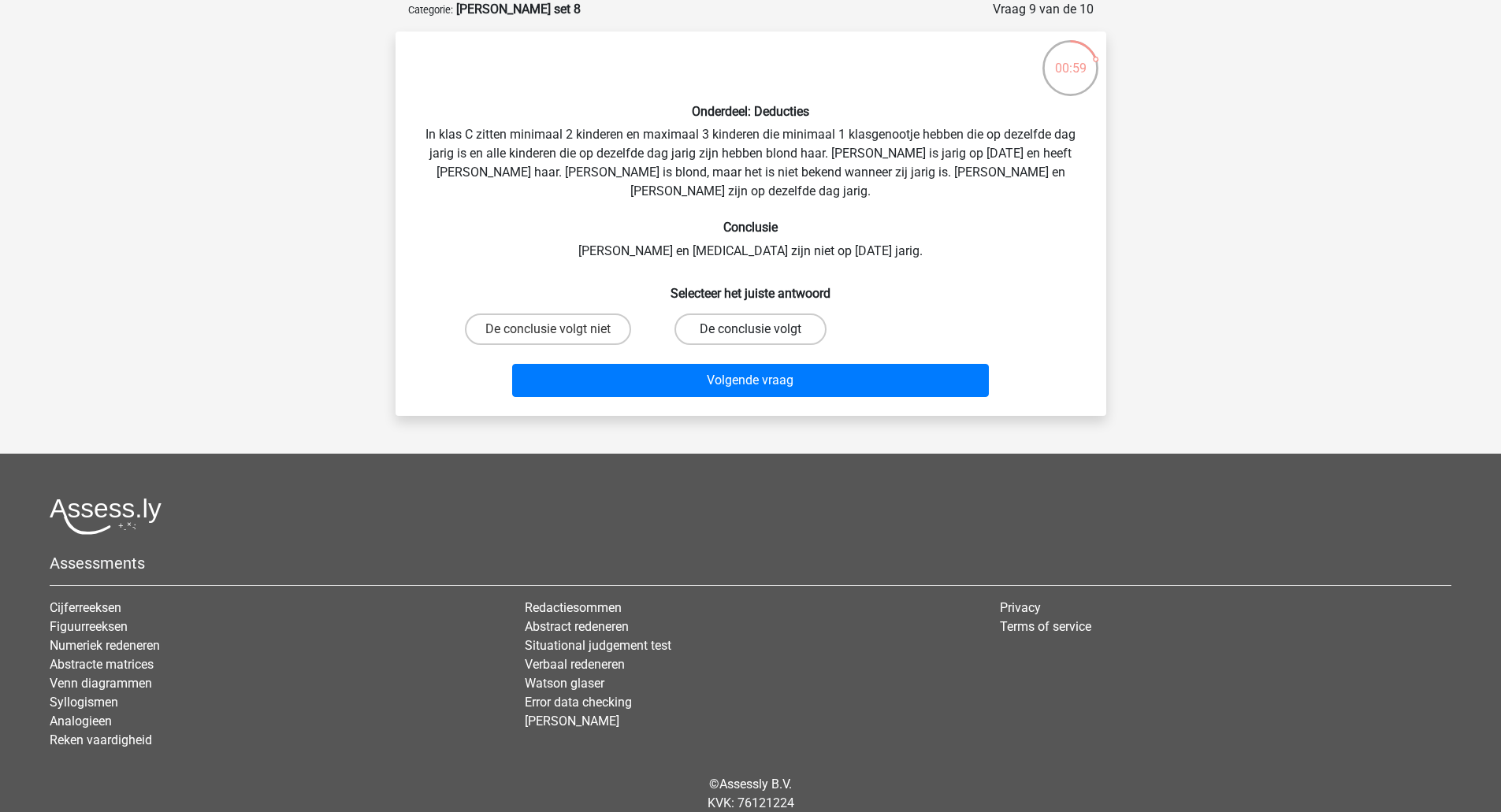
click at [710, 314] on label "De conclusie volgt" at bounding box center [750, 329] width 152 height 31
click at [750, 329] on input "De conclusie volgt" at bounding box center [754, 334] width 10 height 10
radio input "true"
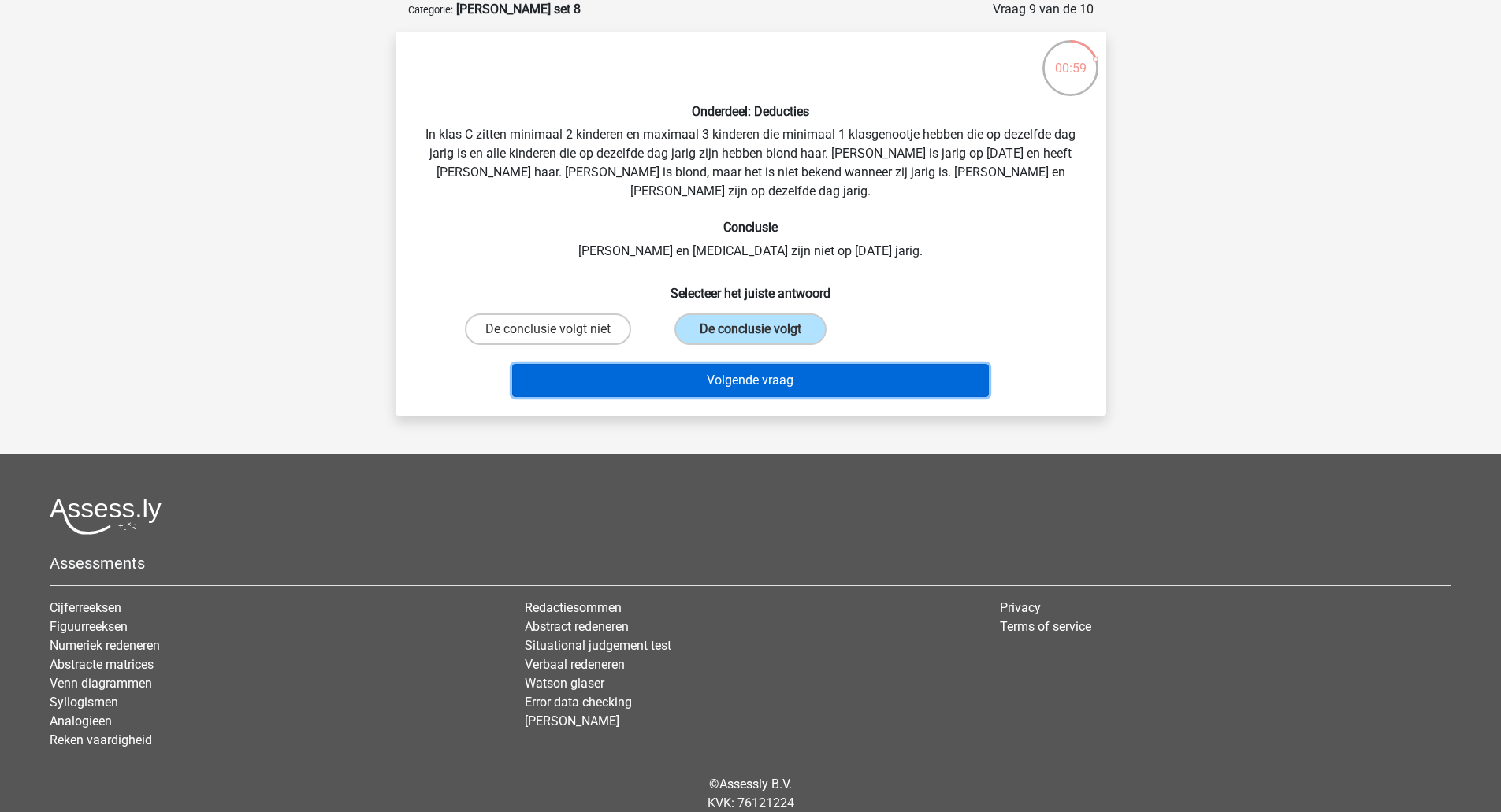
click at [733, 364] on button "Volgende vraag" at bounding box center [750, 380] width 476 height 33
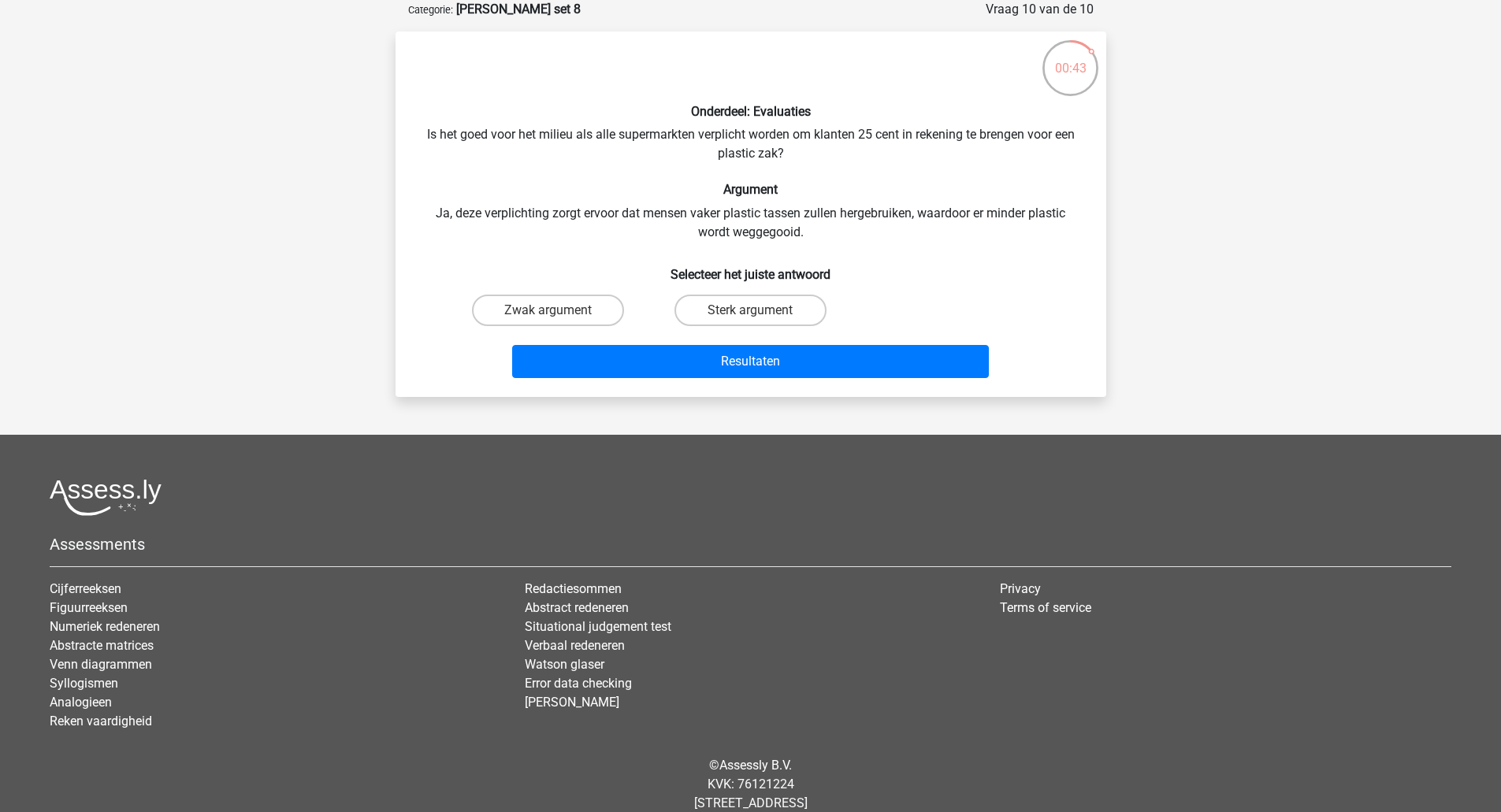
click at [697, 327] on div "Sterk argument" at bounding box center [750, 310] width 202 height 44
click at [709, 320] on label "Sterk argument" at bounding box center [750, 310] width 152 height 31
click at [750, 320] on input "Sterk argument" at bounding box center [754, 315] width 10 height 10
radio input "true"
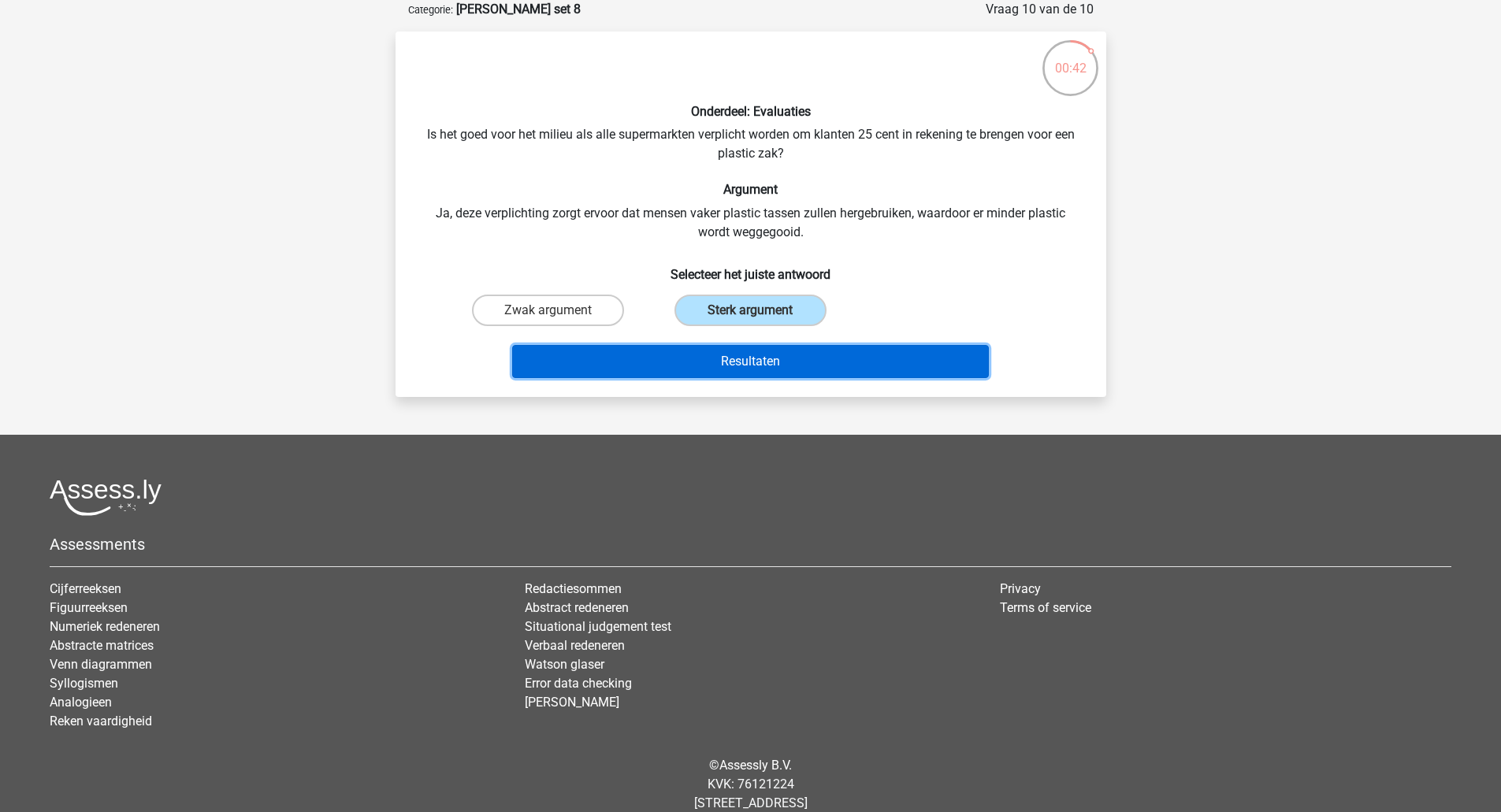
click at [717, 354] on button "Resultaten" at bounding box center [750, 362] width 476 height 33
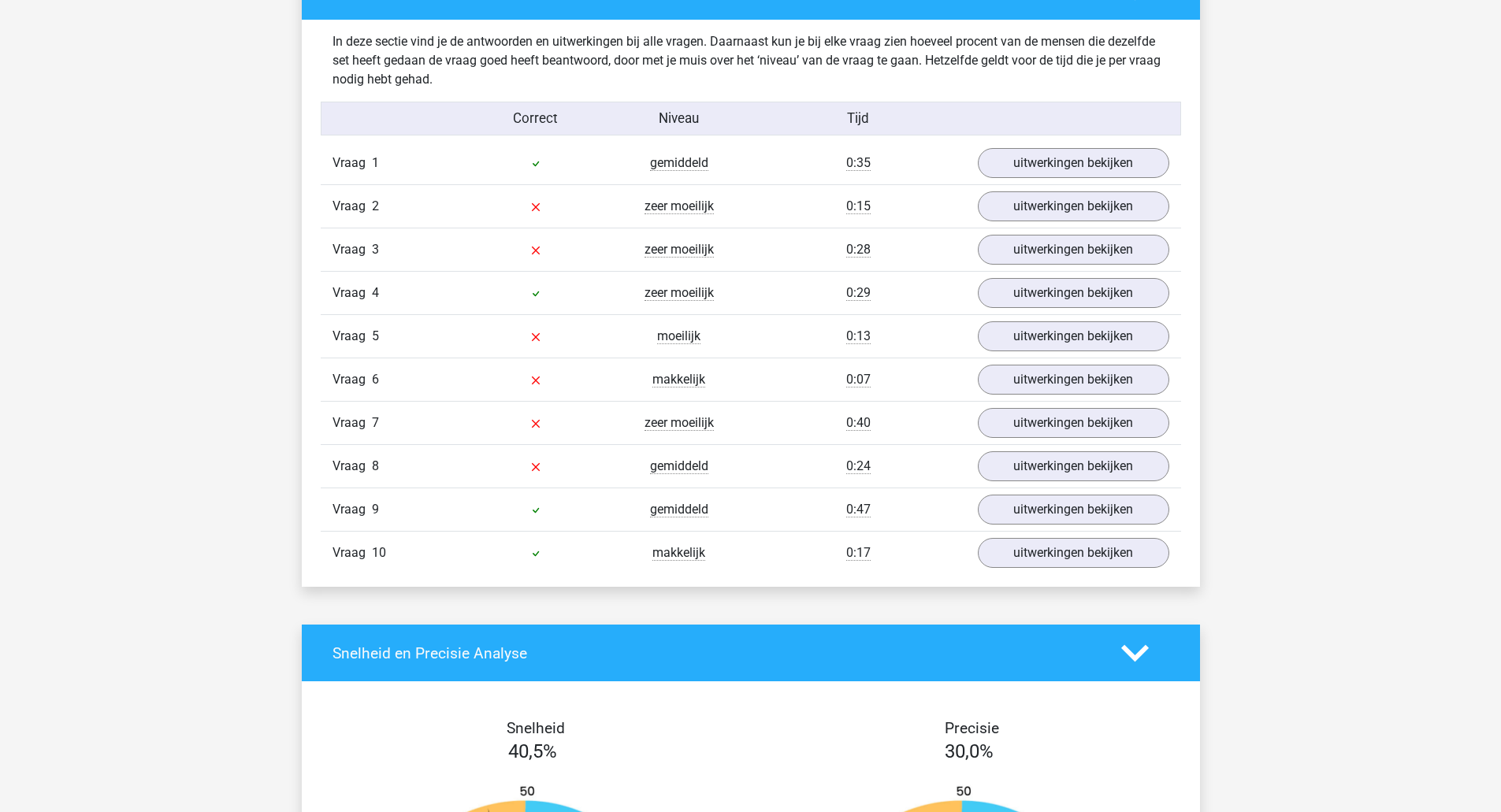
scroll to position [1222, 0]
click at [1012, 519] on link "uitwerkingen bekijken" at bounding box center [1073, 509] width 220 height 35
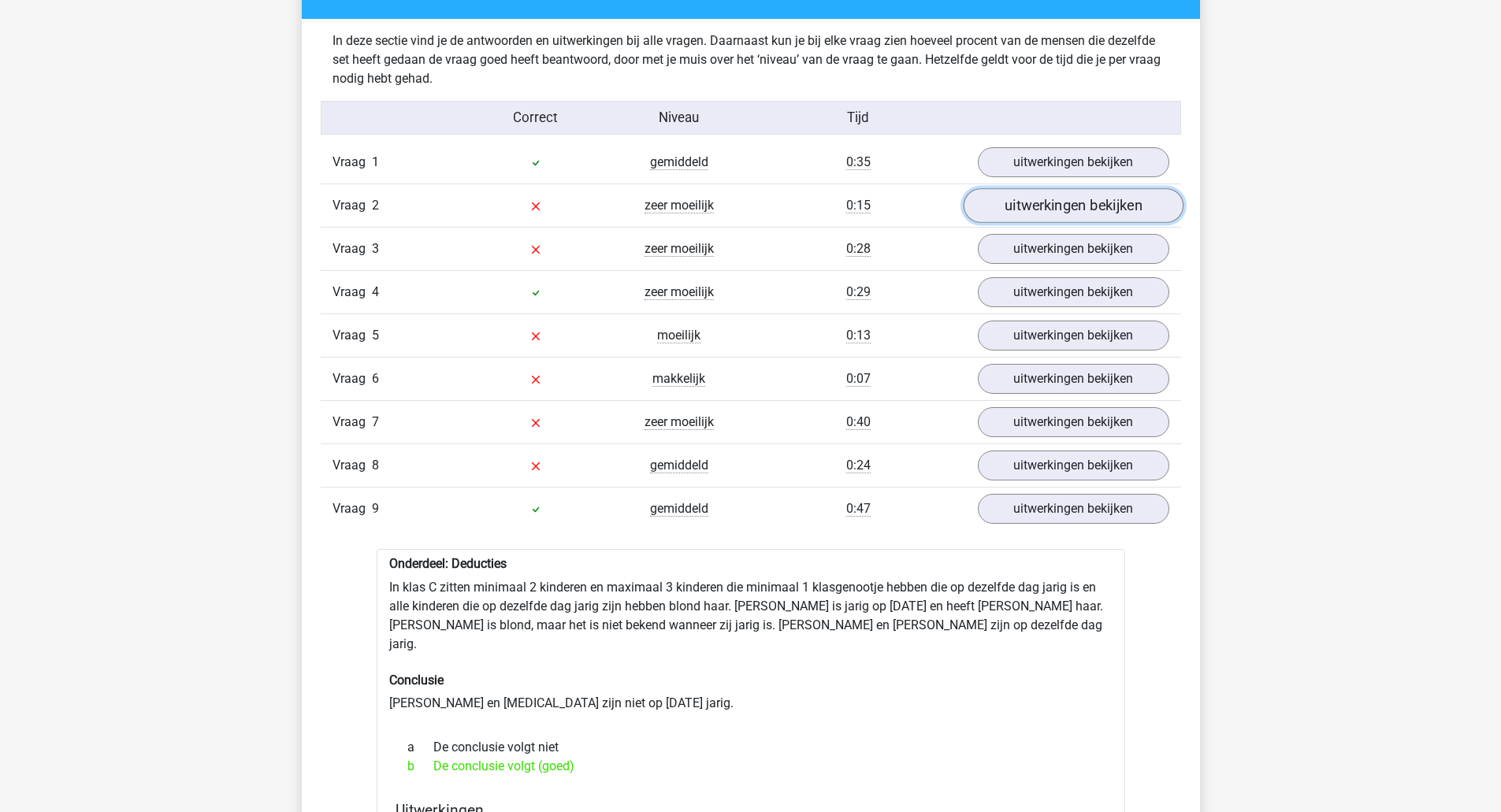
click at [1009, 202] on link "uitwerkingen bekijken" at bounding box center [1073, 207] width 220 height 35
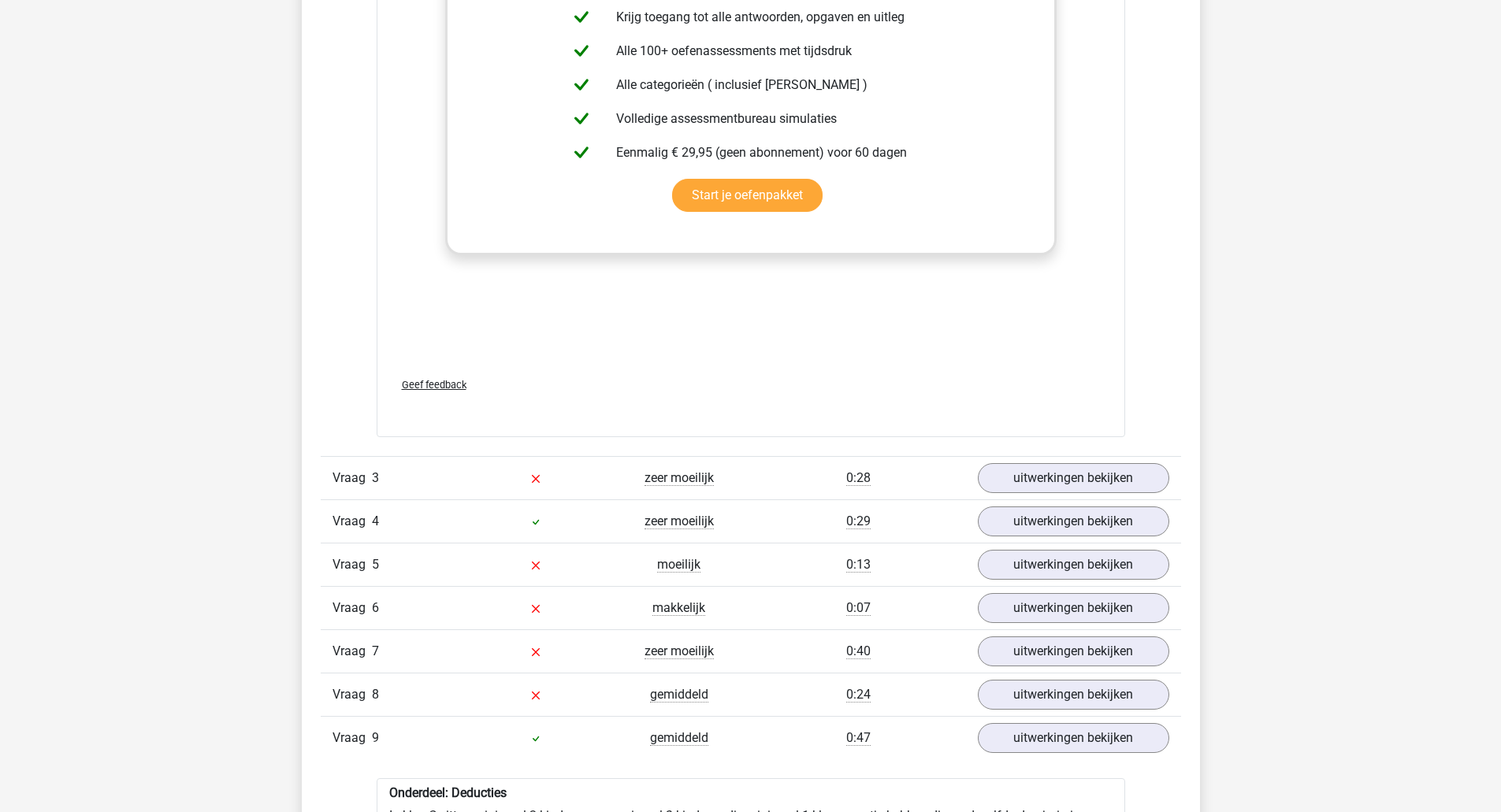
scroll to position [1833, 0]
click at [1039, 458] on div "Vraag 3 zeer moeilijk 0:28 uitwerkingen bekijken" at bounding box center [750, 476] width 860 height 43
click at [1044, 480] on link "uitwerkingen bekijken" at bounding box center [1073, 477] width 220 height 35
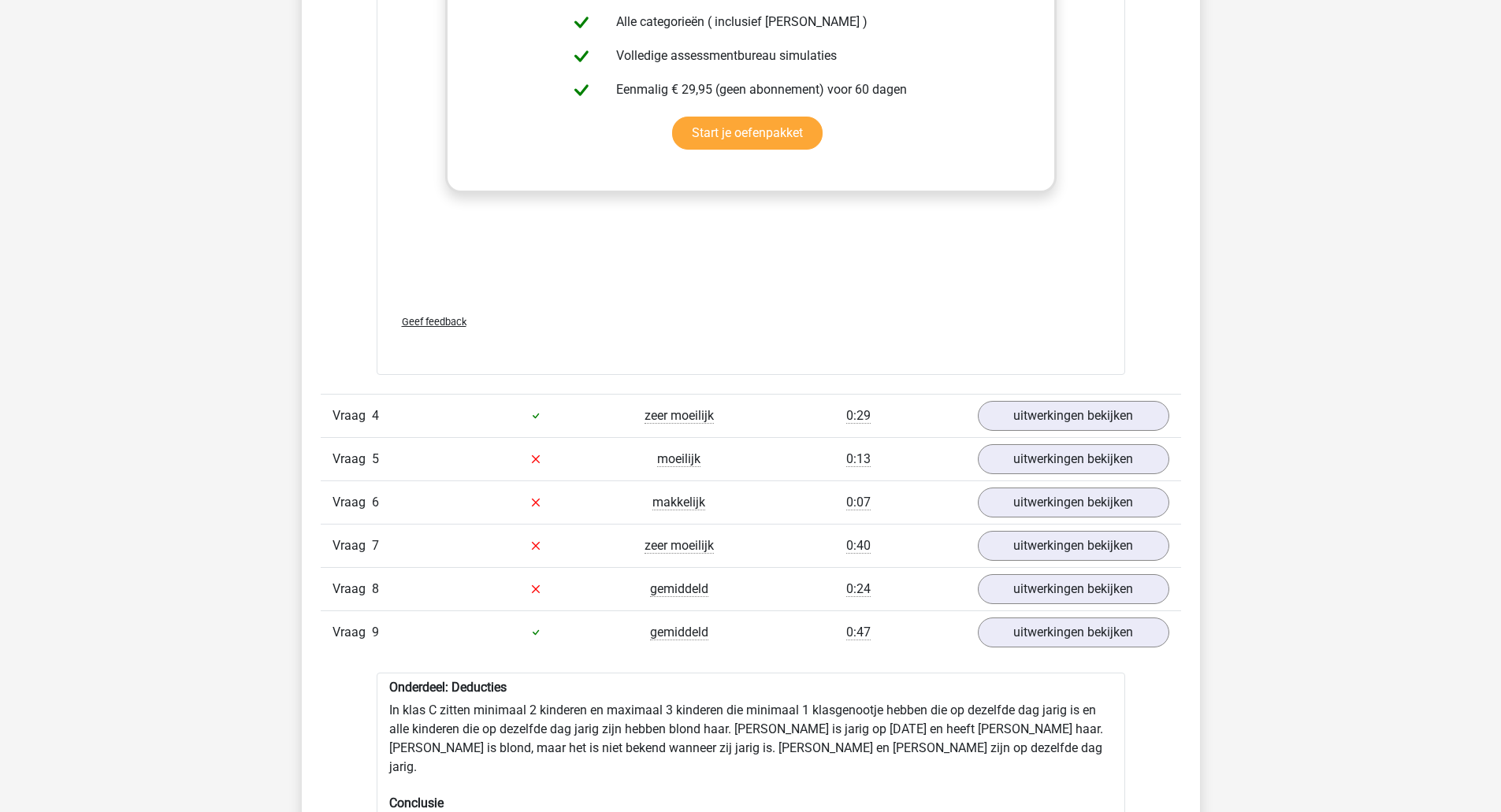
scroll to position [2854, 0]
click at [1076, 454] on link "uitwerkingen bekijken" at bounding box center [1073, 459] width 220 height 35
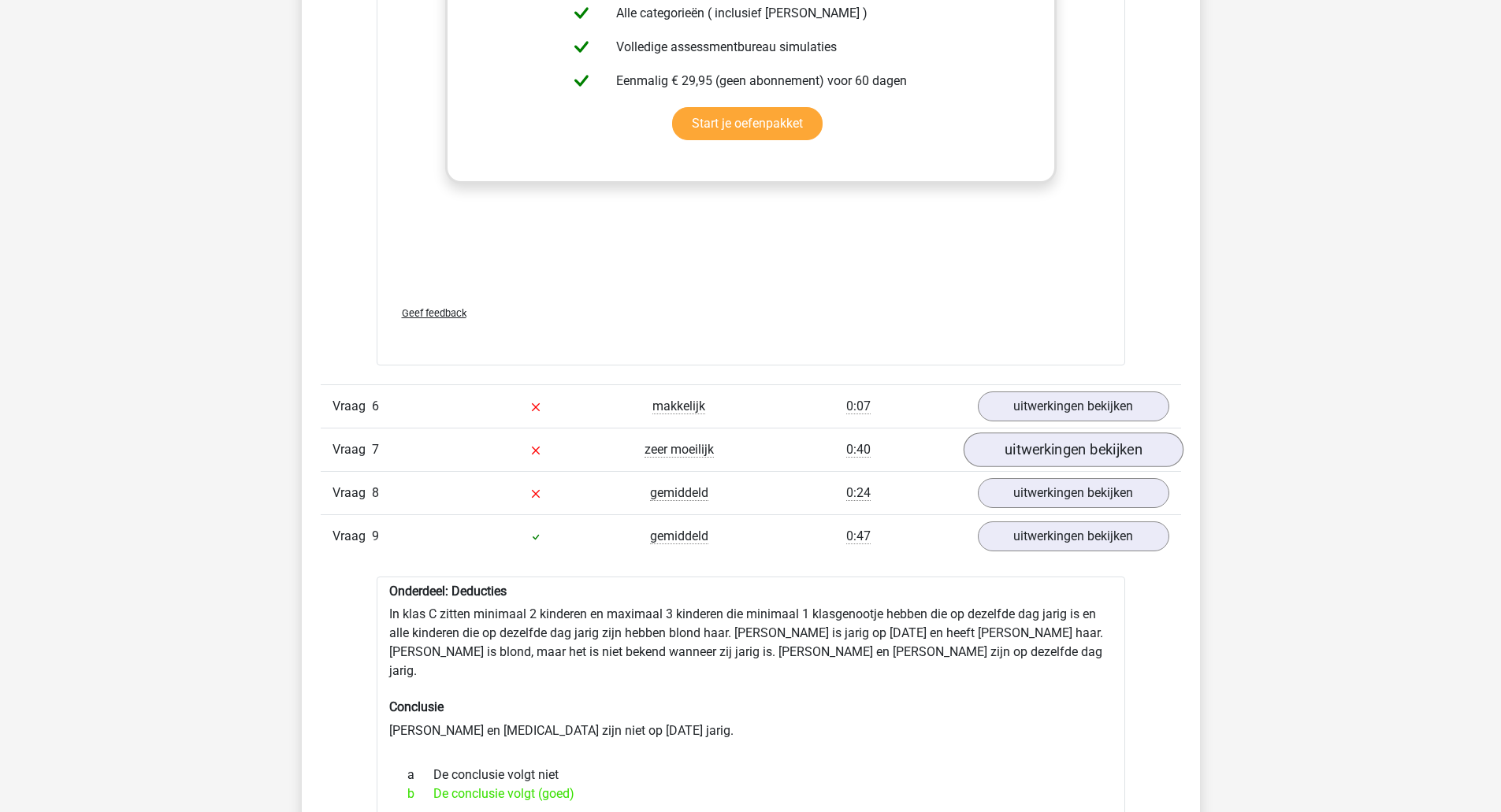
scroll to position [3771, 0]
click at [1082, 400] on link "uitwerkingen bekijken" at bounding box center [1073, 406] width 220 height 35
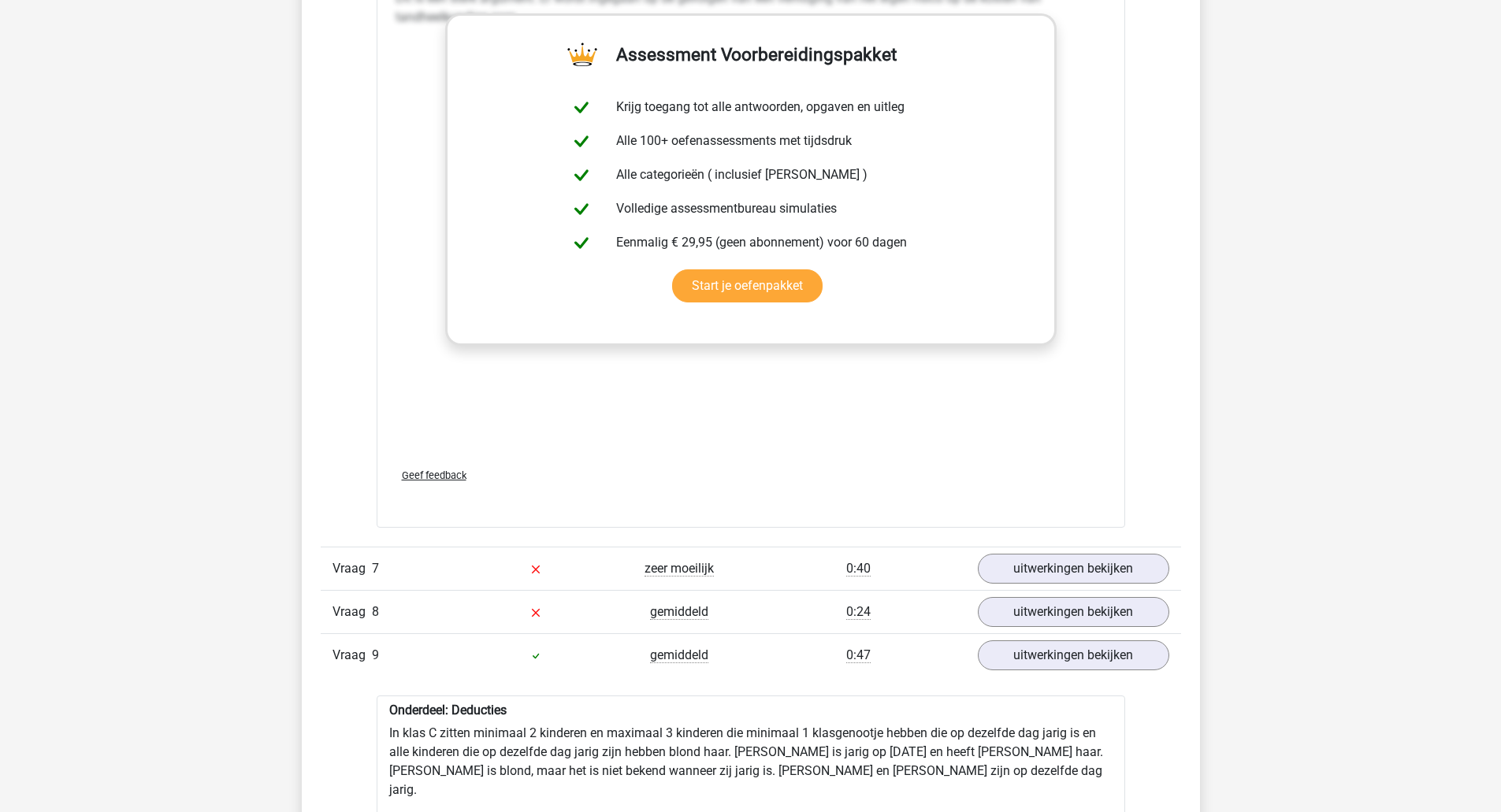
scroll to position [4504, 0]
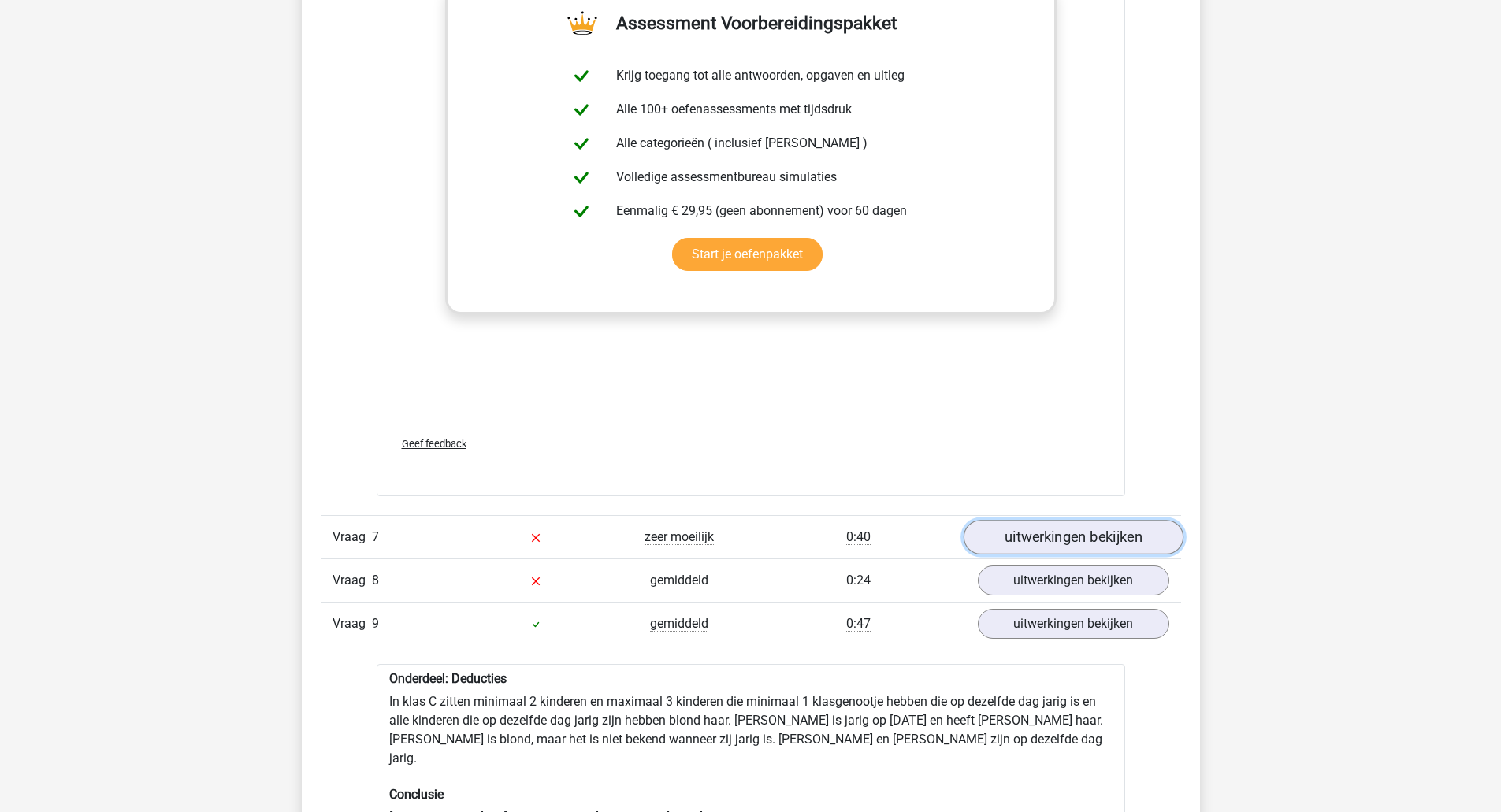
click at [1128, 531] on link "uitwerkingen bekijken" at bounding box center [1073, 537] width 220 height 35
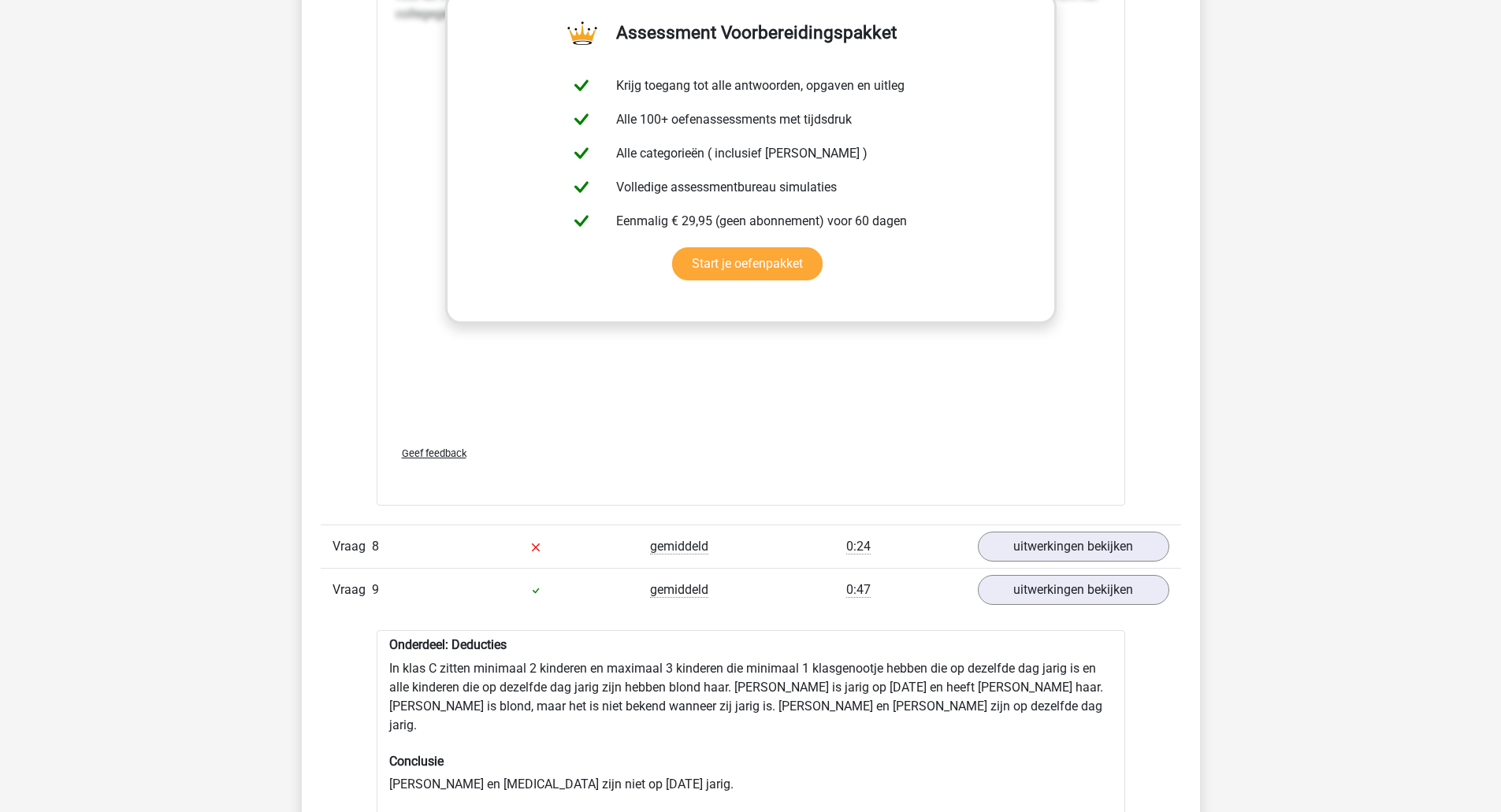
scroll to position [5473, 0]
click at [1130, 553] on link "uitwerkingen bekijken" at bounding box center [1073, 546] width 220 height 35
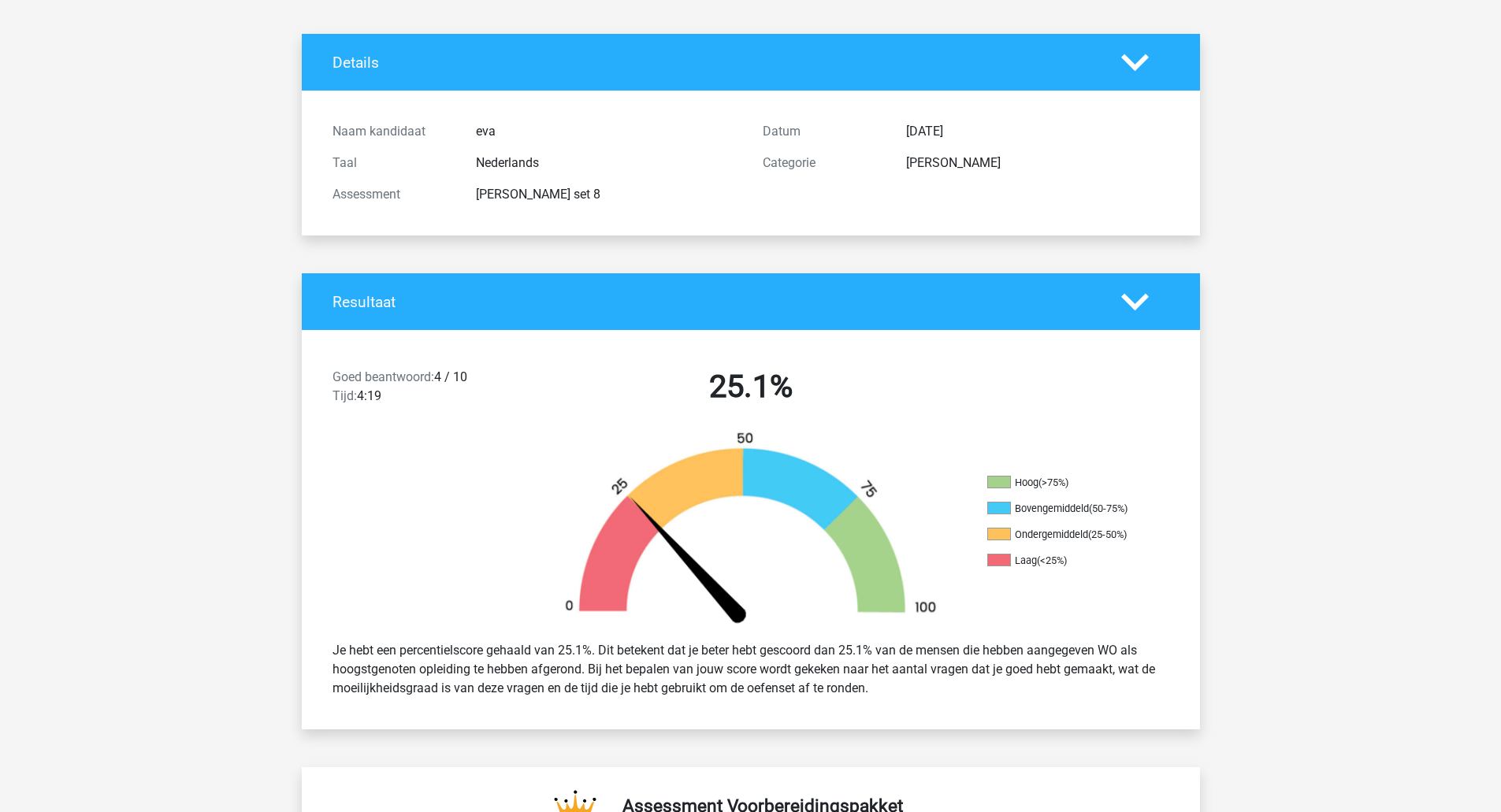
scroll to position [0, 0]
